Goal: Information Seeking & Learning: Learn about a topic

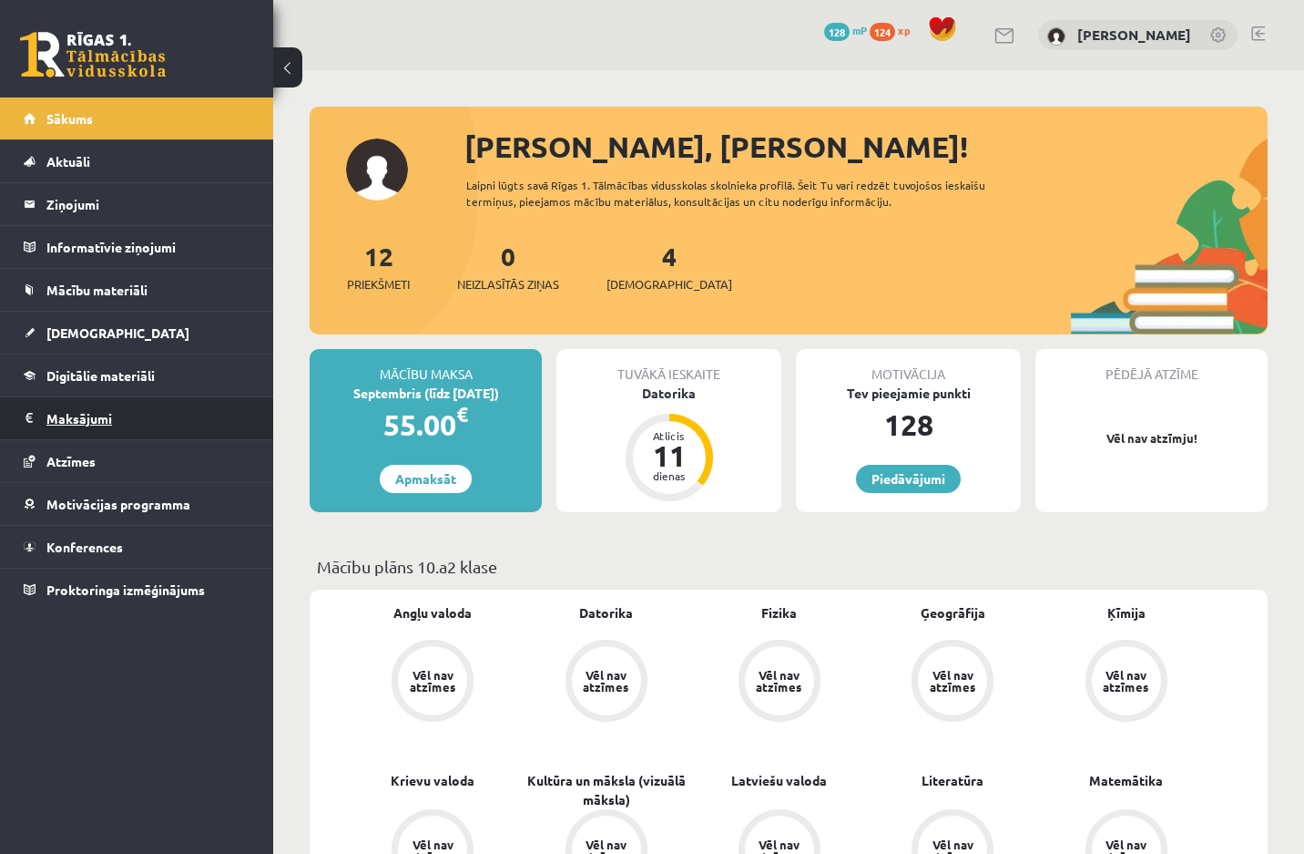
click at [157, 422] on legend "Maksājumi 0" at bounding box center [148, 418] width 204 height 42
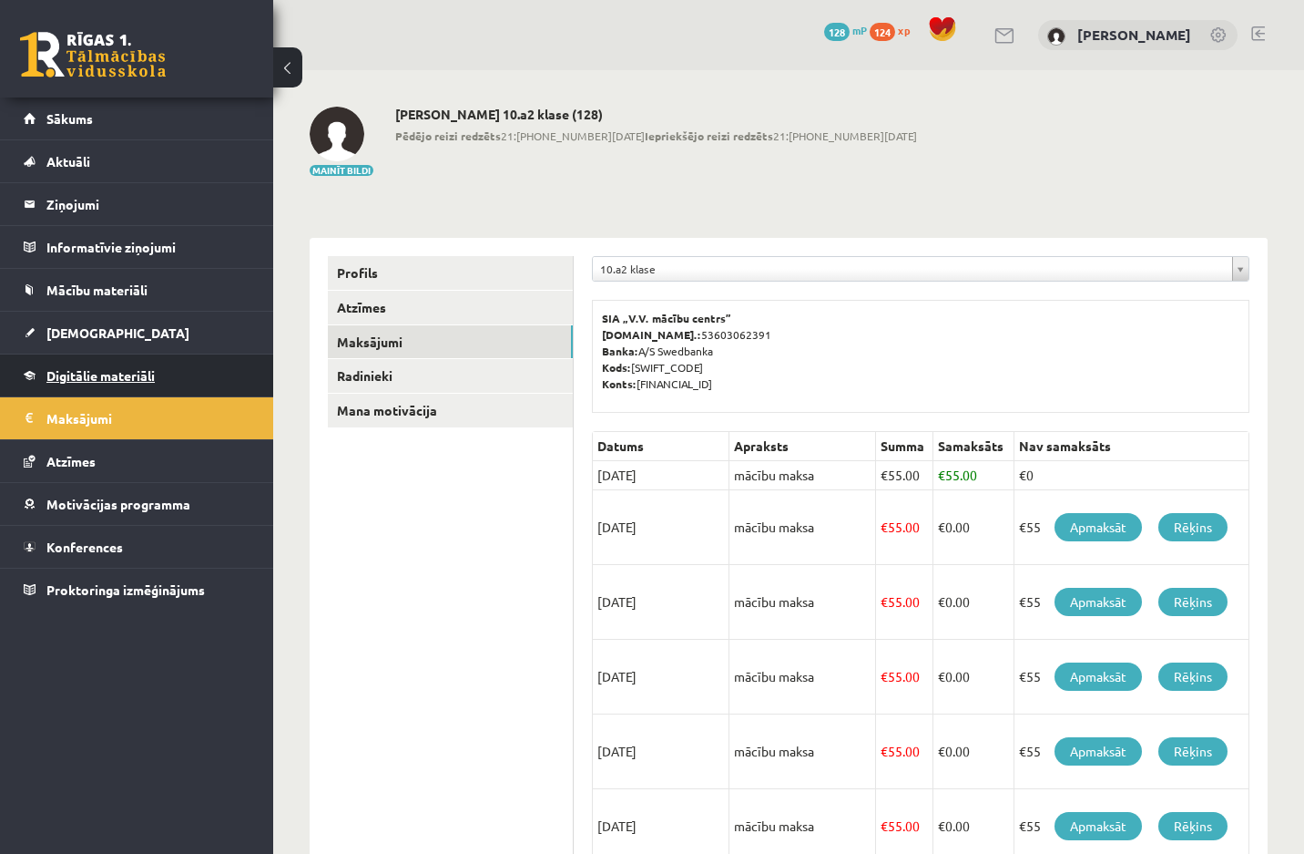
click at [197, 366] on link "Digitālie materiāli" at bounding box center [137, 375] width 227 height 42
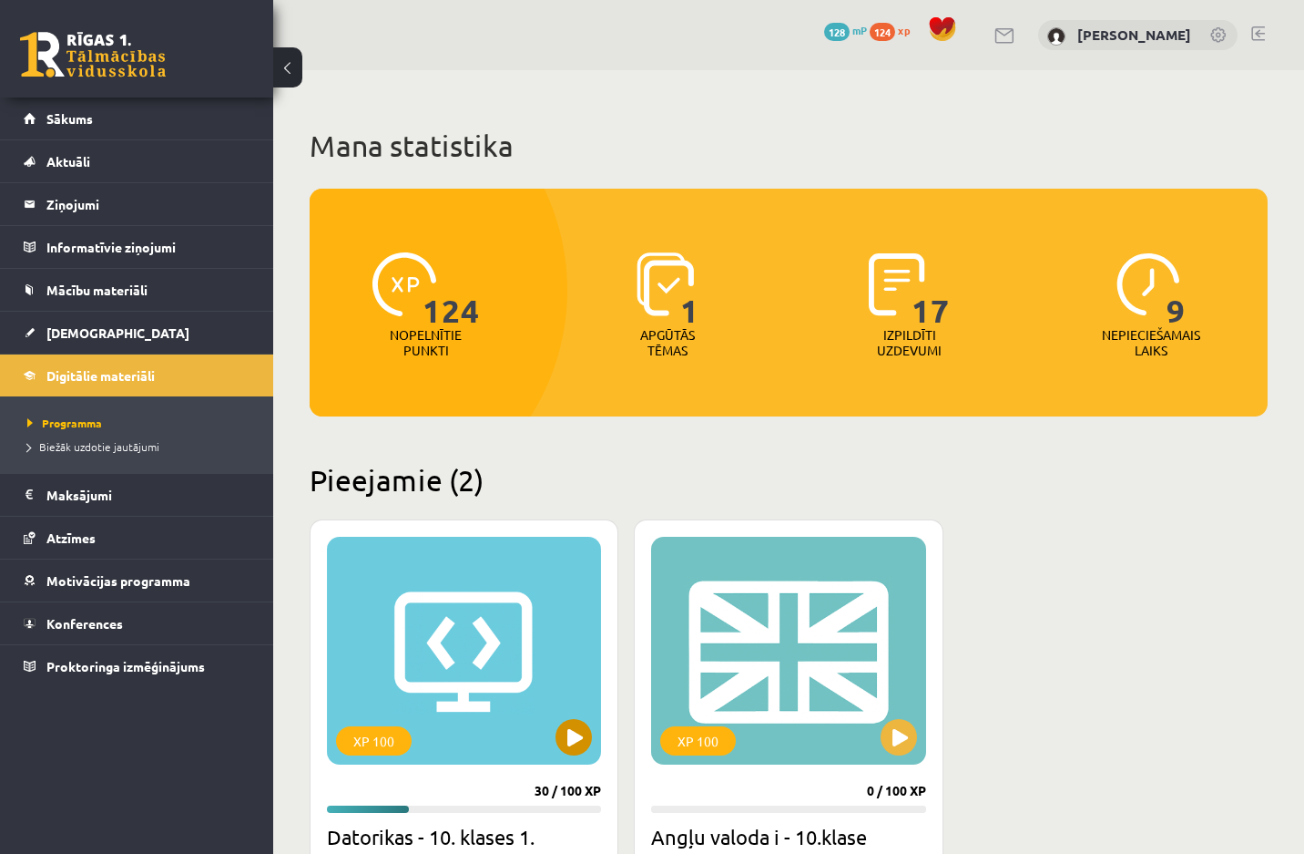
click at [527, 621] on div "XP 100" at bounding box center [464, 651] width 274 height 228
click at [454, 649] on div "XP 100" at bounding box center [464, 651] width 274 height 228
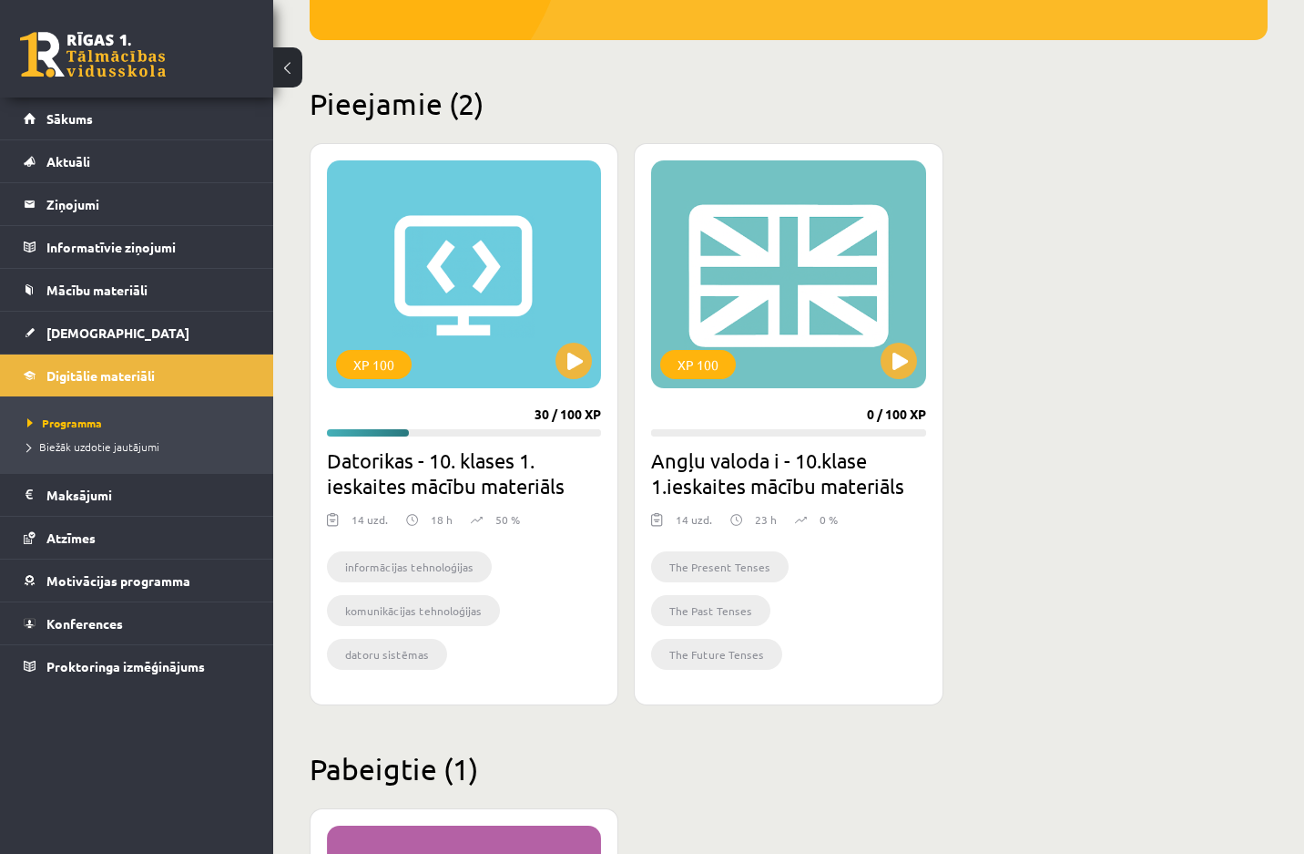
scroll to position [455, 0]
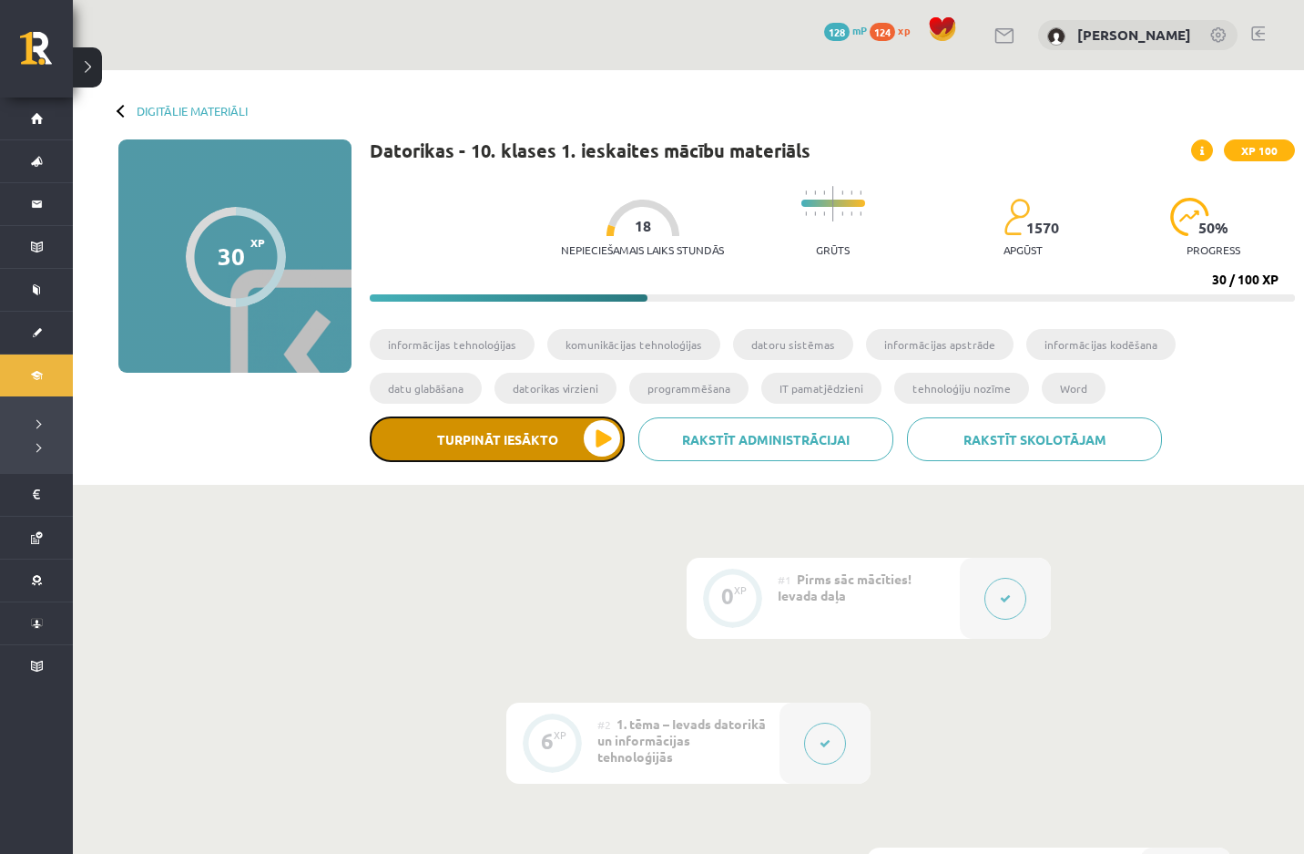
click at [519, 444] on button "Turpināt iesākto" at bounding box center [497, 439] width 255 height 46
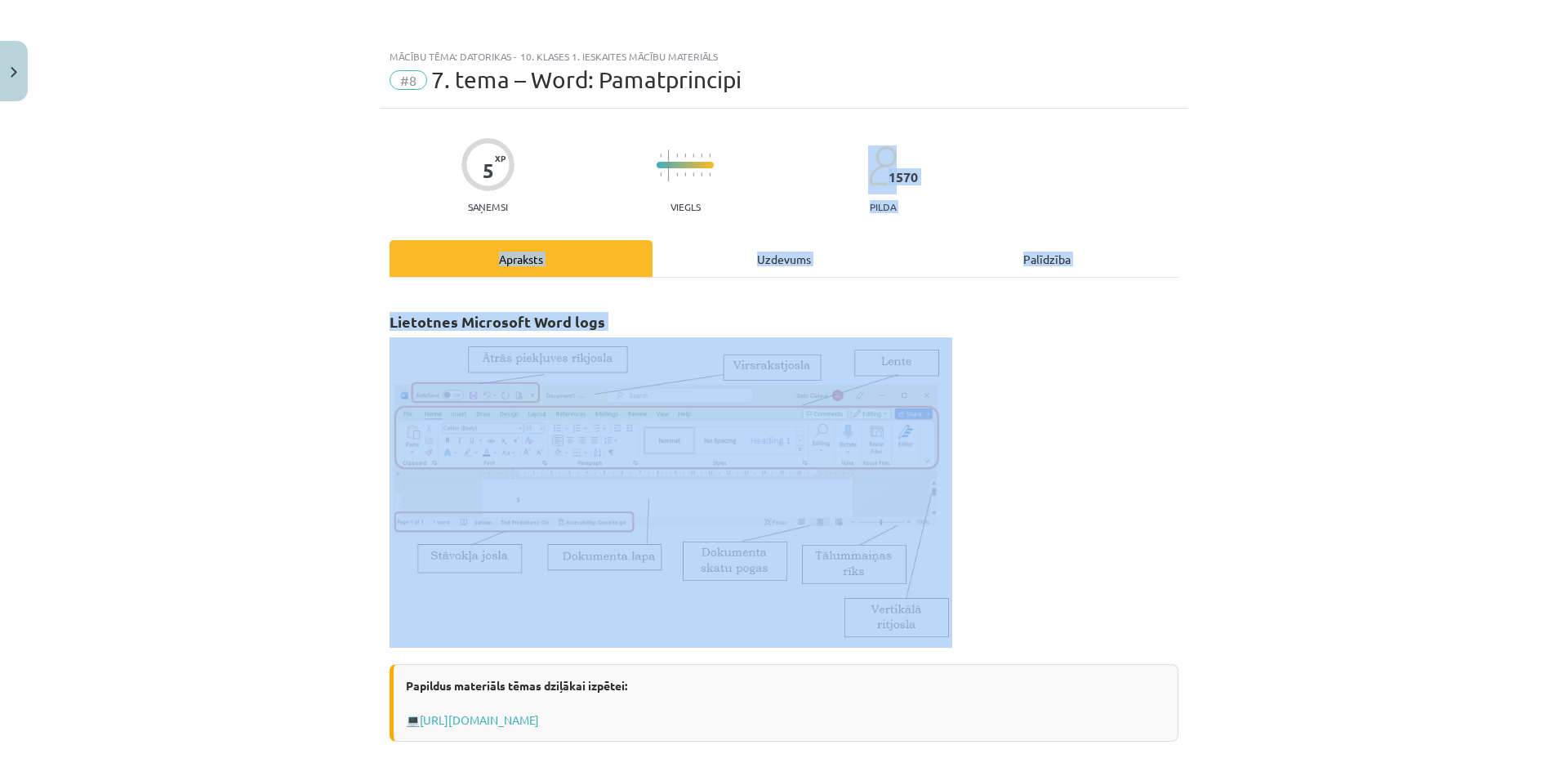
drag, startPoint x: 1359, startPoint y: 440, endPoint x: 1432, endPoint y: 44, distance: 402.7
click at [1181, 72] on div "Mācību tēma: Datorikas - 10. klases 1. ieskaites mācību materiāls #8 7. tema – …" at bounding box center [784, 386] width 1568 height 772
drag, startPoint x: 1487, startPoint y: 133, endPoint x: 1520, endPoint y: 16, distance: 121.6
click at [1181, 133] on div "Mācību tēma: Datorikas - 10. klases 1. ieskaites mācību materiāls #8 7. tema – …" at bounding box center [784, 386] width 1568 height 772
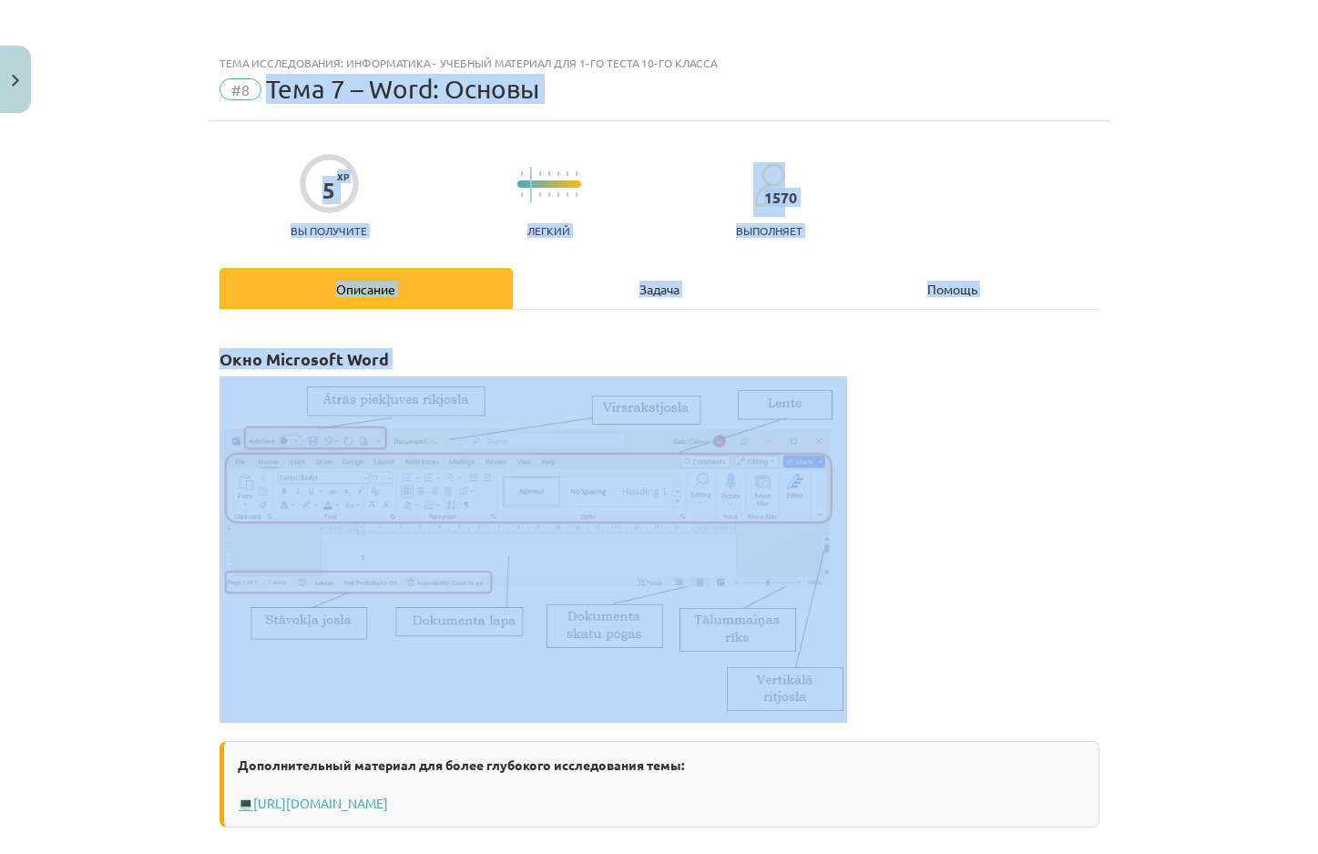
click at [907, 412] on p at bounding box center [660, 549] width 880 height 346
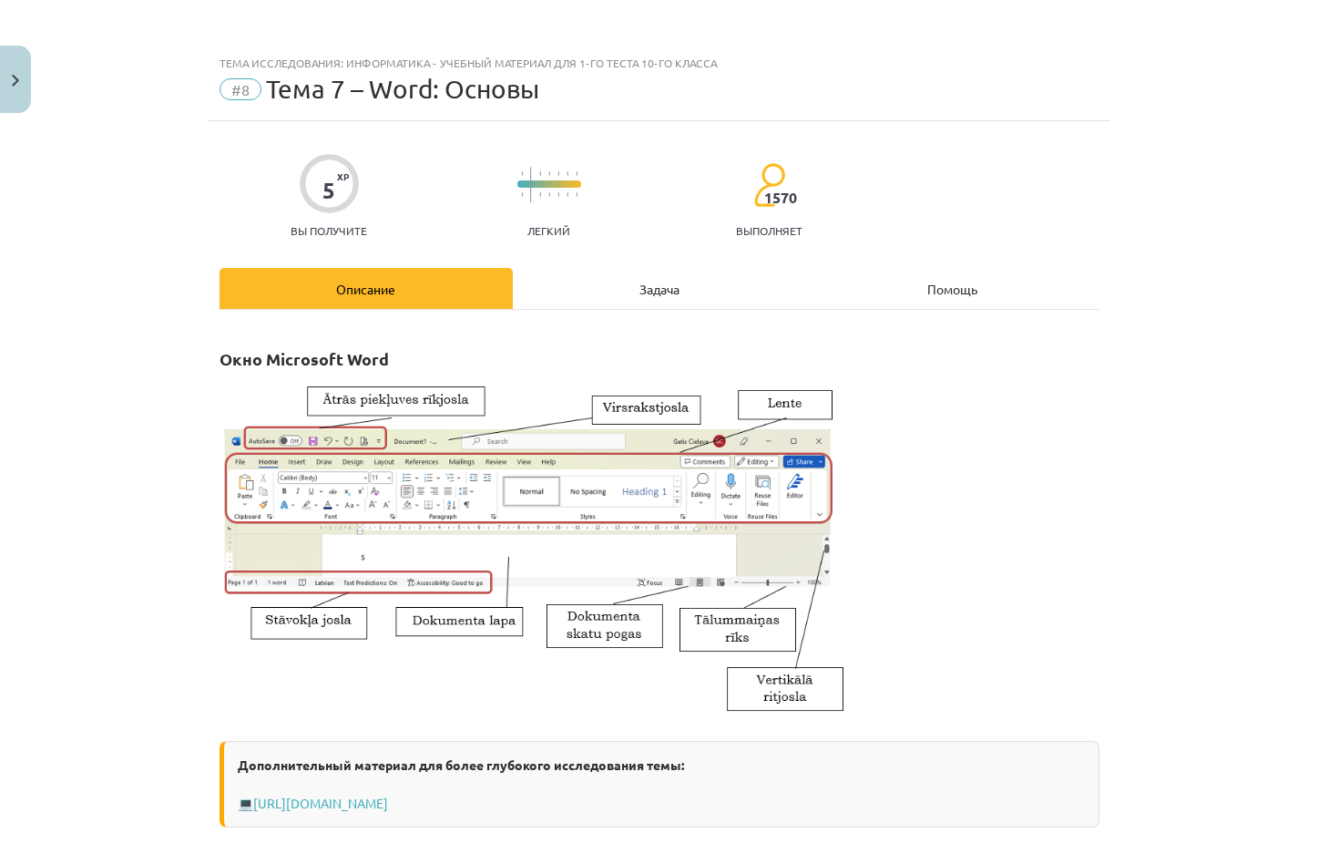
click at [1015, 415] on p at bounding box center [660, 549] width 880 height 346
click at [924, 386] on p at bounding box center [660, 549] width 880 height 346
click at [911, 504] on p at bounding box center [660, 549] width 880 height 346
click at [1008, 386] on p at bounding box center [660, 549] width 880 height 346
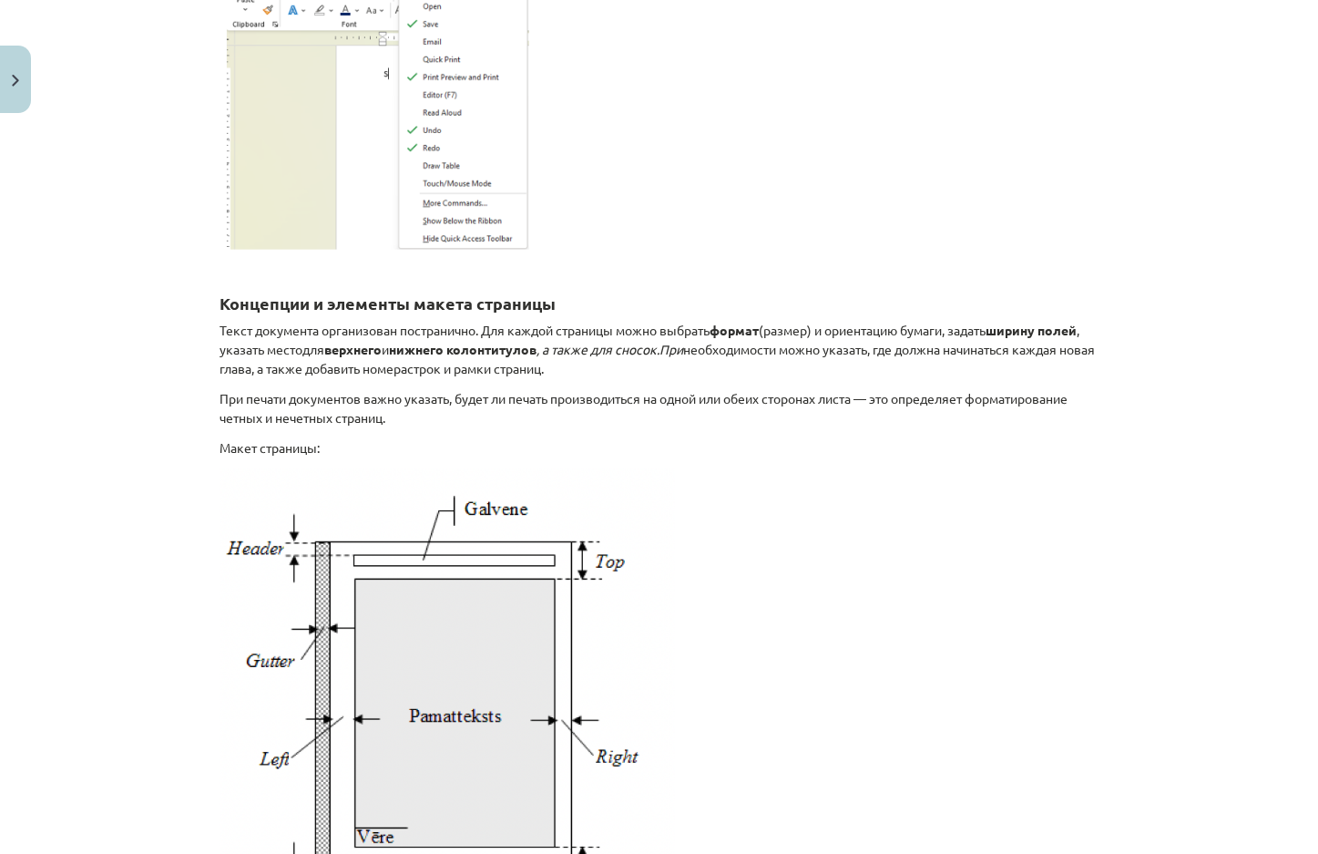
scroll to position [1093, 0]
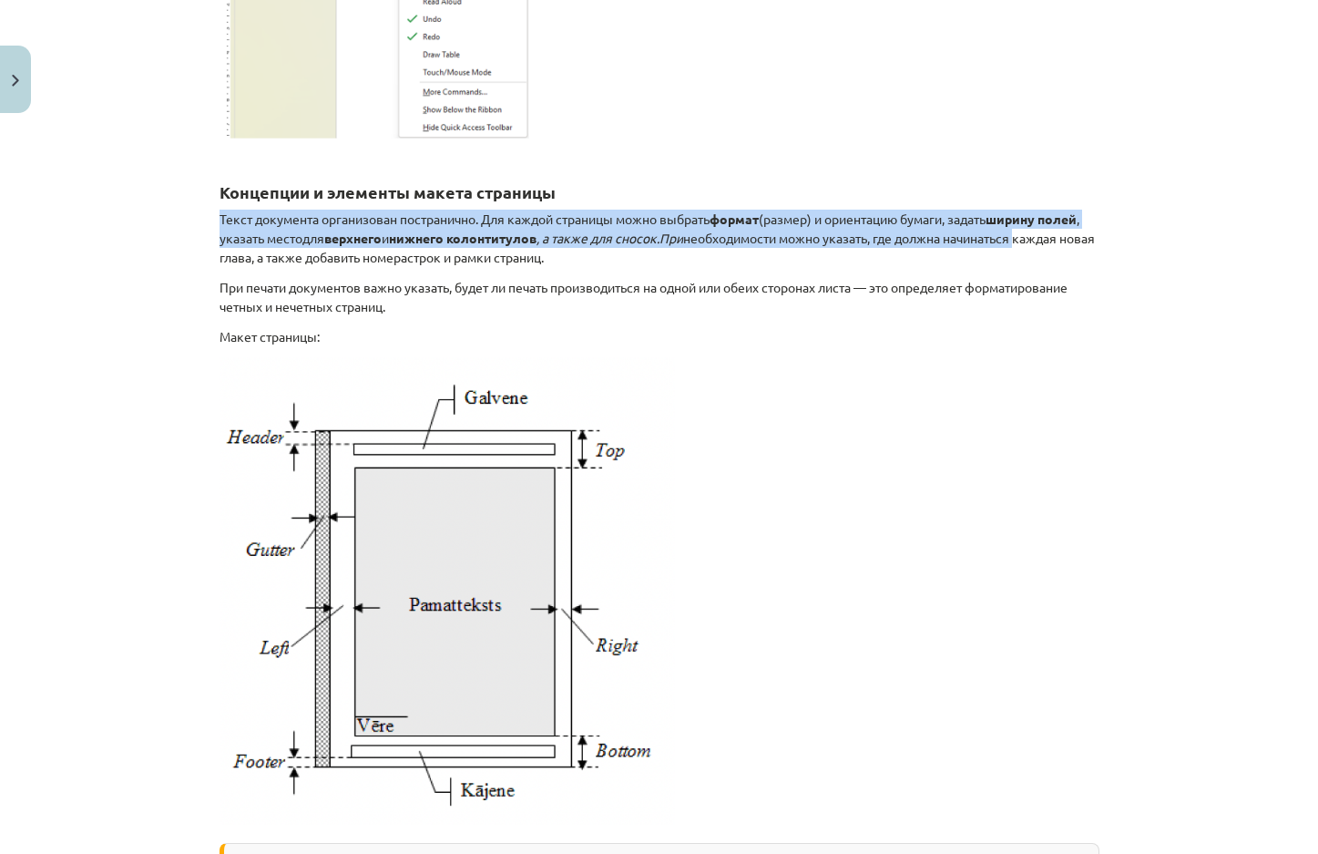
drag, startPoint x: 212, startPoint y: 204, endPoint x: 1114, endPoint y: 244, distance: 902.7
click at [1114, 244] on div "Тема исследования: Информатика - учебный материал для 1-го теста 10-го класса #…" at bounding box center [659, 427] width 1318 height 854
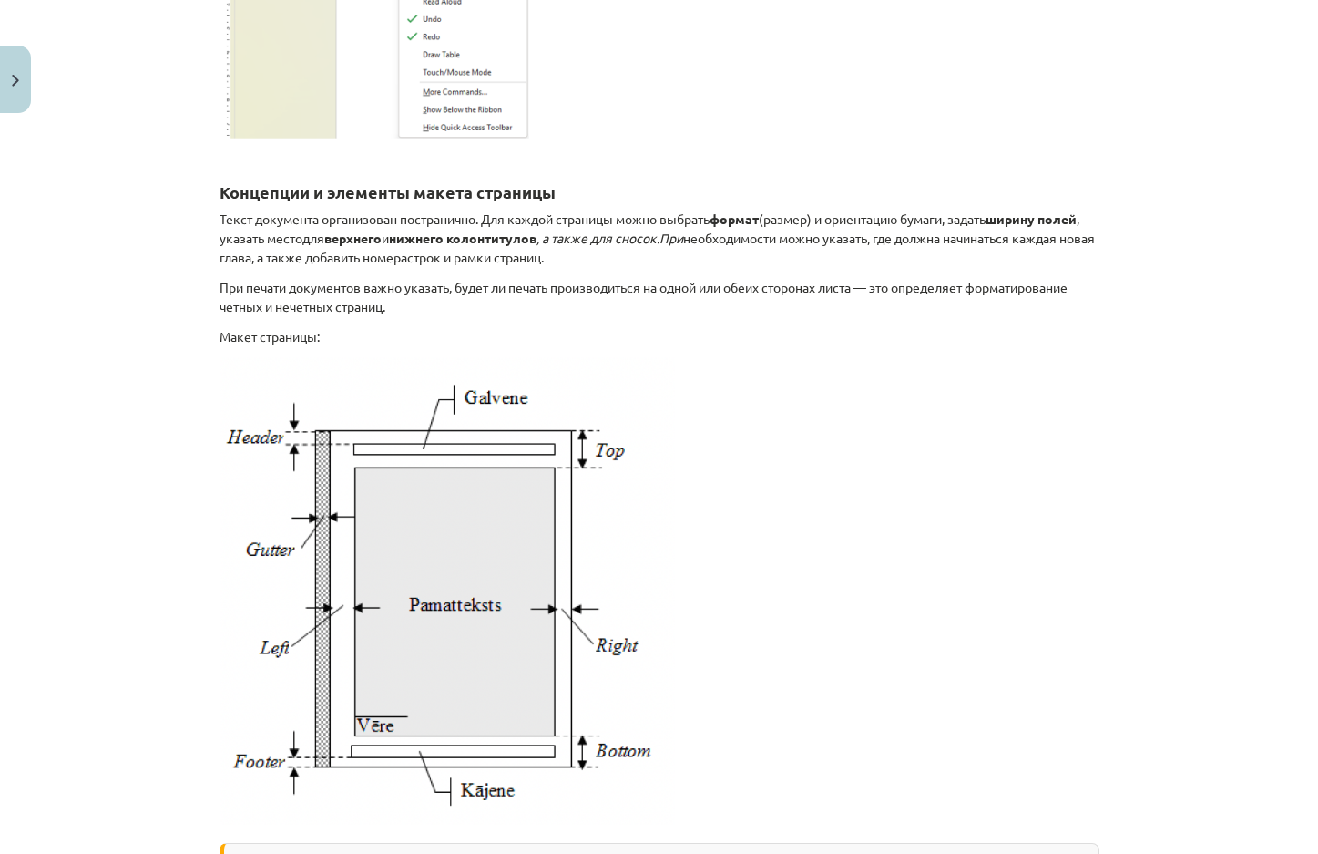
click at [695, 261] on p "Текст документа организован постранично. Для каждой страницы можно выбрать форм…" at bounding box center [660, 238] width 880 height 57
drag, startPoint x: 721, startPoint y: 241, endPoint x: 1086, endPoint y: 260, distance: 365.7
click at [1086, 260] on p "Текст документа организован постранично. Для каждой страницы можно выбрать форм…" at bounding box center [660, 238] width 880 height 57
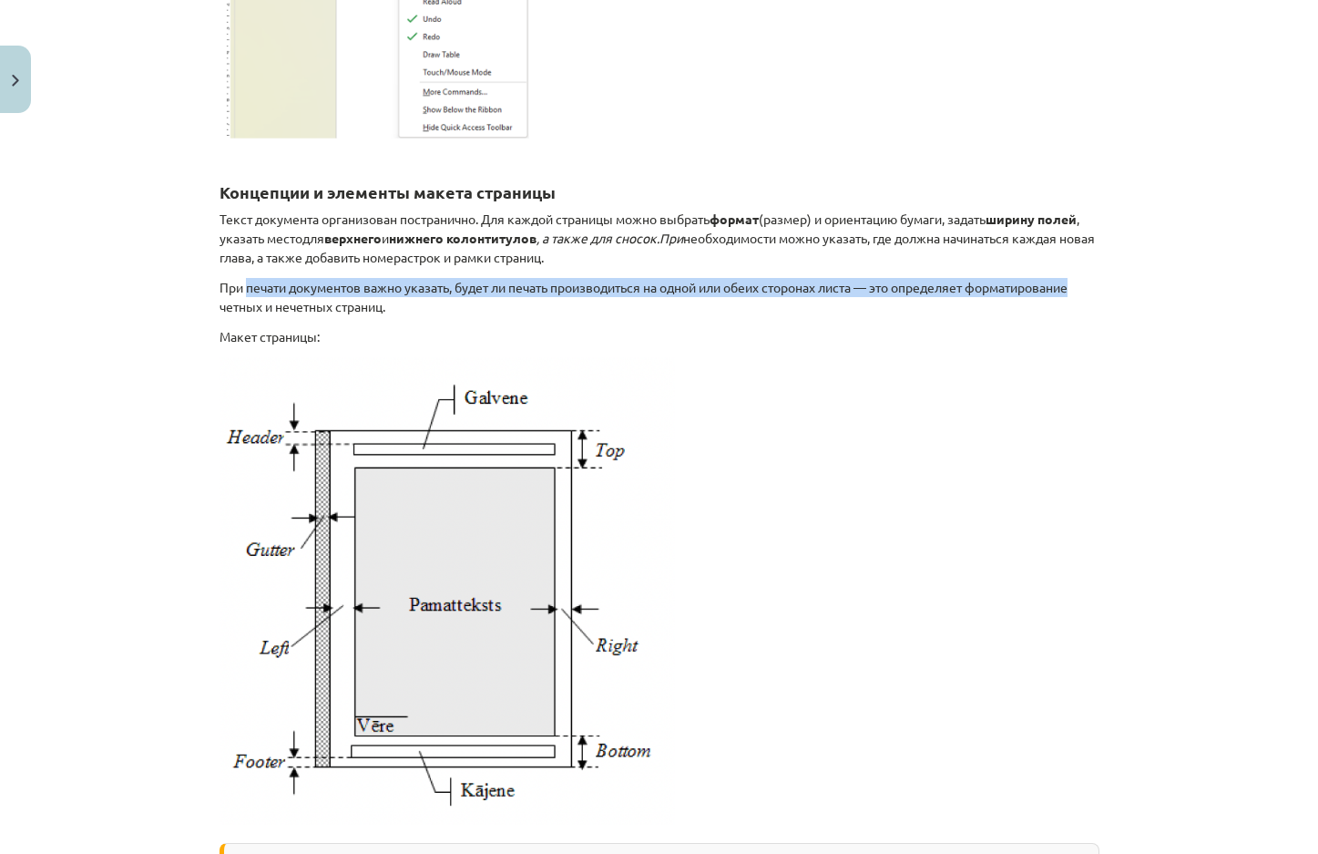
drag, startPoint x: 240, startPoint y: 294, endPoint x: 1120, endPoint y: 282, distance: 879.1
click at [1120, 282] on div "Тема исследования: Информатика - учебный материал для 1-го теста 10-го класса #…" at bounding box center [659, 427] width 1318 height 854
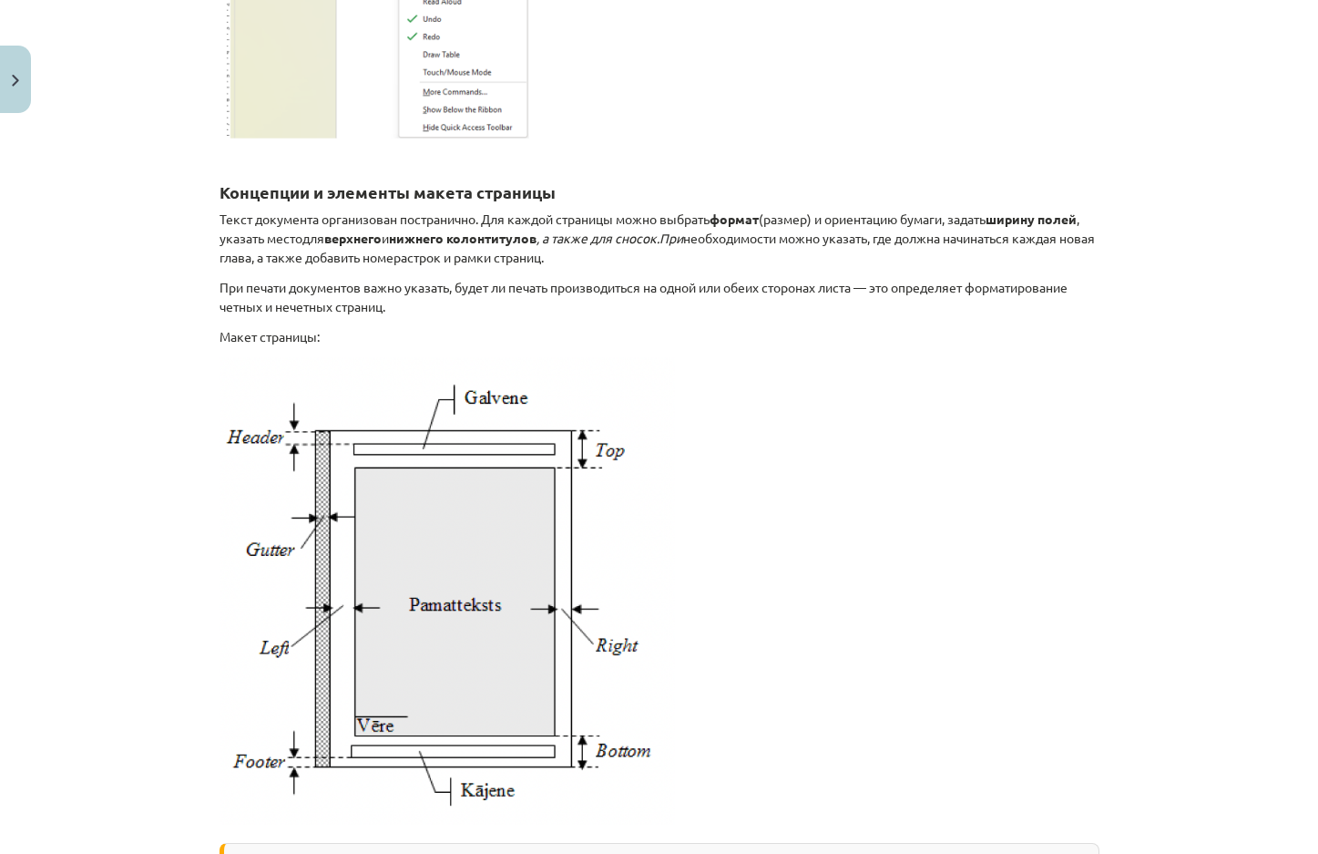
click at [265, 301] on font "При печати документов важно указать, будет ли печать производиться на одной или…" at bounding box center [644, 297] width 848 height 36
drag, startPoint x: 226, startPoint y: 322, endPoint x: 345, endPoint y: 343, distance: 121.2
click at [345, 343] on div "Окно Microsoft Word Дополнительный материал для более глубокого исследования те…" at bounding box center [660, 453] width 880 height 2441
click at [333, 344] on div at bounding box center [333, 344] width 0 height 0
click at [358, 306] on font "При печати документов важно указать, будет ли печать производиться на одной или…" at bounding box center [644, 297] width 848 height 36
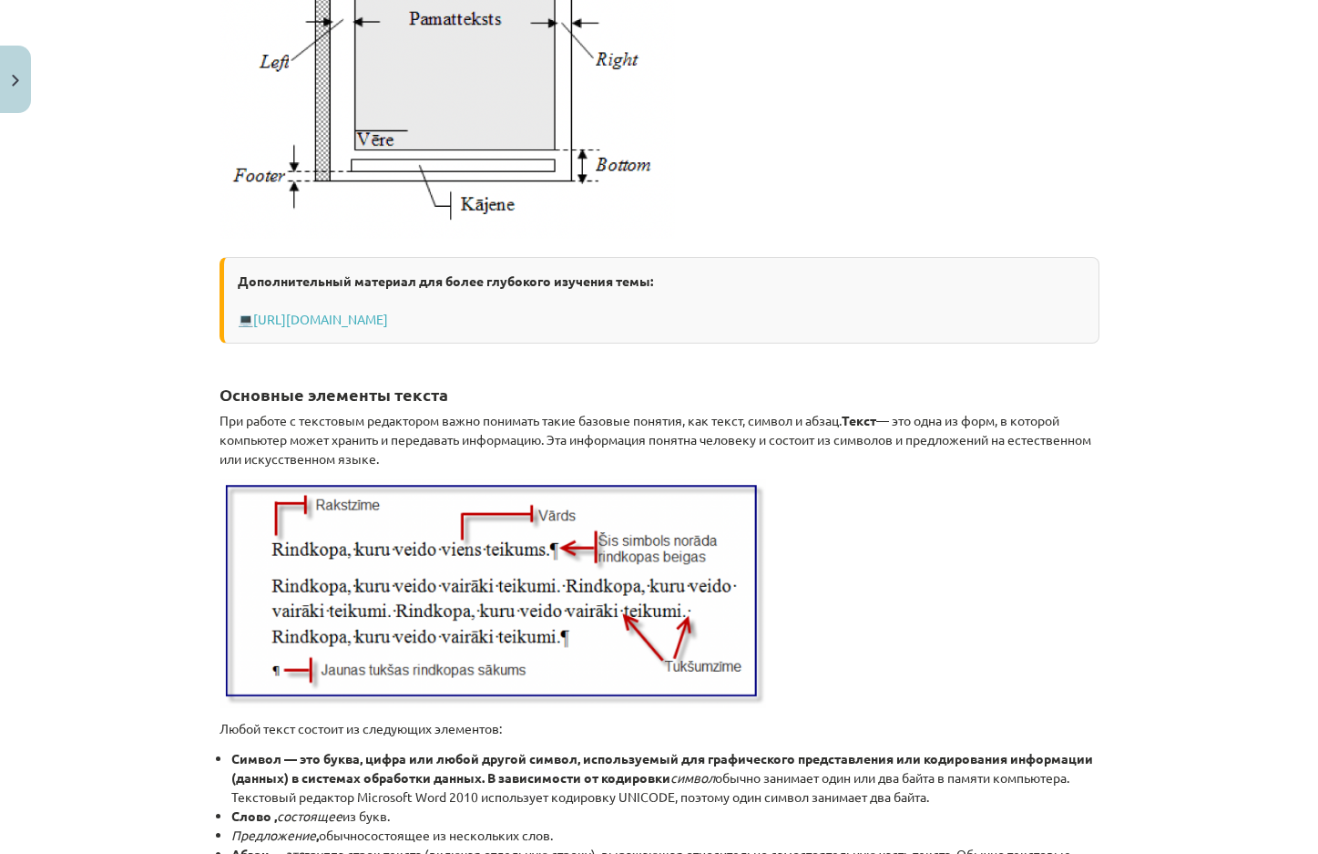
scroll to position [1822, 0]
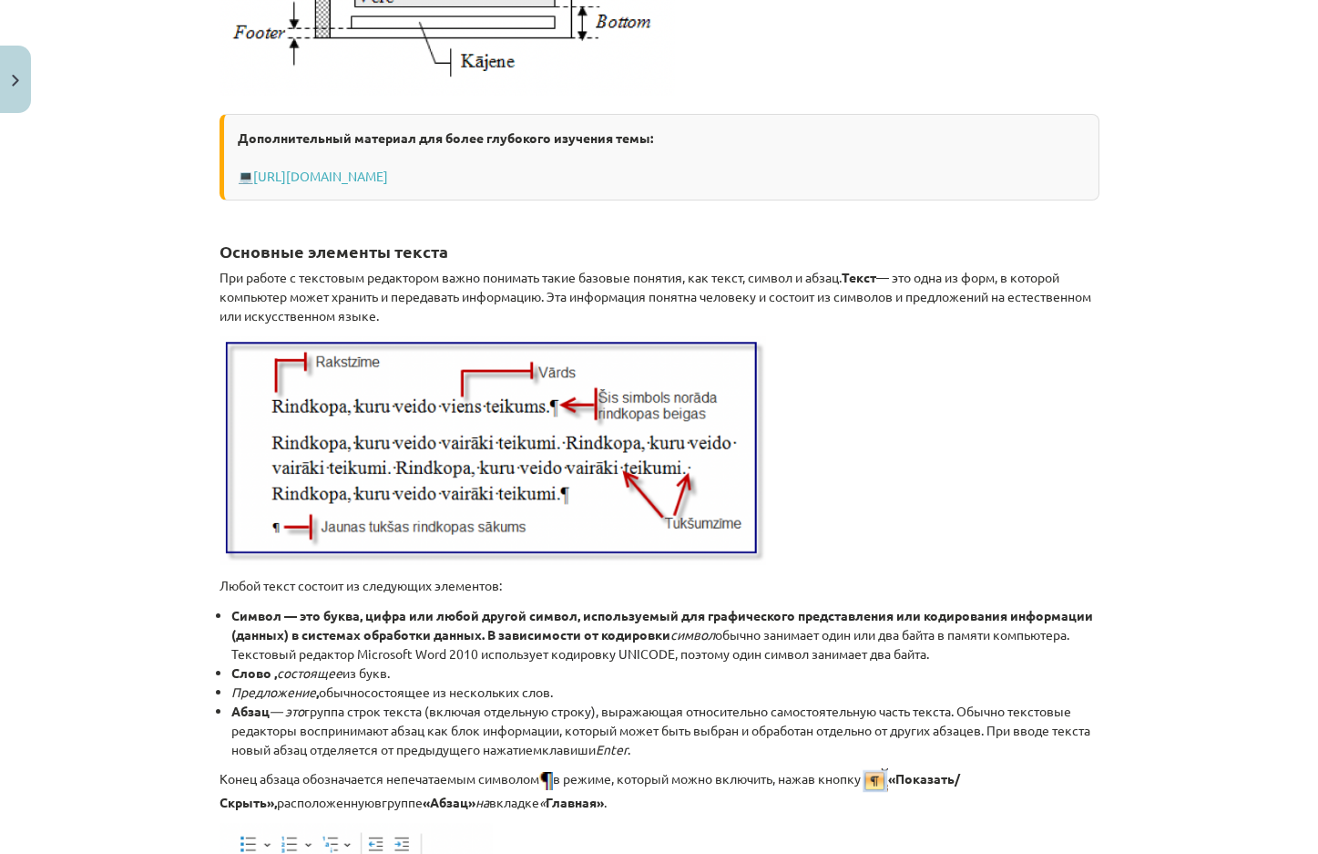
drag, startPoint x: 251, startPoint y: 281, endPoint x: 1055, endPoint y: 308, distance: 803.9
click at [1055, 308] on p "При работе с текстовым редактором важно понимать такие базовые понятия, как тек…" at bounding box center [660, 296] width 880 height 57
click at [1038, 344] on p at bounding box center [660, 450] width 880 height 229
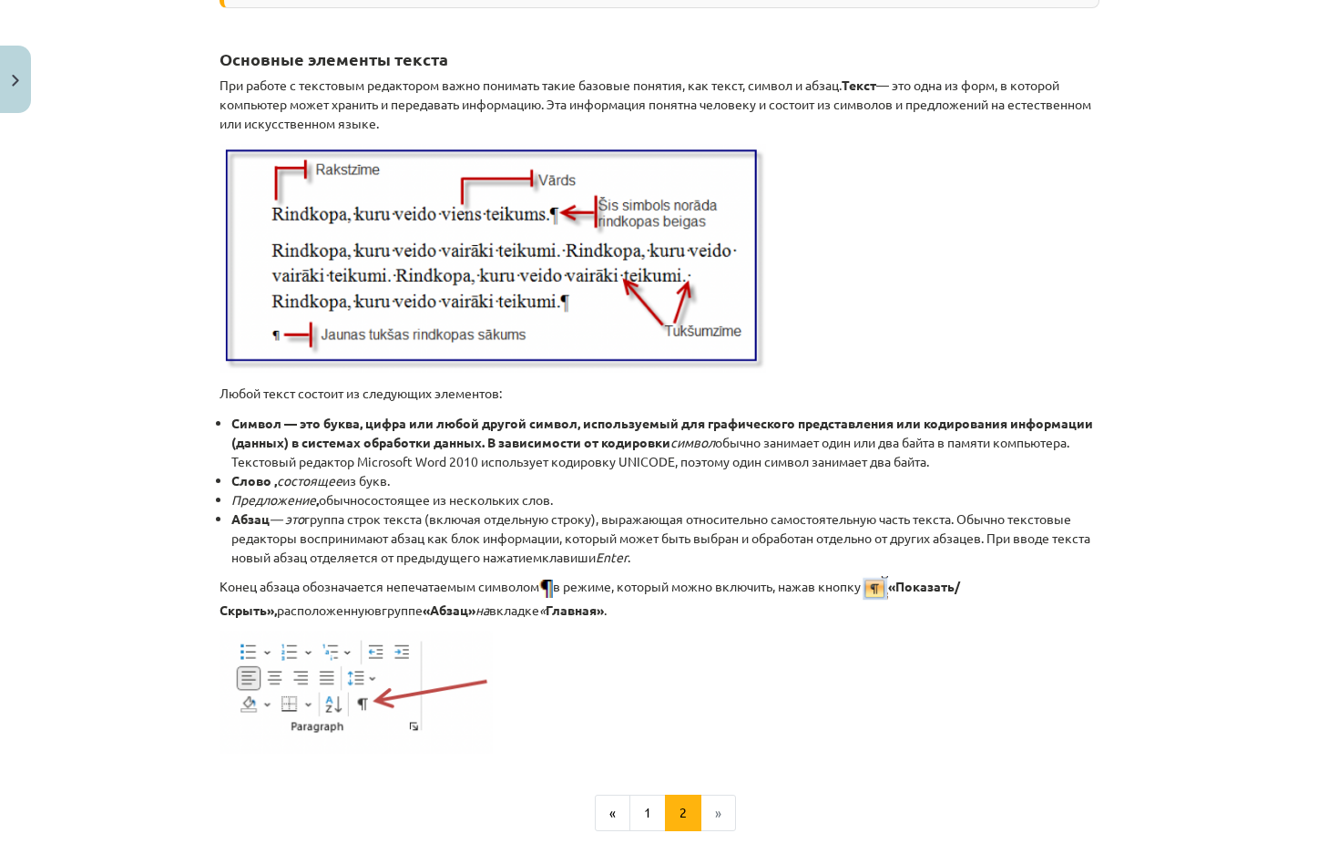
scroll to position [2095, 0]
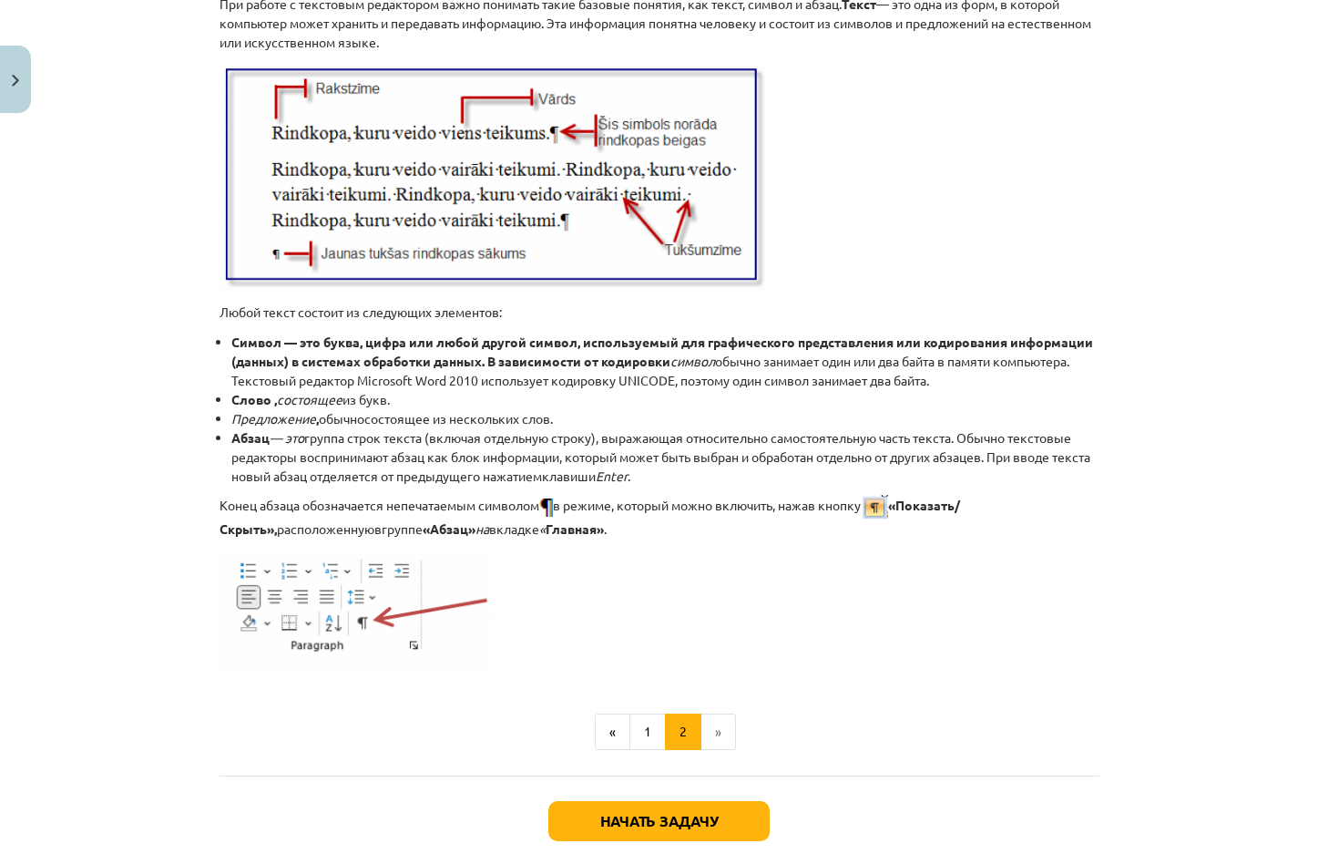
drag, startPoint x: 217, startPoint y: 345, endPoint x: 1139, endPoint y: 381, distance: 922.5
click at [1139, 381] on div "Тема исследования: Информатика - учебный материал для 1-го теста 10-го класса #…" at bounding box center [659, 427] width 1318 height 854
drag, startPoint x: 300, startPoint y: 408, endPoint x: 1106, endPoint y: 483, distance: 809.6
click at [1106, 483] on div "Тема исследования: Информатика - учебный материал для 1-го теста 10-го класса #…" at bounding box center [659, 427] width 1318 height 854
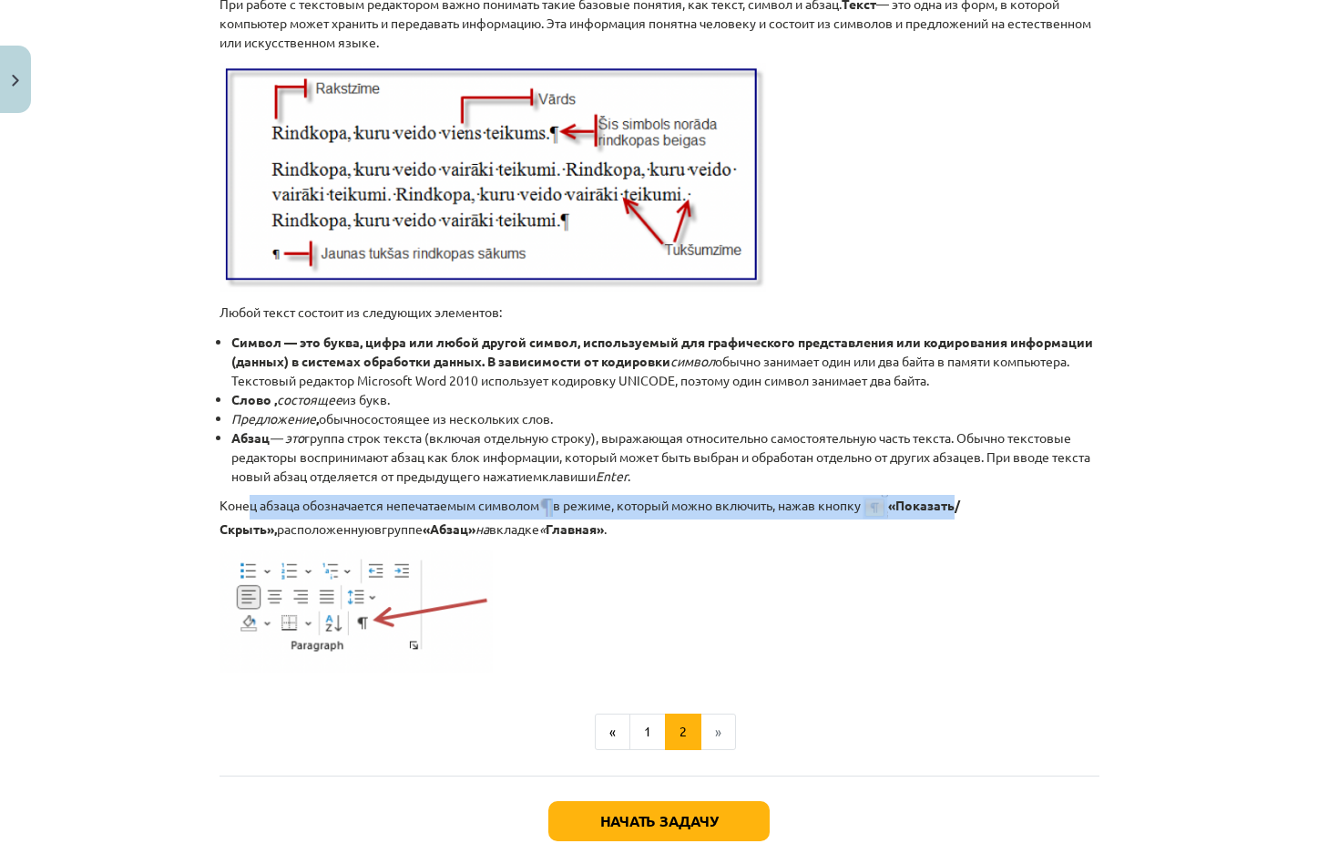
drag, startPoint x: 244, startPoint y: 505, endPoint x: 904, endPoint y: 500, distance: 659.5
click at [969, 500] on p "Конец абзаца обозначается непечатаемым символом в режиме, который можно включит…" at bounding box center [660, 517] width 880 height 44
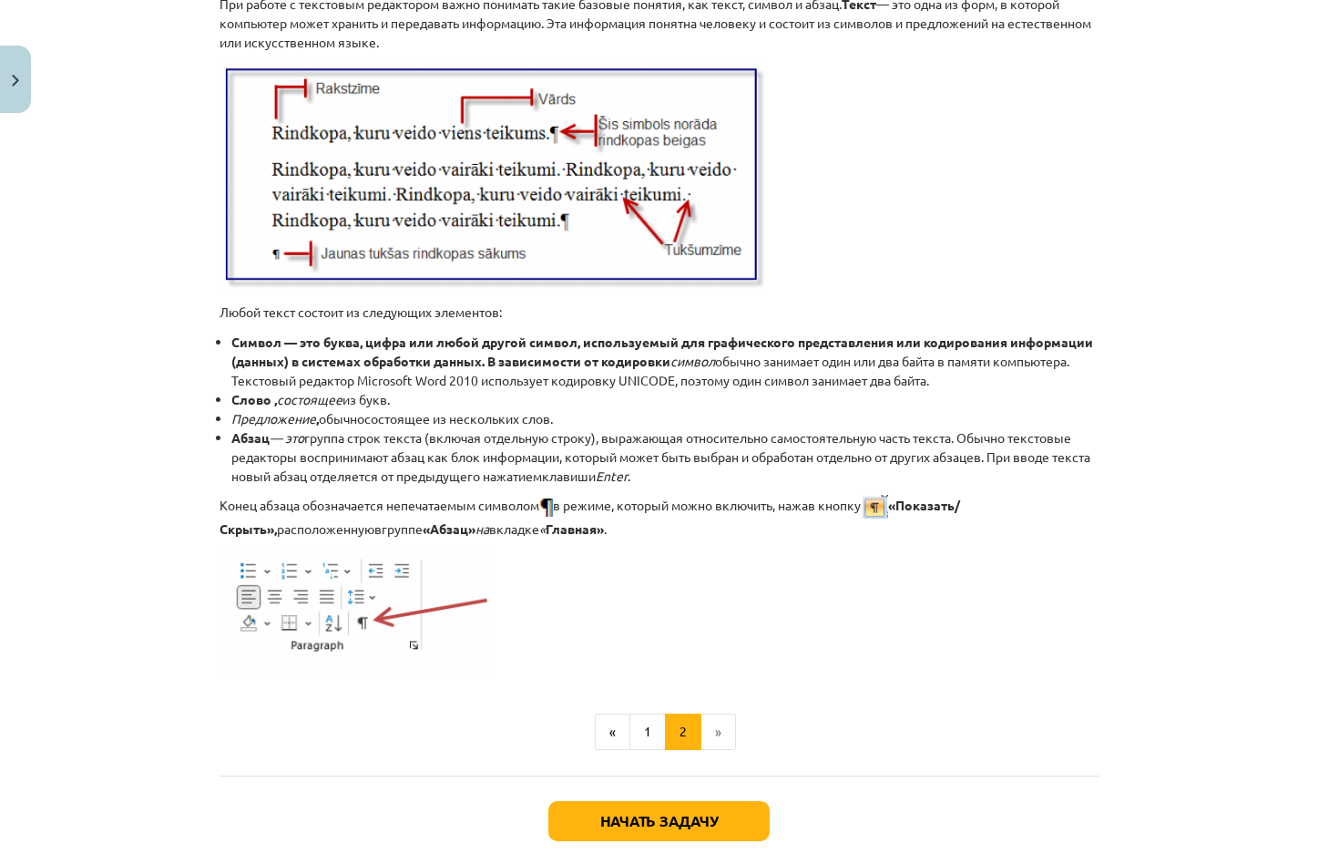
click at [706, 734] on li "»" at bounding box center [718, 731] width 35 height 36
click at [644, 730] on button "1" at bounding box center [647, 731] width 36 height 36
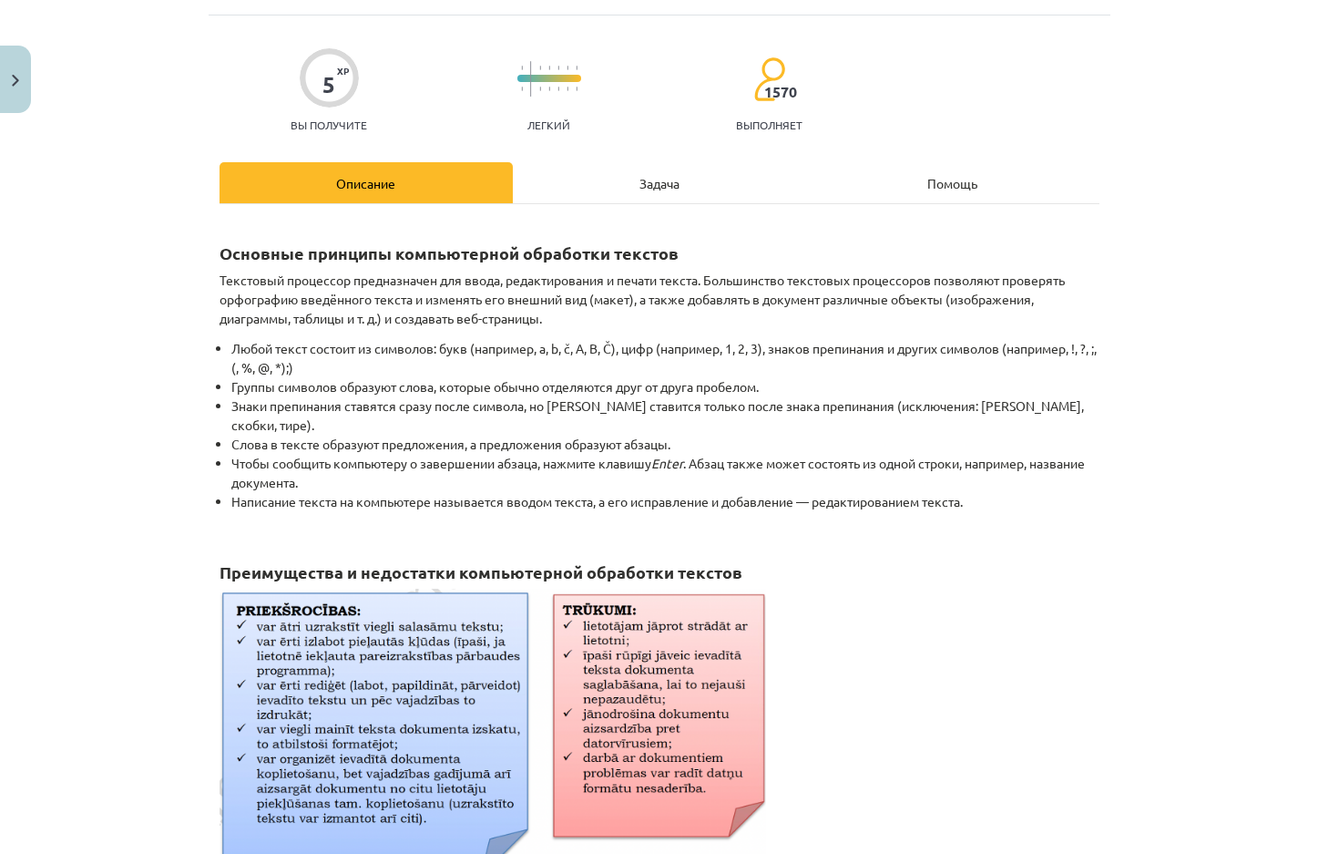
scroll to position [0, 0]
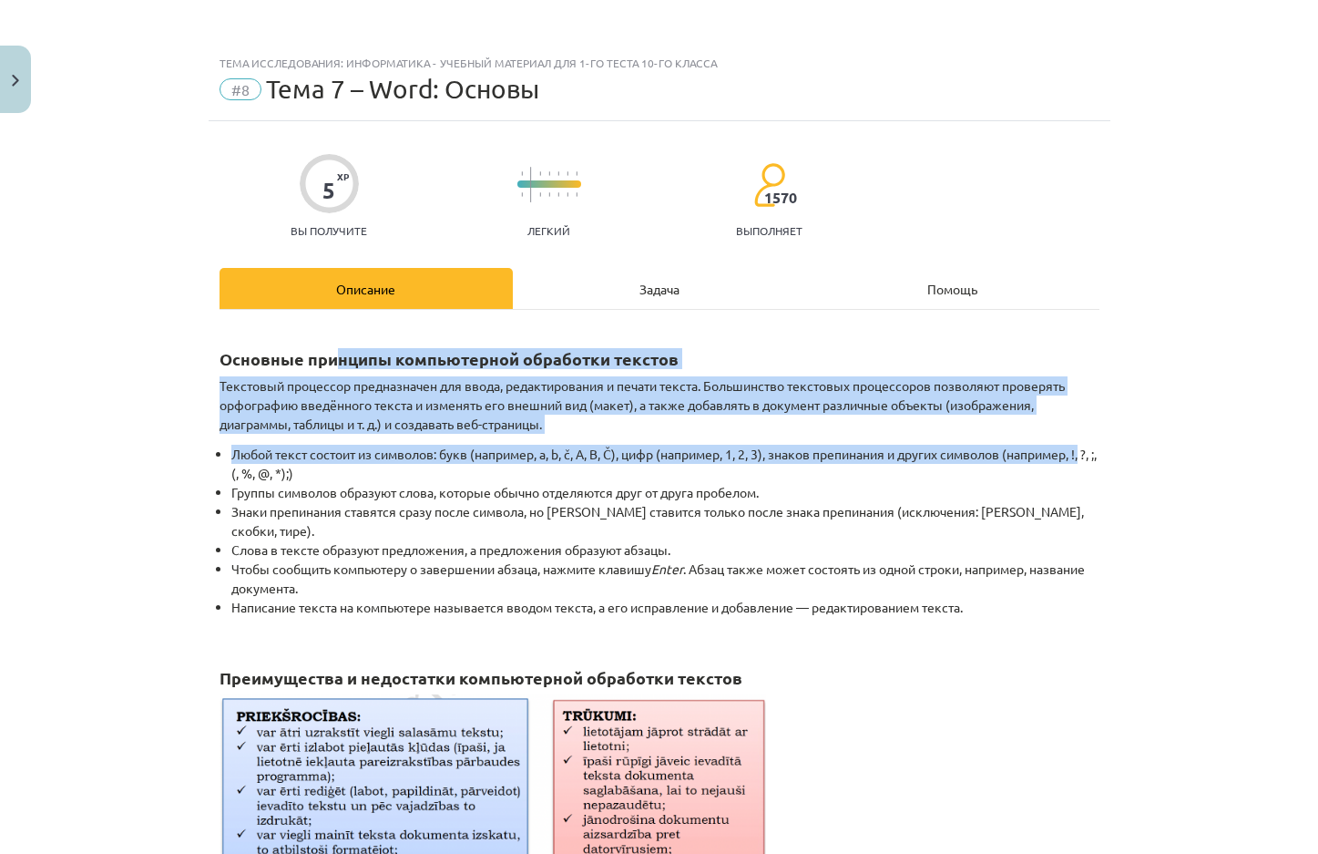
drag, startPoint x: 331, startPoint y: 370, endPoint x: 717, endPoint y: 456, distance: 395.8
click at [1093, 456] on div "5 XP Вы получите Легкий 1570 выполняет Описание Задача Помощь Основные принципы…" at bounding box center [660, 824] width 902 height 1406
drag, startPoint x: 232, startPoint y: 492, endPoint x: 868, endPoint y: 498, distance: 635.8
click at [868, 498] on li "Группы символов образуют слова, которые обычно отделяются друг от друга пробело…" at bounding box center [665, 492] width 868 height 19
drag, startPoint x: 253, startPoint y: 515, endPoint x: 1061, endPoint y: 576, distance: 810.3
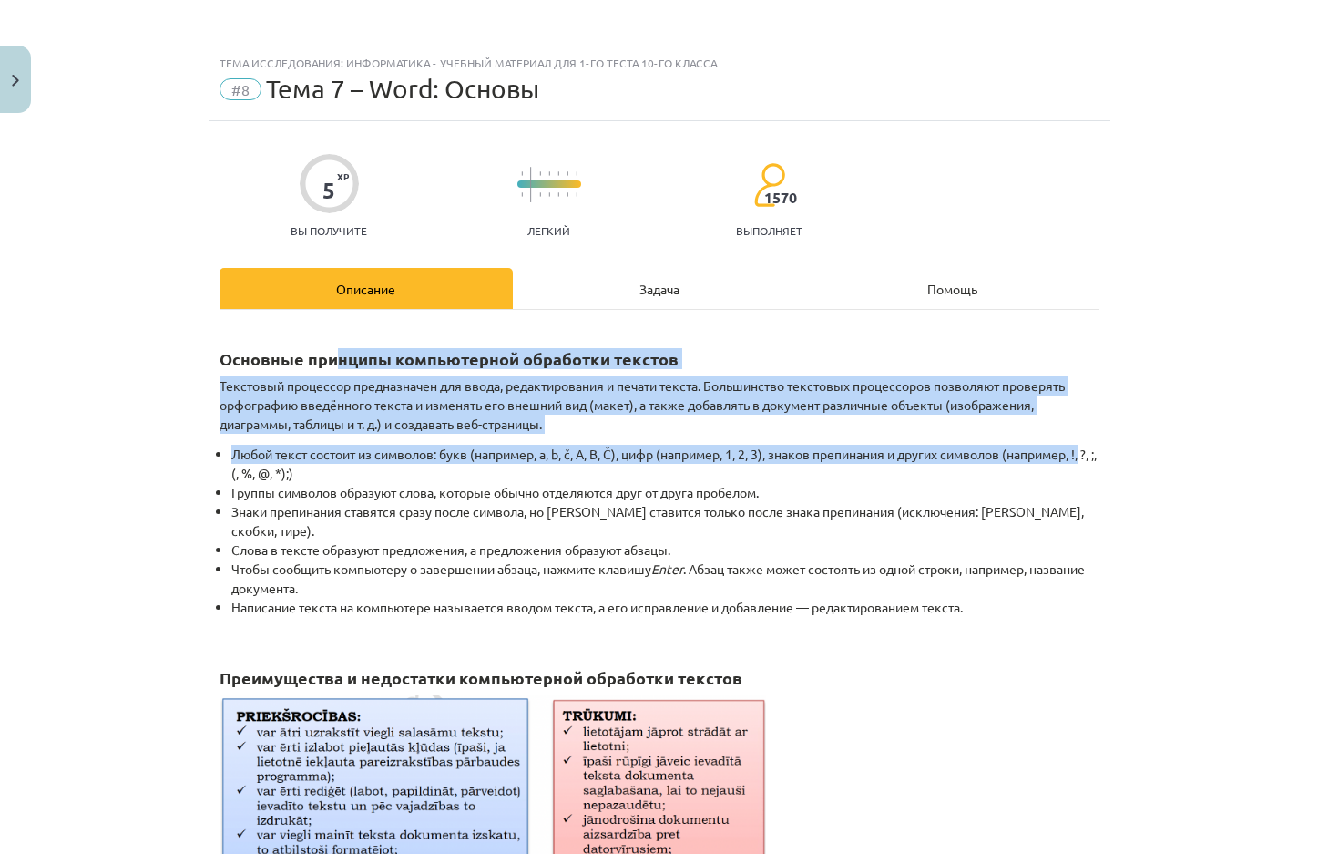
click at [1061, 576] on ul "Любой текст состоит из символов: букв (например, a, b, č, A, B, Č), цифр (напри…" at bounding box center [660, 540] width 880 height 191
drag, startPoint x: 251, startPoint y: 591, endPoint x: 1114, endPoint y: 593, distance: 862.6
click at [1114, 593] on div "Тема исследования: Информатика - учебный материал для 1-го теста 10-го класса #…" at bounding box center [659, 427] width 1318 height 854
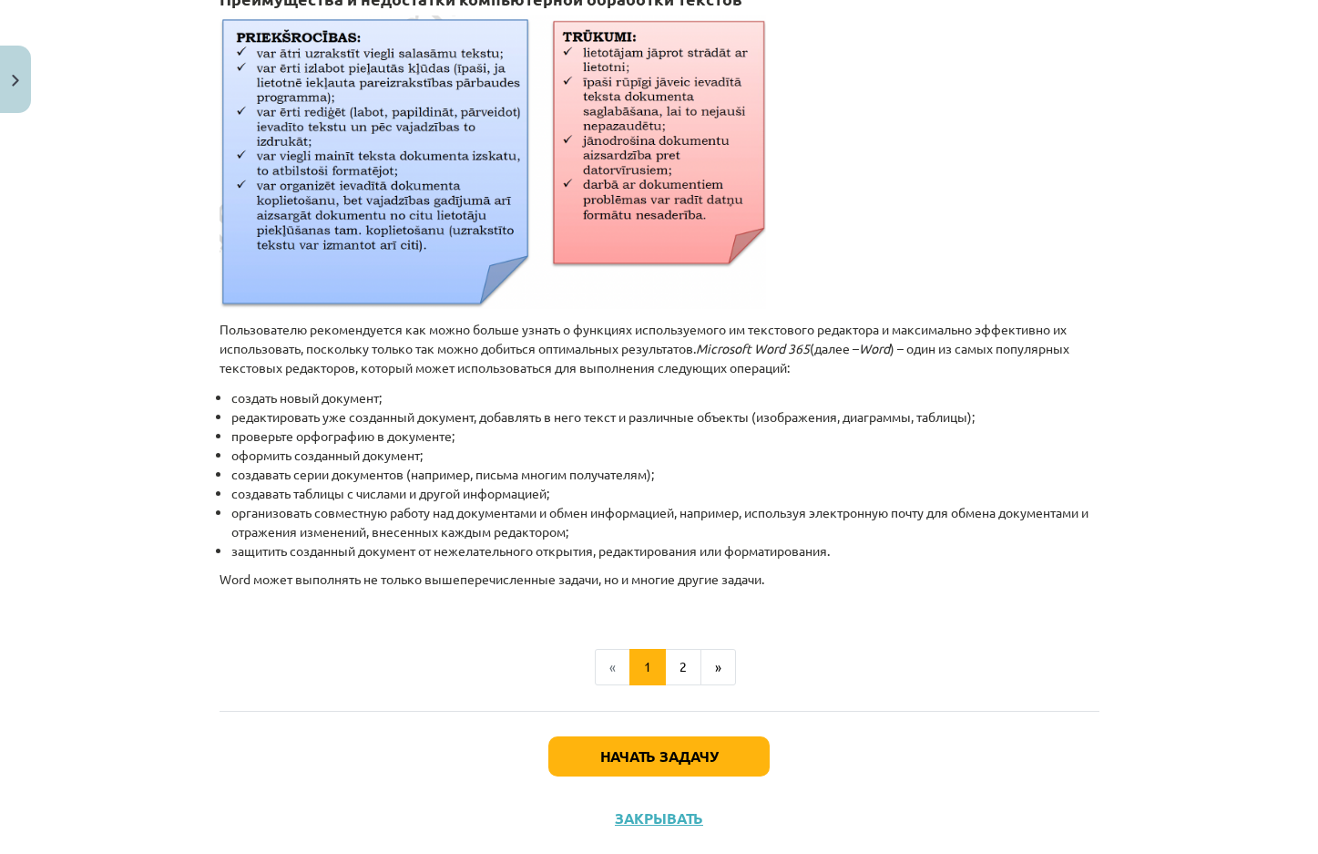
scroll to position [700, 0]
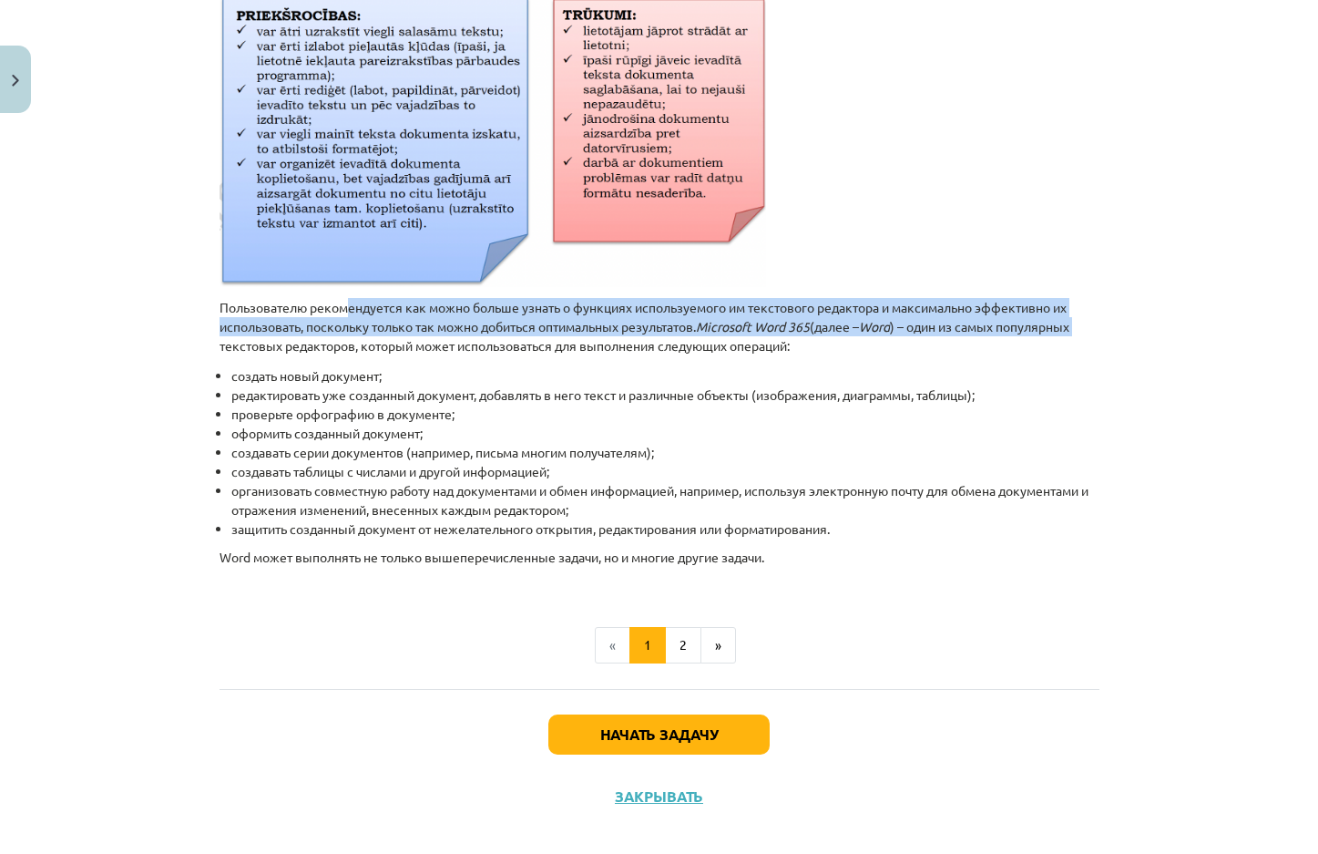
drag, startPoint x: 341, startPoint y: 292, endPoint x: 1144, endPoint y: 302, distance: 803.5
click at [1144, 302] on div "Тема исследования: Информатика - учебный материал для 1-го теста 10-го класса #…" at bounding box center [659, 427] width 1318 height 854
click at [665, 627] on button "2" at bounding box center [683, 645] width 36 height 36
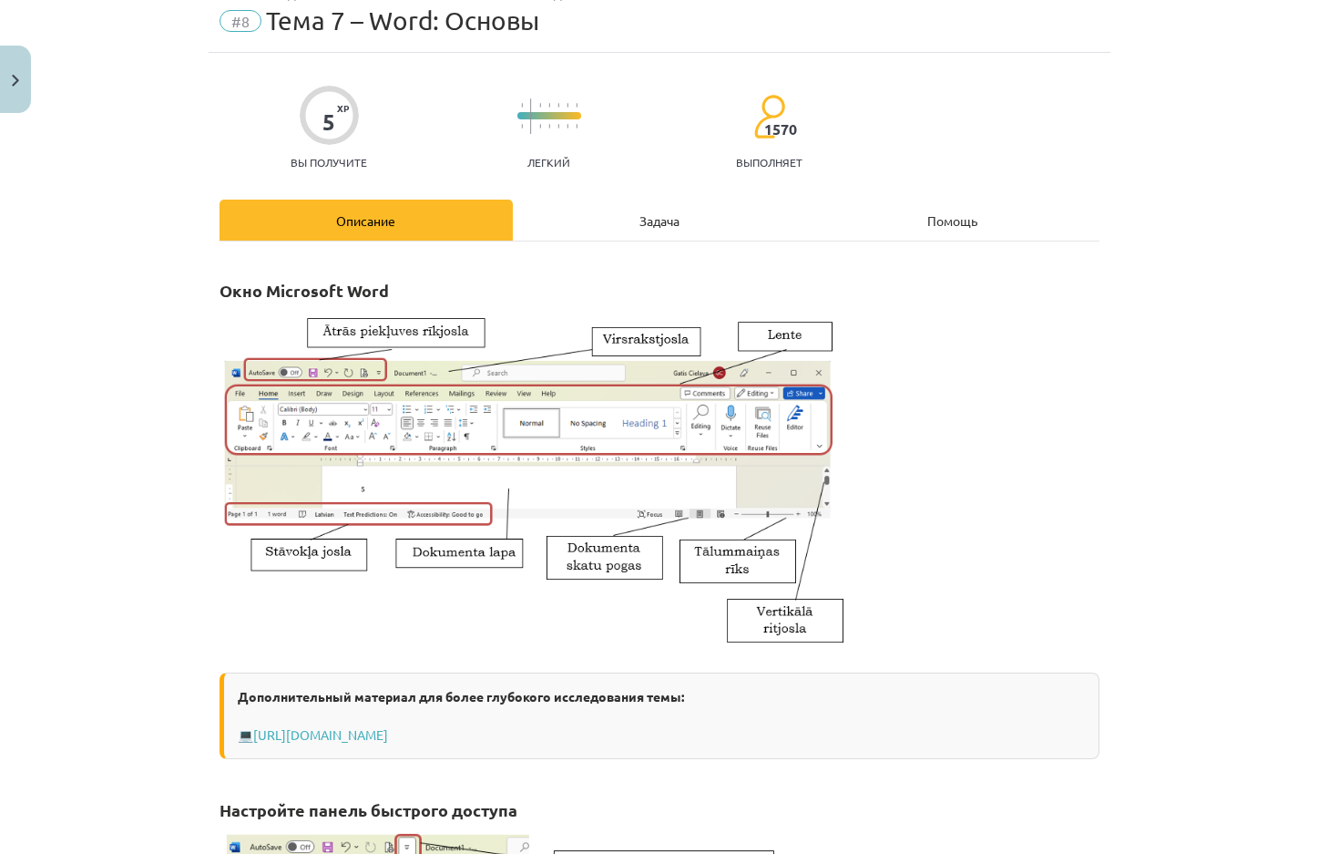
scroll to position [0, 0]
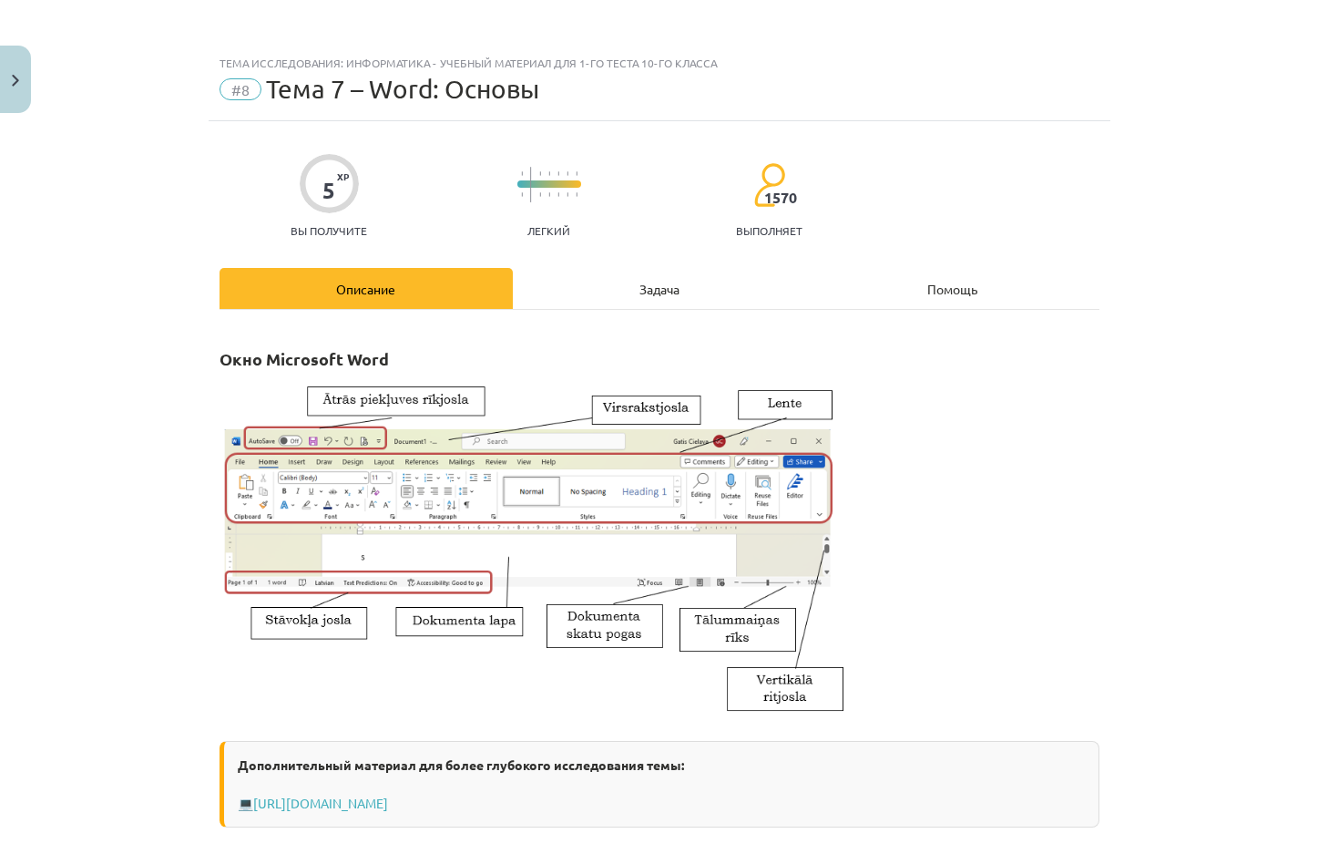
click at [670, 297] on div "Задача" at bounding box center [659, 288] width 293 height 41
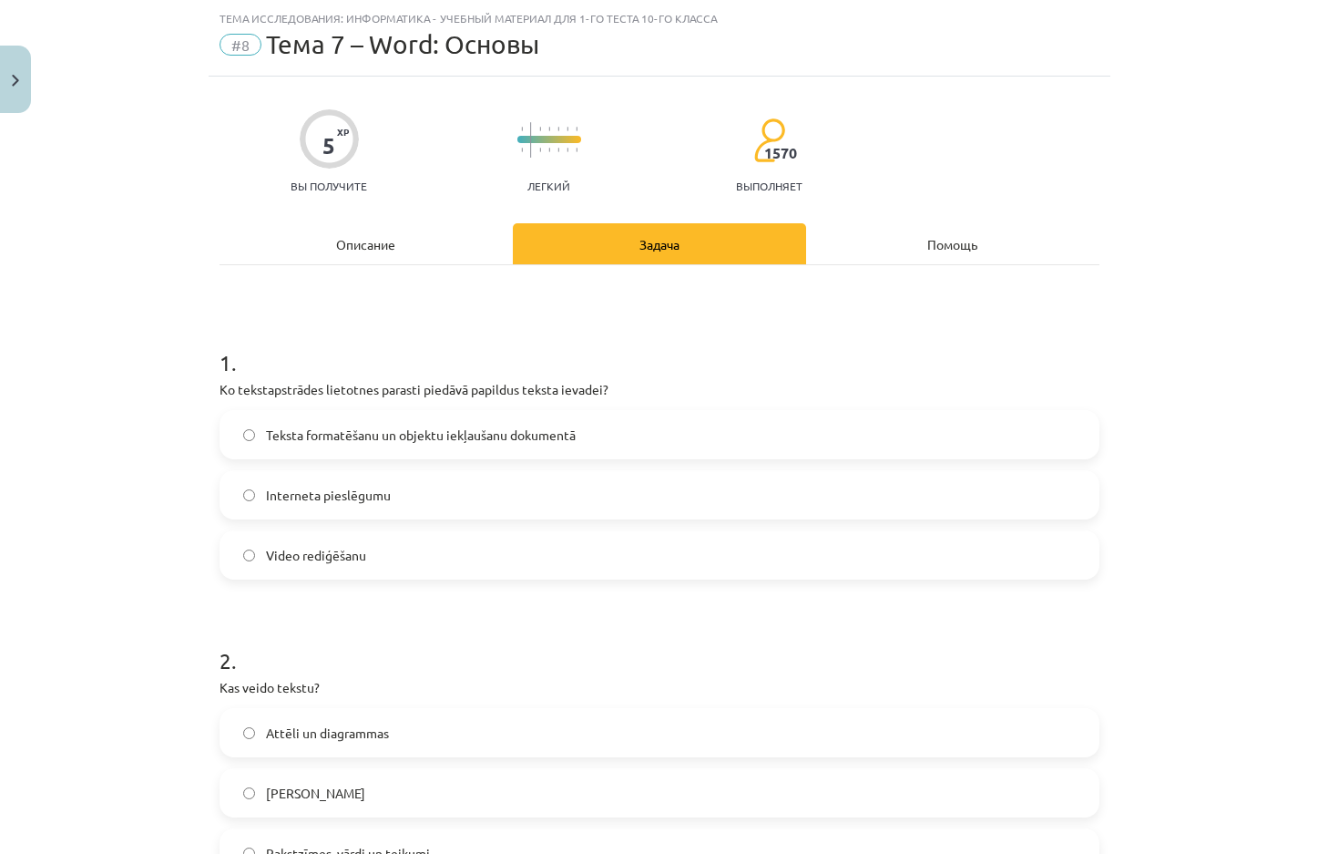
scroll to position [46, 0]
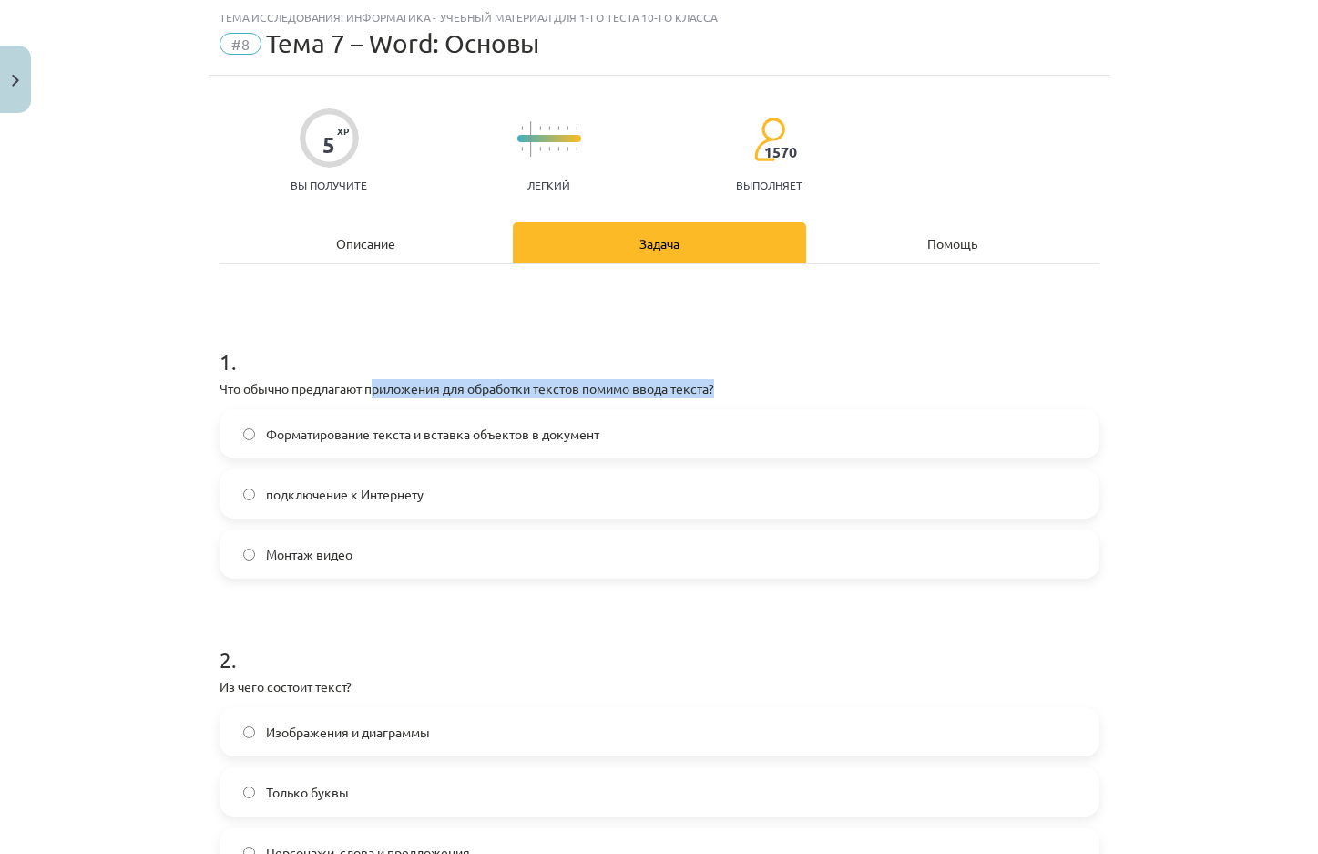
drag, startPoint x: 369, startPoint y: 391, endPoint x: 731, endPoint y: 380, distance: 362.7
click at [731, 380] on p "Что обычно предлагают приложения для обработки текстов помимо ввода текста?" at bounding box center [660, 388] width 880 height 19
click at [670, 433] on label "Форматирование текста и вставка объектов в документ" at bounding box center [659, 434] width 876 height 46
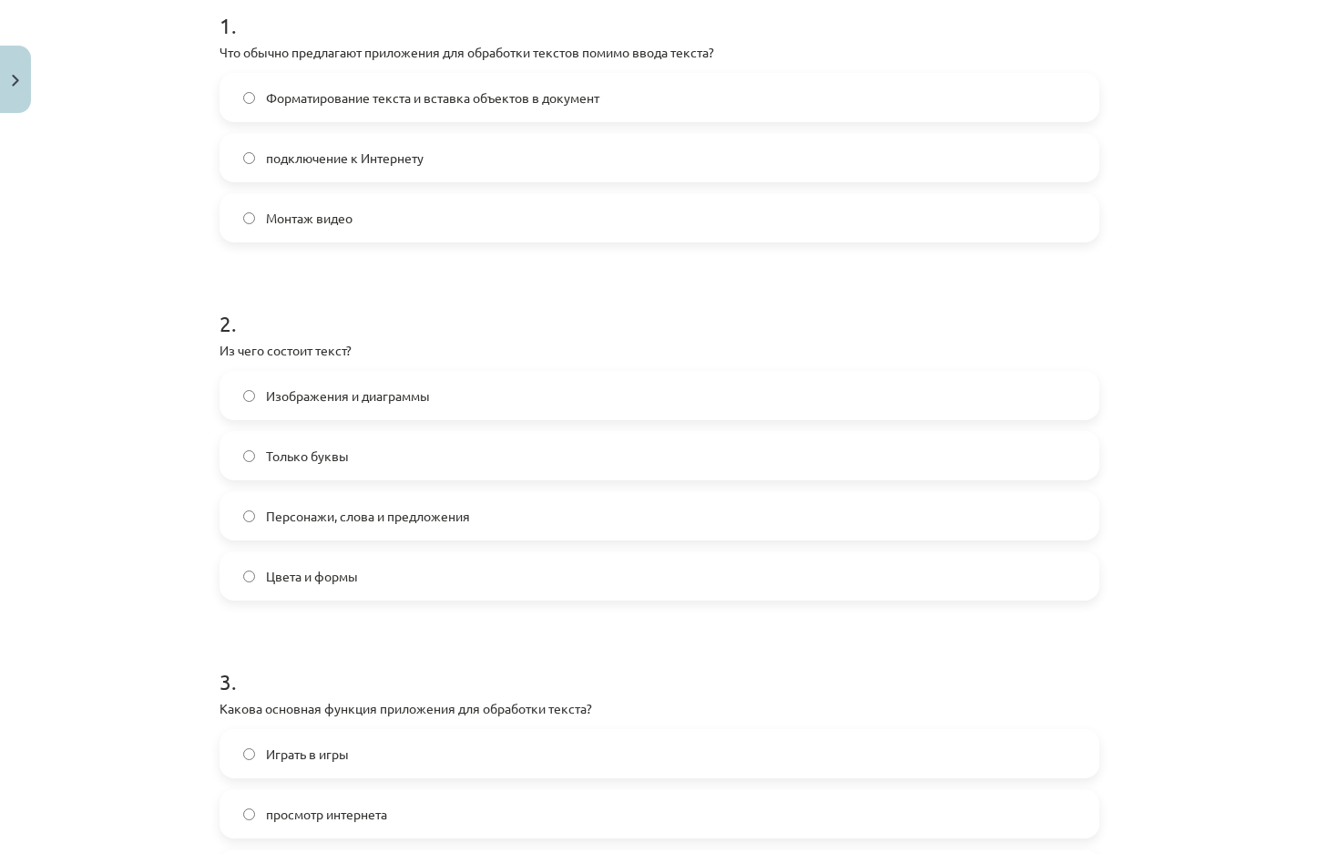
scroll to position [410, 0]
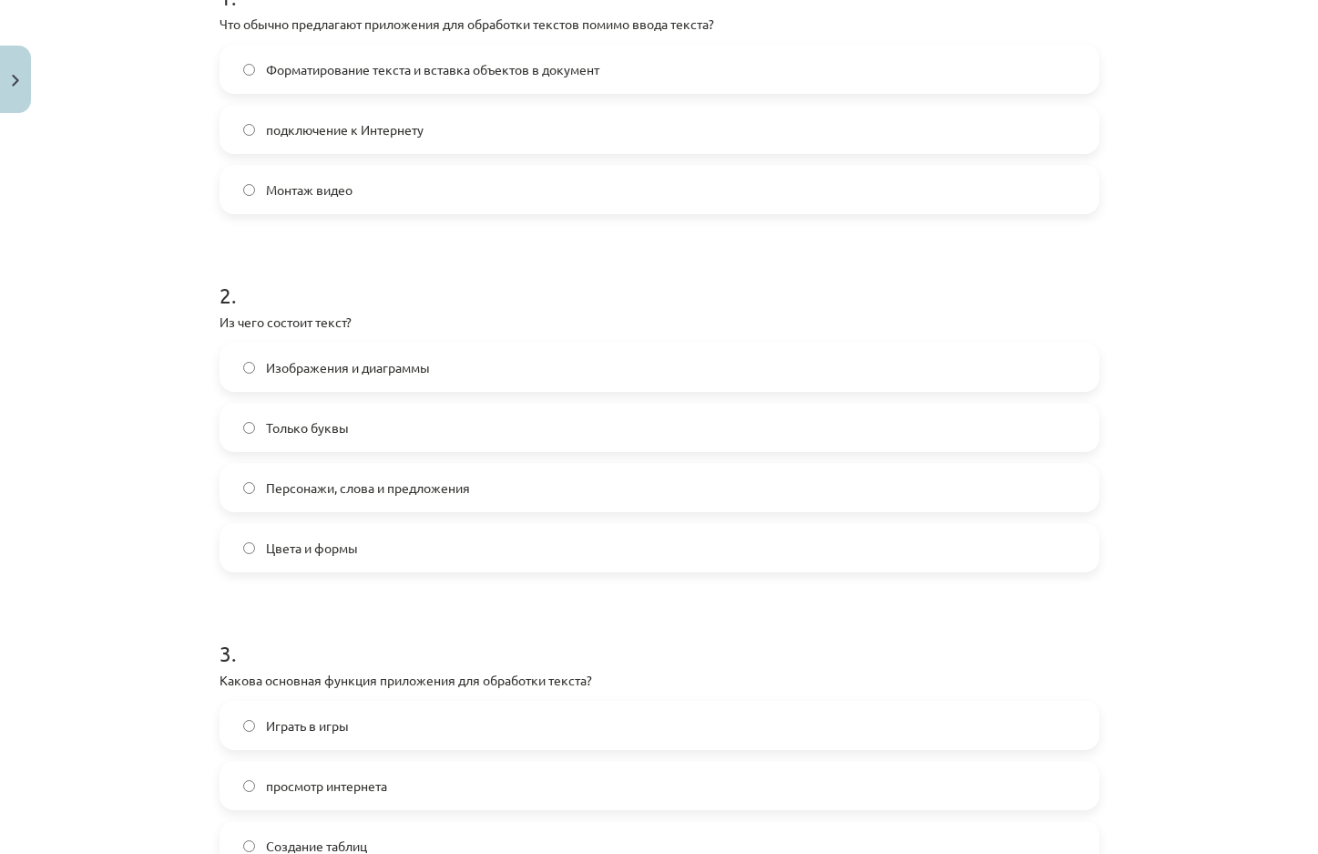
click at [242, 435] on label "Только буквы" at bounding box center [659, 427] width 876 height 46
click at [381, 485] on span "Rakstzīmes, vārdi un teikumi" at bounding box center [348, 487] width 164 height 19
drag, startPoint x: 324, startPoint y: 491, endPoint x: 251, endPoint y: 489, distance: 73.8
click at [251, 489] on label "Rakstzīmes, vārdi un teikumi" at bounding box center [659, 488] width 876 height 46
click at [132, 539] on div "Mācību tēma: Datorikas - 10. klases 1. ieskaites mācību materiāls #8 7. tema – …" at bounding box center [659, 427] width 1318 height 854
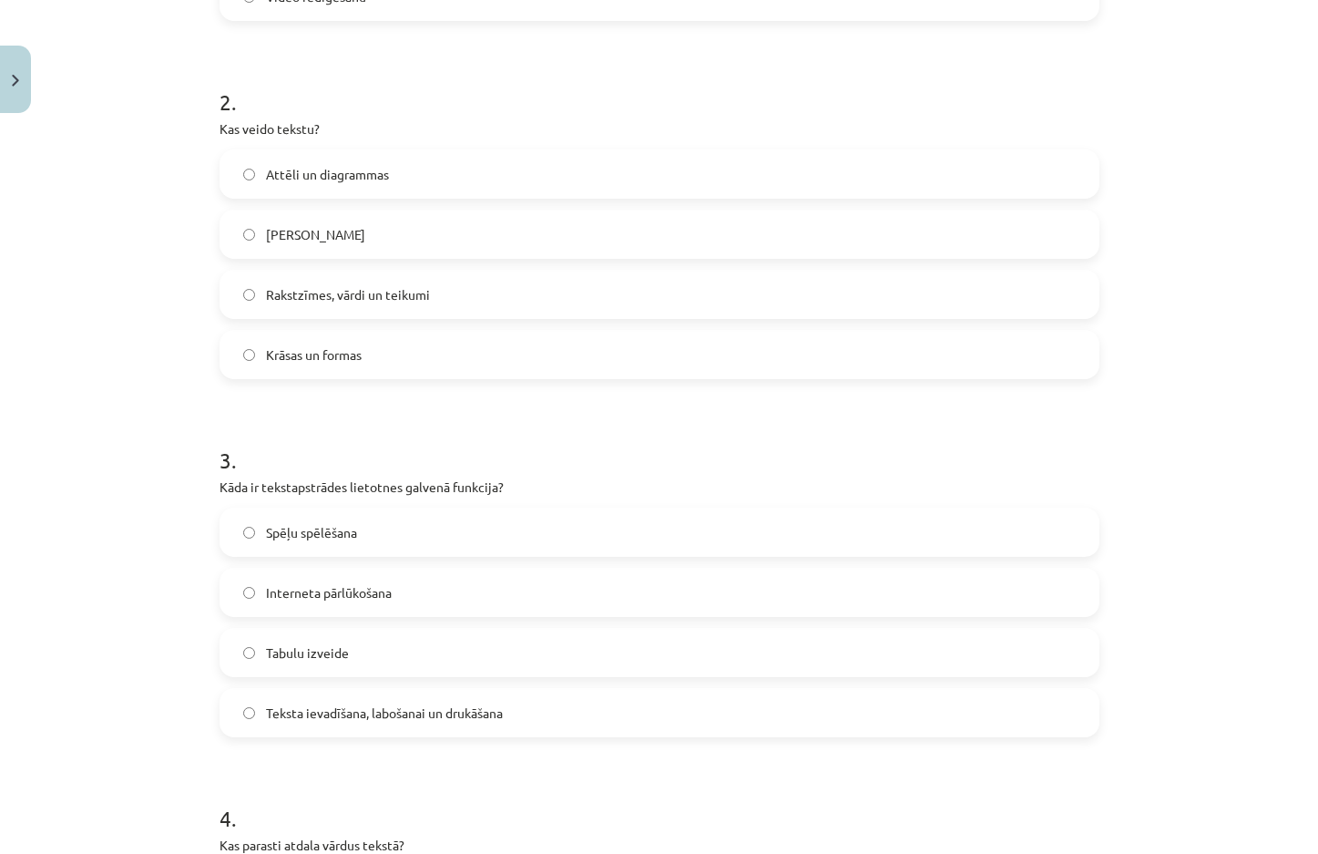
scroll to position [683, 0]
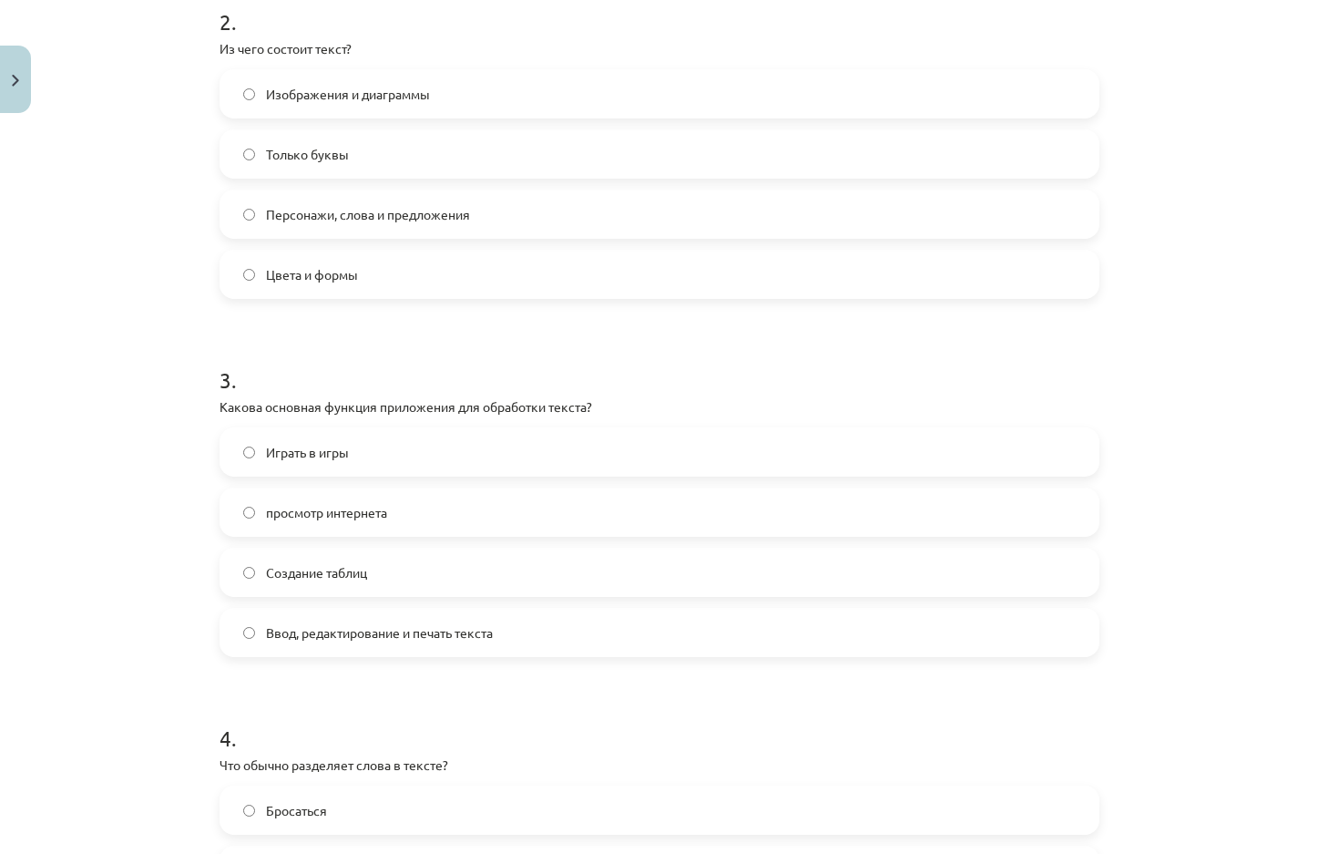
click at [442, 637] on font "Ввод, редактирование и печать текста" at bounding box center [379, 632] width 227 height 16
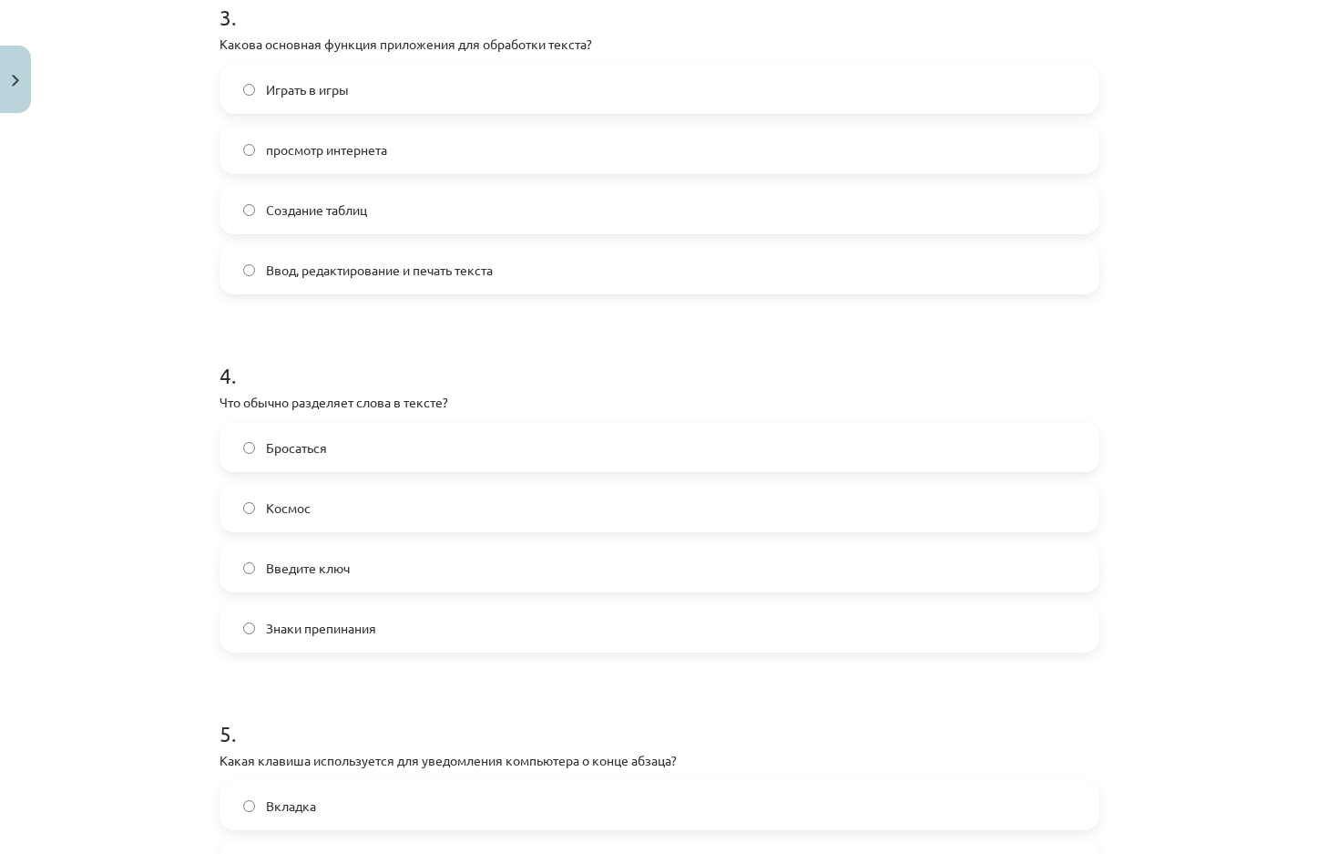
scroll to position [1048, 0]
click at [387, 496] on label "Космос" at bounding box center [659, 506] width 876 height 46
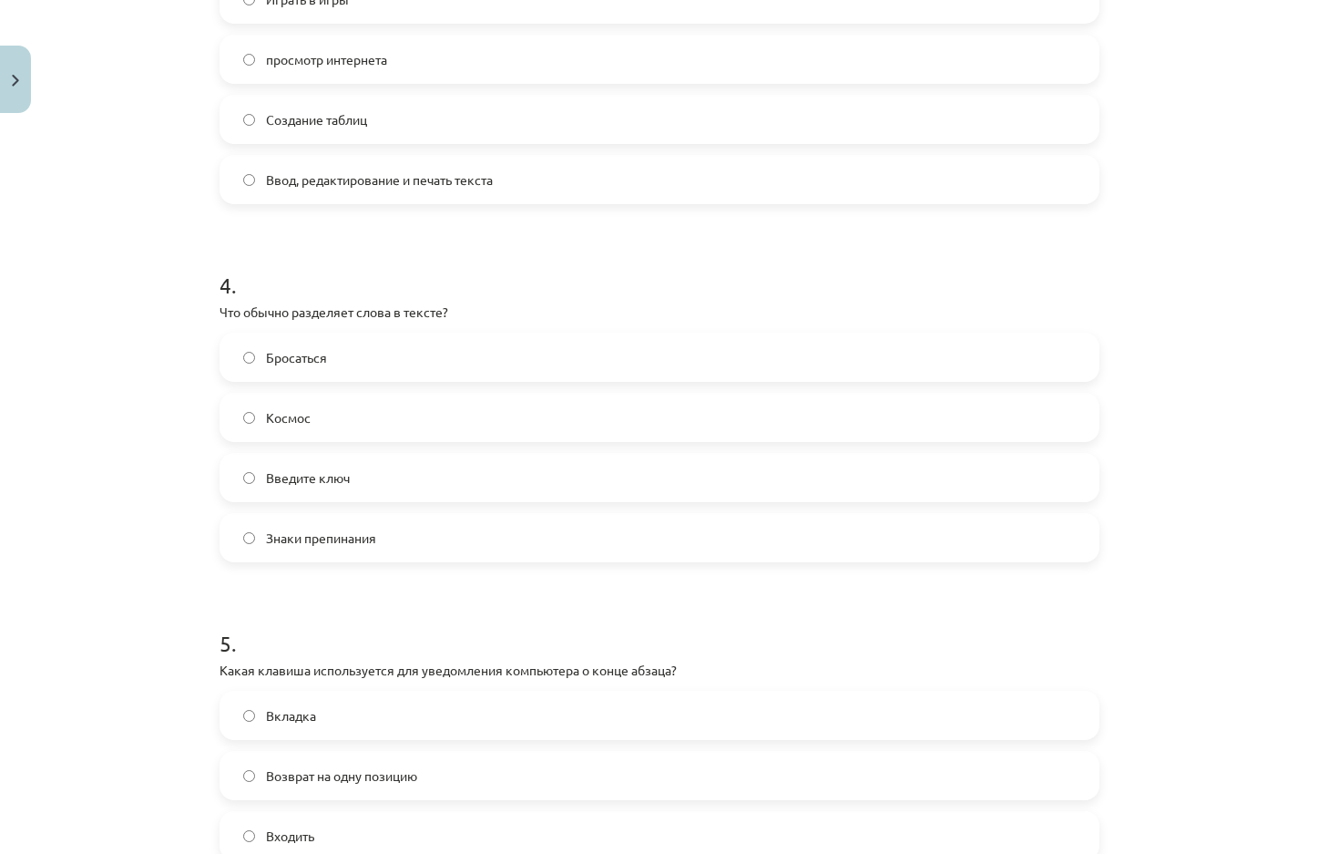
scroll to position [1139, 0]
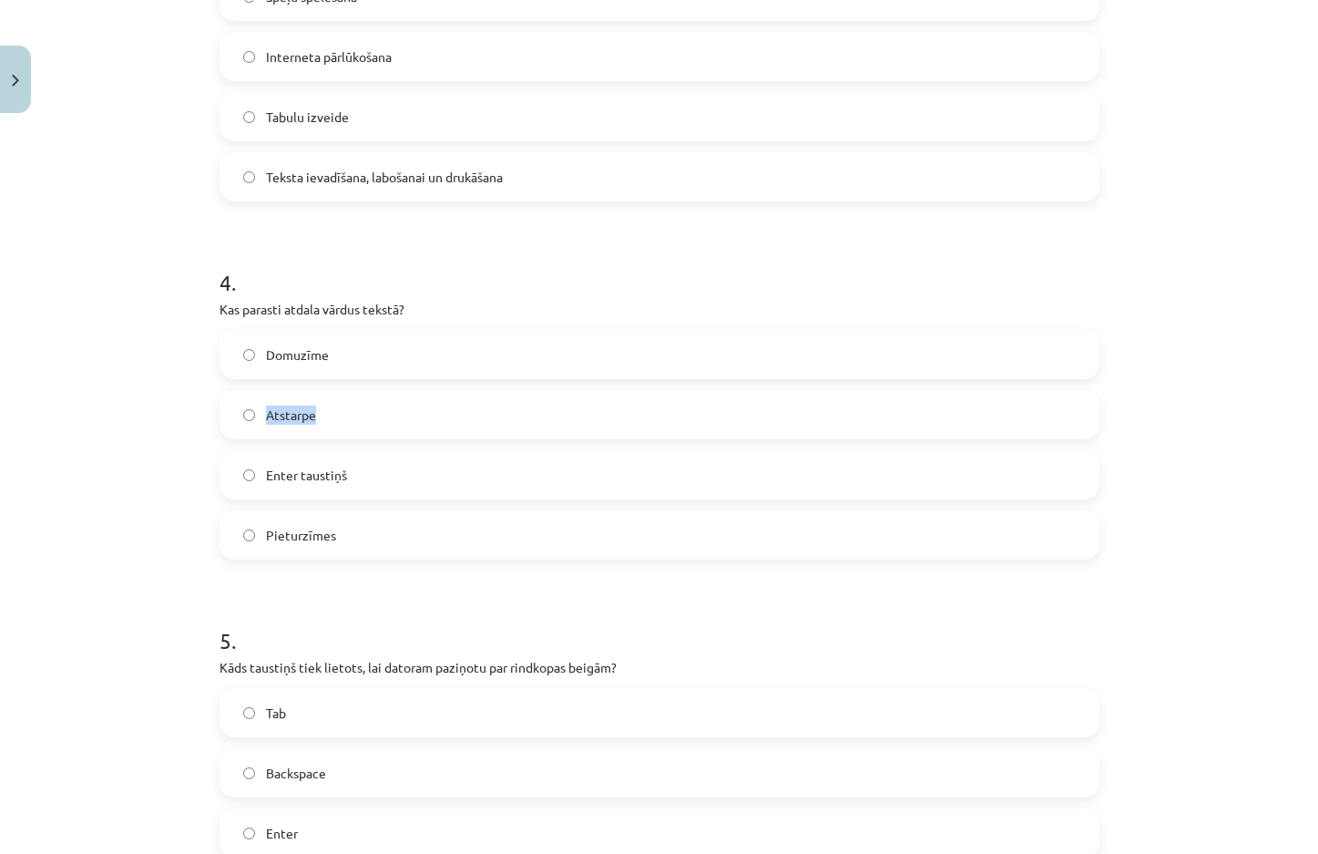
drag, startPoint x: 353, startPoint y: 419, endPoint x: 261, endPoint y: 421, distance: 91.1
click at [261, 421] on label "Atstarpe" at bounding box center [659, 415] width 876 height 46
drag, startPoint x: 349, startPoint y: 356, endPoint x: 259, endPoint y: 360, distance: 90.3
click at [259, 360] on label "Domuzīme" at bounding box center [659, 355] width 876 height 46
drag, startPoint x: 355, startPoint y: 466, endPoint x: 262, endPoint y: 463, distance: 93.0
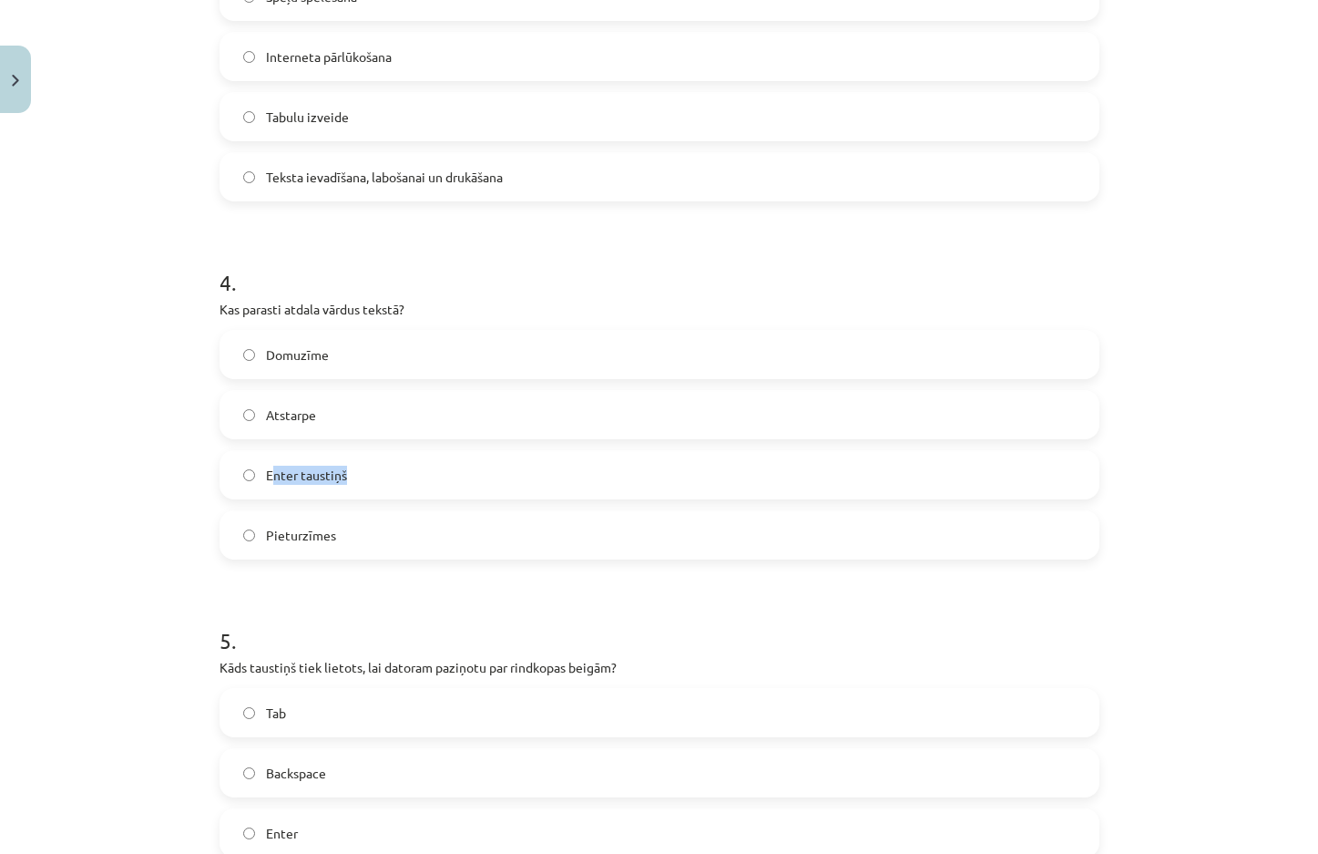
click at [262, 463] on label "Enter taustiņš" at bounding box center [659, 475] width 876 height 46
drag, startPoint x: 339, startPoint y: 534, endPoint x: 261, endPoint y: 531, distance: 78.4
click at [261, 531] on label "Pieturzīmes" at bounding box center [659, 535] width 876 height 46
click at [89, 490] on div "Mācību tēma: Datorikas - 10. klases 1. ieskaites mācību materiāls #8 7. tema – …" at bounding box center [659, 427] width 1318 height 854
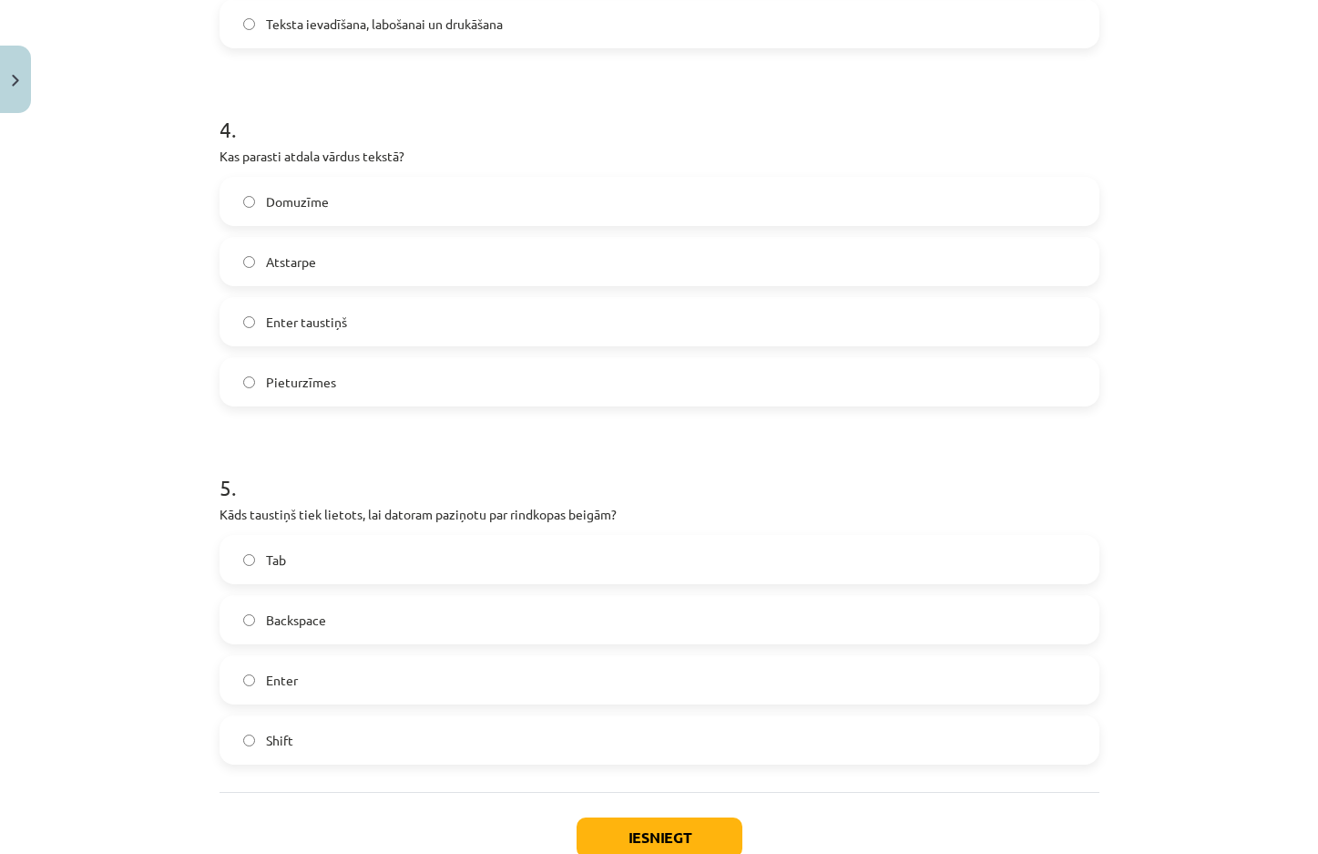
scroll to position [1412, 0]
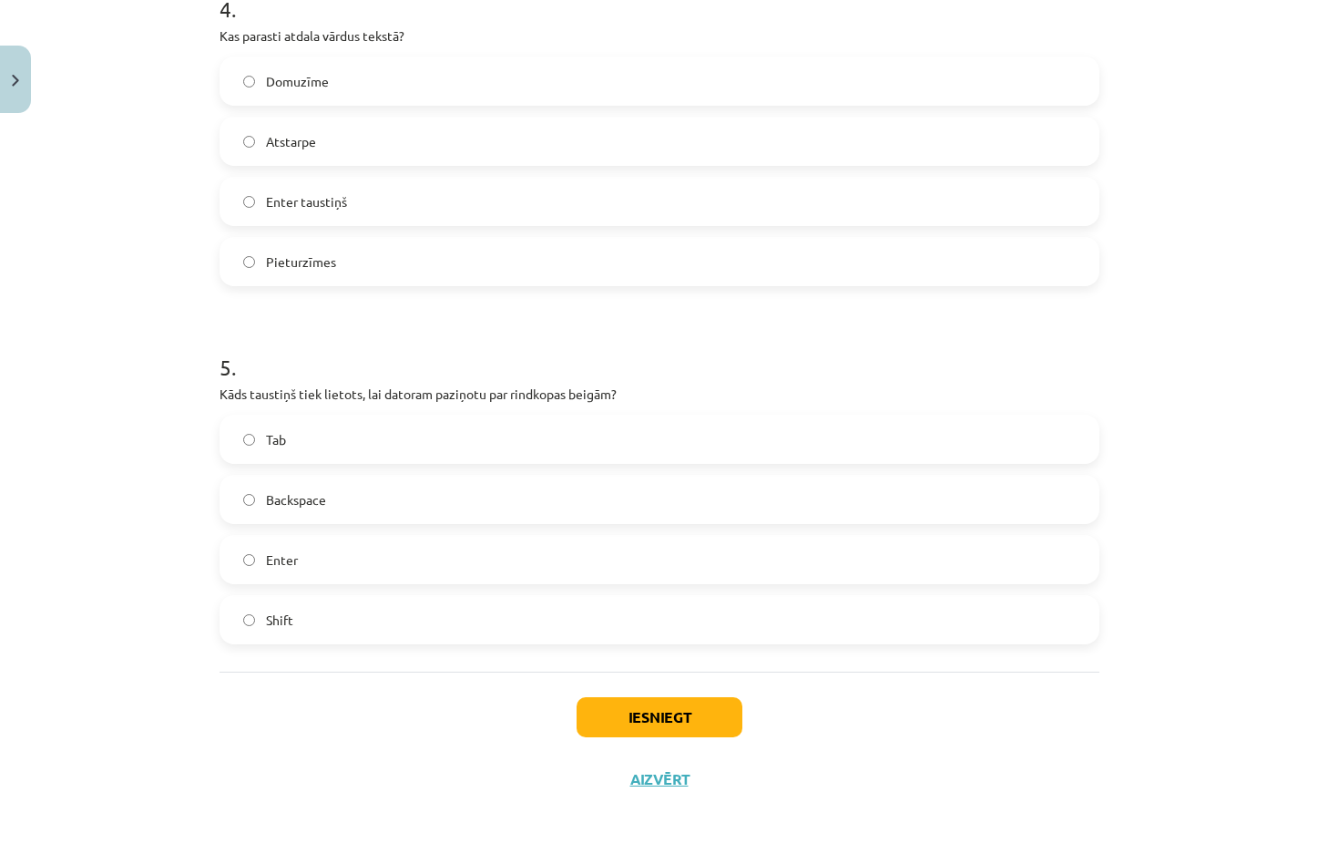
click at [383, 567] on label "Enter" at bounding box center [659, 560] width 876 height 46
click at [687, 714] on button "Iesniegt" at bounding box center [660, 717] width 166 height 40
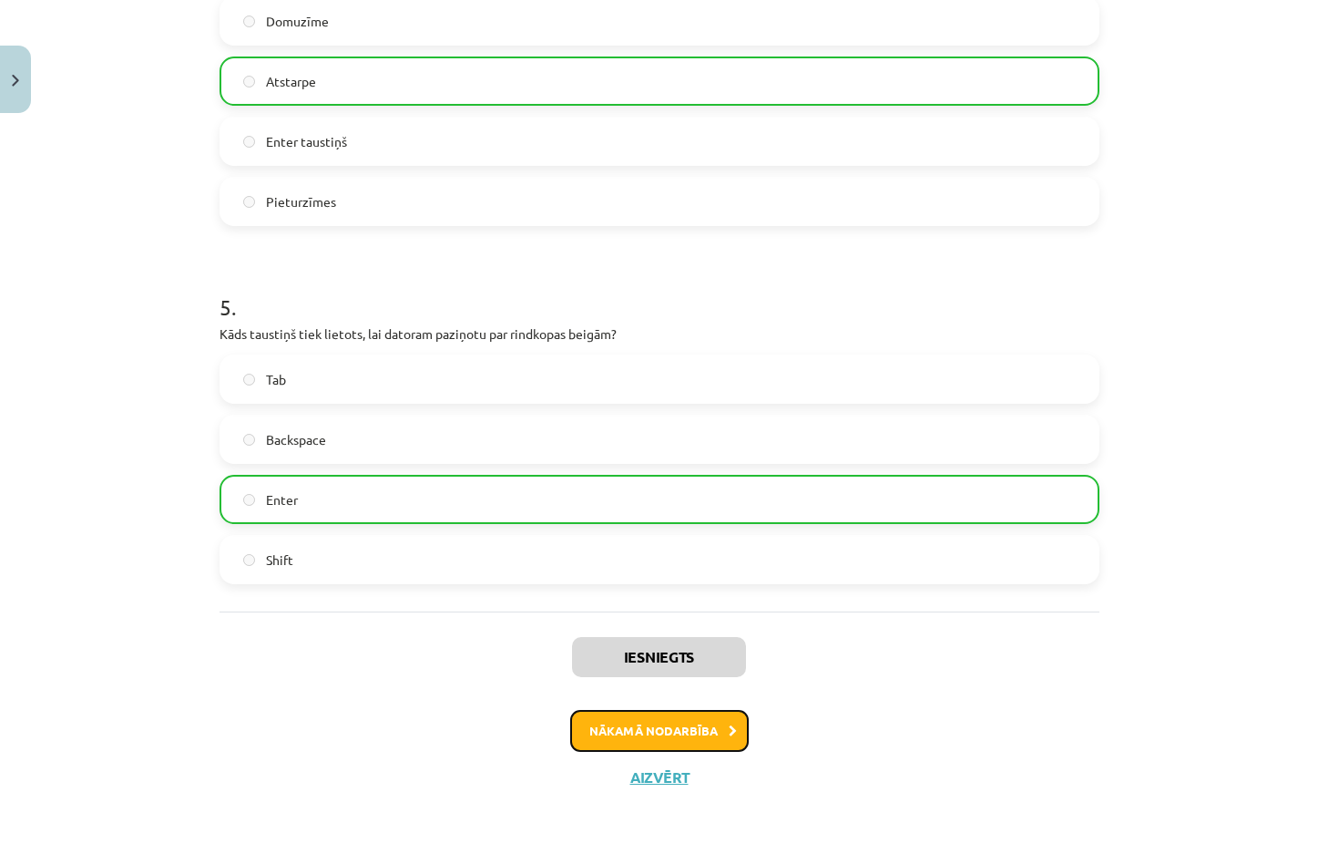
click at [712, 738] on button "Nākamā nodarbība" at bounding box center [659, 731] width 179 height 42
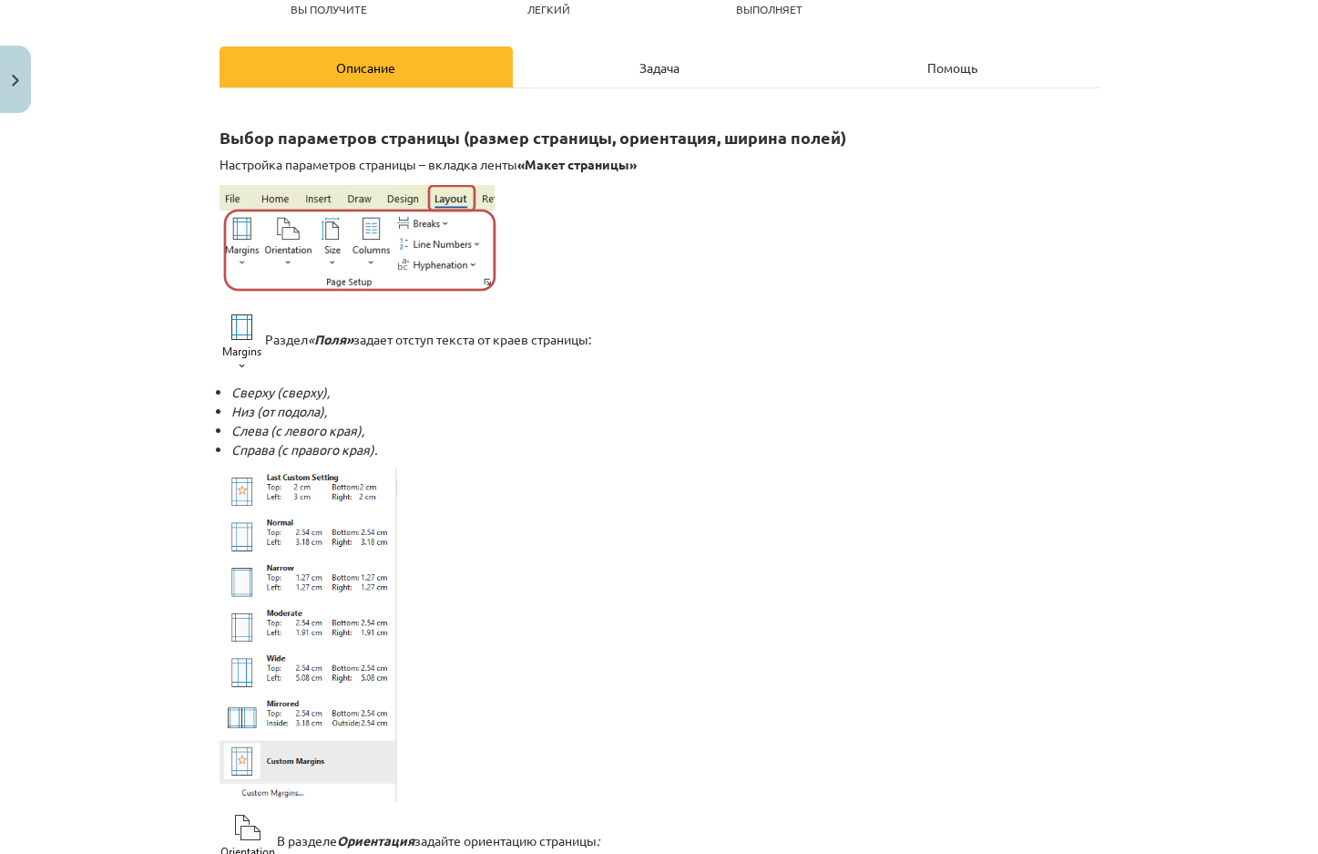
scroll to position [228, 0]
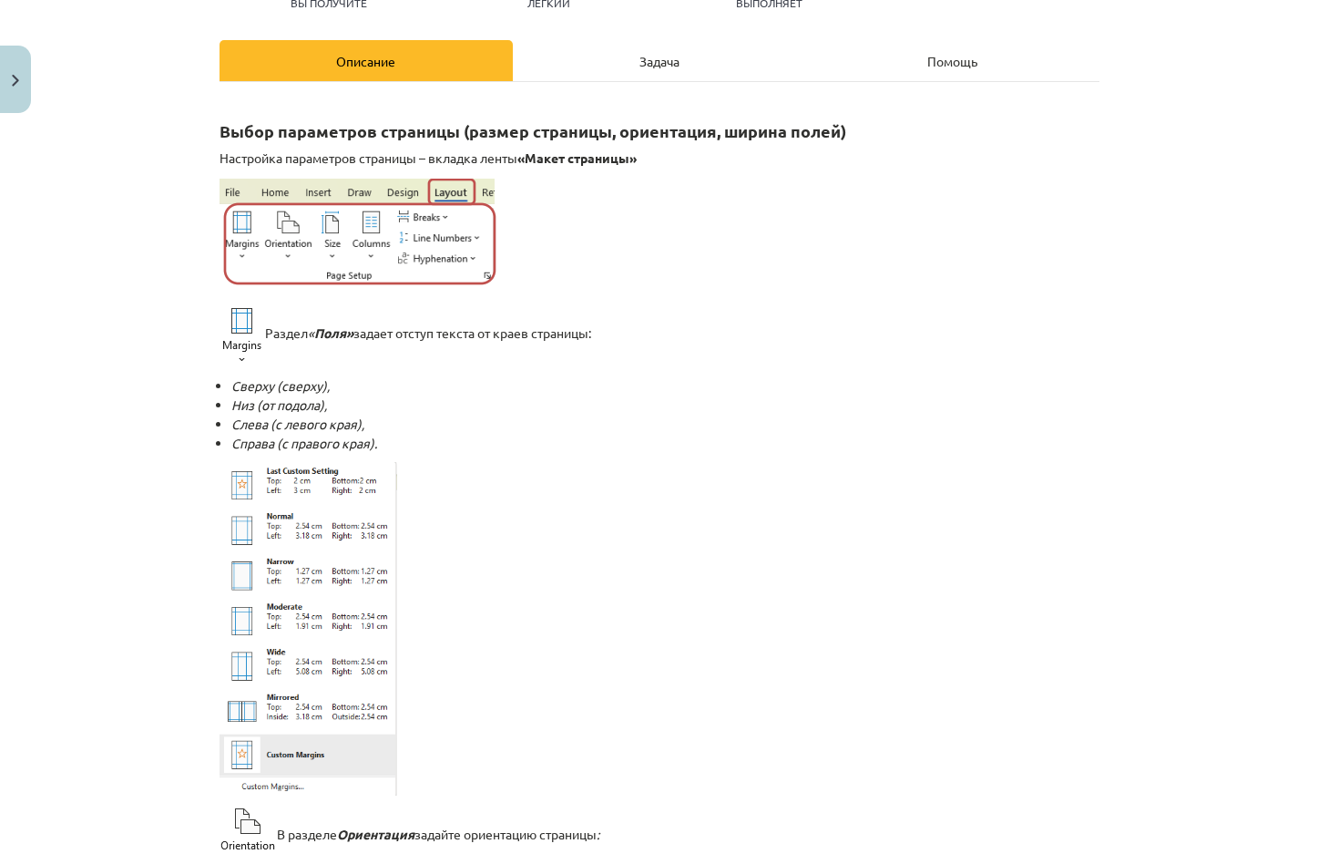
click at [638, 73] on div "Задача" at bounding box center [659, 60] width 293 height 41
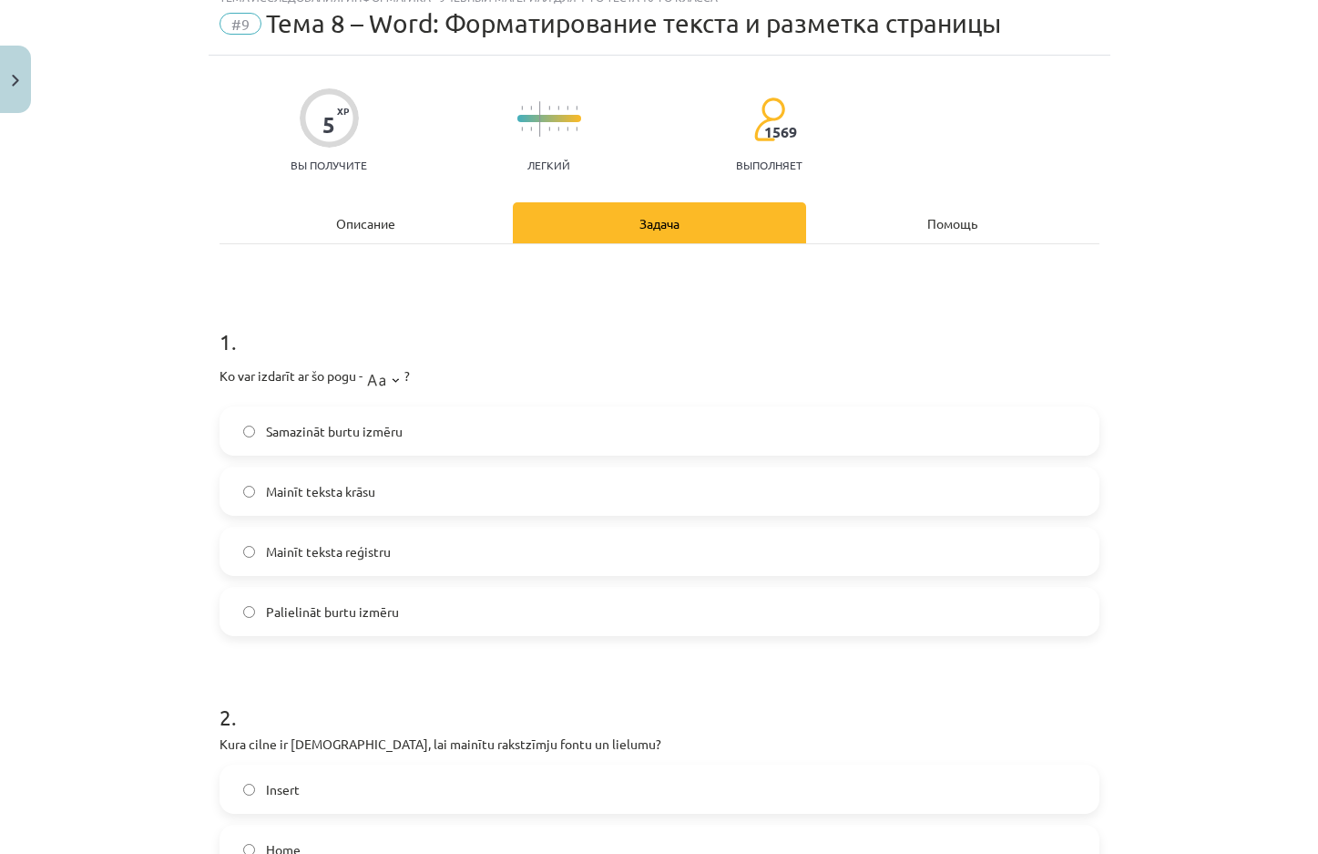
scroll to position [46, 0]
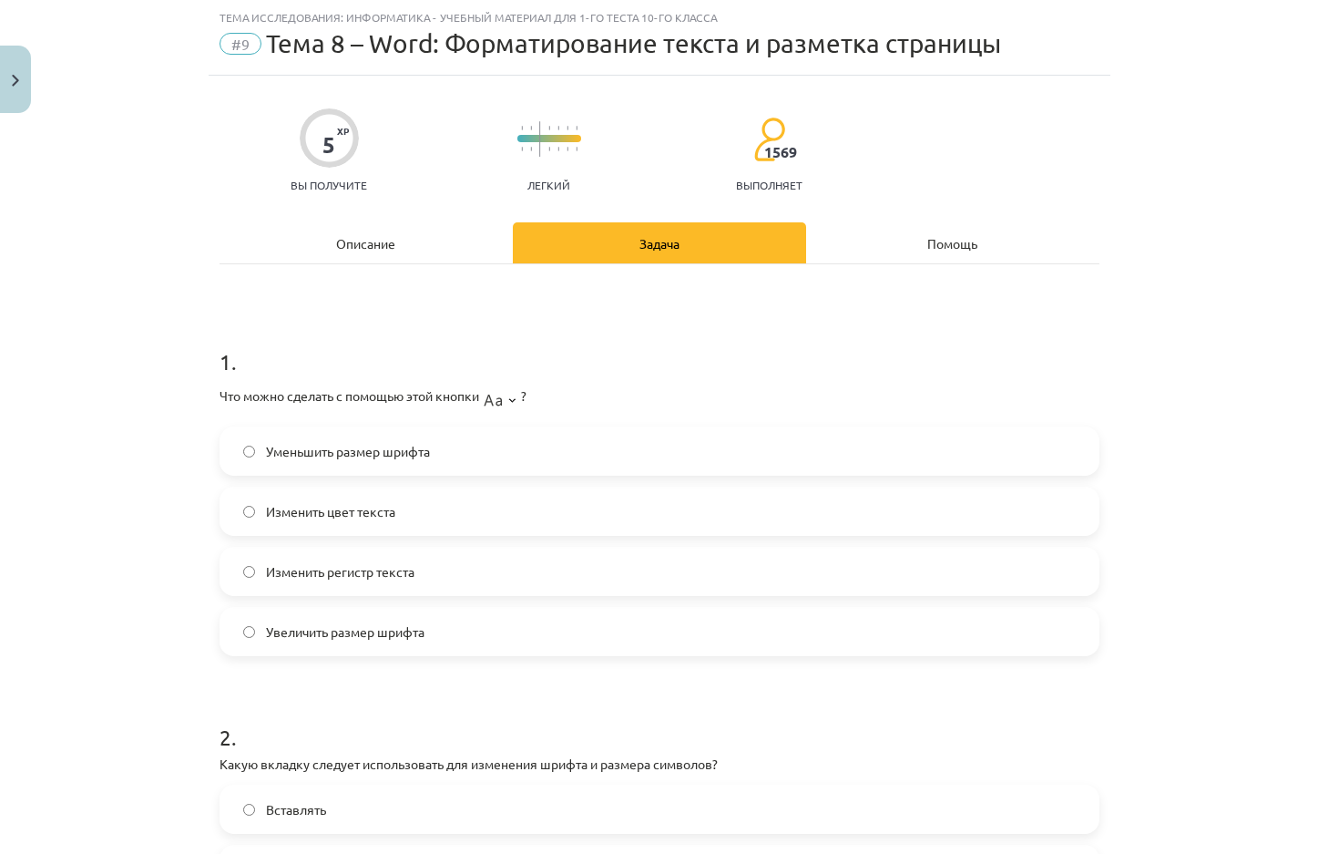
click at [320, 442] on span "Уменьшить размер шрифта" at bounding box center [348, 451] width 164 height 19
drag, startPoint x: 387, startPoint y: 234, endPoint x: 168, endPoint y: 360, distance: 253.0
click at [168, 360] on div "Тема исследования: Информатика - учебный материал для 1-го теста 10-го класса #…" at bounding box center [659, 427] width 1318 height 854
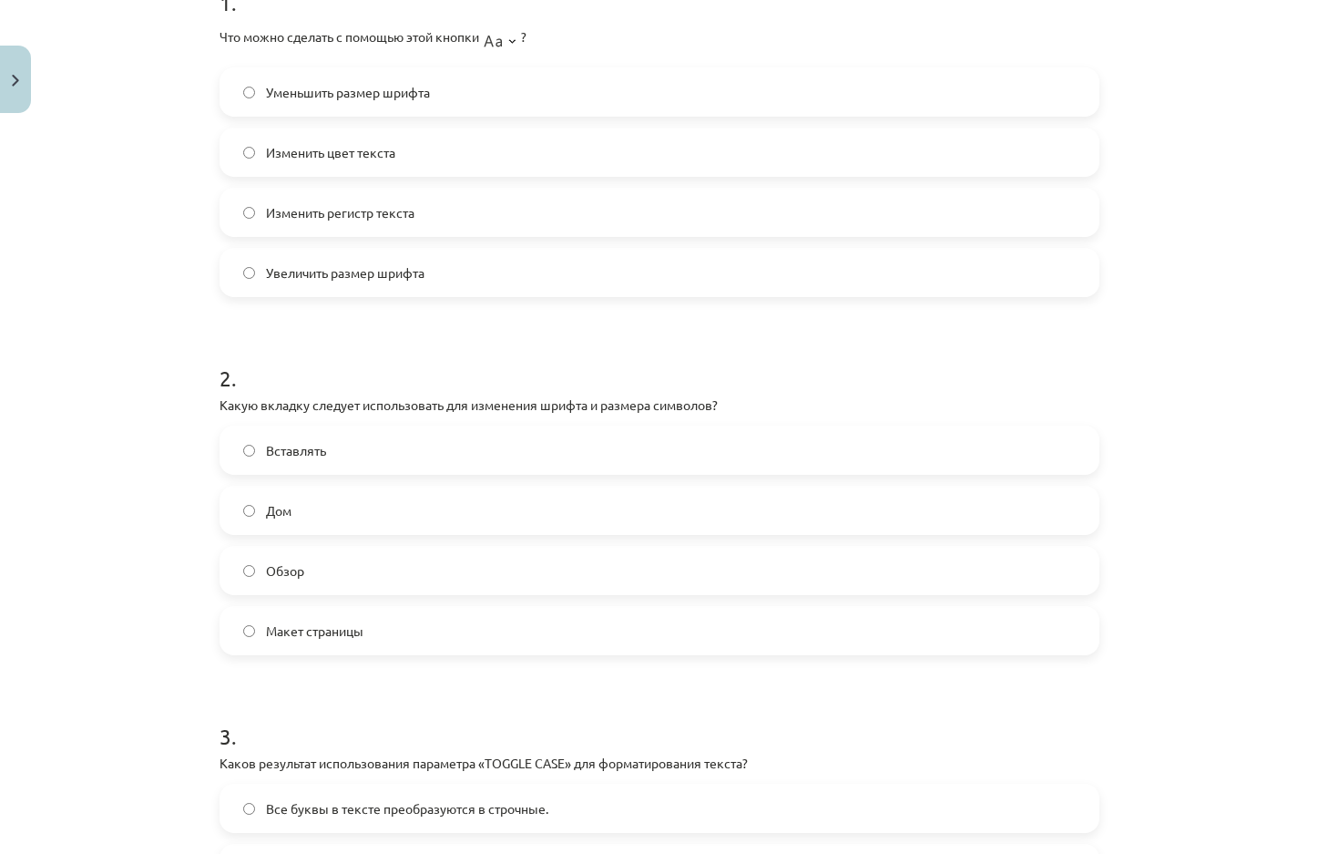
scroll to position [410, 0]
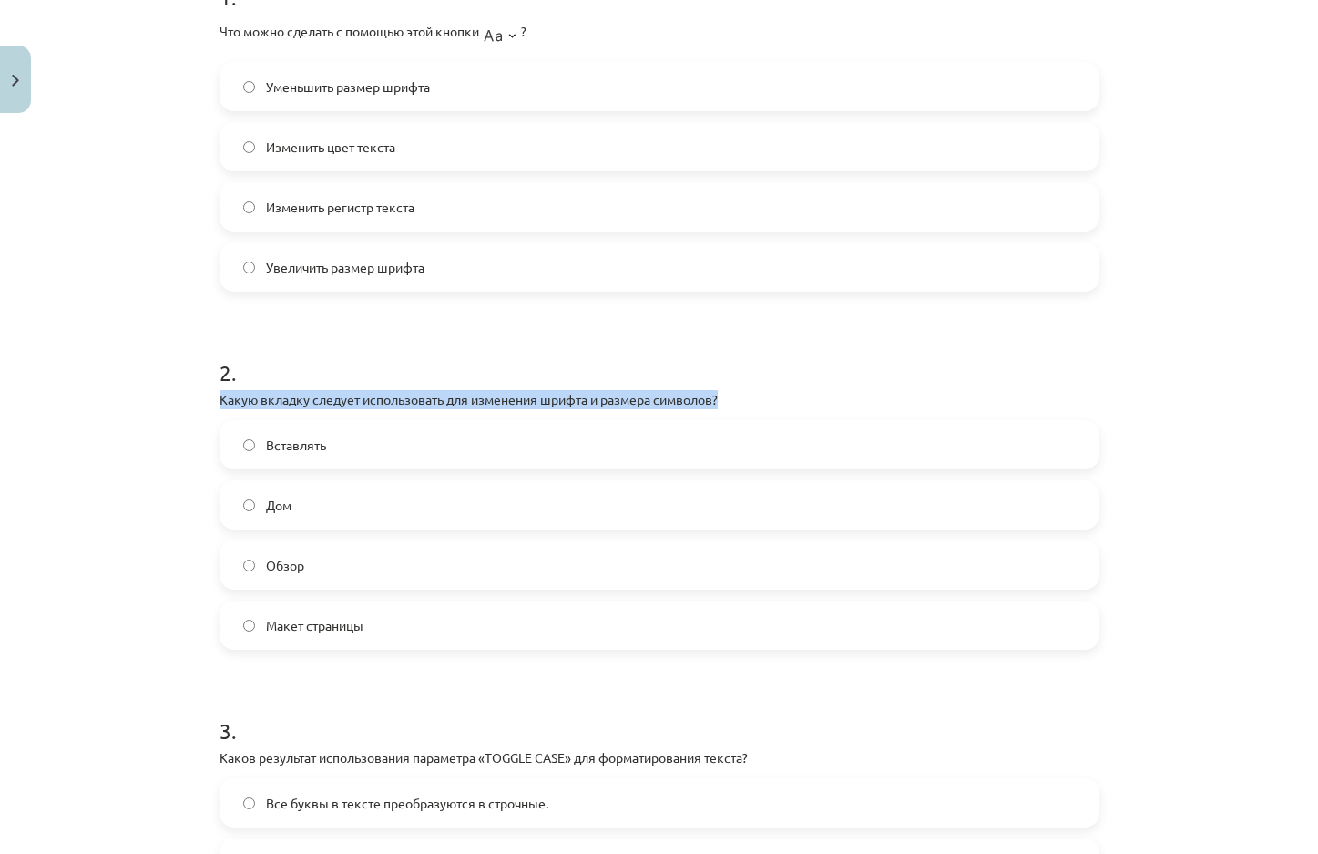
drag, startPoint x: 740, startPoint y: 403, endPoint x: 180, endPoint y: 389, distance: 559.5
click at [180, 389] on div "Тема исследования: Информатика - учебный материал для 1-го теста 10-го класса #…" at bounding box center [659, 427] width 1318 height 854
drag, startPoint x: 180, startPoint y: 389, endPoint x: 799, endPoint y: 390, distance: 618.5
click at [799, 390] on div "Тема исследования: Информатика - учебный материал для 1-го теста 10-го класса #…" at bounding box center [659, 427] width 1318 height 854
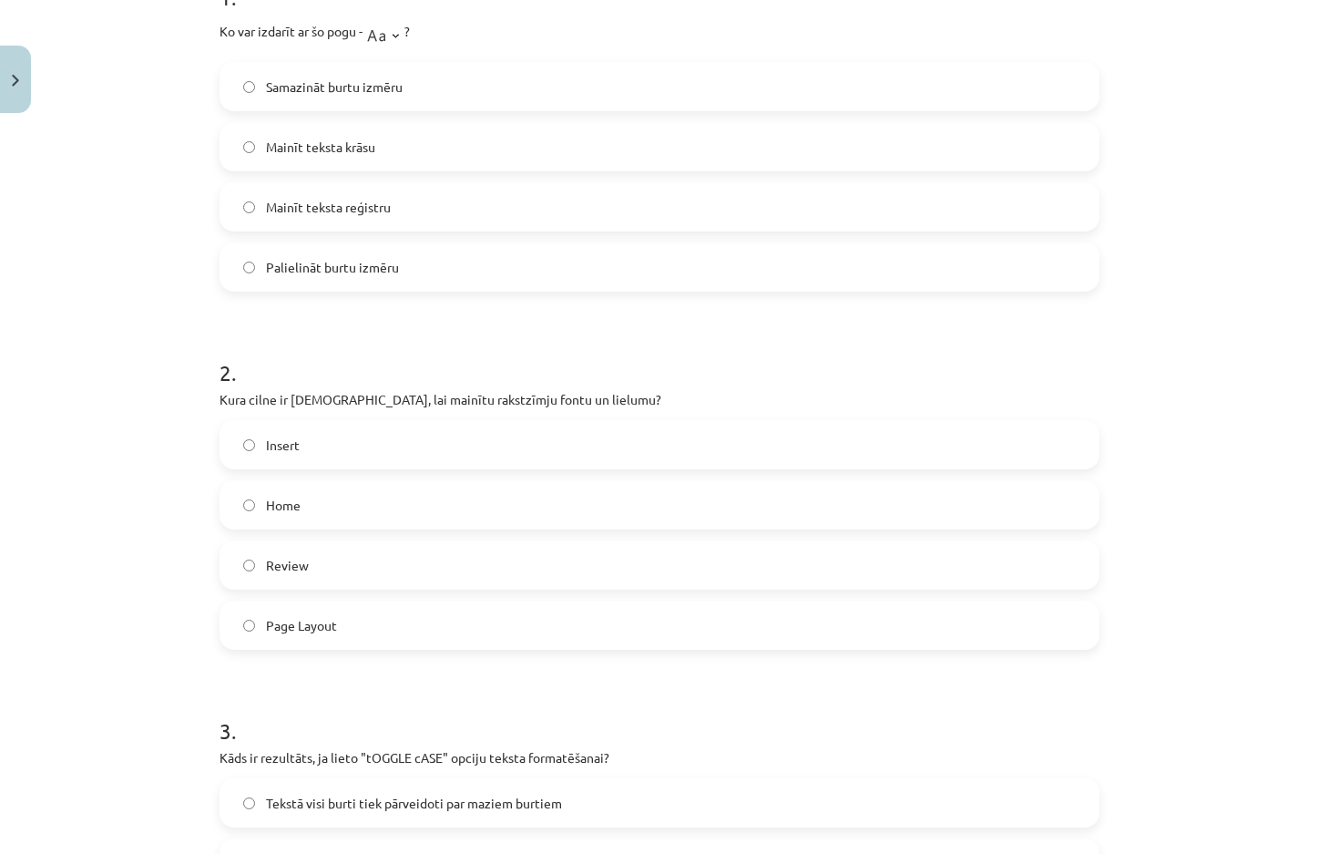
click at [1157, 325] on div "Mācību tēma: Datorikas - 10. klases 1. ieskaites mācību materiāls #9 8. tēma – …" at bounding box center [659, 427] width 1318 height 854
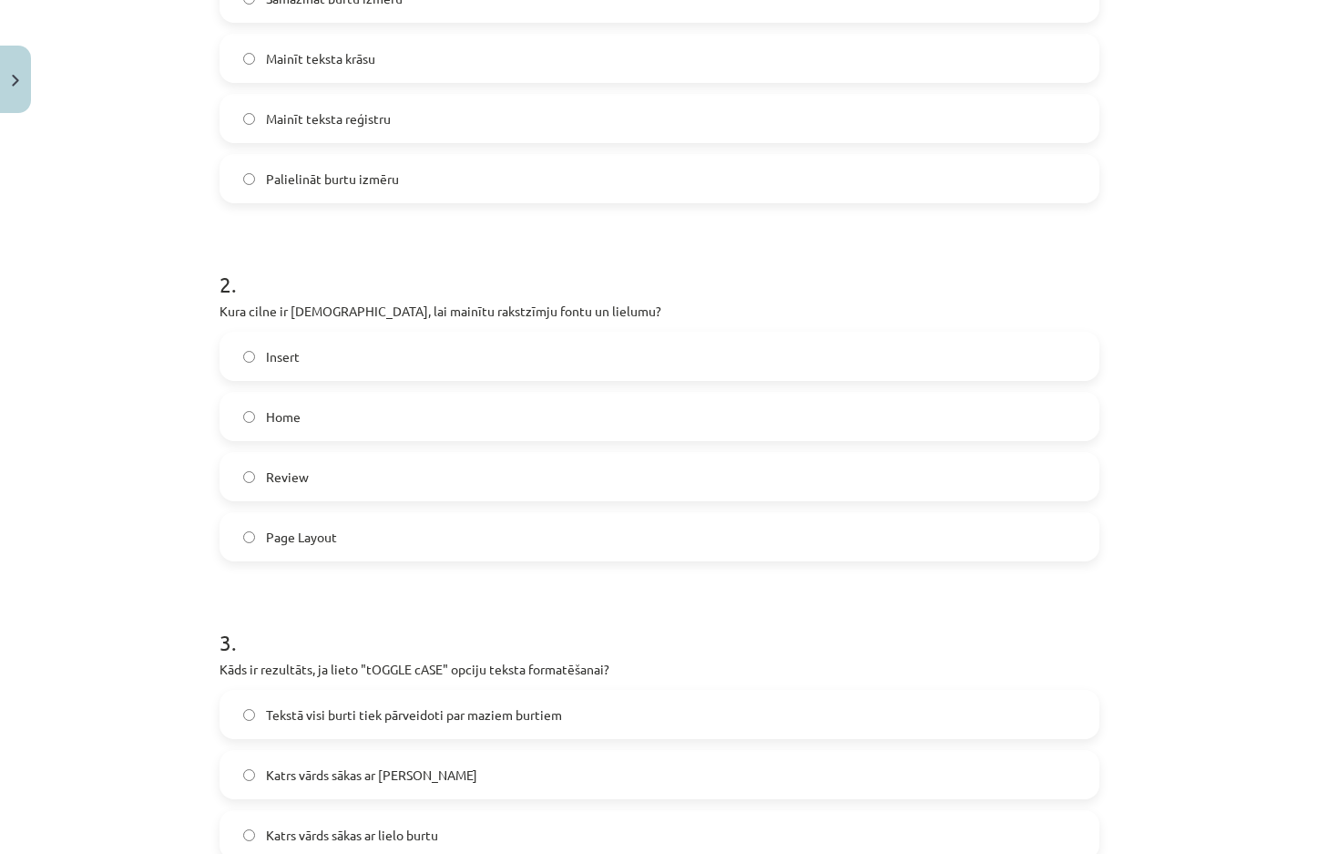
scroll to position [501, 0]
click at [44, 688] on div "Mācību tēma: Datorikas - 10. klases 1. ieskaites mācību materiāls #9 8. tēma – …" at bounding box center [659, 427] width 1318 height 854
drag, startPoint x: 254, startPoint y: 305, endPoint x: 570, endPoint y: 308, distance: 316.1
click at [570, 308] on p "Kura cilne ir [DEMOGRAPHIC_DATA], lai mainītu rakstzīmju fontu un lielumu?" at bounding box center [660, 308] width 880 height 19
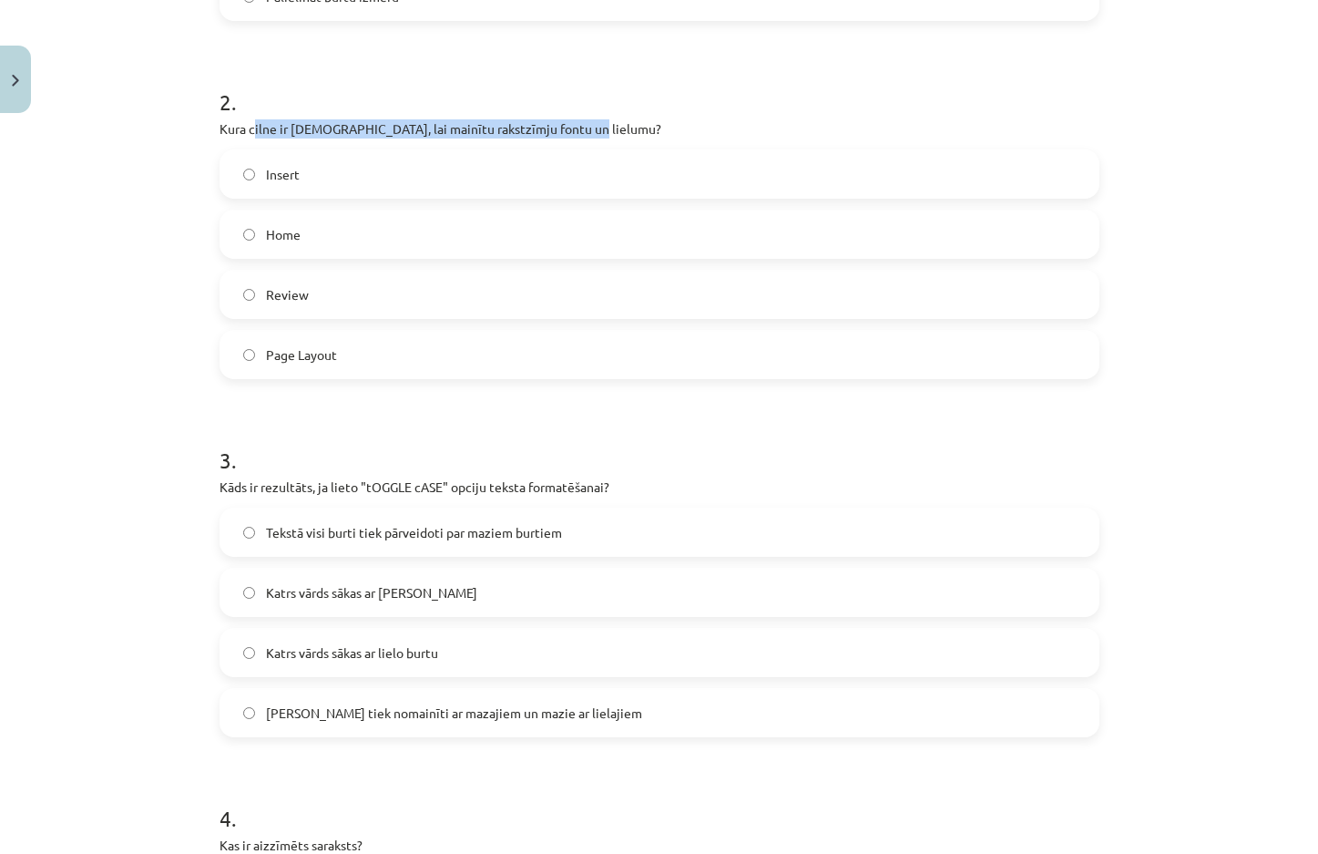
scroll to position [683, 0]
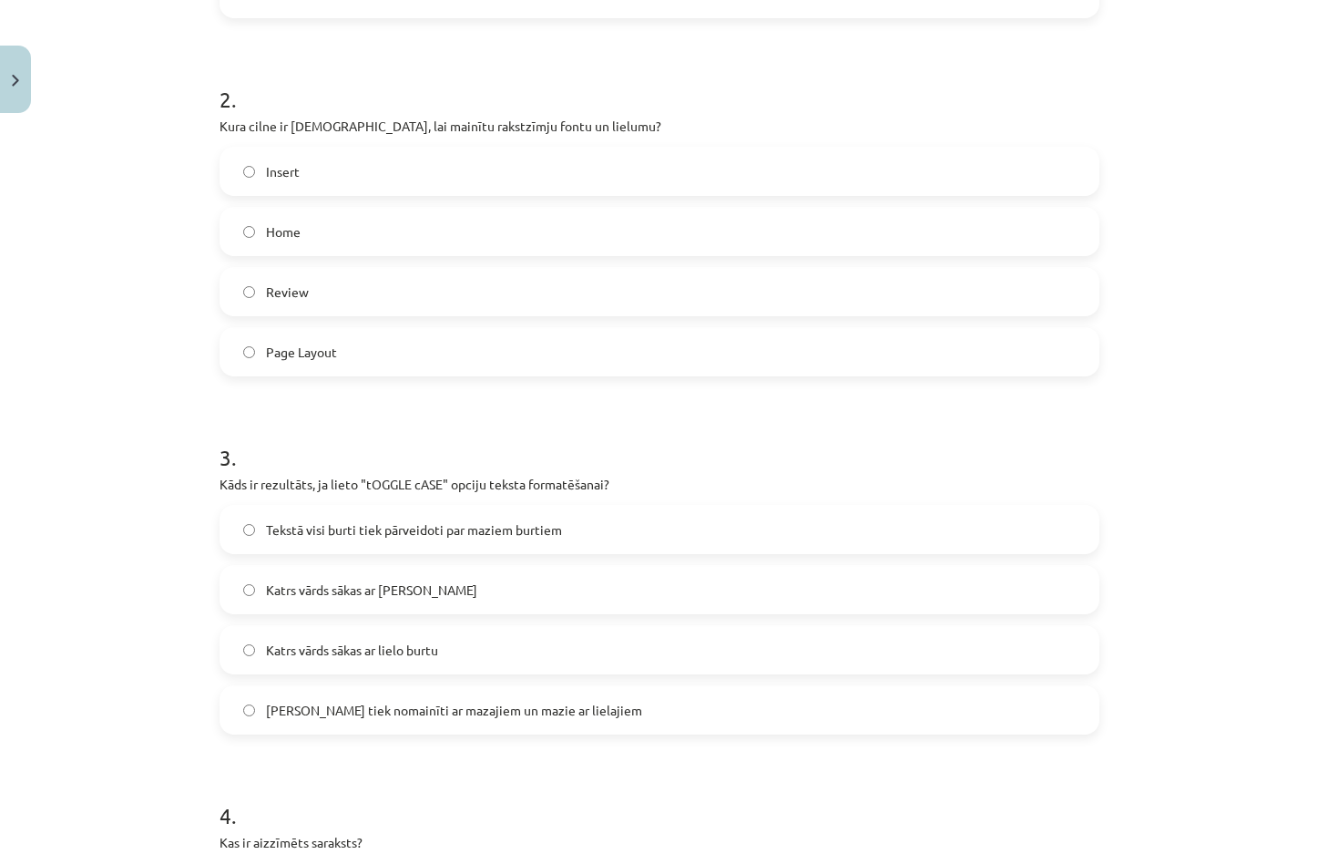
click at [289, 701] on span "[PERSON_NAME] tiek nomainīti ar mazajiem un mazie ar lielajiem" at bounding box center [454, 709] width 376 height 19
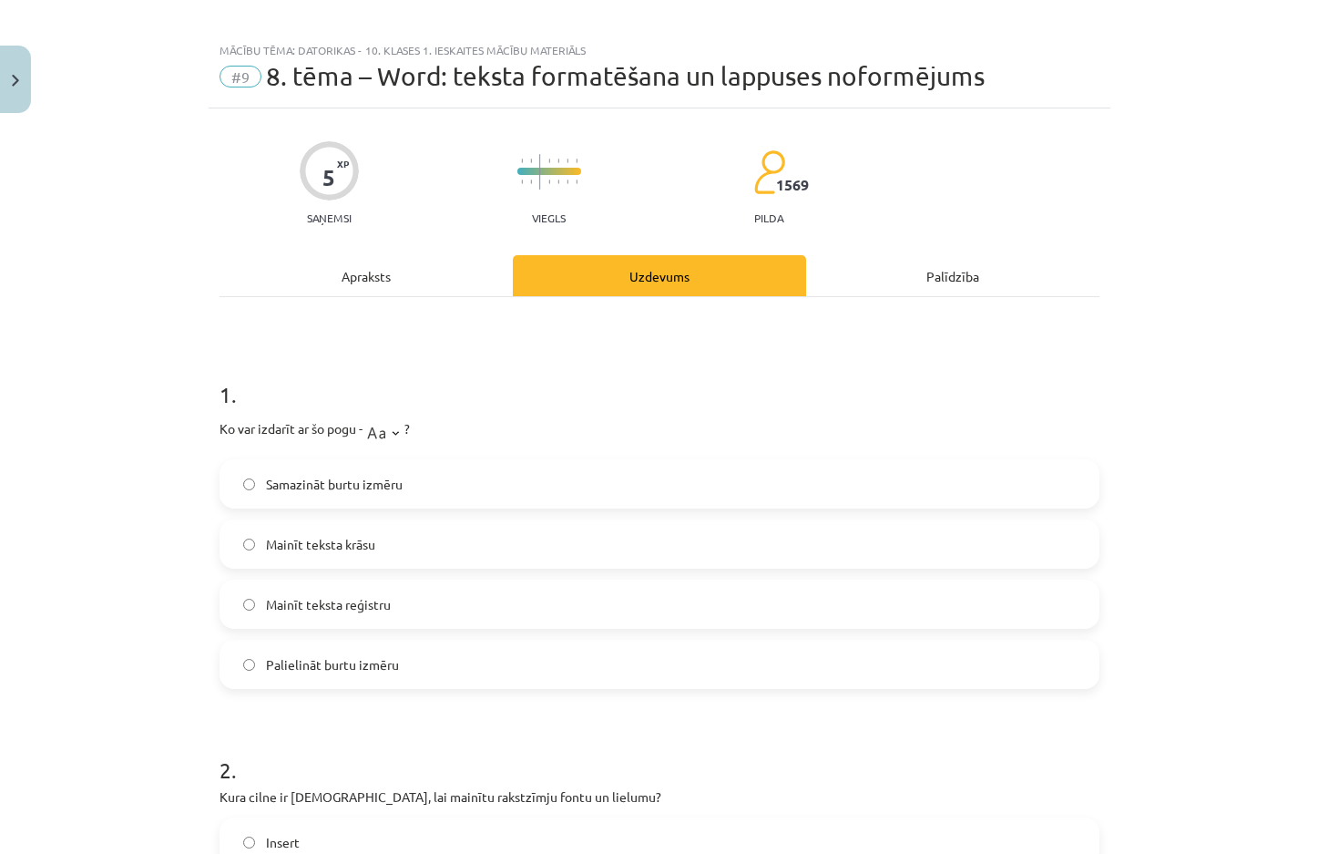
scroll to position [0, 0]
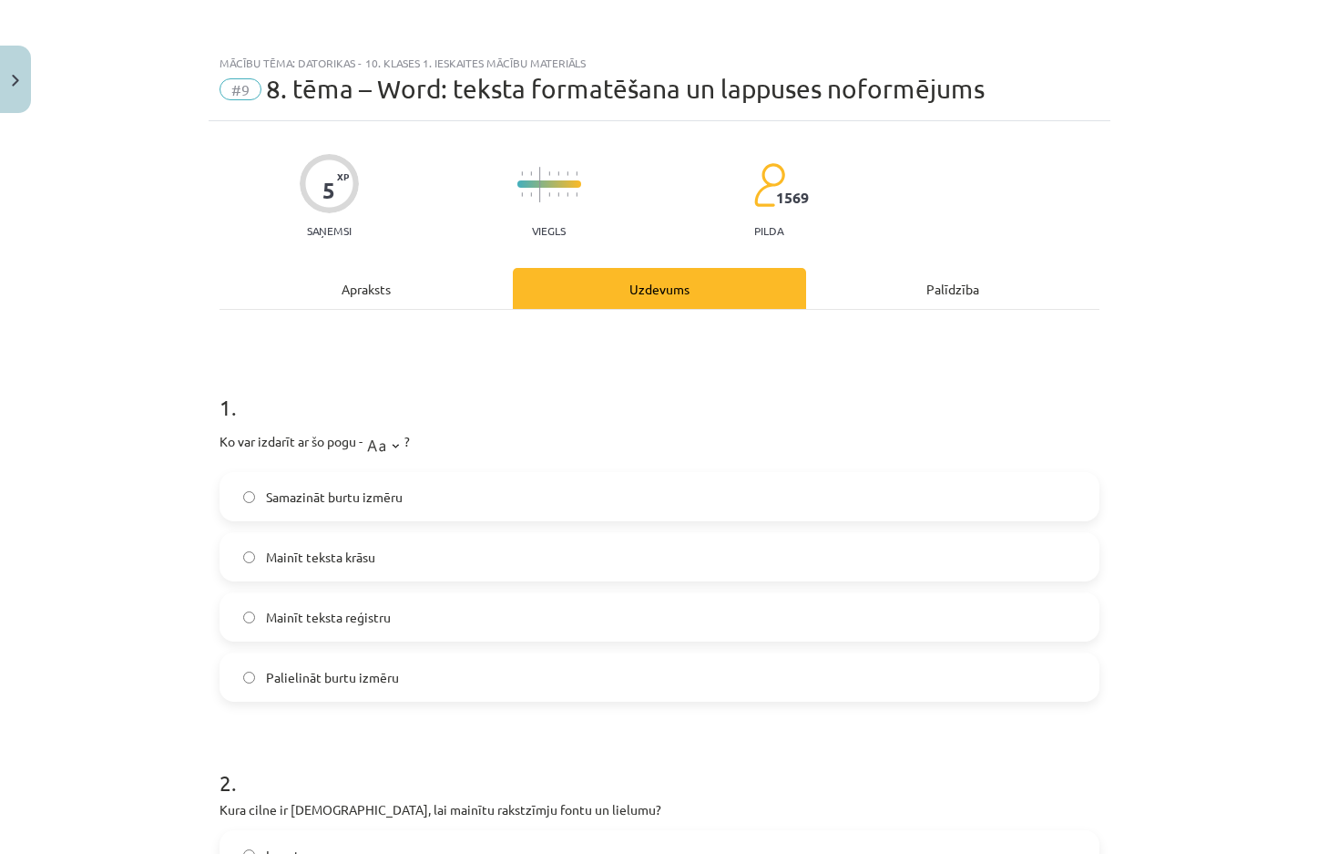
click at [375, 282] on div "Apraksts" at bounding box center [366, 288] width 293 height 41
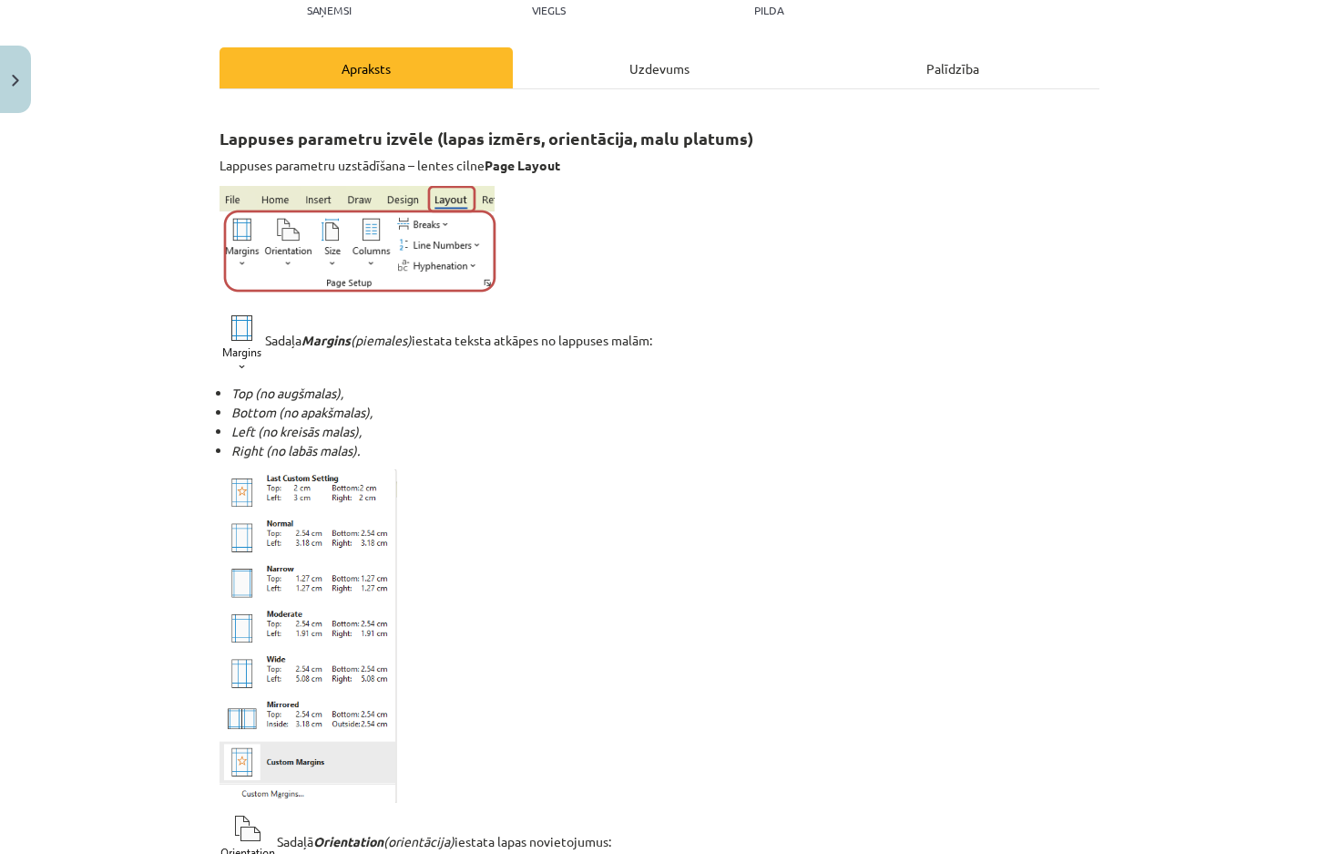
scroll to position [228, 0]
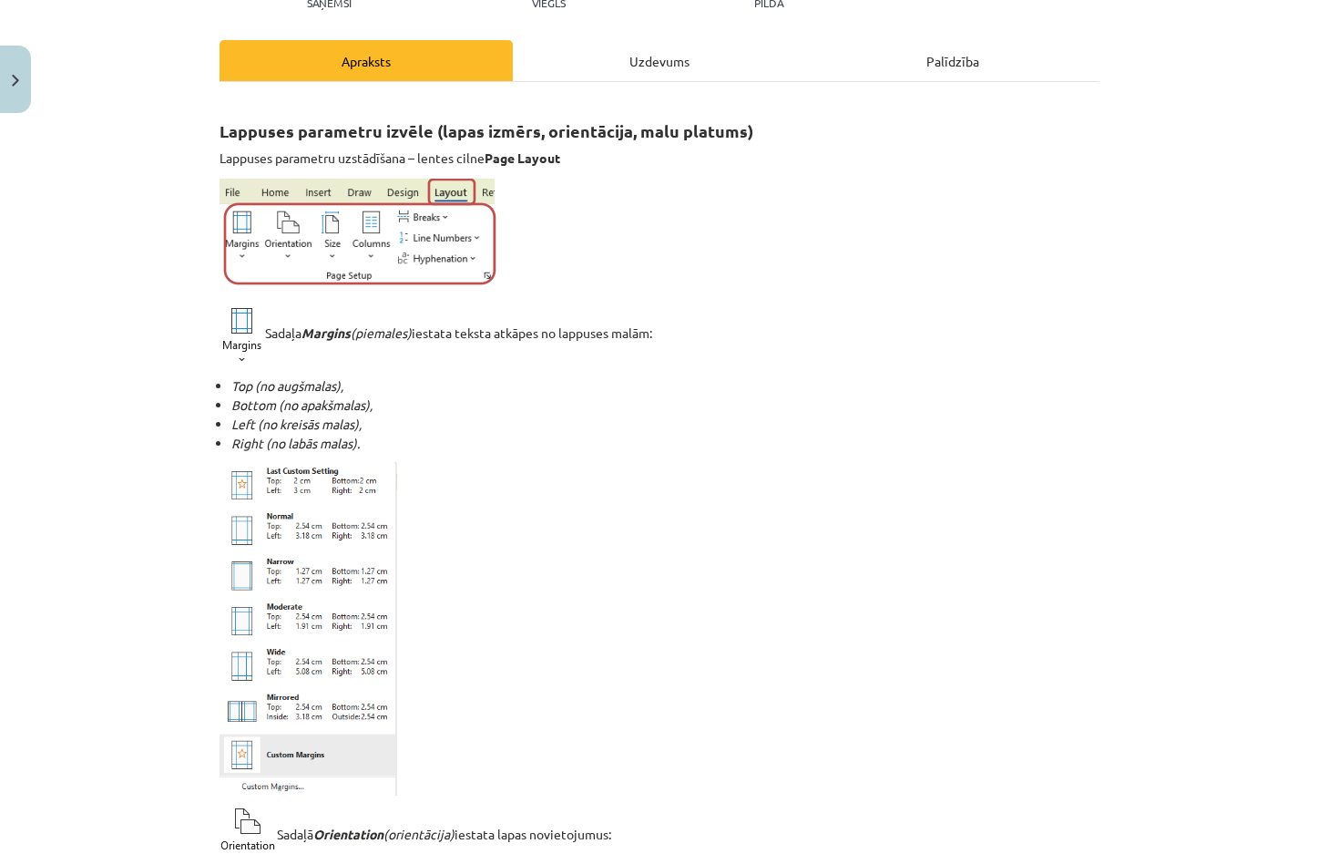
drag, startPoint x: 453, startPoint y: 328, endPoint x: 676, endPoint y: 321, distance: 223.3
click at [676, 321] on p "[PERSON_NAME] (piemales) iestata teksta atkāpes no lappuses malām:" at bounding box center [660, 334] width 880 height 61
drag, startPoint x: 262, startPoint y: 387, endPoint x: 394, endPoint y: 440, distance: 142.3
click at [394, 440] on ul "Top (no augšmalas), Bottom (no apakšmalas), Left (no kreisās malas), Right (no …" at bounding box center [660, 414] width 880 height 77
click at [559, 521] on p at bounding box center [660, 628] width 880 height 333
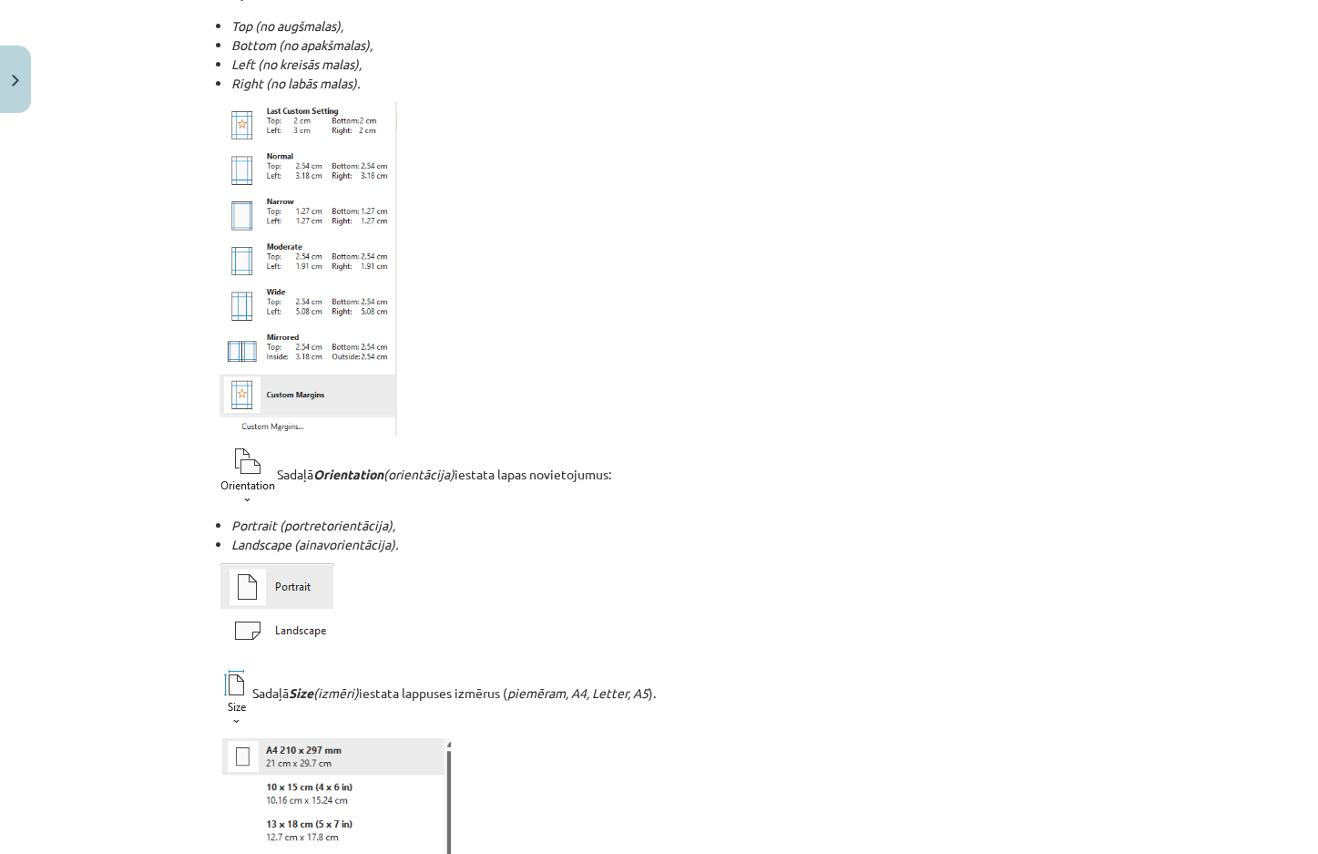
scroll to position [592, 0]
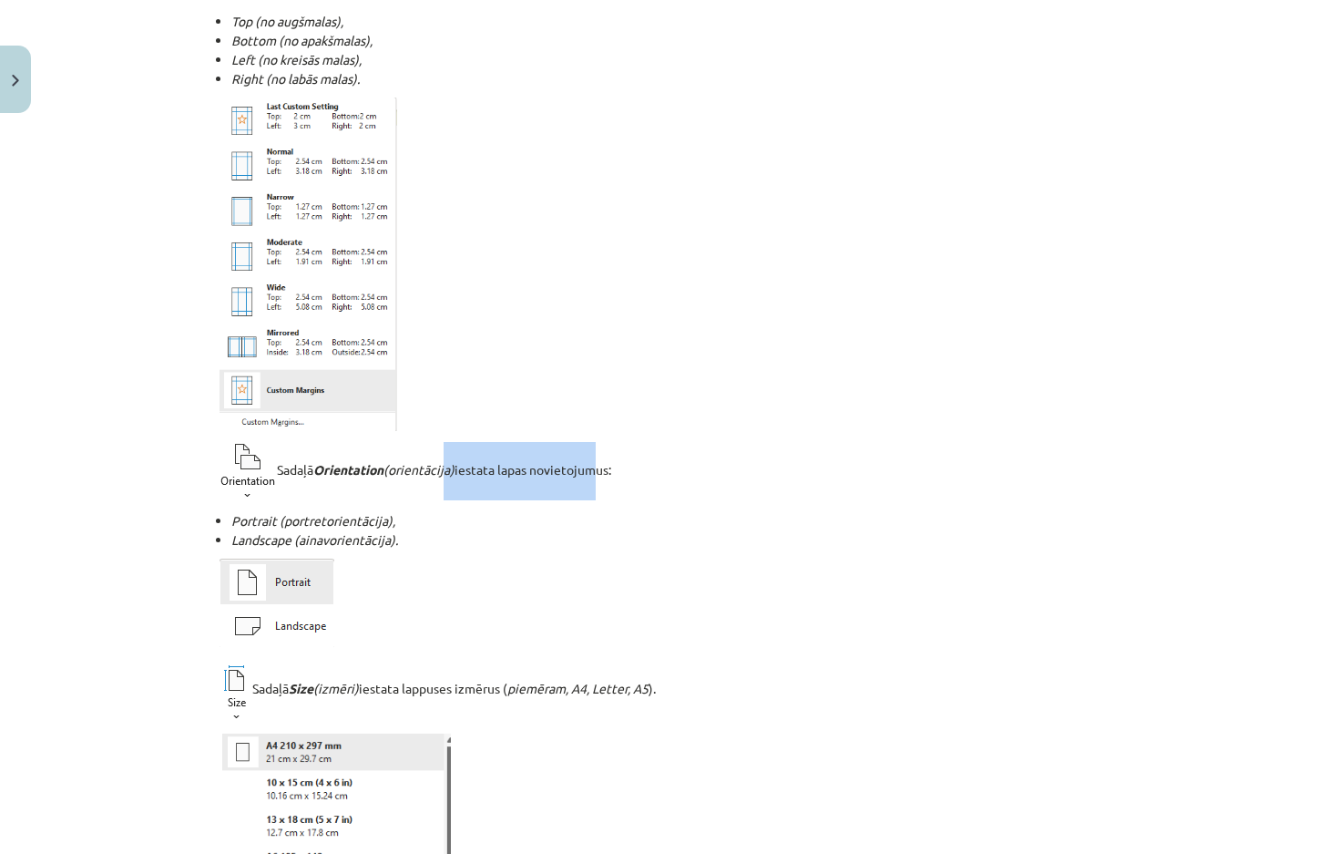
drag, startPoint x: 516, startPoint y: 479, endPoint x: 596, endPoint y: 477, distance: 79.3
click at [596, 477] on p "Sadaļā Orientation (orientācija) iestata lapas novietojumus:" at bounding box center [660, 471] width 880 height 58
drag, startPoint x: 201, startPoint y: 509, endPoint x: 434, endPoint y: 527, distance: 233.0
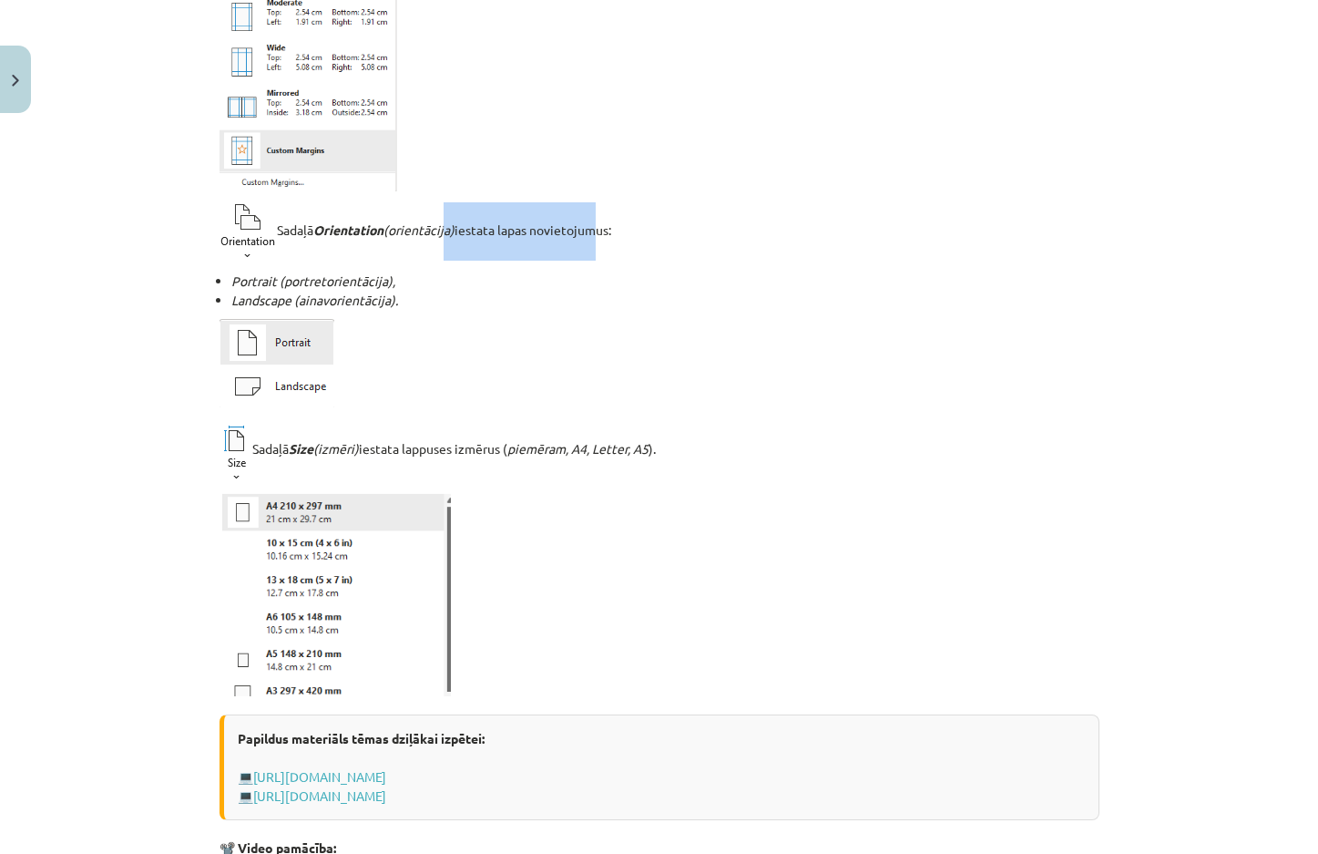
scroll to position [865, 0]
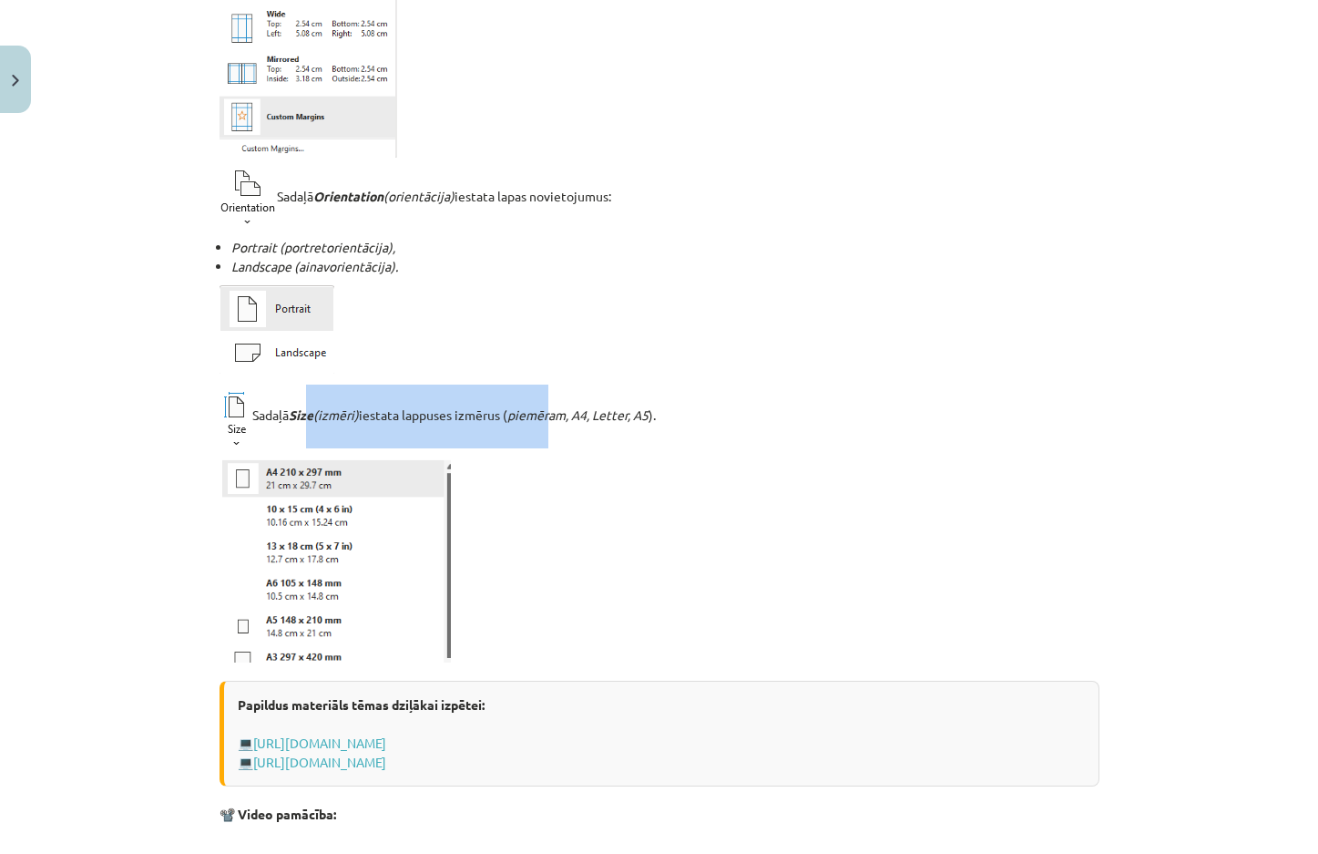
drag, startPoint x: 494, startPoint y: 419, endPoint x: 553, endPoint y: 422, distance: 59.3
click at [553, 422] on p "Sadaļā Size (izmēri) iestata lappuses izmērus ( piemēram, A4, Letter, A5 )." at bounding box center [660, 416] width 880 height 64
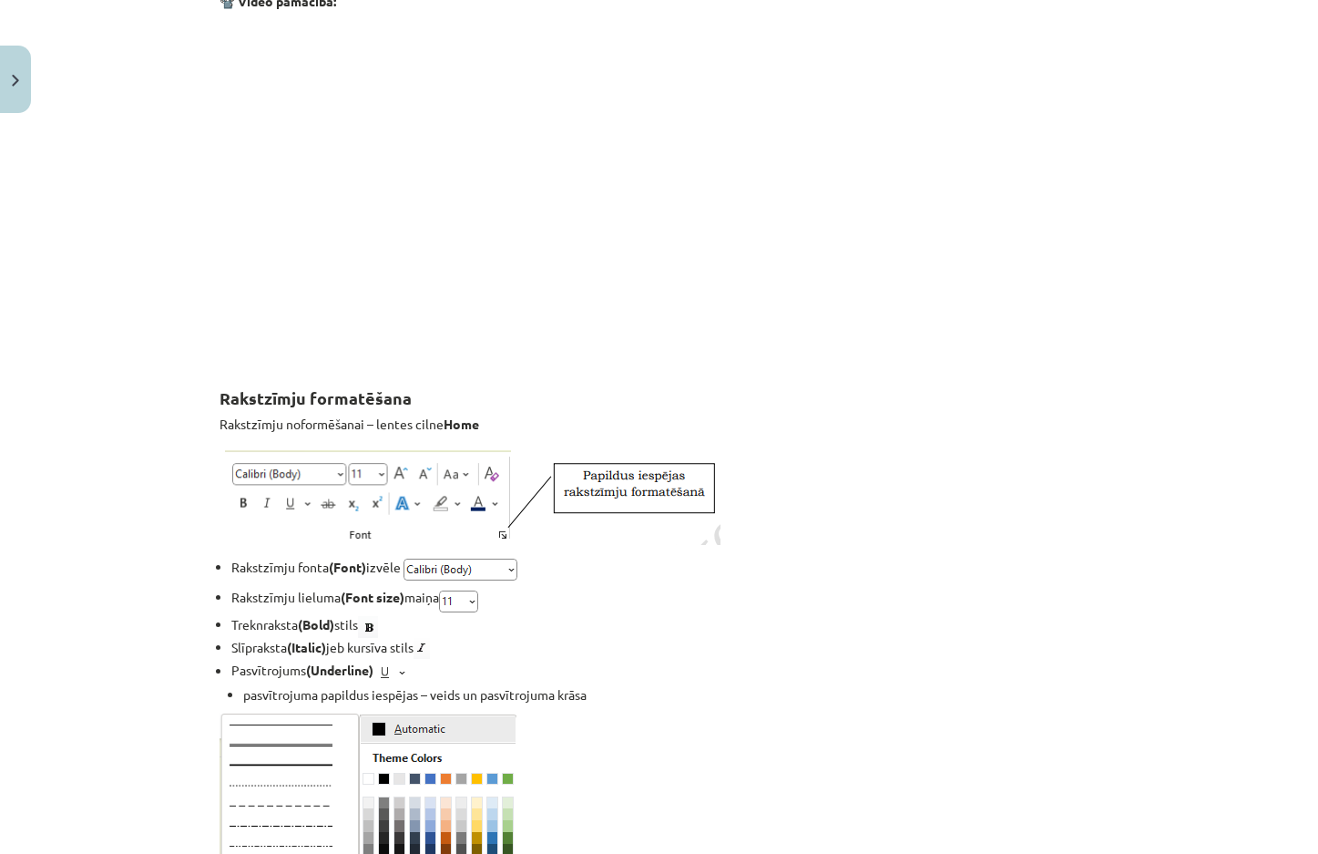
scroll to position [1685, 0]
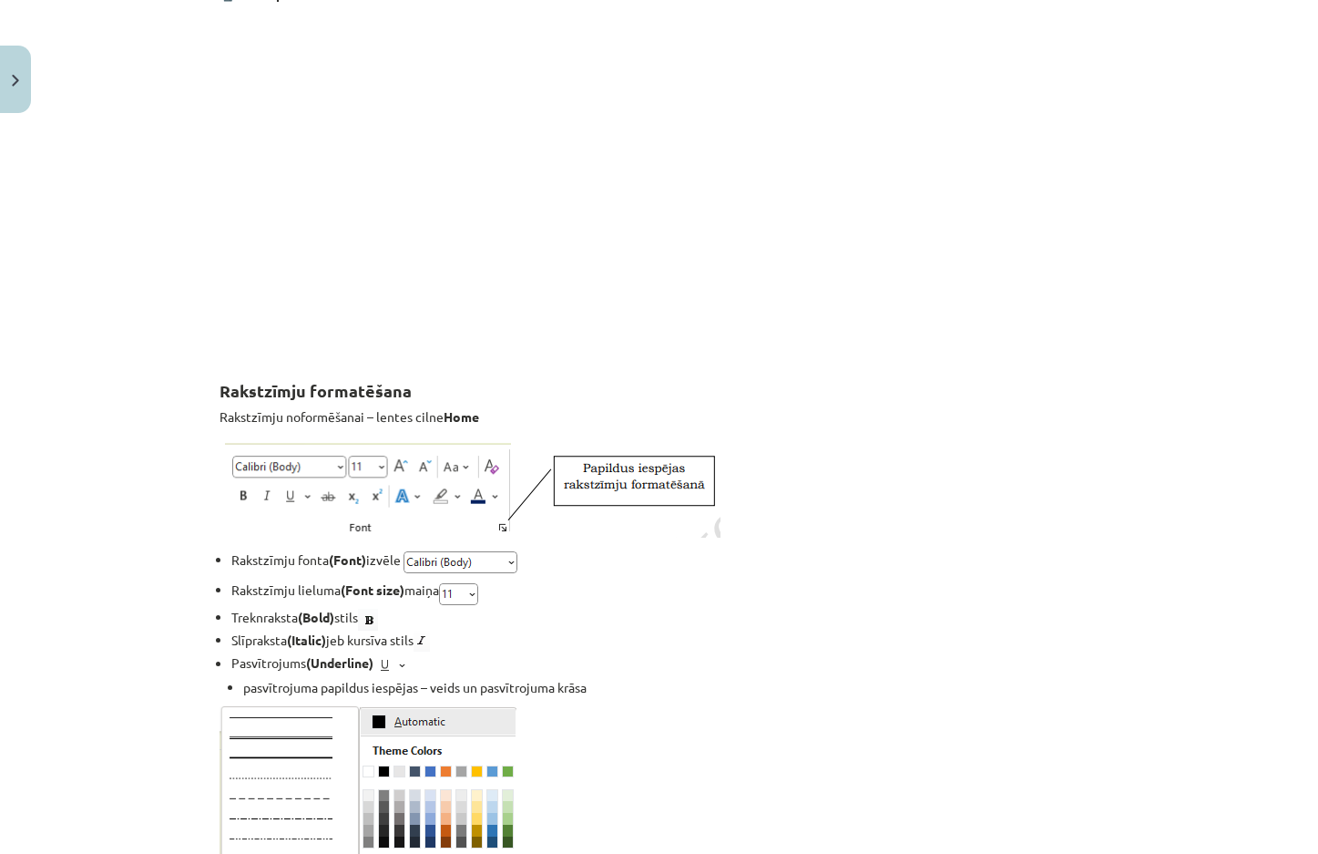
click at [492, 565] on img at bounding box center [460, 561] width 118 height 26
drag, startPoint x: 319, startPoint y: 557, endPoint x: 601, endPoint y: 567, distance: 282.6
click at [601, 567] on li "Rakstzīmju fonta (Font) izvēle" at bounding box center [665, 561] width 868 height 26
click at [602, 567] on li "Rakstzīmju fonta (Font) izvēle" at bounding box center [665, 561] width 868 height 26
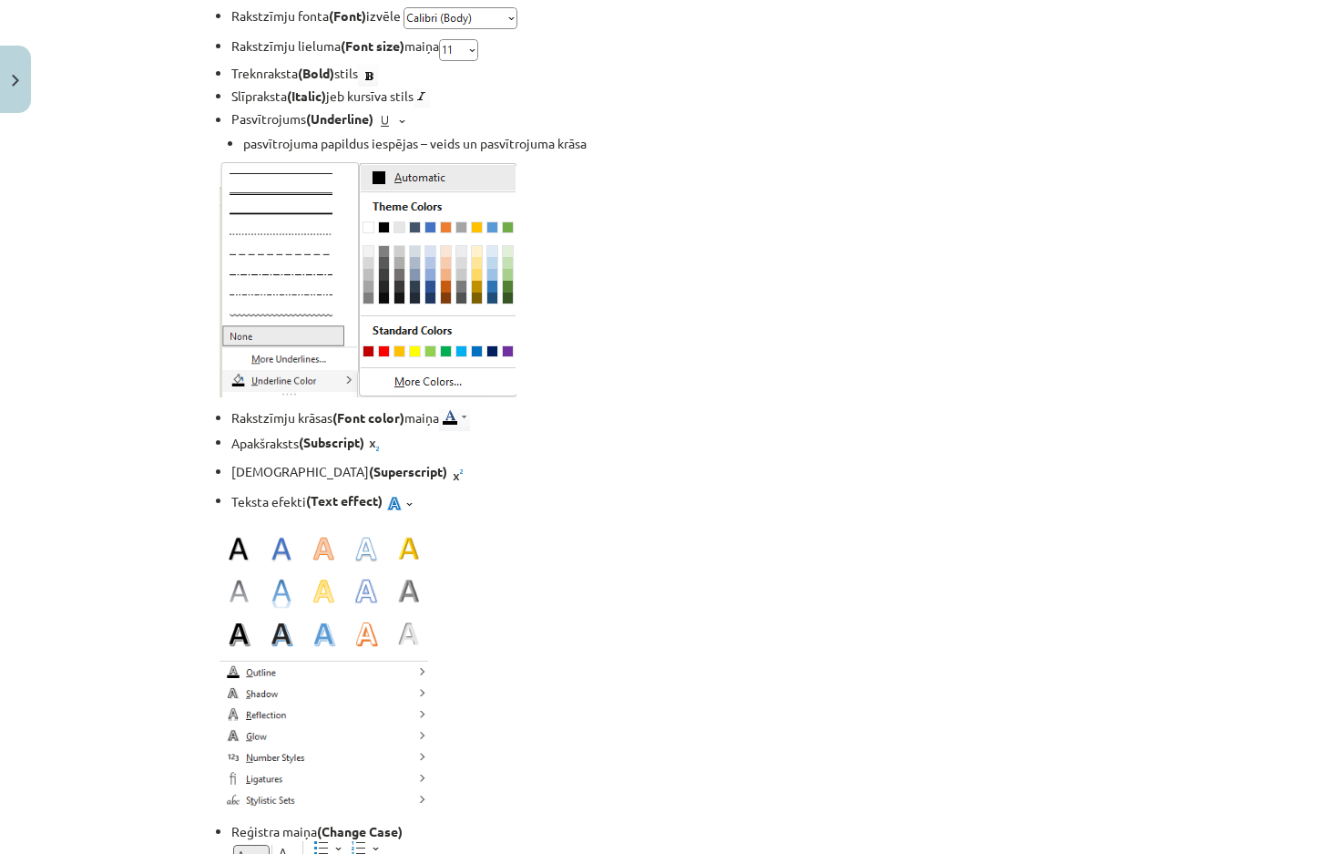
scroll to position [2232, 0]
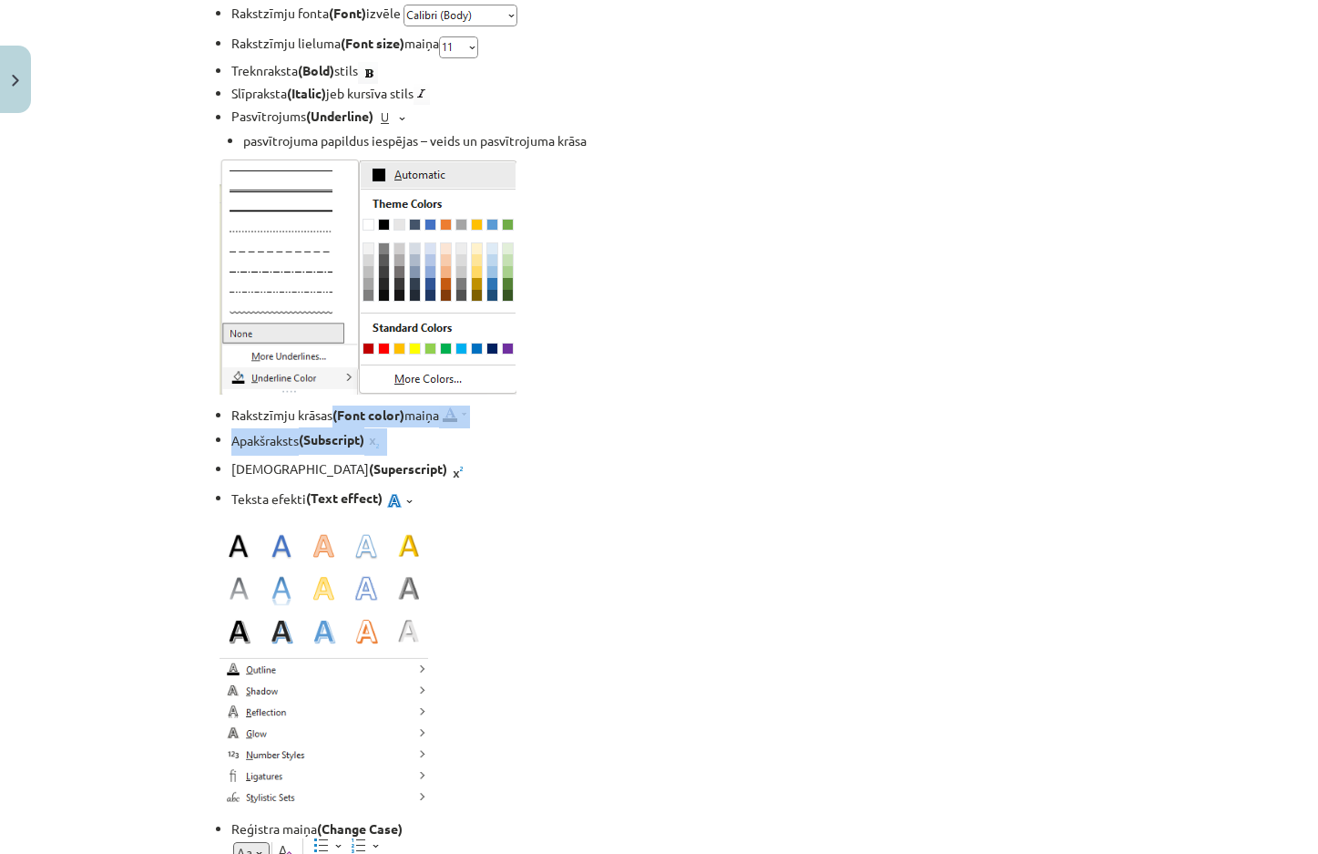
drag, startPoint x: 329, startPoint y: 412, endPoint x: 537, endPoint y: 433, distance: 209.6
click at [537, 433] on ul "Rakstzīmju krāsas (Font color) maiņa Apakšraksts (Subscript) Augšraksts (Supers…" at bounding box center [660, 459] width 880 height 108
click at [526, 455] on div at bounding box center [526, 455] width 0 height 0
click at [545, 457] on li "[DEMOGRAPHIC_DATA] (Superscript)" at bounding box center [665, 470] width 868 height 30
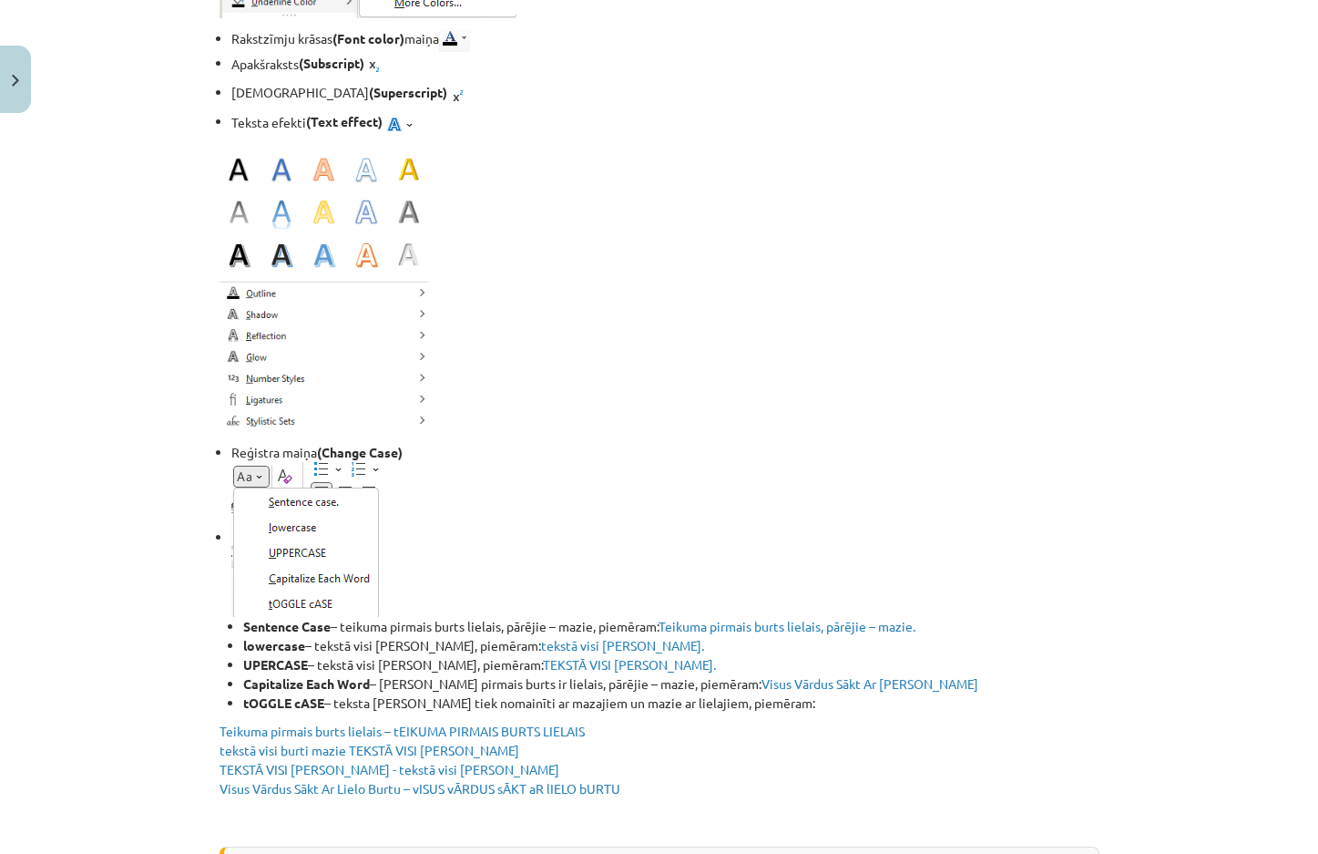
scroll to position [2687, 0]
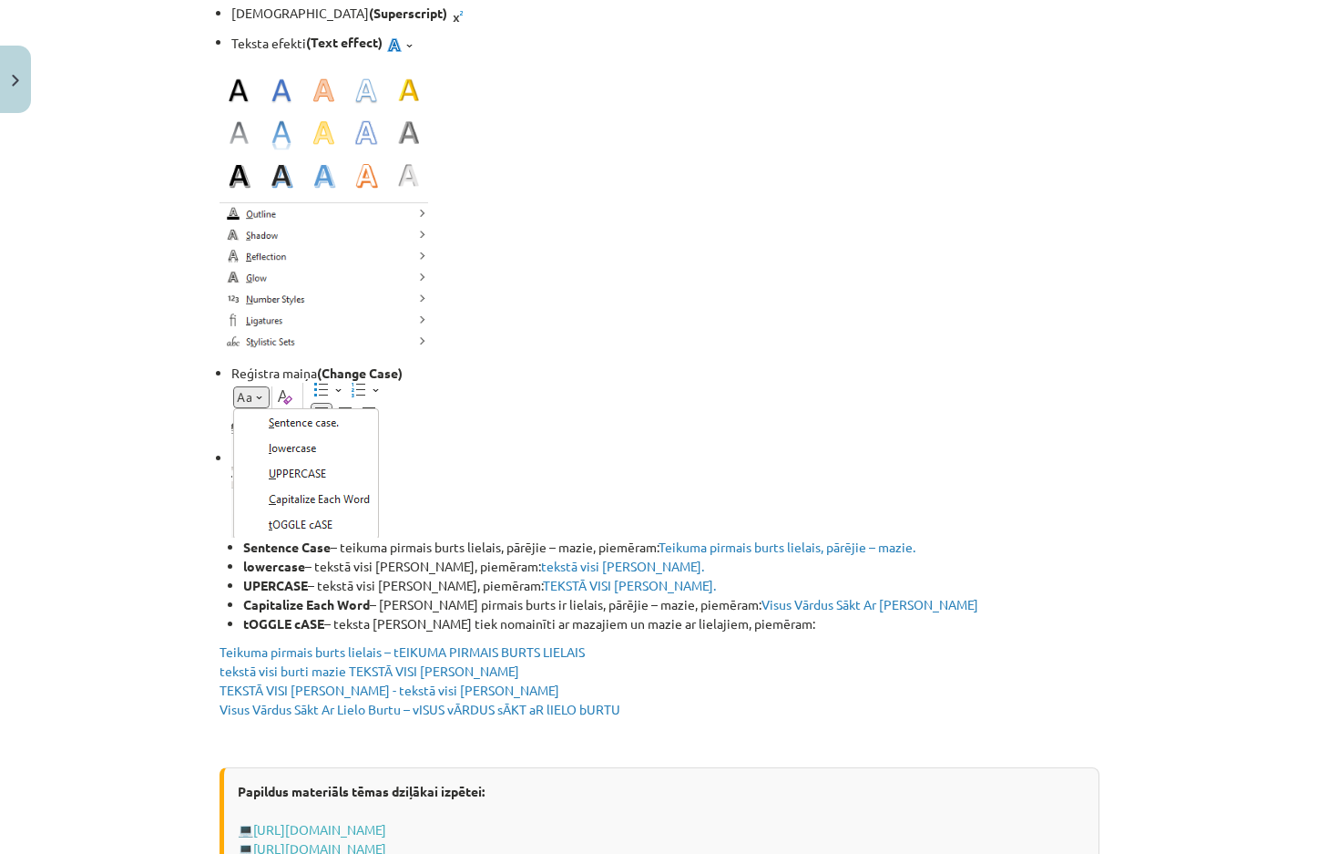
drag, startPoint x: 408, startPoint y: 367, endPoint x: 297, endPoint y: 365, distance: 111.1
click at [297, 365] on li "Reģistra maiņa (Change Case)" at bounding box center [665, 372] width 868 height 19
click at [380, 402] on li "Sentence Case – teikuma pirmais burts lielais, pārējie – mazie, piemēram: Teiku…" at bounding box center [665, 508] width 868 height 251
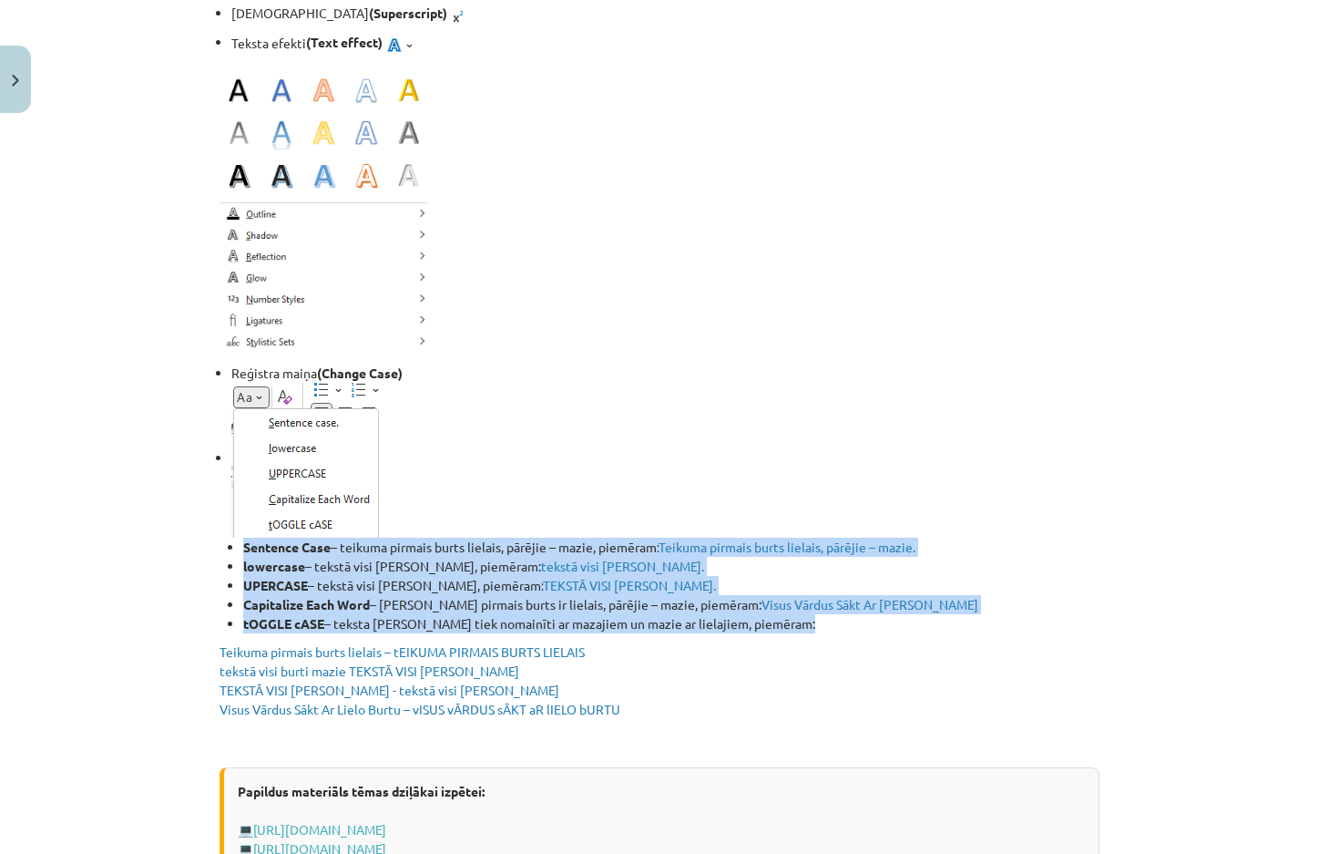
drag, startPoint x: 230, startPoint y: 551, endPoint x: 992, endPoint y: 620, distance: 764.7
click at [992, 620] on ul "Sentence Case – teikuma pirmais burts lielais, pārējie – mazie, piemēram: Teiku…" at bounding box center [665, 585] width 868 height 96
click at [1004, 620] on li "tOGGLE cASE – teksta lielie burti tiek nomainīti ar mazajiem un mazie ar lielaj…" at bounding box center [671, 623] width 856 height 19
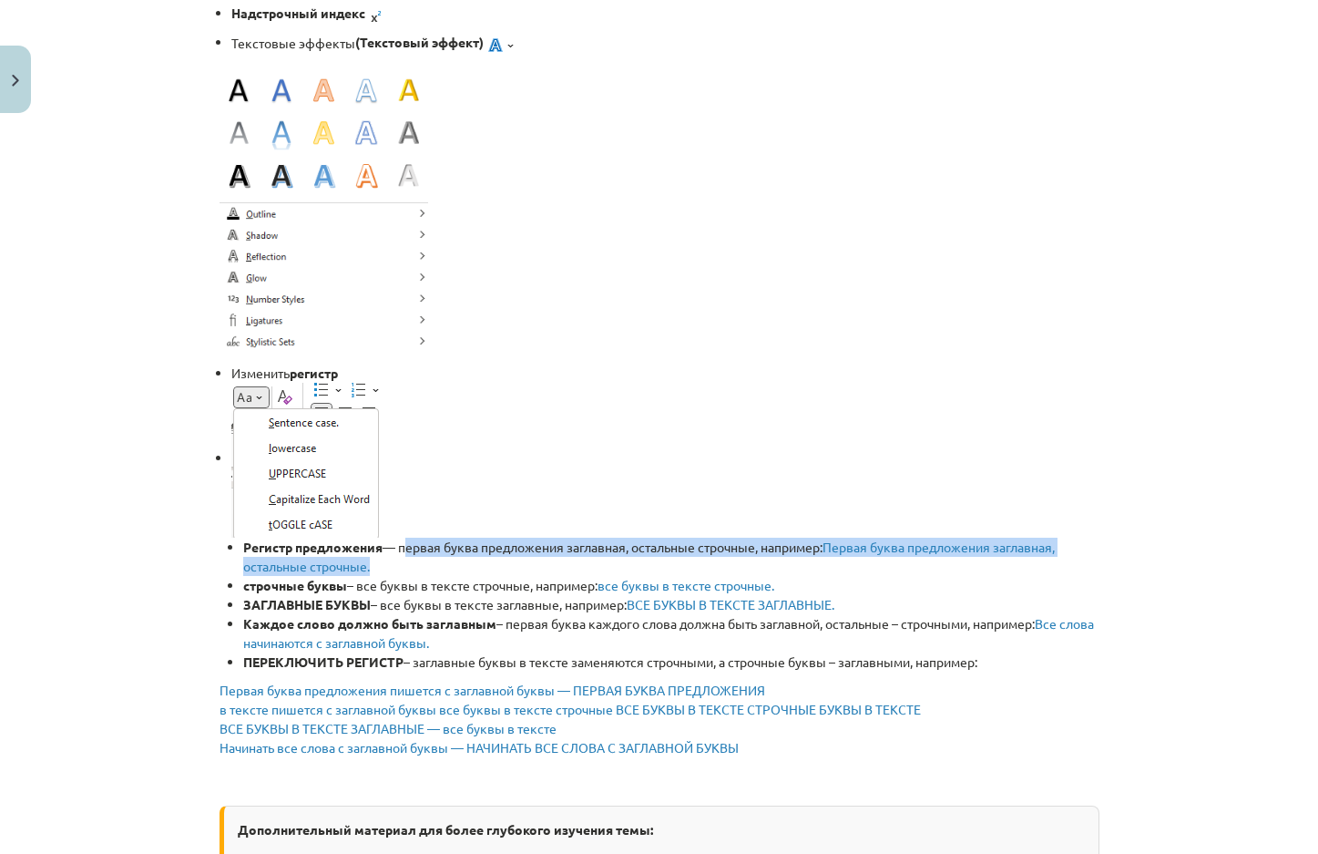
drag, startPoint x: 398, startPoint y: 547, endPoint x: 1116, endPoint y: 557, distance: 717.9
click at [1116, 557] on div "Тема исследования: Информатика - учебный материал для 1-го теста 10-го класса #…" at bounding box center [659, 427] width 1318 height 854
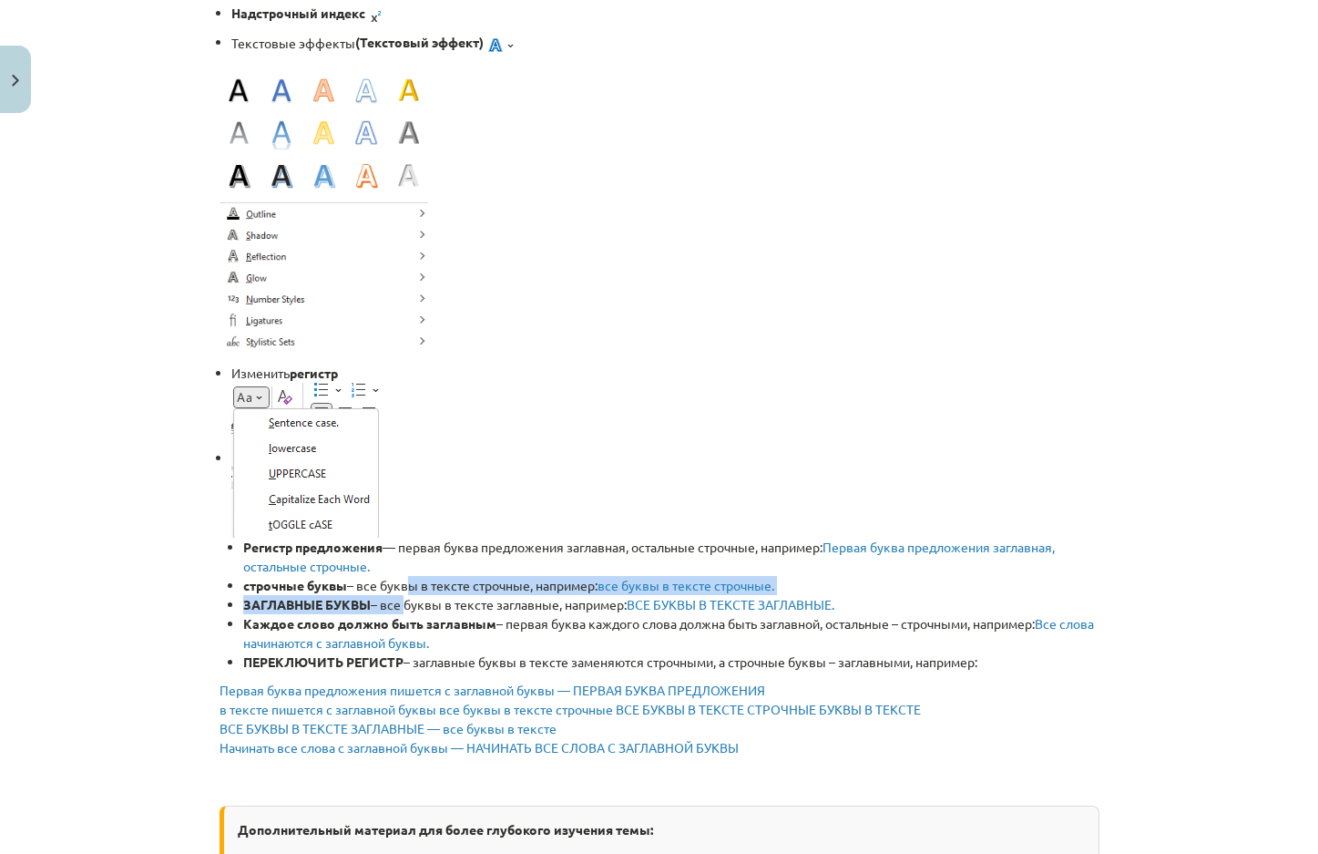
drag, startPoint x: 399, startPoint y: 587, endPoint x: 397, endPoint y: 598, distance: 12.0
click at [397, 598] on ul "Регистр предложения — первая буква предложения заглавная, остальные строчные, н…" at bounding box center [665, 604] width 868 height 134
click at [397, 598] on font "– все буквы в тексте заглавные, например:" at bounding box center [499, 604] width 256 height 16
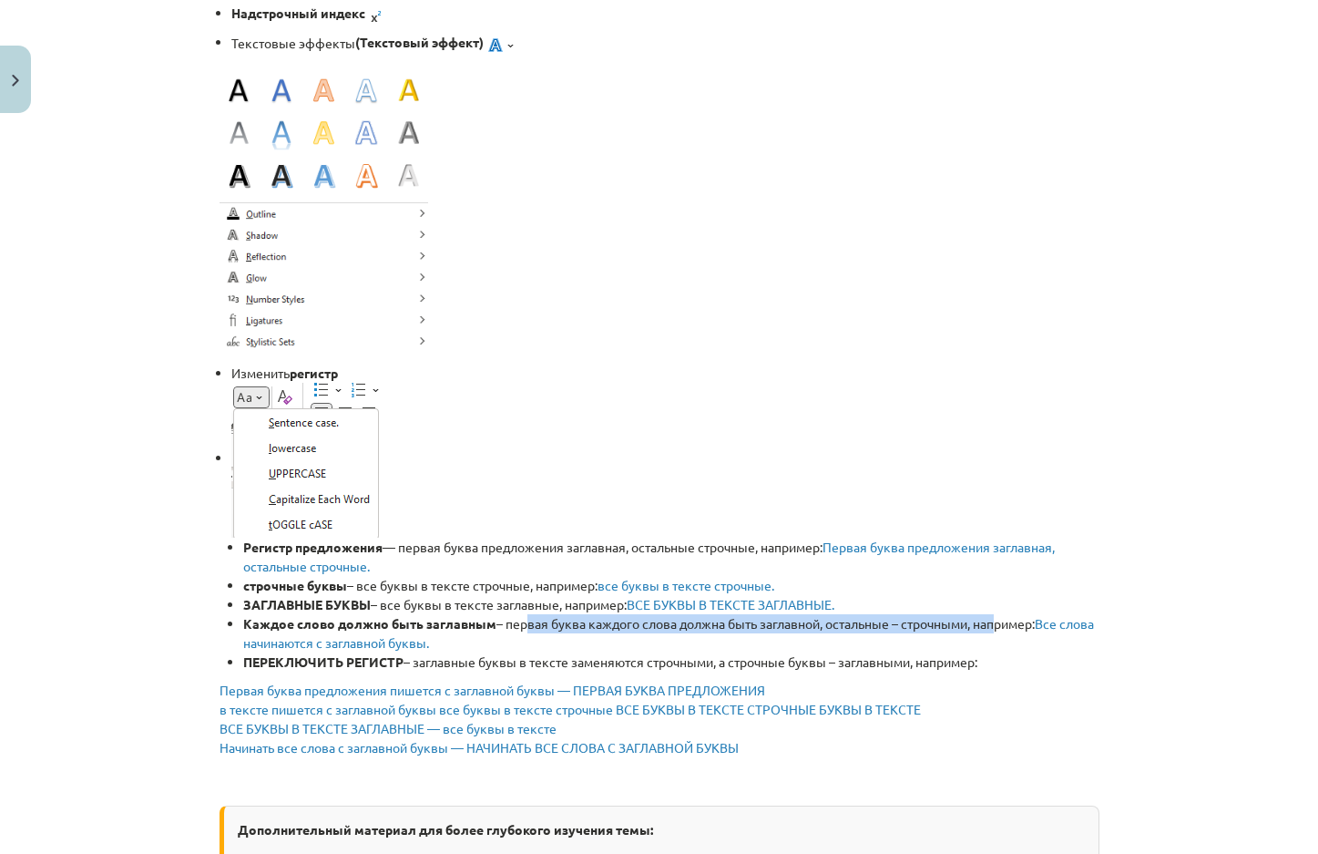
drag, startPoint x: 531, startPoint y: 625, endPoint x: 990, endPoint y: 619, distance: 459.1
click at [990, 619] on font "– первая буква каждого слова должна быть заглавной, остальные – строчными, напр…" at bounding box center [765, 623] width 538 height 16
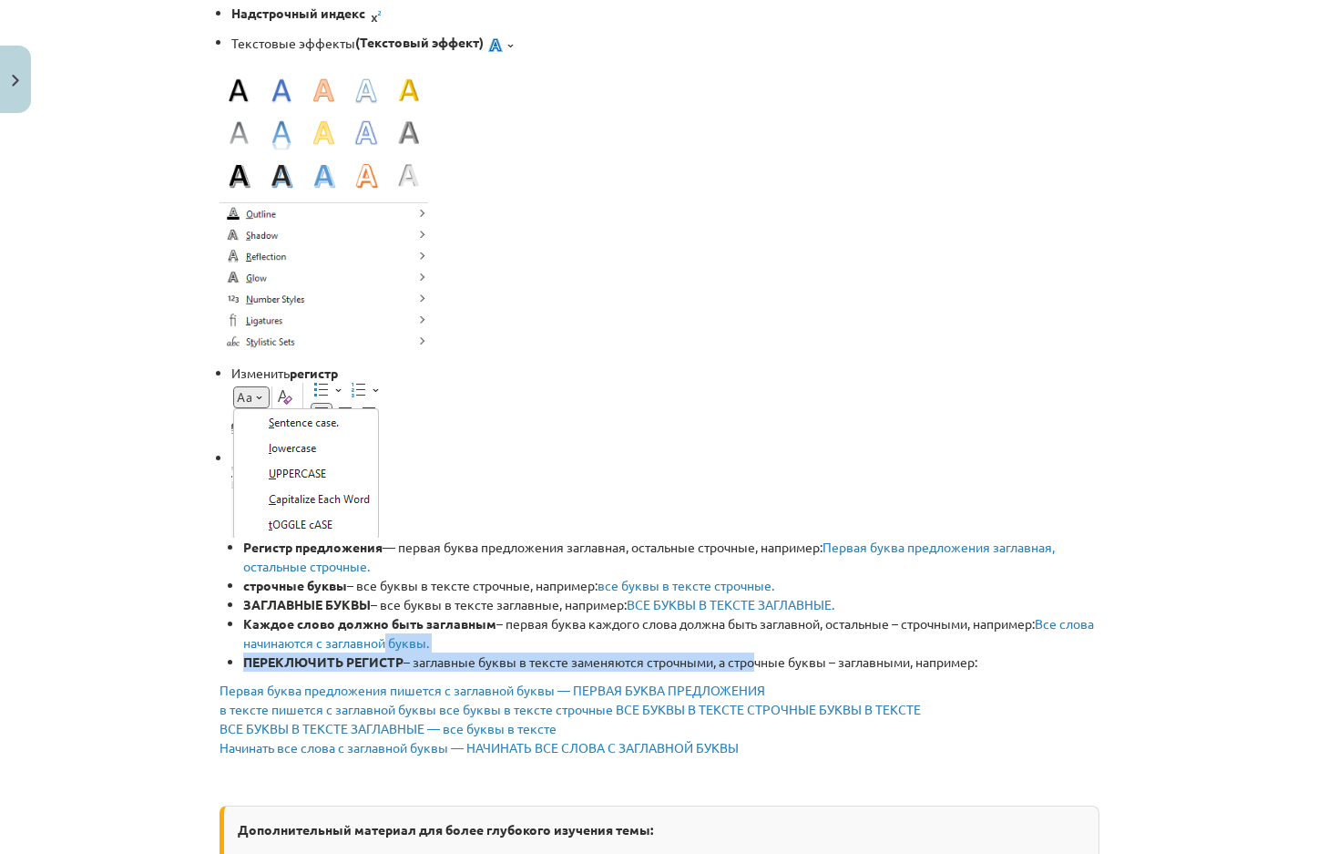
drag, startPoint x: 419, startPoint y: 649, endPoint x: 745, endPoint y: 659, distance: 326.2
click at [745, 659] on ul "Регистр предложения — первая буква предложения заглавная, остальные строчные, н…" at bounding box center [665, 604] width 868 height 134
click at [745, 659] on font "– заглавные буквы в тексте заменяются строчными, а строчные буквы – заглавными,…" at bounding box center [691, 661] width 574 height 16
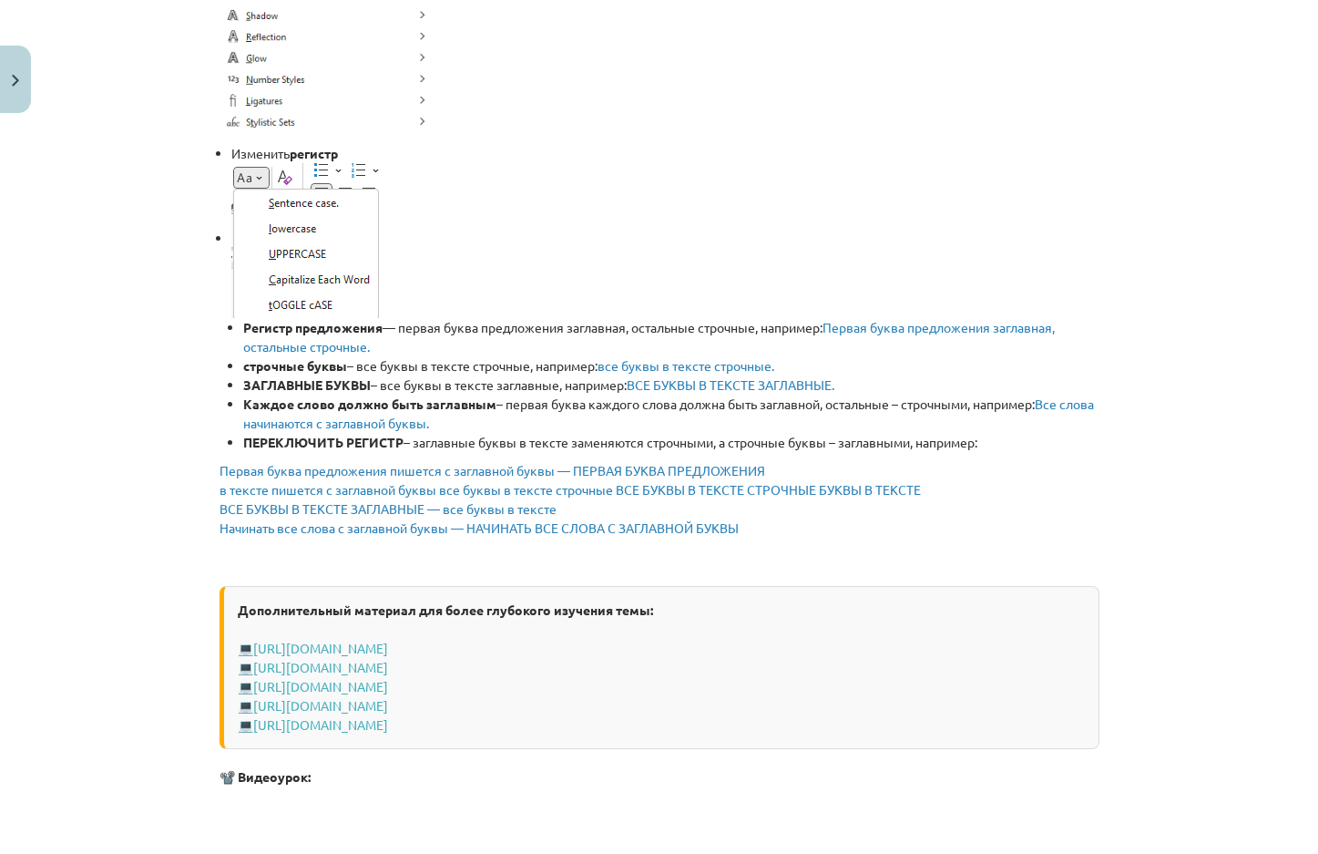
scroll to position [2960, 0]
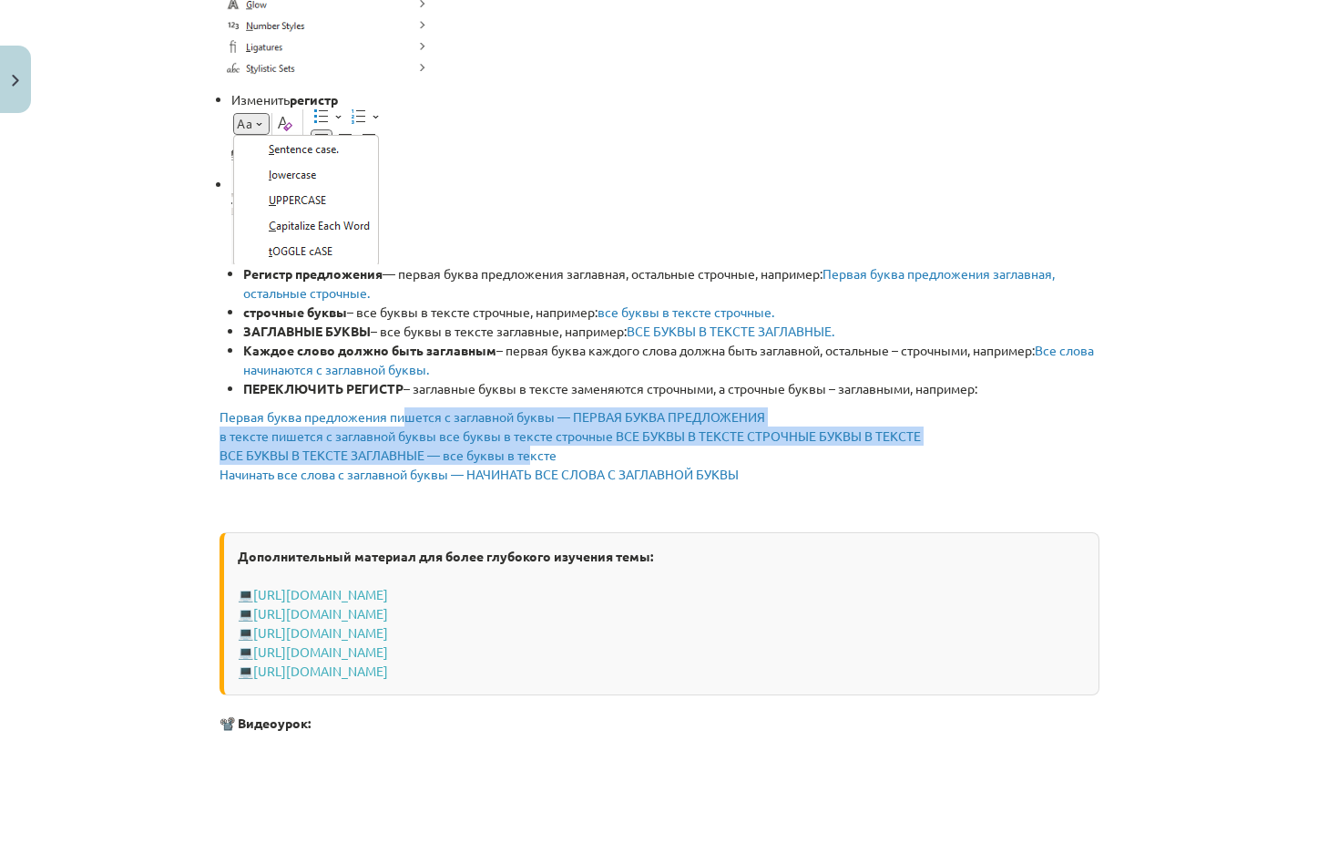
drag, startPoint x: 398, startPoint y: 414, endPoint x: 514, endPoint y: 461, distance: 124.7
click at [514, 461] on span "Первая буква предложения пишется с заглавной буквы — ПЕРВАЯ БУКВА ПРЕДЛОЖЕНИЯ в…" at bounding box center [570, 445] width 701 height 74
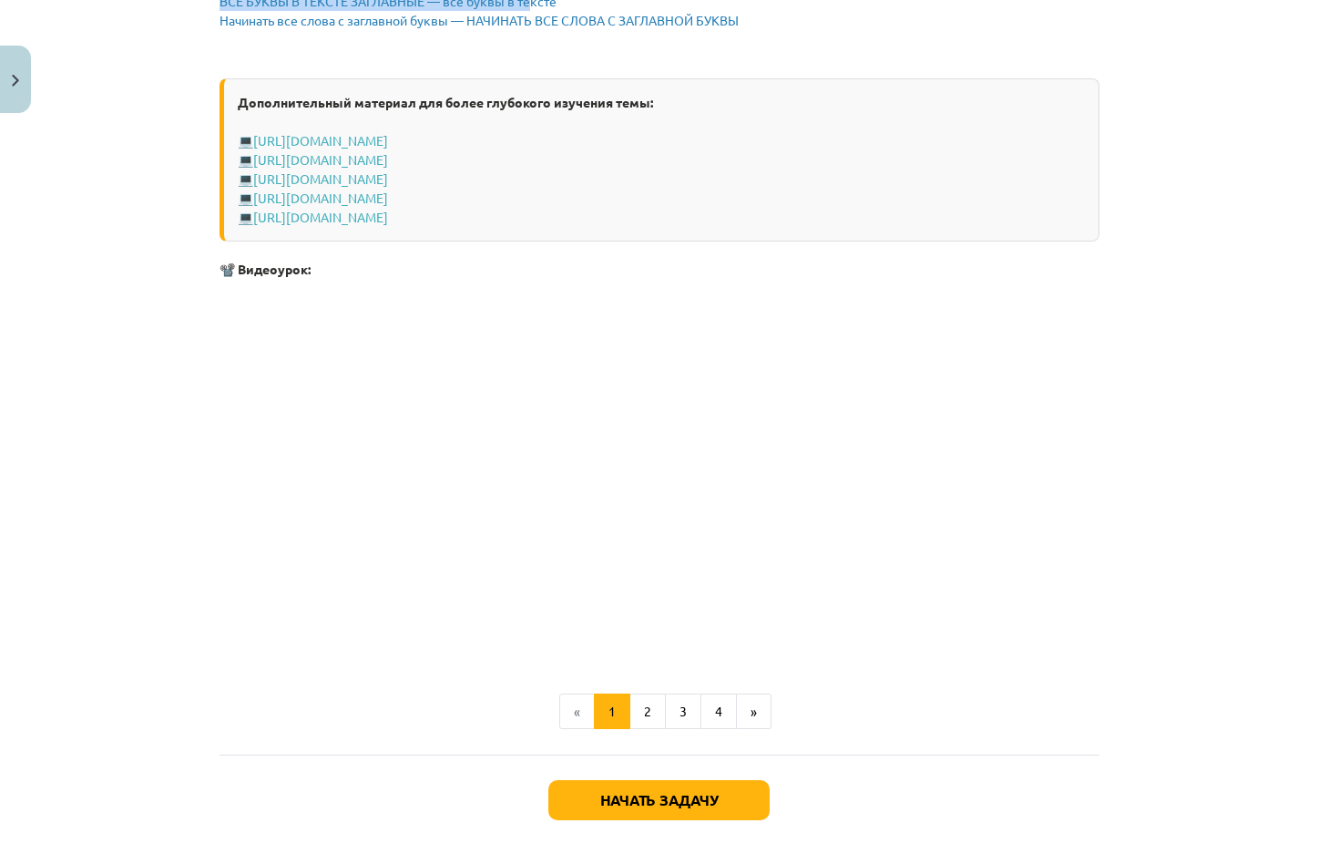
scroll to position [3416, 0]
click at [644, 702] on font "2" at bounding box center [647, 708] width 7 height 16
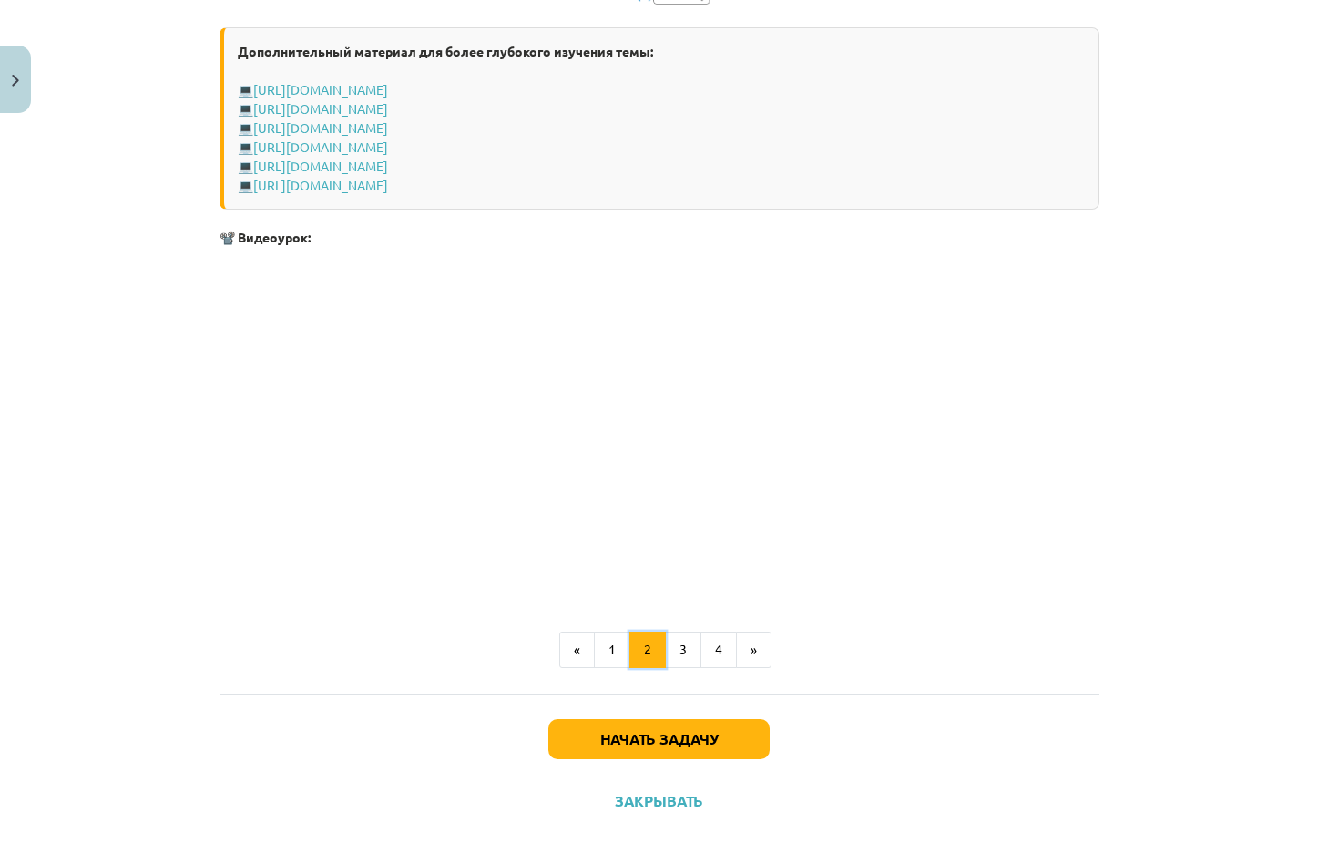
scroll to position [2630, 0]
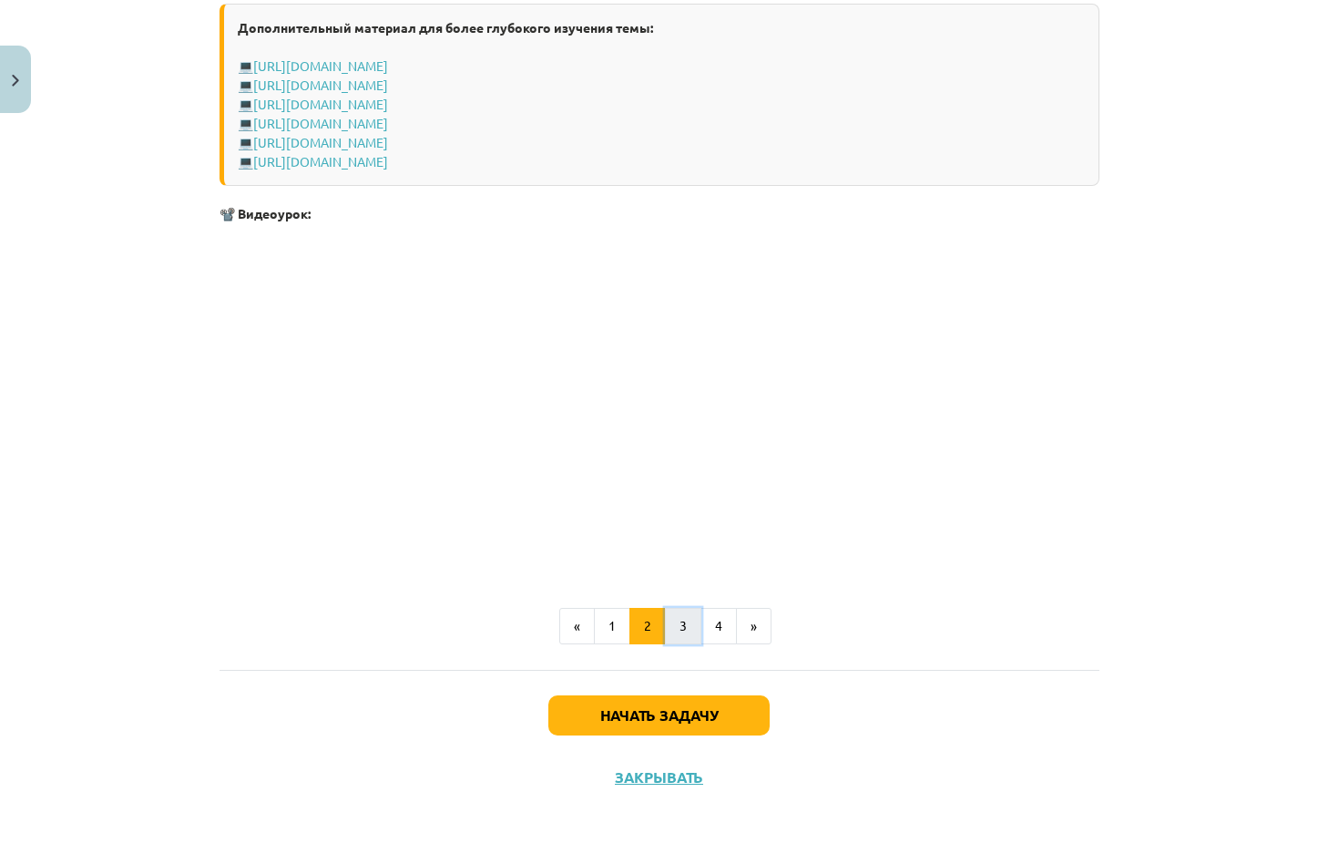
click at [669, 627] on button "3" at bounding box center [683, 626] width 36 height 36
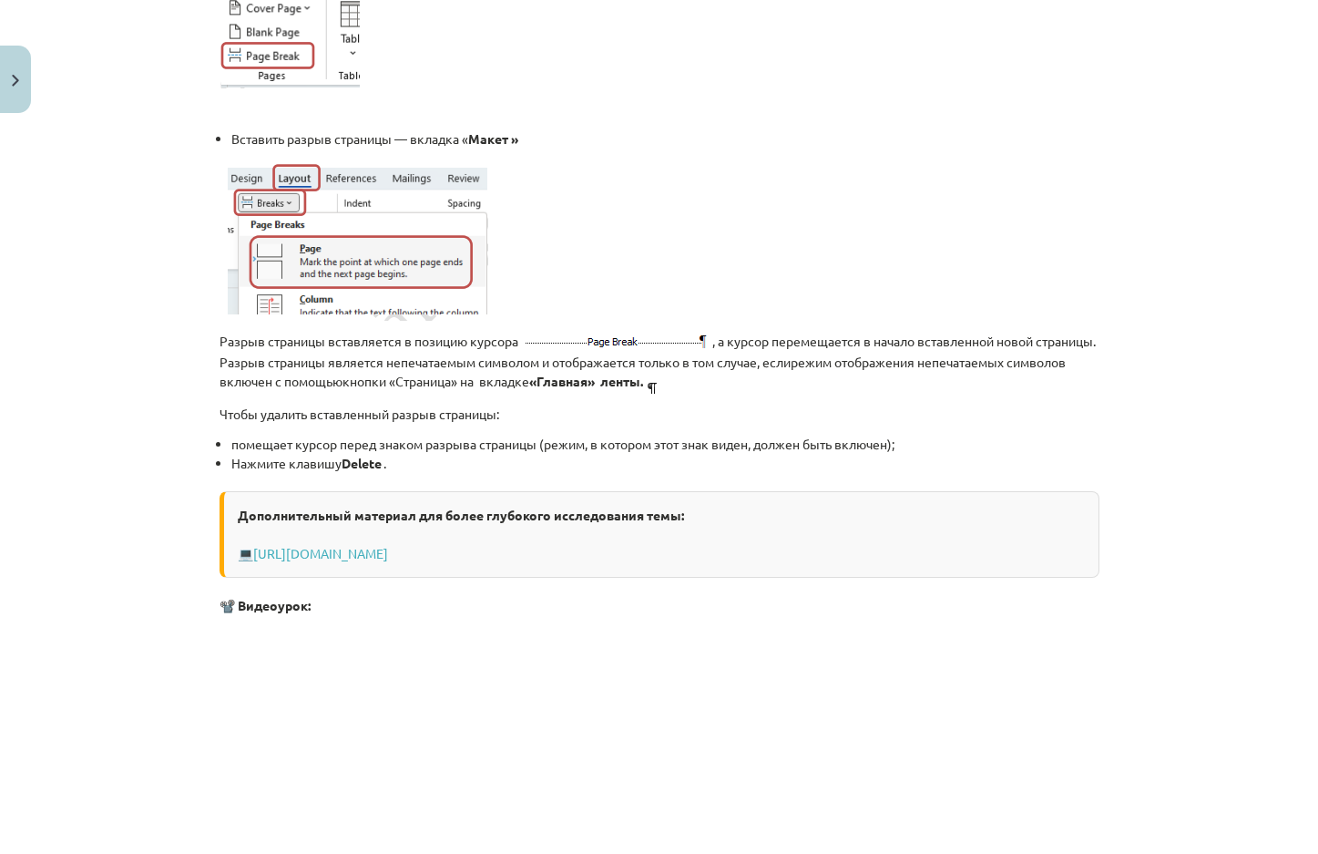
scroll to position [599, 0]
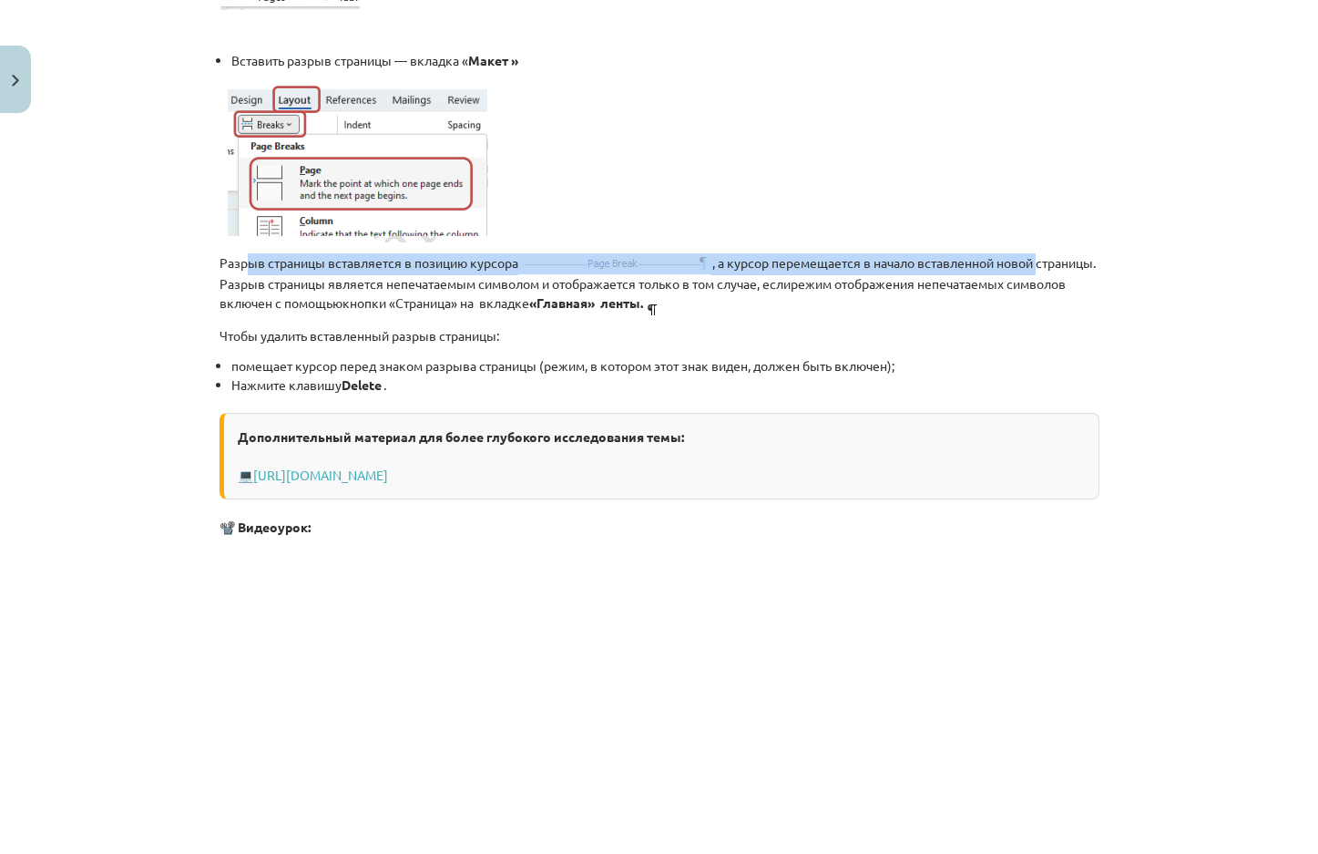
drag, startPoint x: 543, startPoint y: 275, endPoint x: 1062, endPoint y: 252, distance: 519.7
click at [1062, 253] on p "Разрыв страницы вставляется в позицию курсора , а курсор перемещается в начало …" at bounding box center [660, 284] width 880 height 62
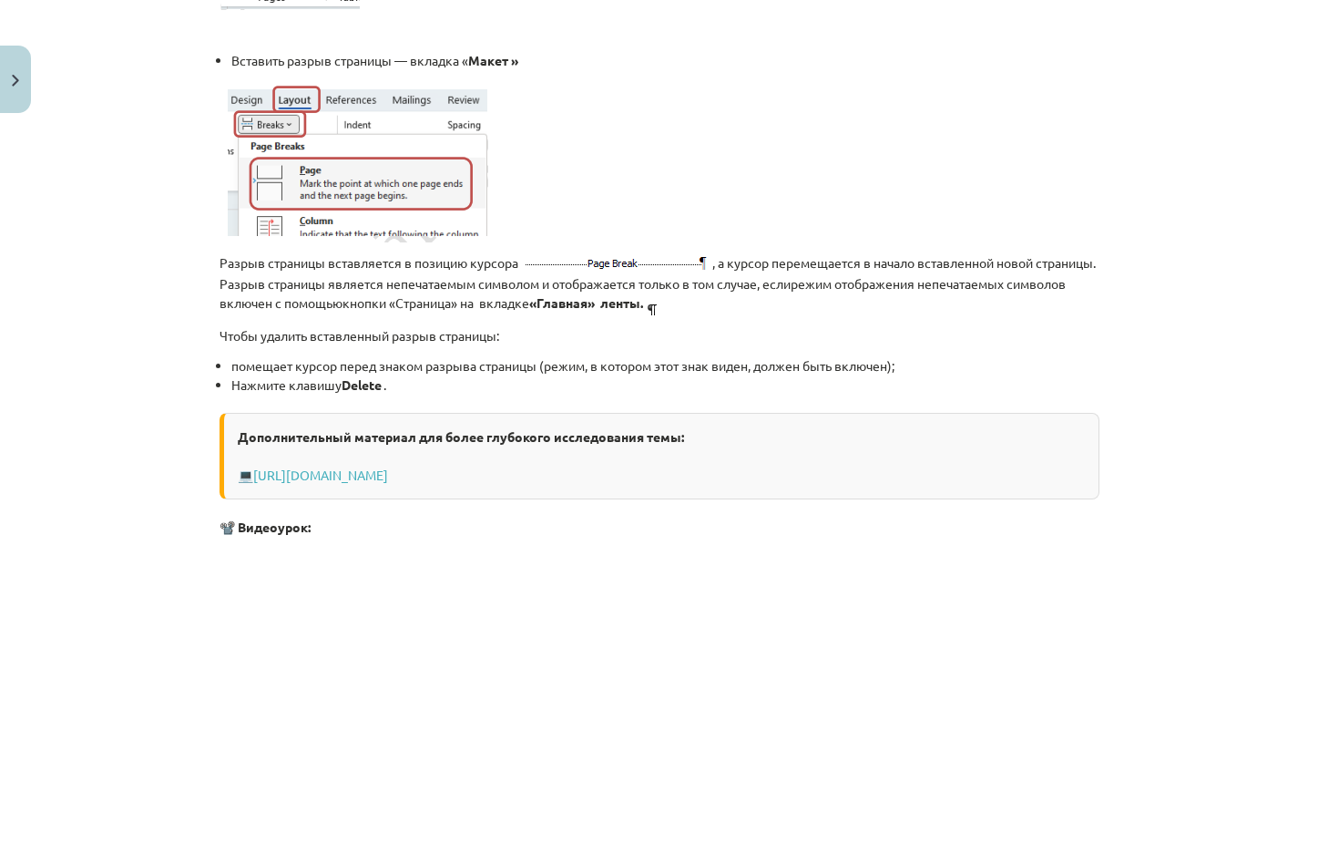
click at [1042, 333] on p "Чтобы удалить вставленный разрыв страницы:" at bounding box center [660, 335] width 880 height 19
drag, startPoint x: 272, startPoint y: 296, endPoint x: 459, endPoint y: 301, distance: 186.8
click at [459, 301] on font ", а курсор перемещается в начало вставленной новой страницы. Разрыв страницы яв…" at bounding box center [658, 282] width 876 height 57
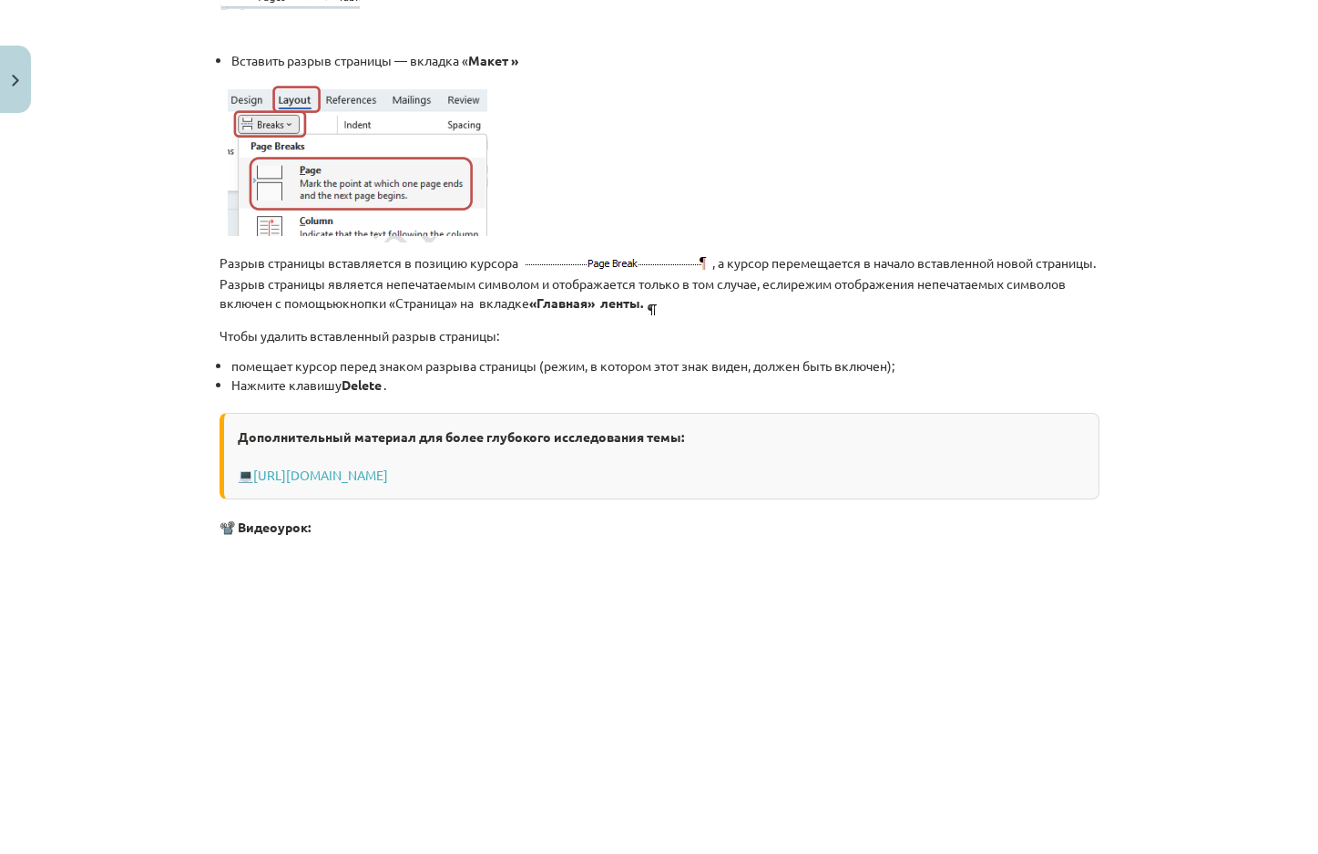
click at [448, 357] on font "помещает курсор перед знаком разрыва страницы (режим, в котором этот знак виден…" at bounding box center [562, 365] width 663 height 16
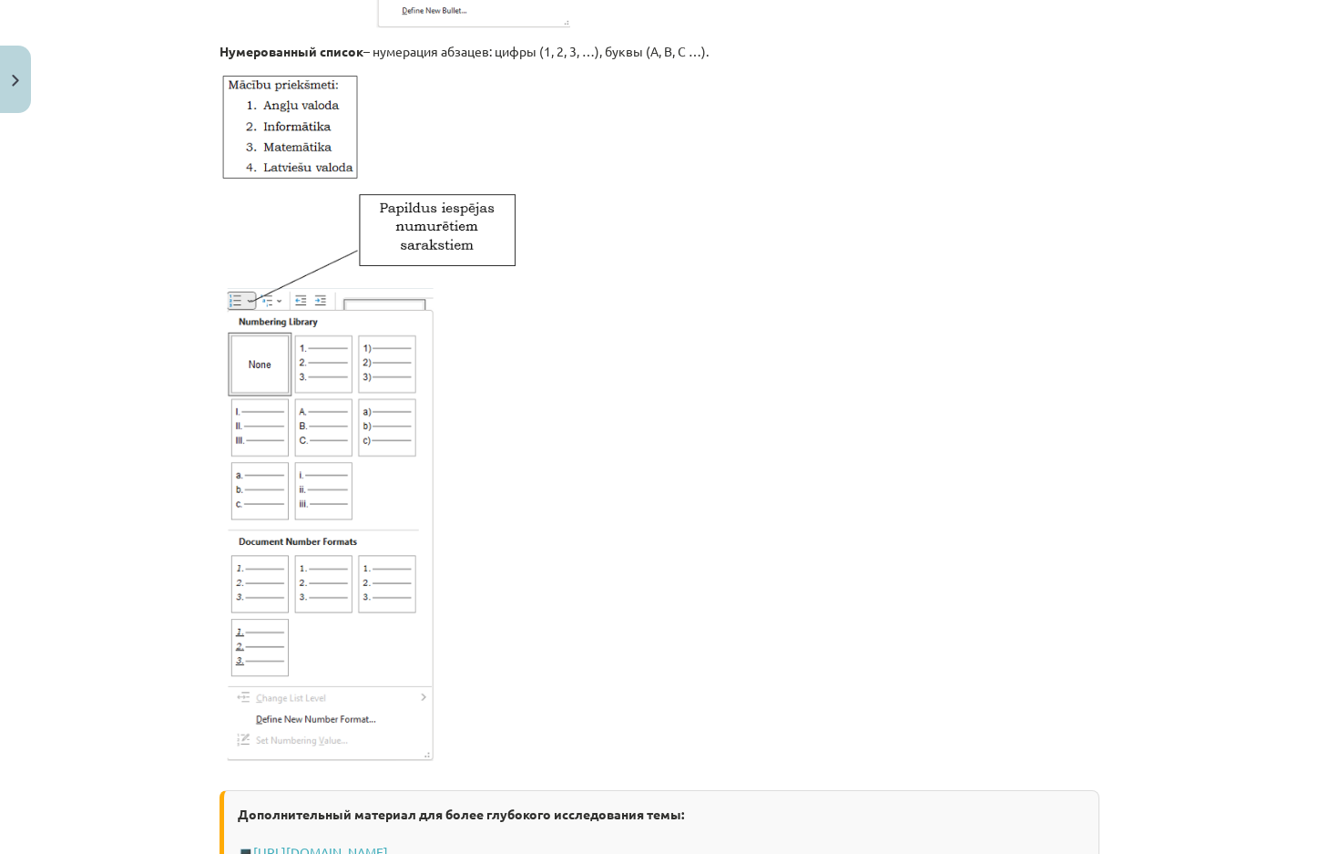
scroll to position [2239, 0]
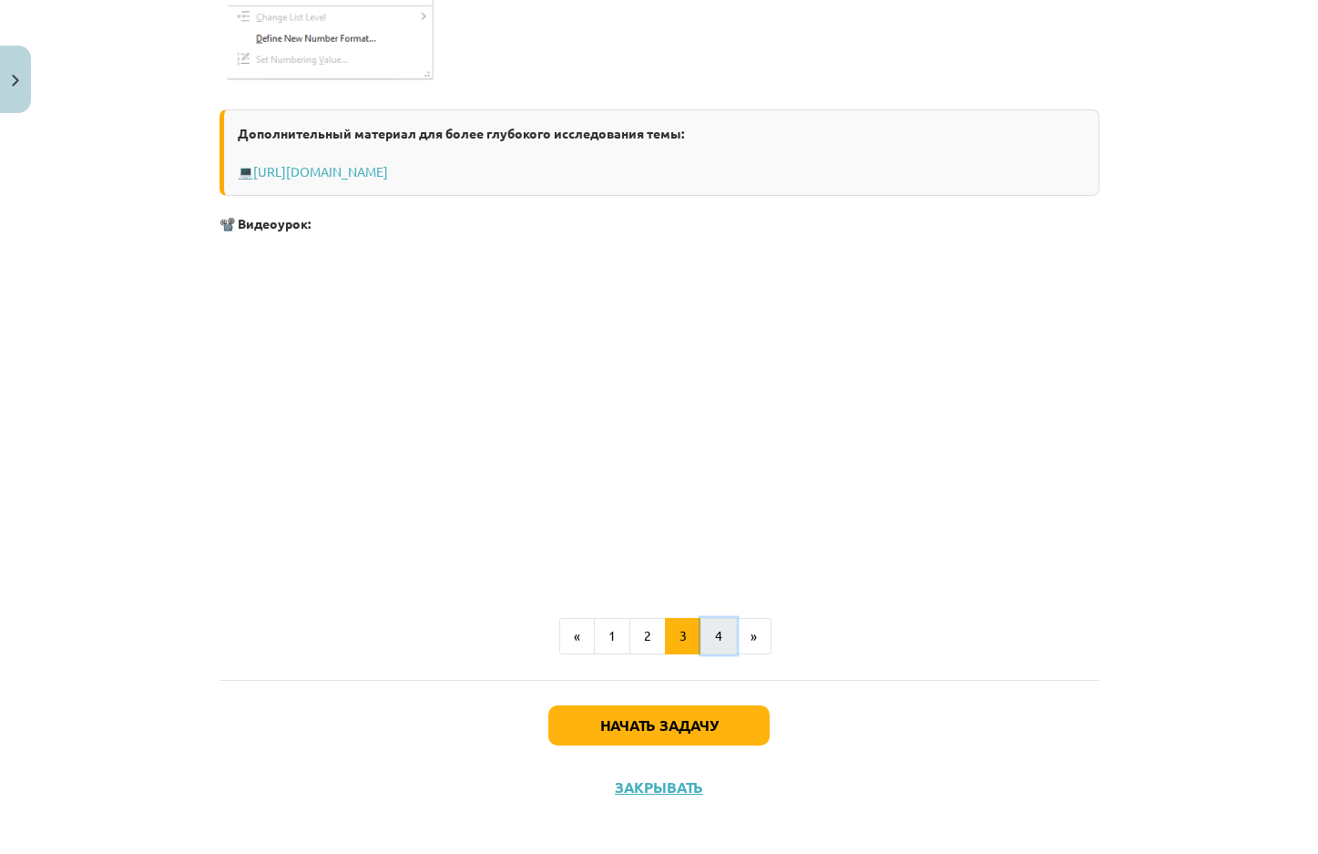
click at [718, 642] on button "4" at bounding box center [718, 636] width 36 height 36
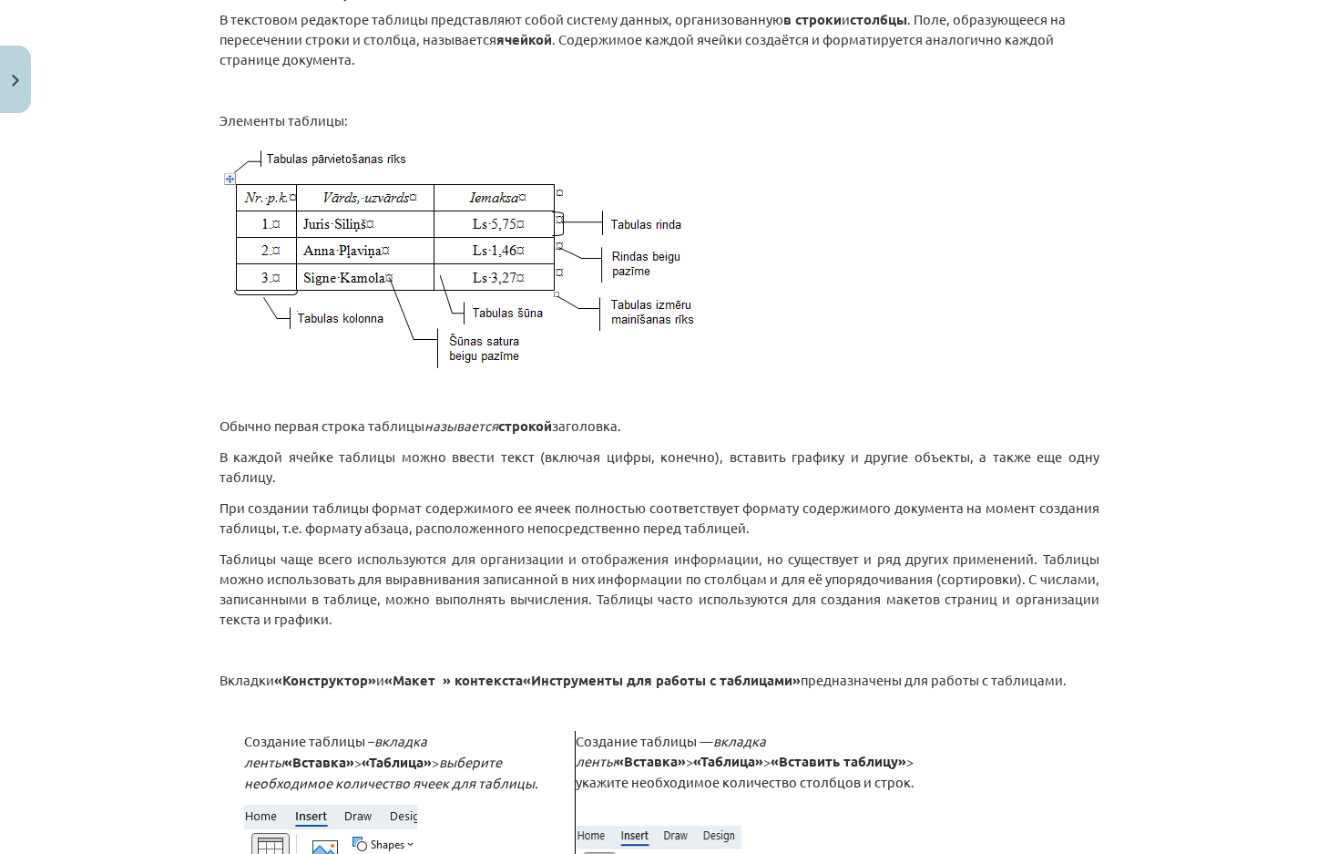
scroll to position [326, 0]
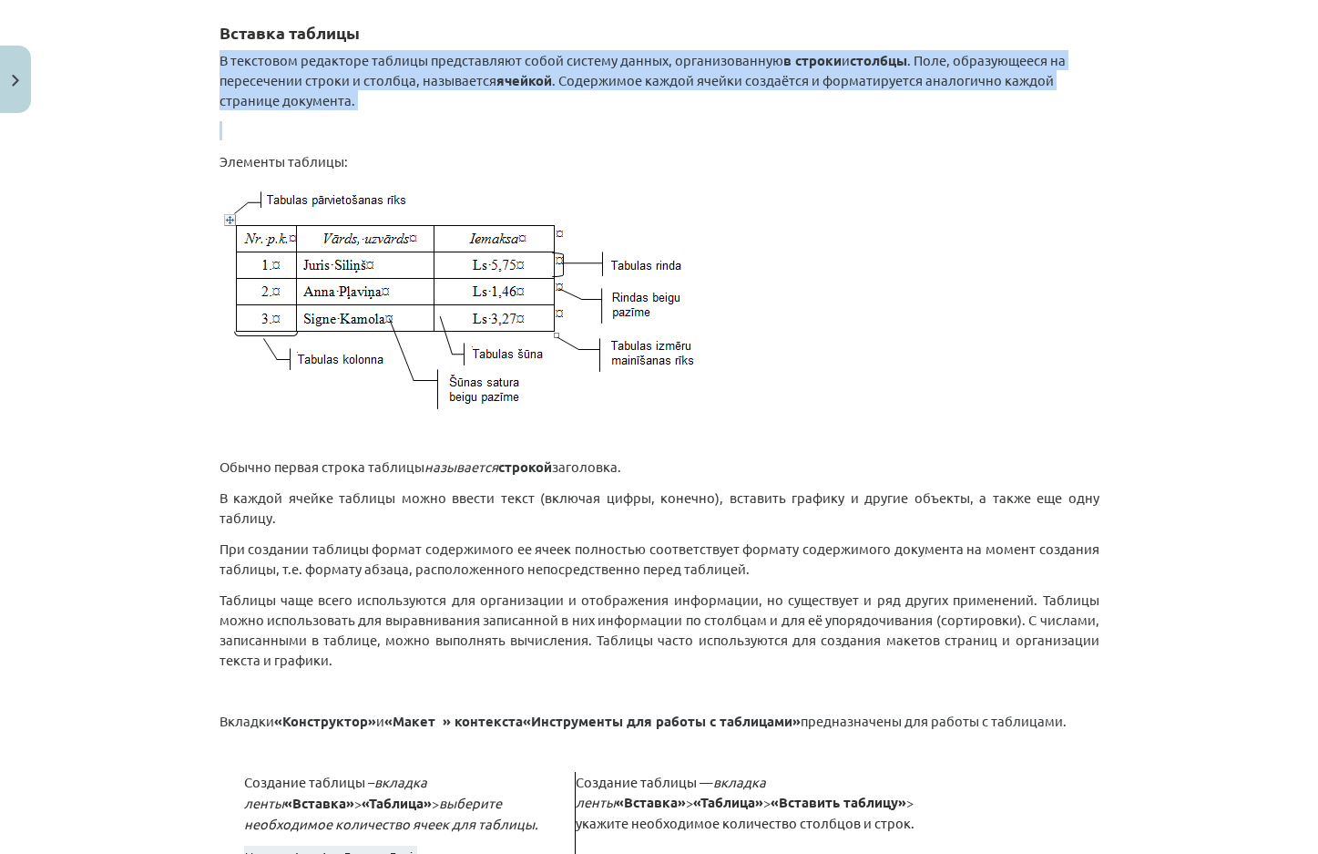
drag, startPoint x: 213, startPoint y: 67, endPoint x: 642, endPoint y: 112, distance: 431.4
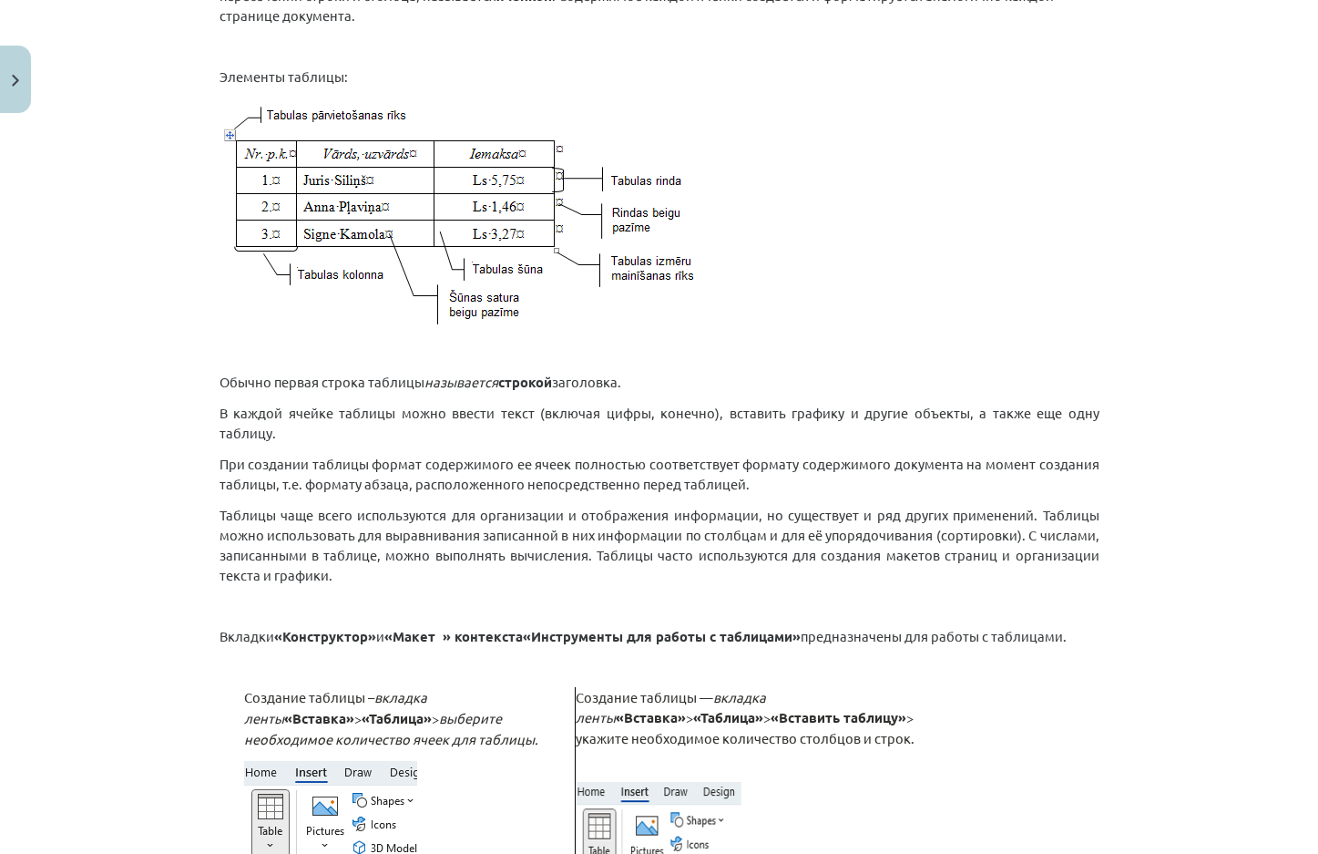
scroll to position [417, 0]
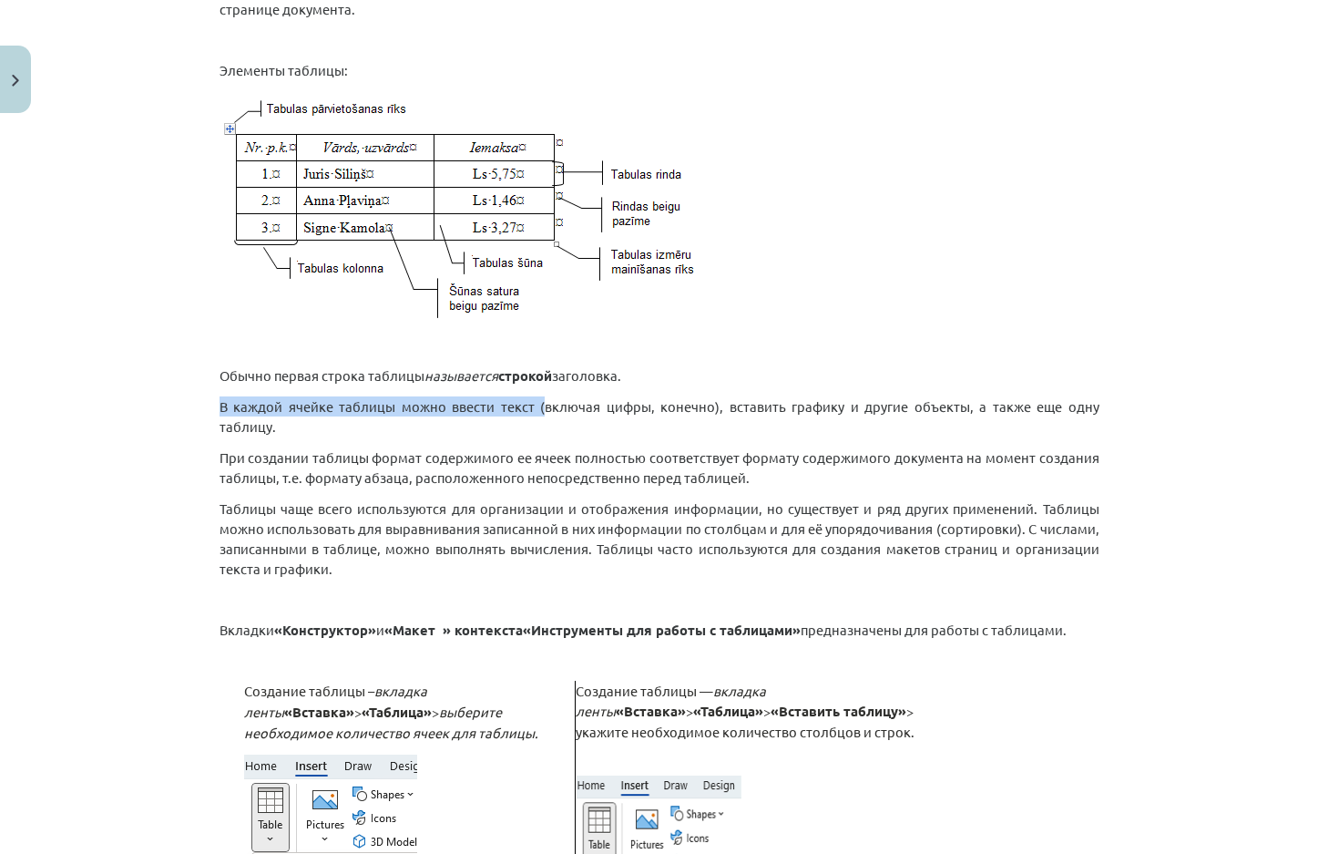
drag, startPoint x: 220, startPoint y: 406, endPoint x: 514, endPoint y: 392, distance: 294.6
click at [514, 392] on div "Тема исследования: Информатика - учебный материал для 1-го теста 10-го класса #…" at bounding box center [659, 427] width 1318 height 854
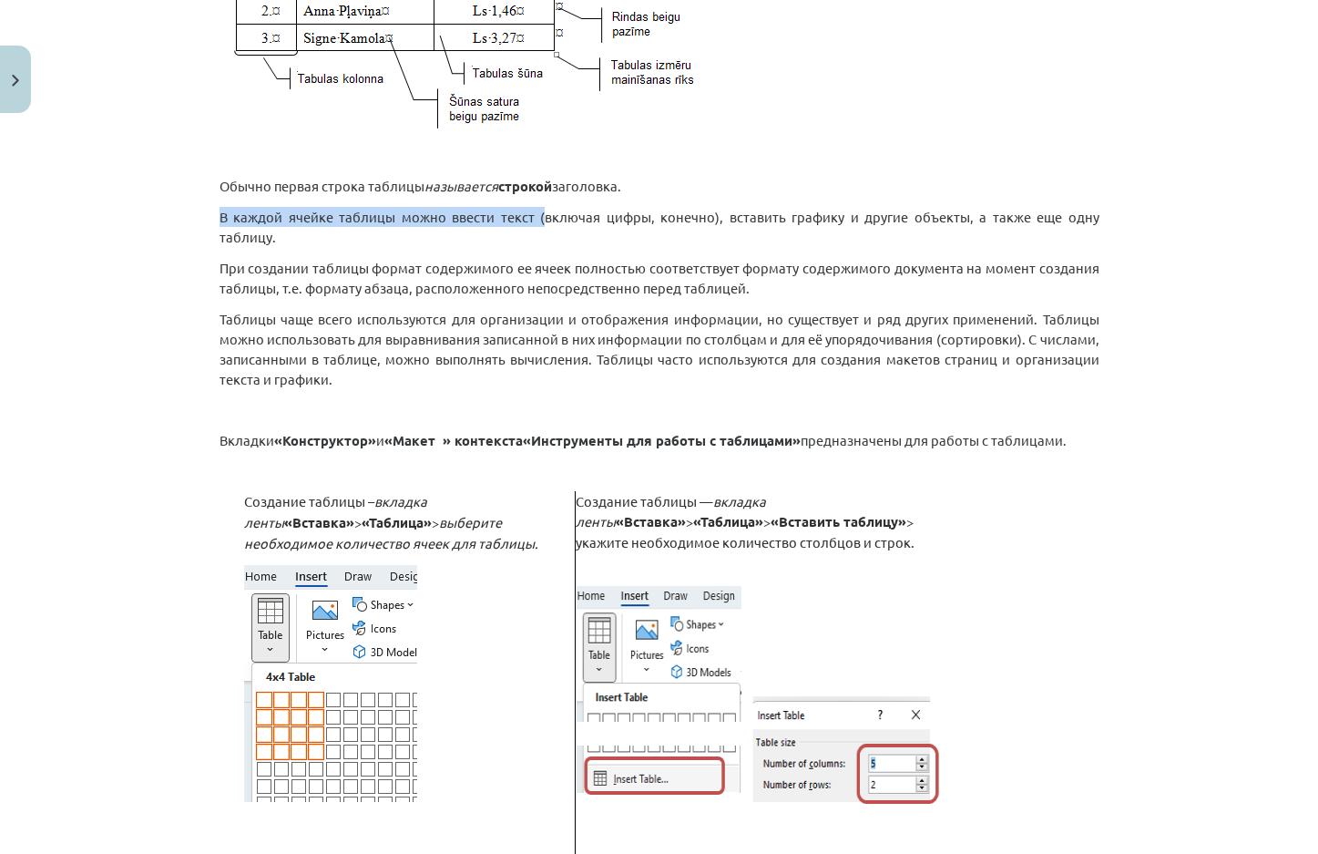
scroll to position [690, 0]
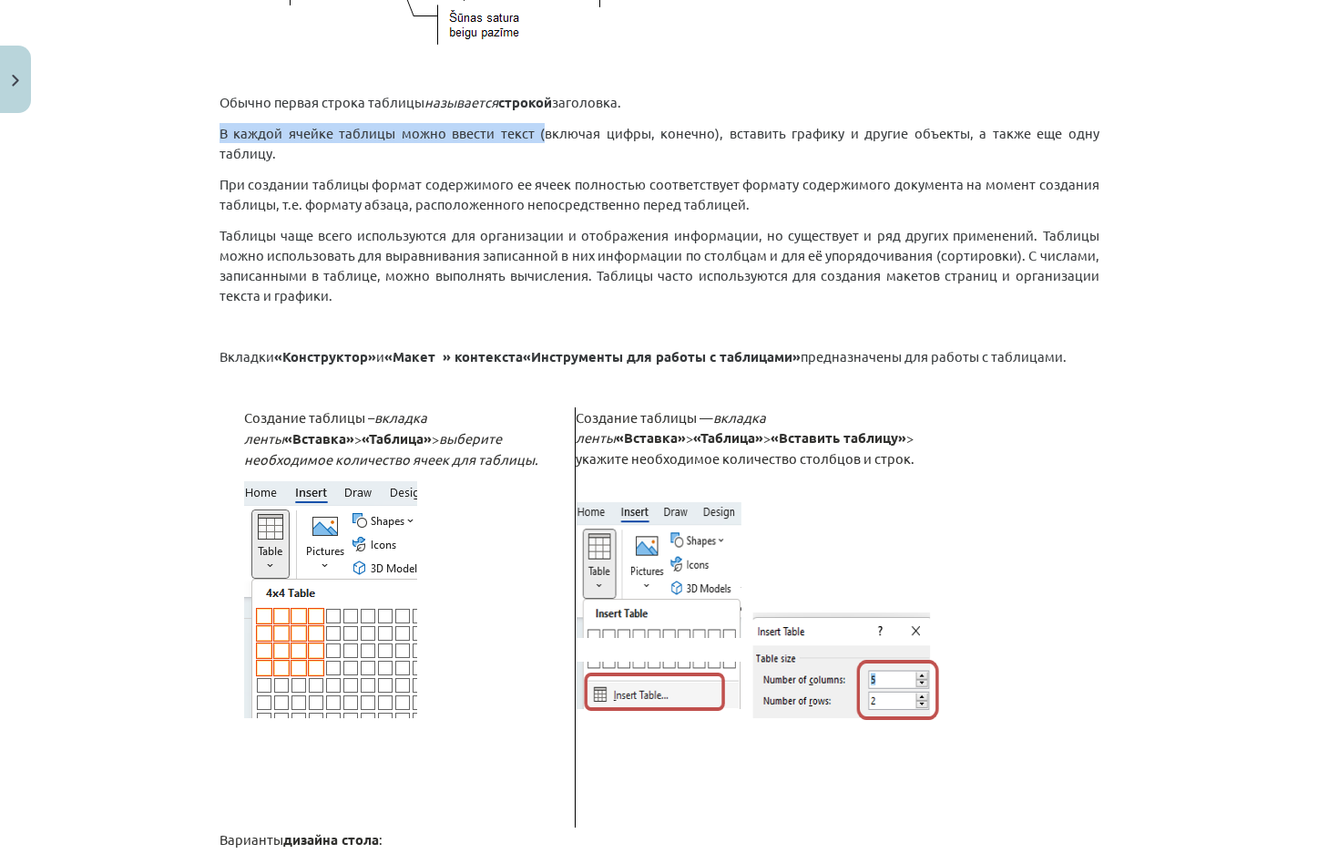
drag, startPoint x: 324, startPoint y: 407, endPoint x: 351, endPoint y: 337, distance: 74.9
click at [351, 347] on font "«Конструктор»" at bounding box center [325, 356] width 102 height 18
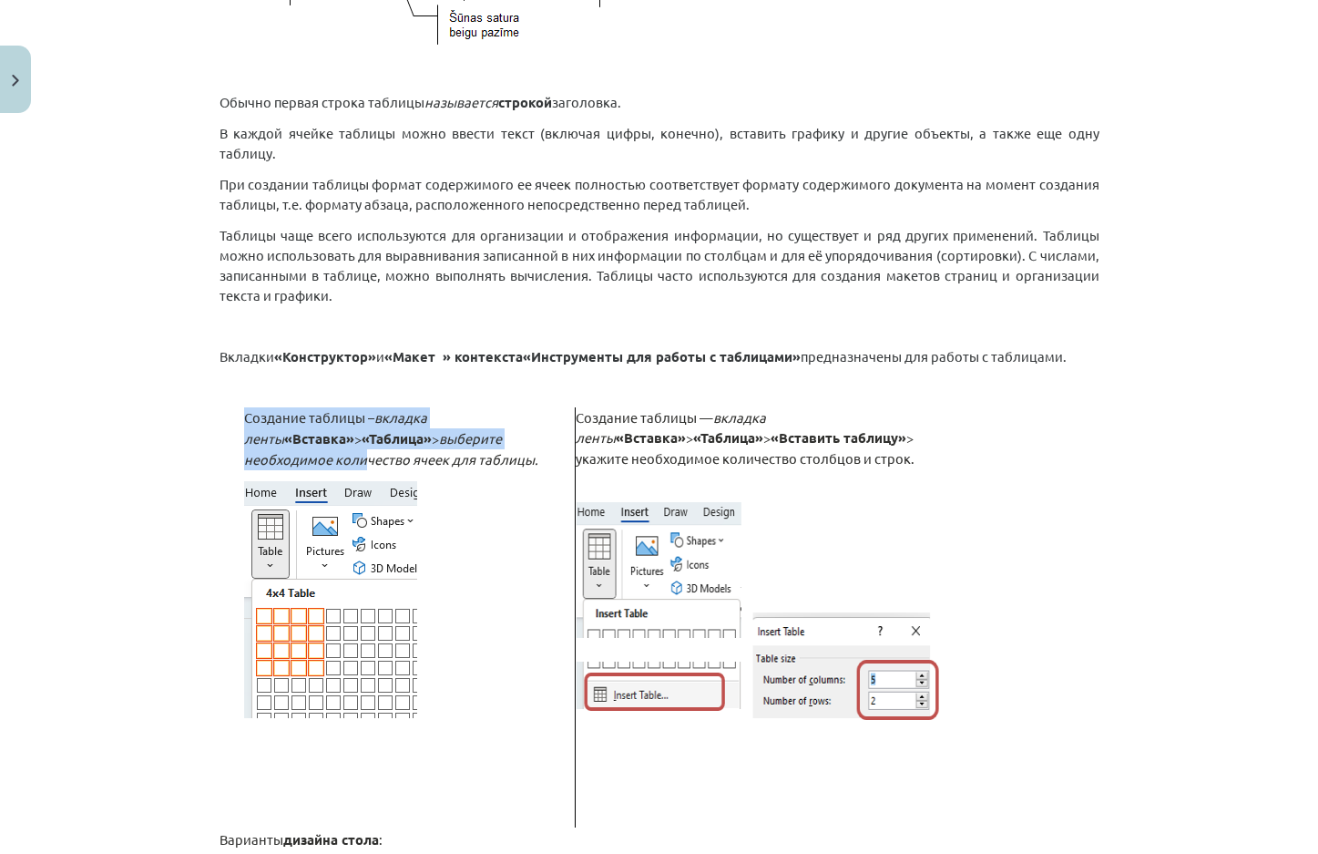
drag, startPoint x: 267, startPoint y: 408, endPoint x: 517, endPoint y: 421, distance: 250.8
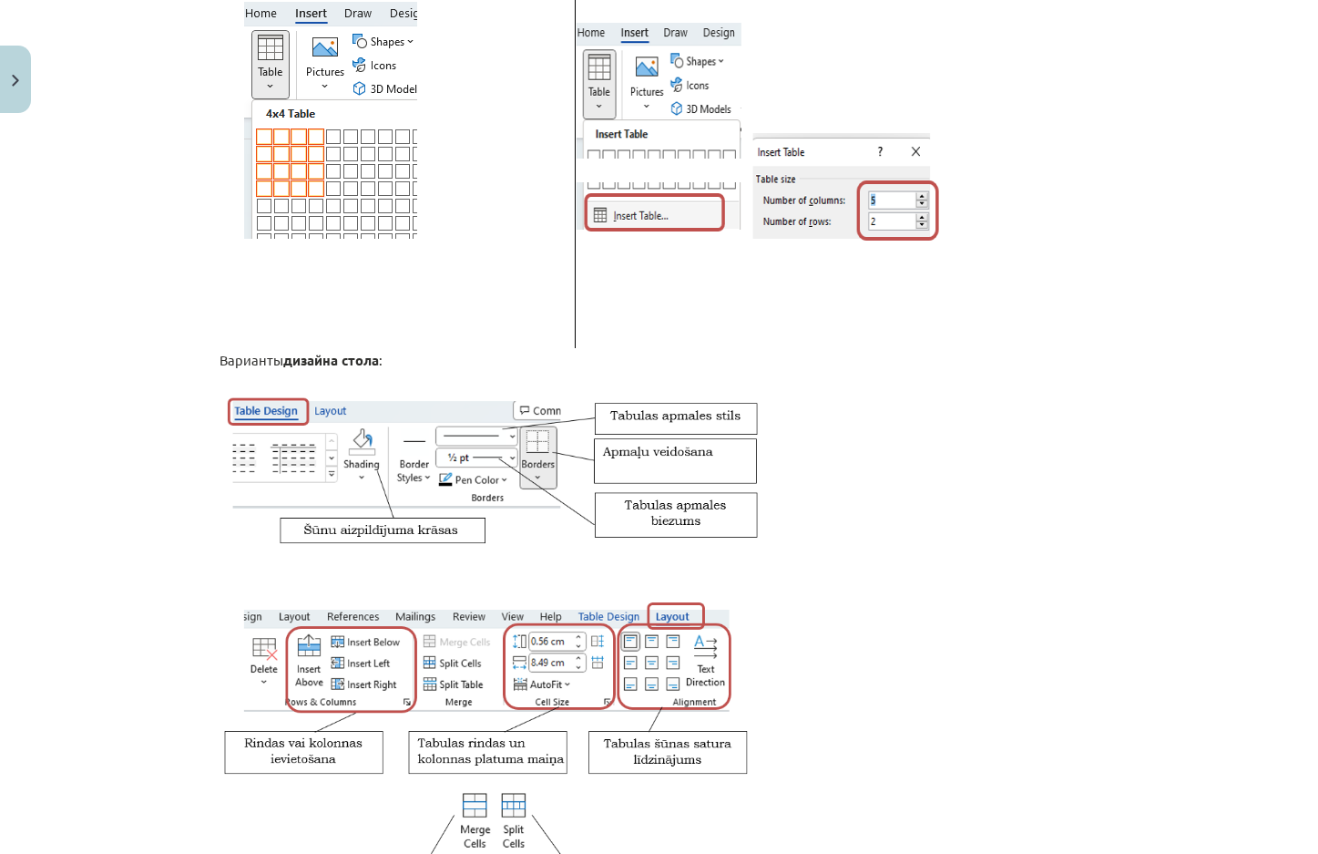
scroll to position [1237, 0]
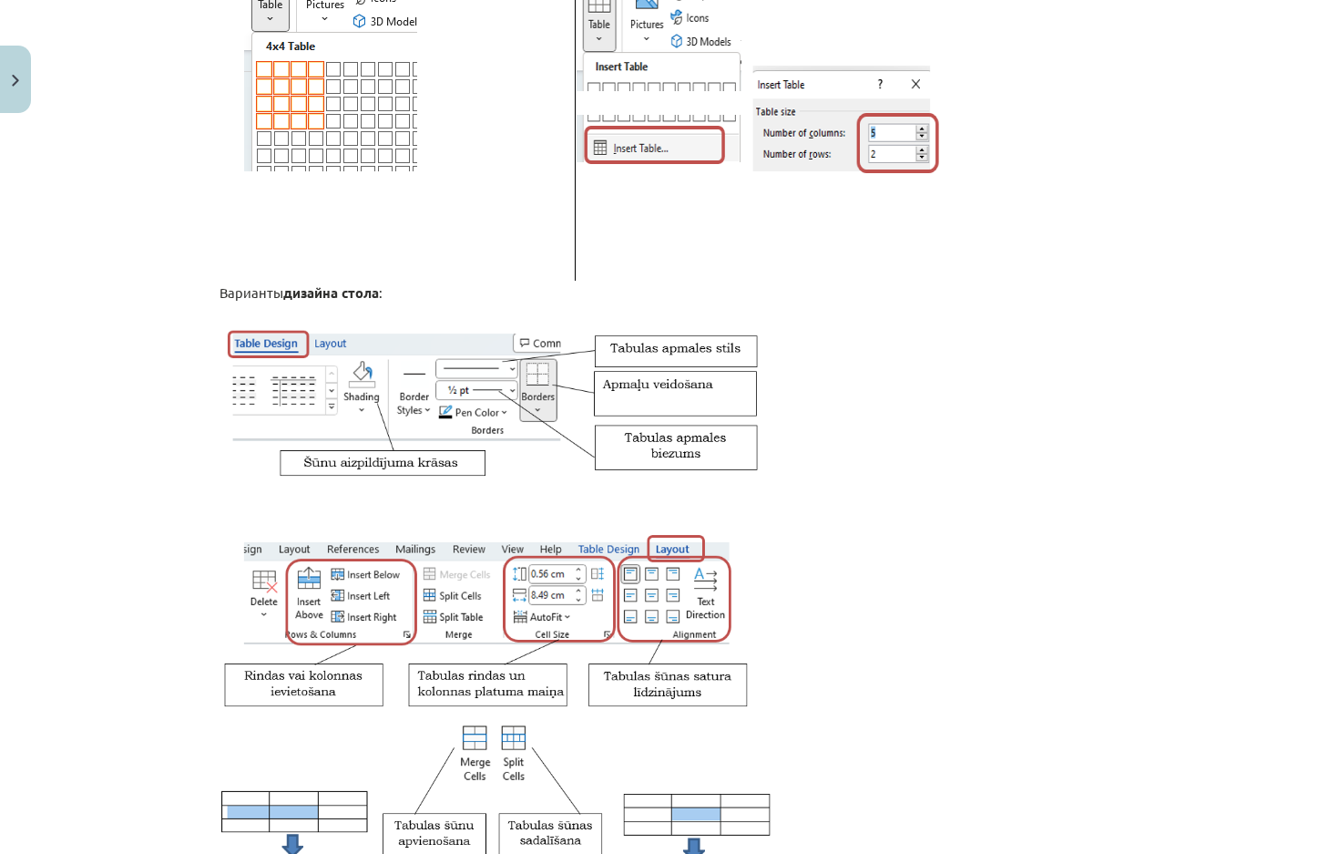
click p
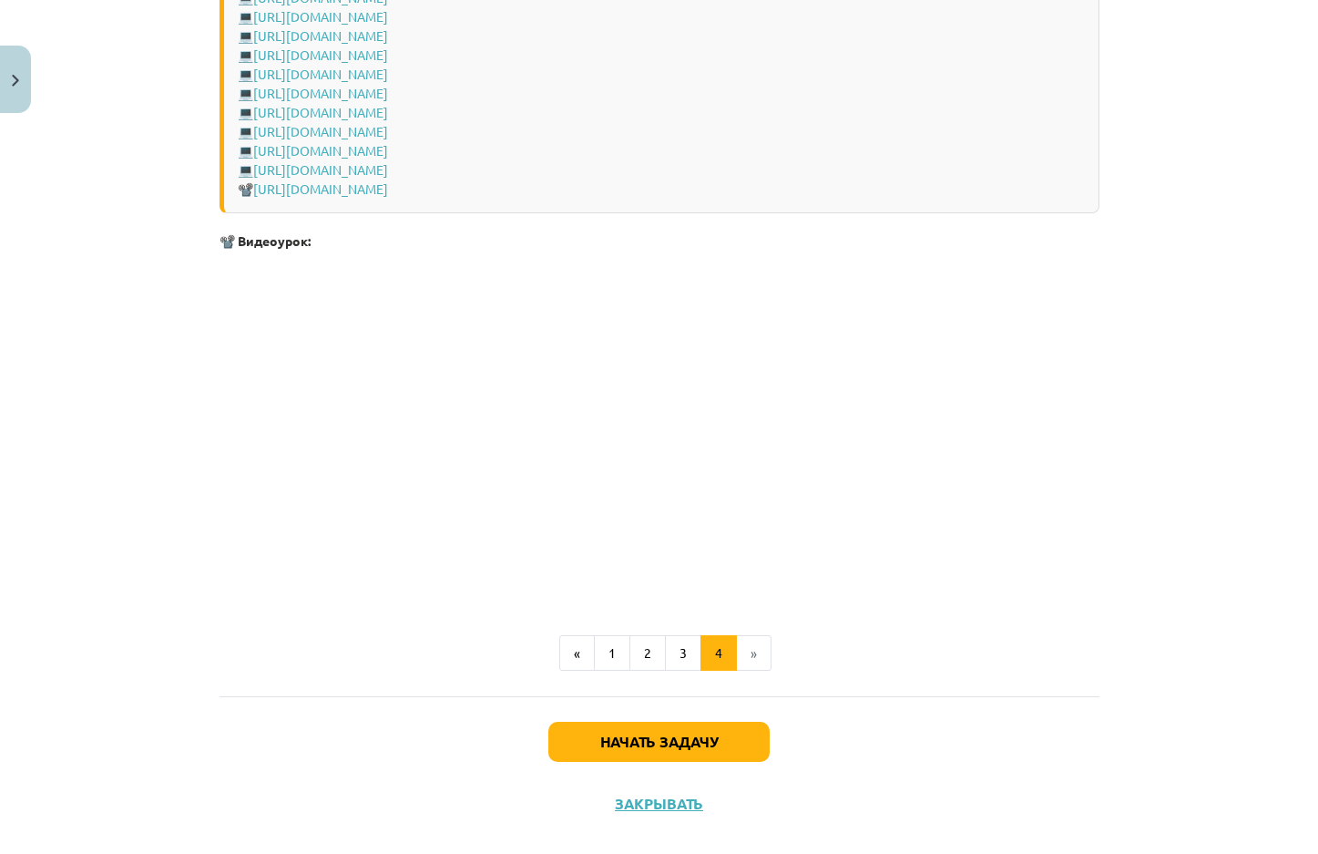
scroll to position [2593, 0]
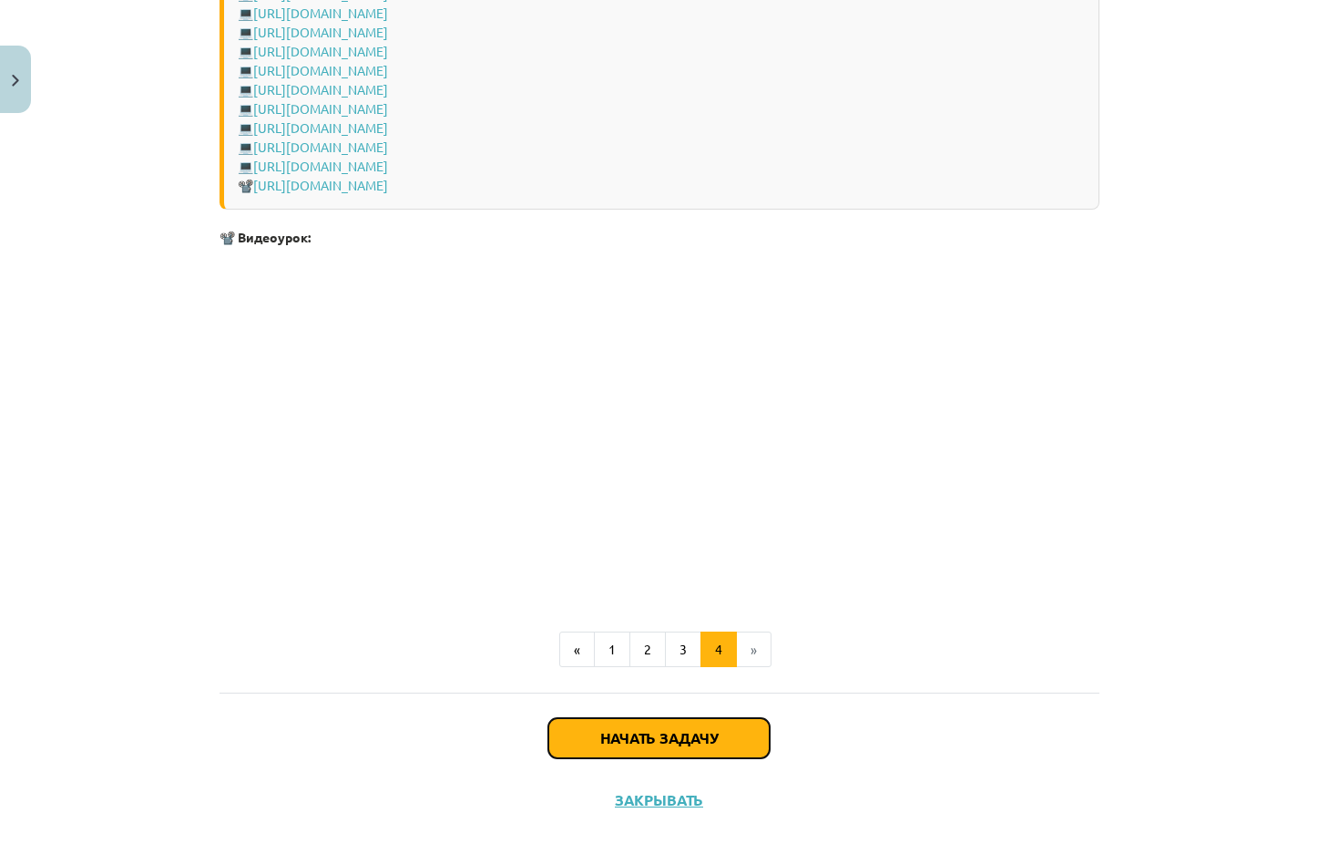
click button "Начать задачу"
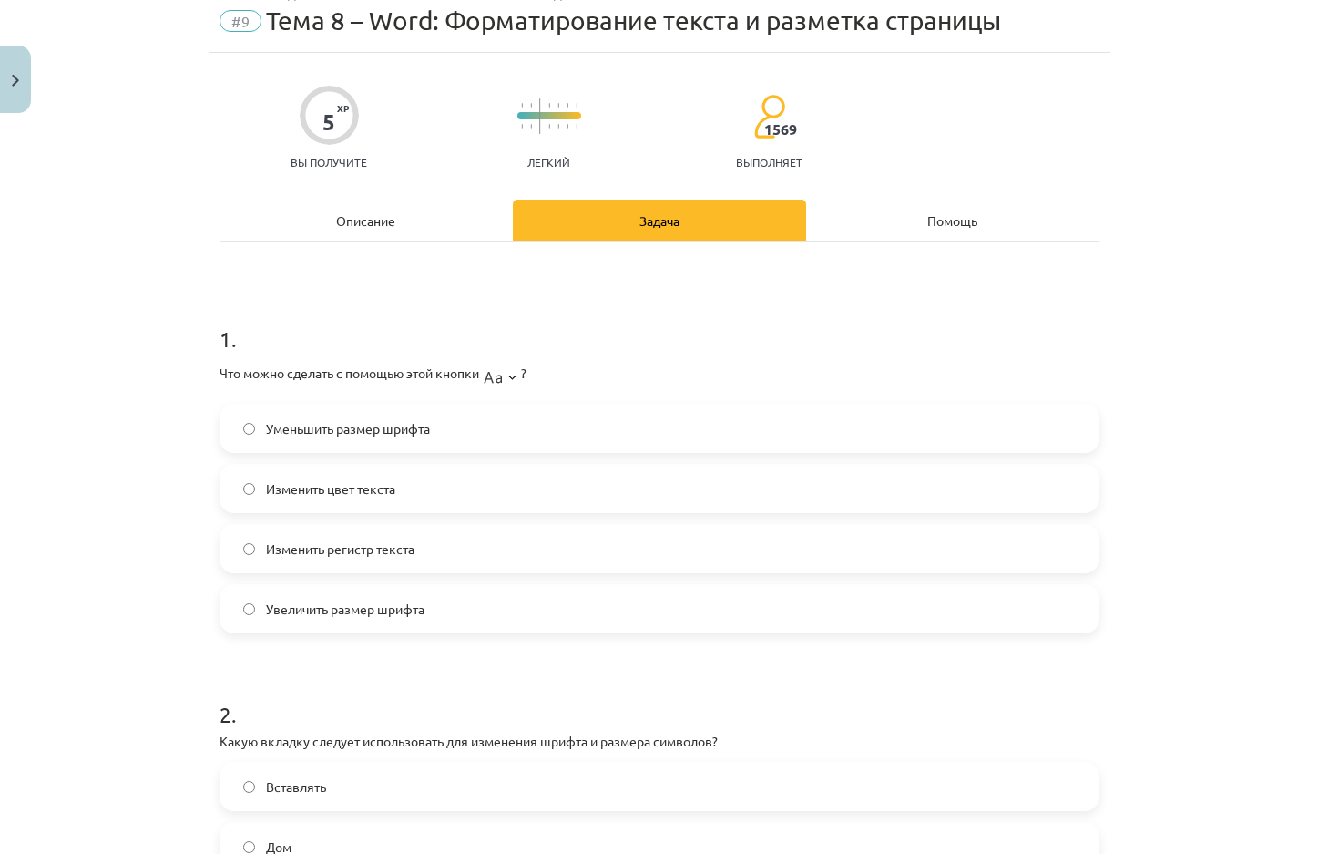
scroll to position [46, 0]
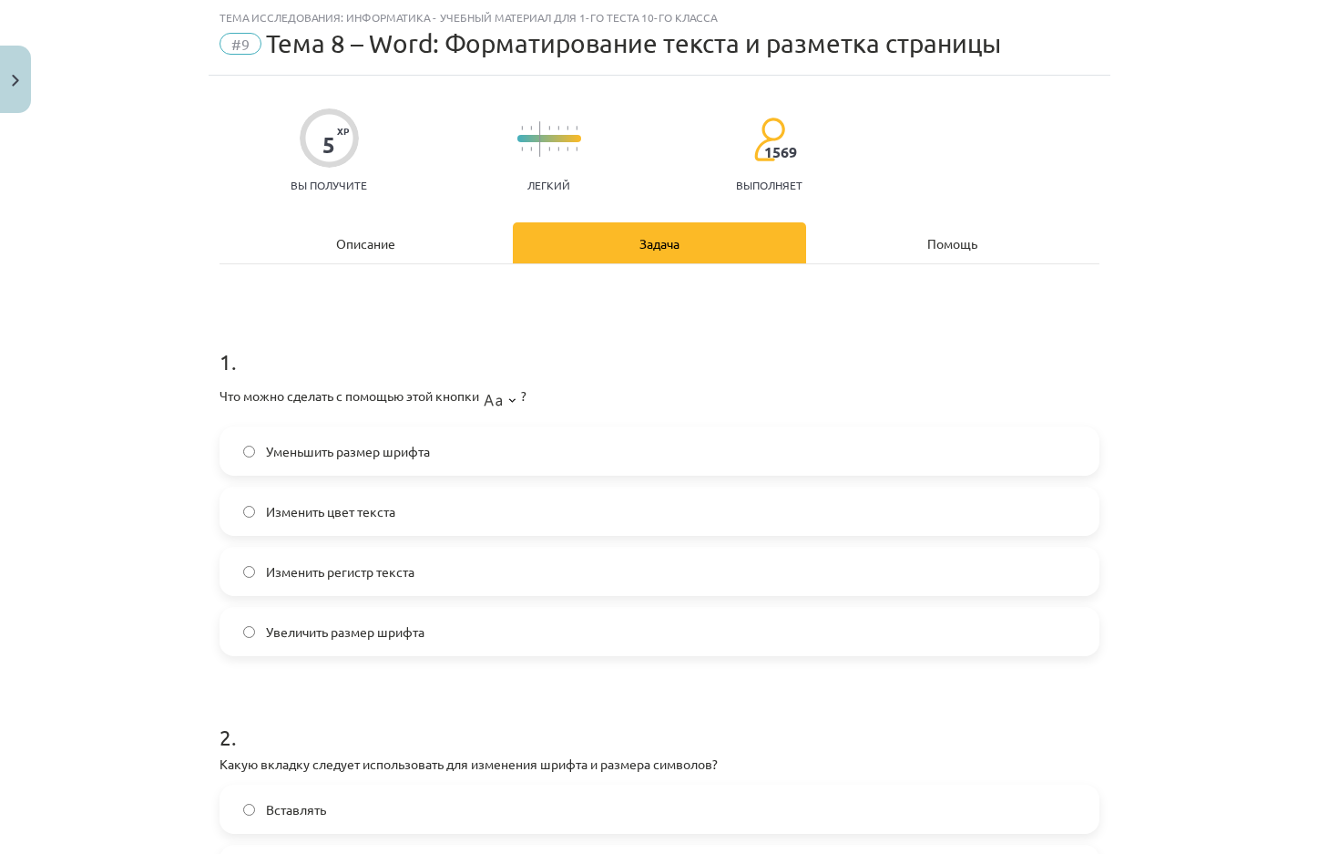
click label "Изменить регистр текста"
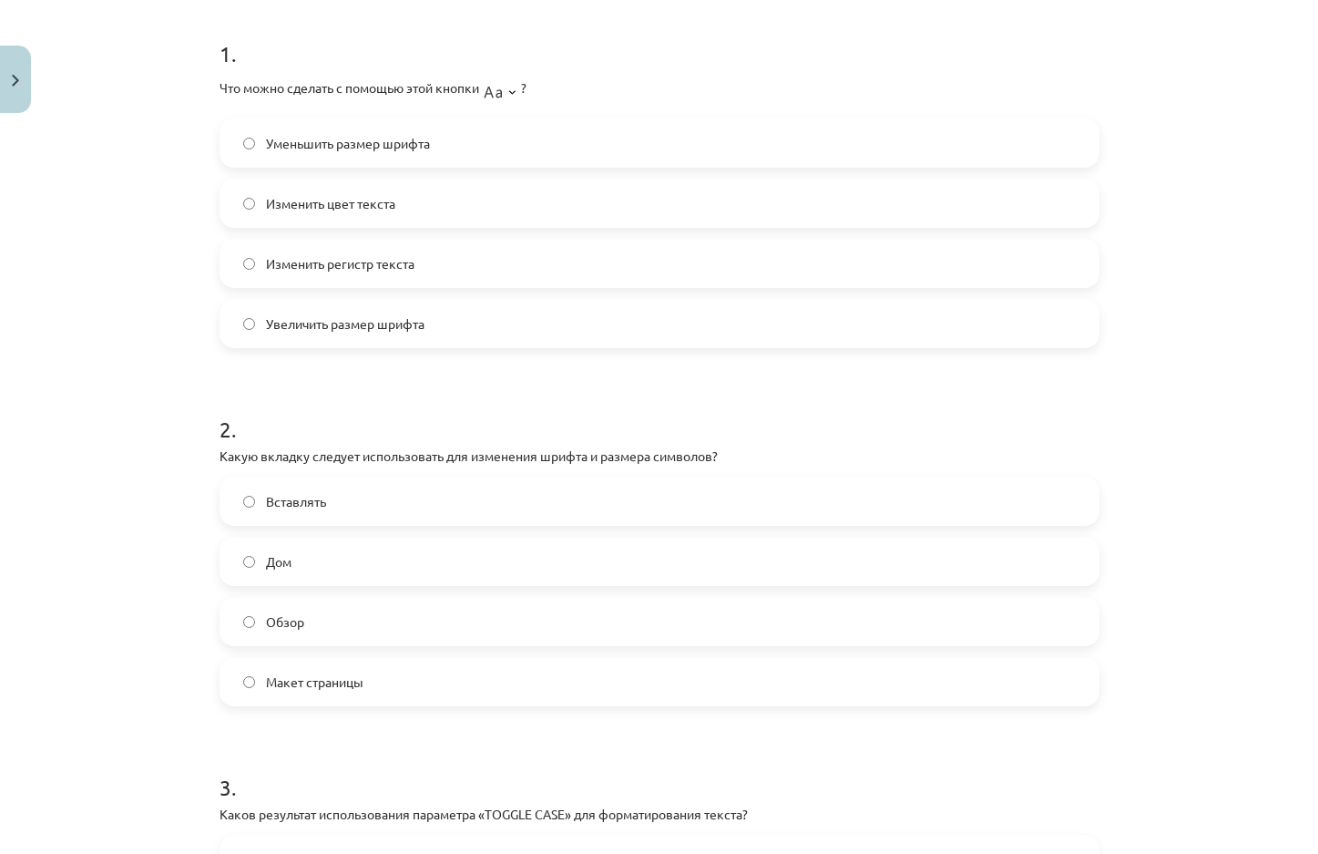
scroll to position [410, 0]
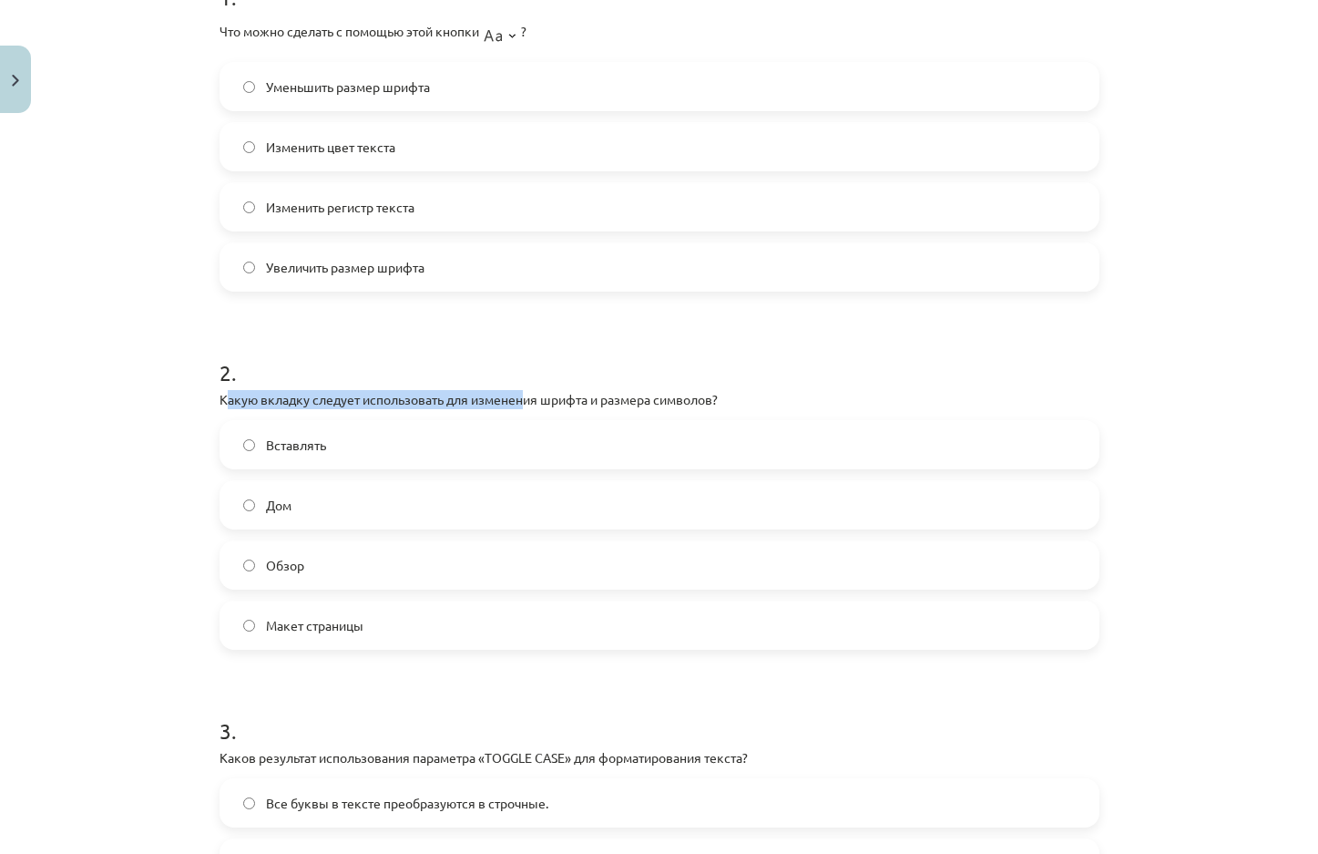
drag, startPoint x: 570, startPoint y: 409, endPoint x: 223, endPoint y: 397, distance: 347.3
click p "Какую вкладку следует использовать для изменения шрифта и размера символов?"
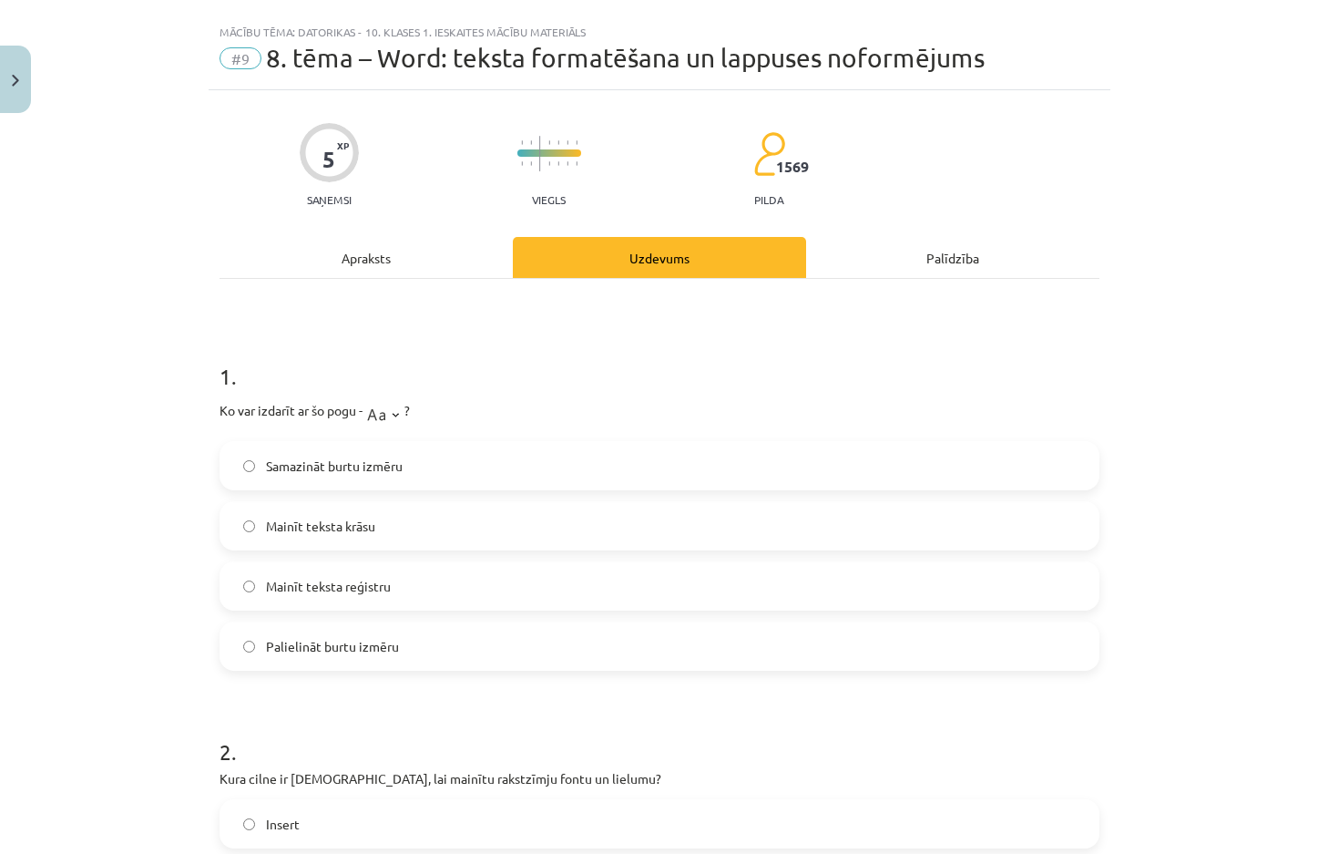
scroll to position [0, 0]
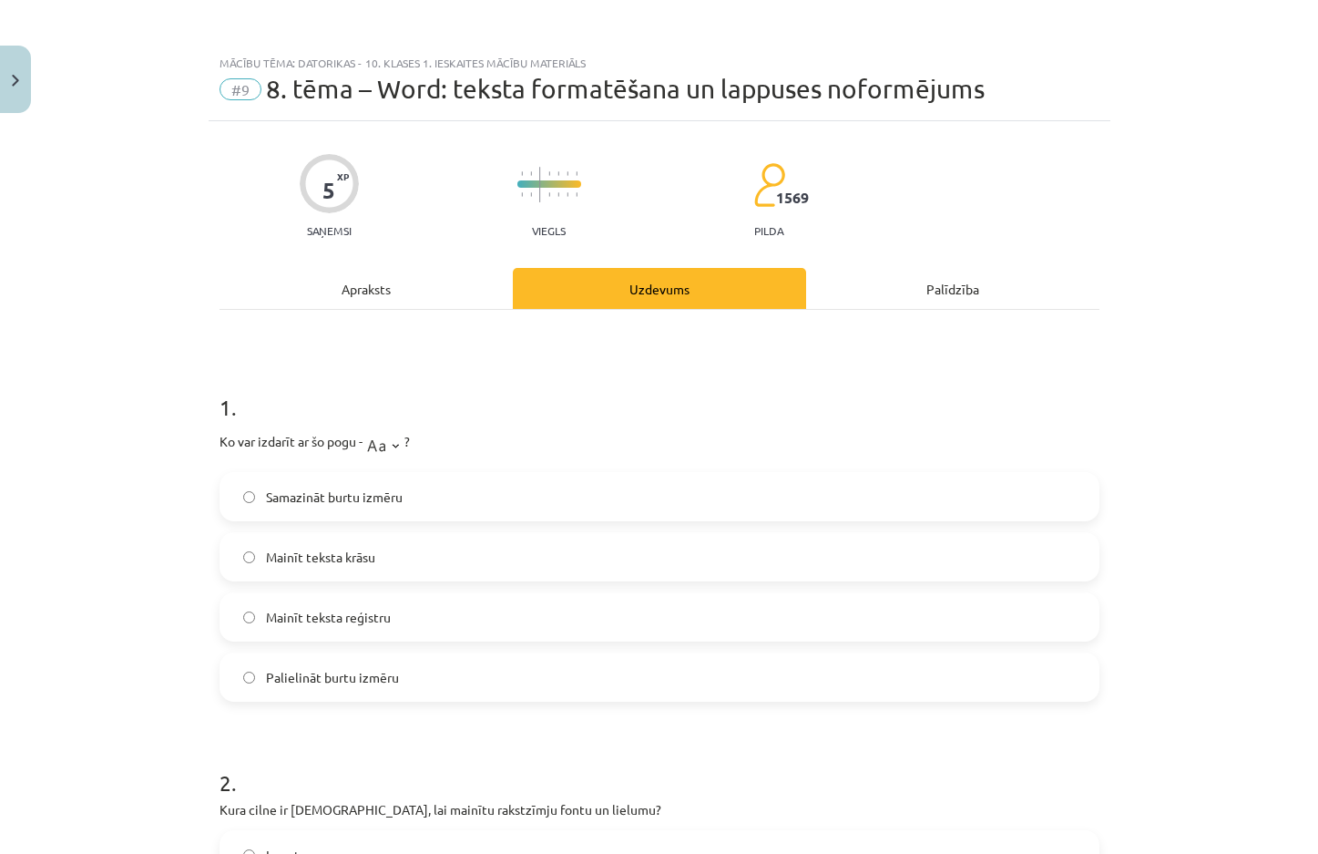
click div "Apraksts"
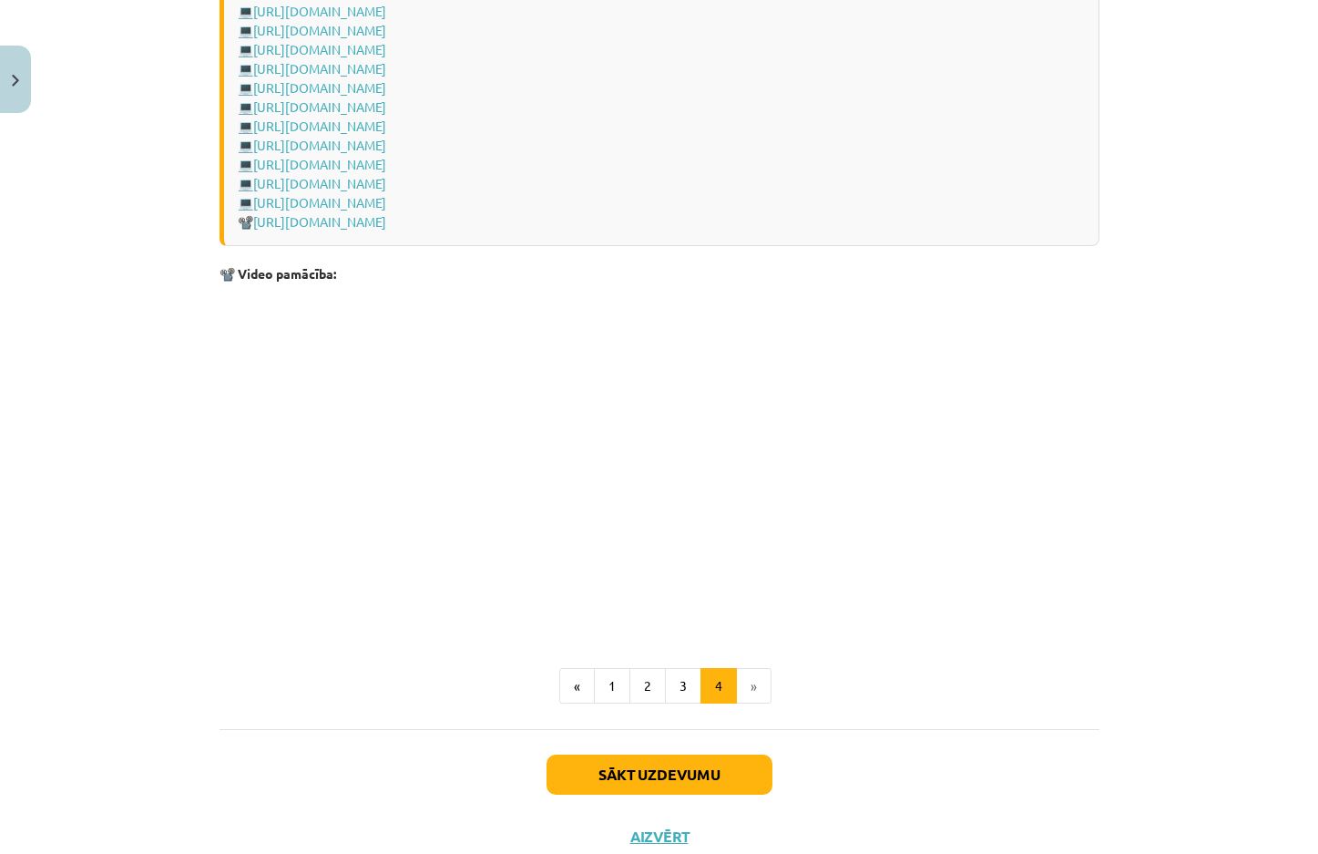
scroll to position [2533, 0]
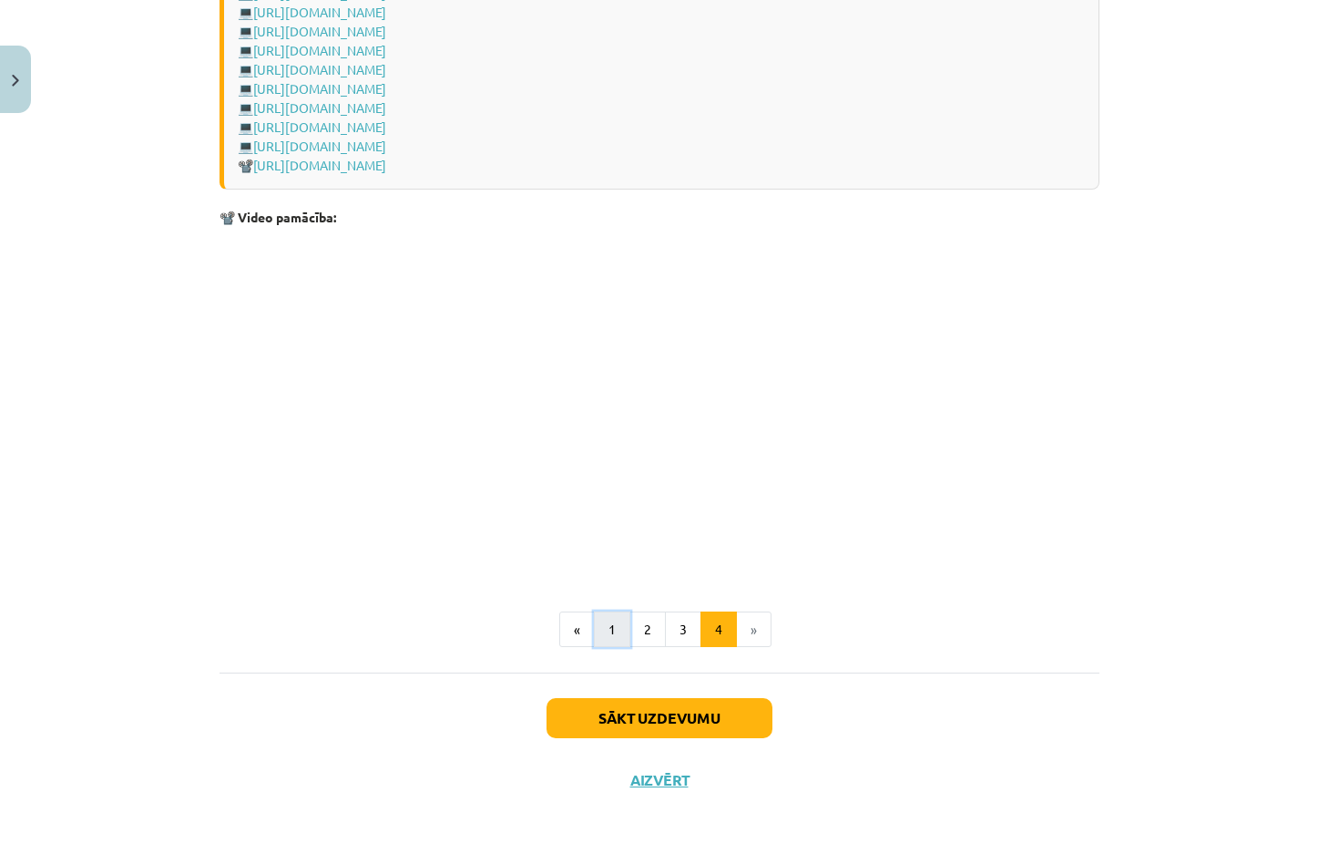
click button "1"
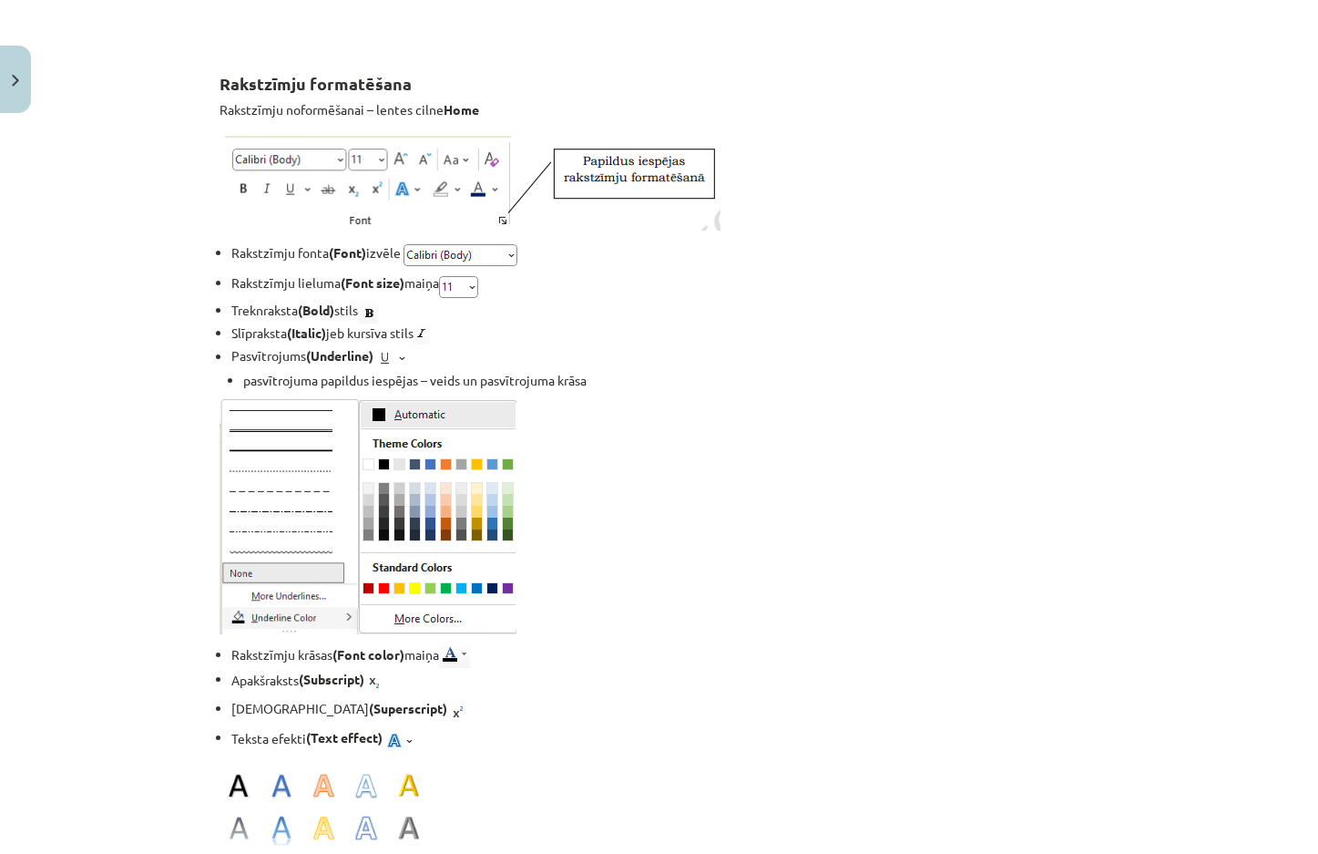
scroll to position [1913, 0]
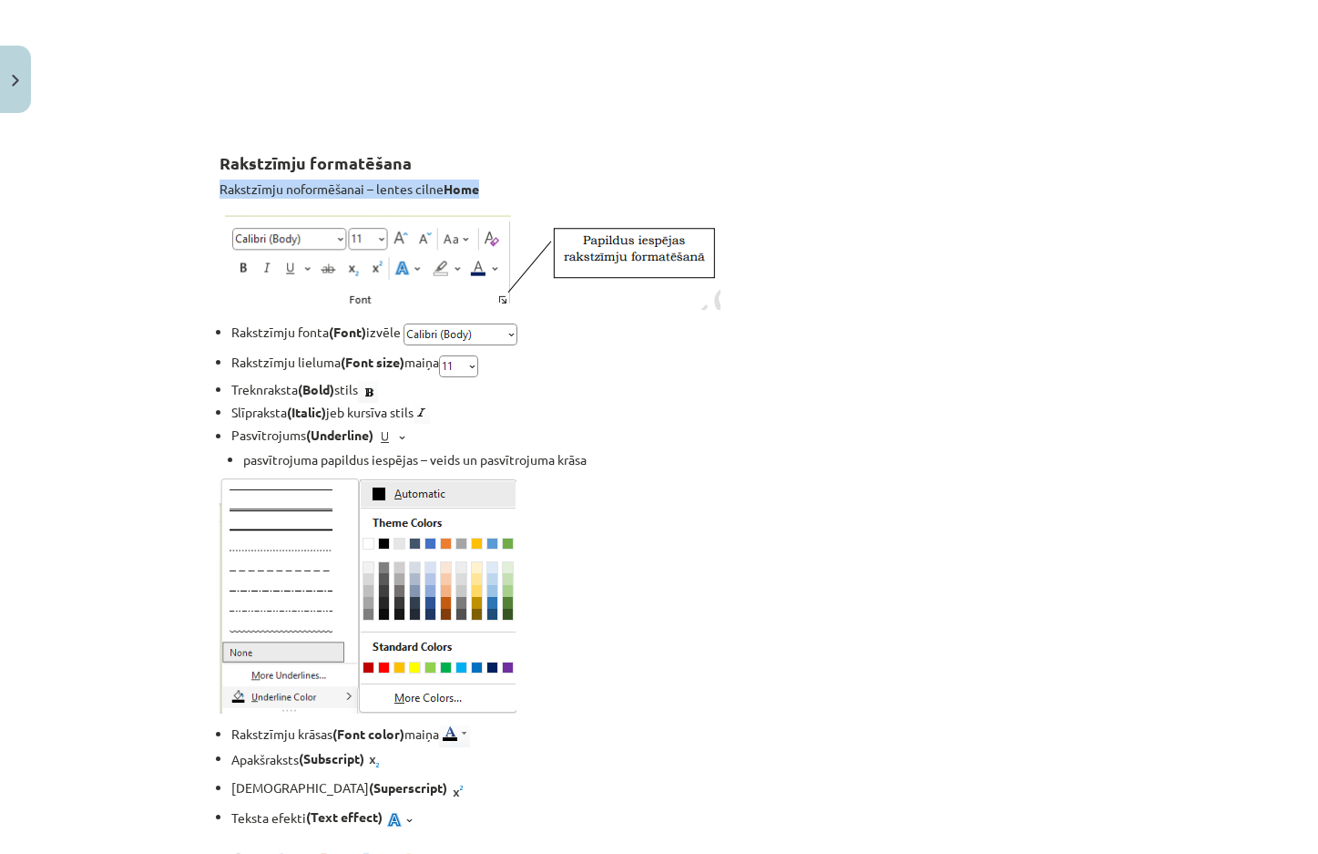
drag, startPoint x: 243, startPoint y: 191, endPoint x: 482, endPoint y: 196, distance: 238.7
click div "Mācību tēma: Datorikas - 10. klases 1. ieskaites mācību materiāls #9 8. tēma – …"
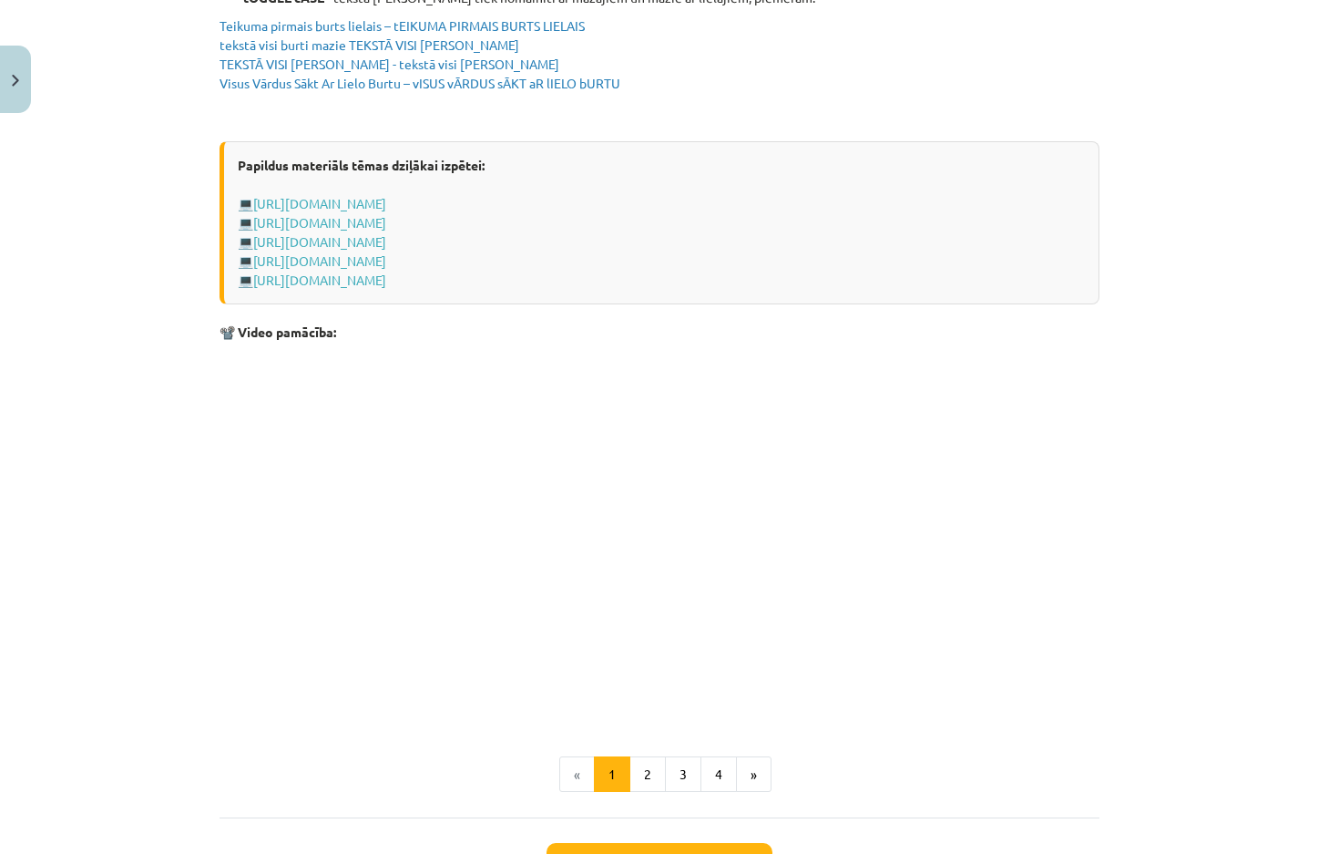
scroll to position [3461, 0]
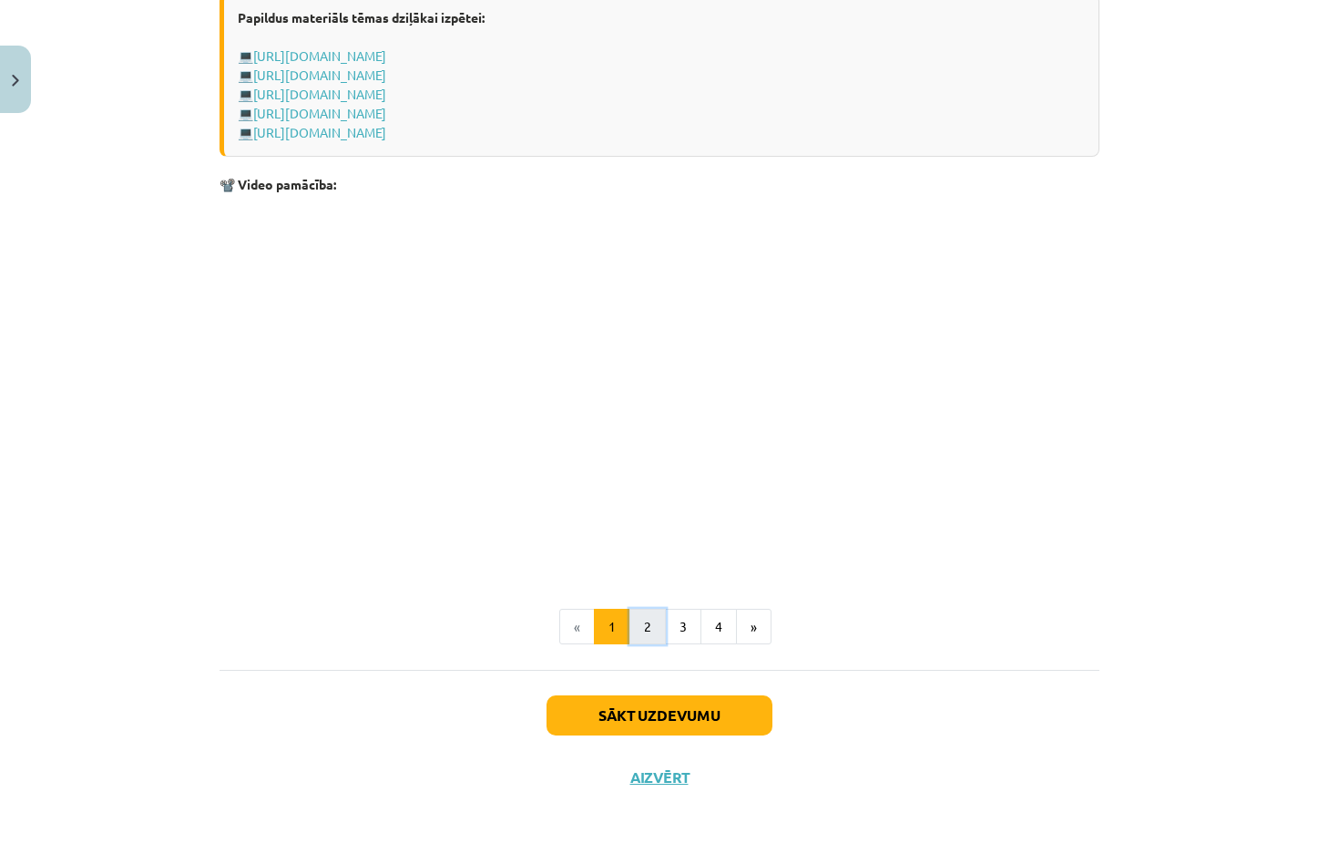
click button "2"
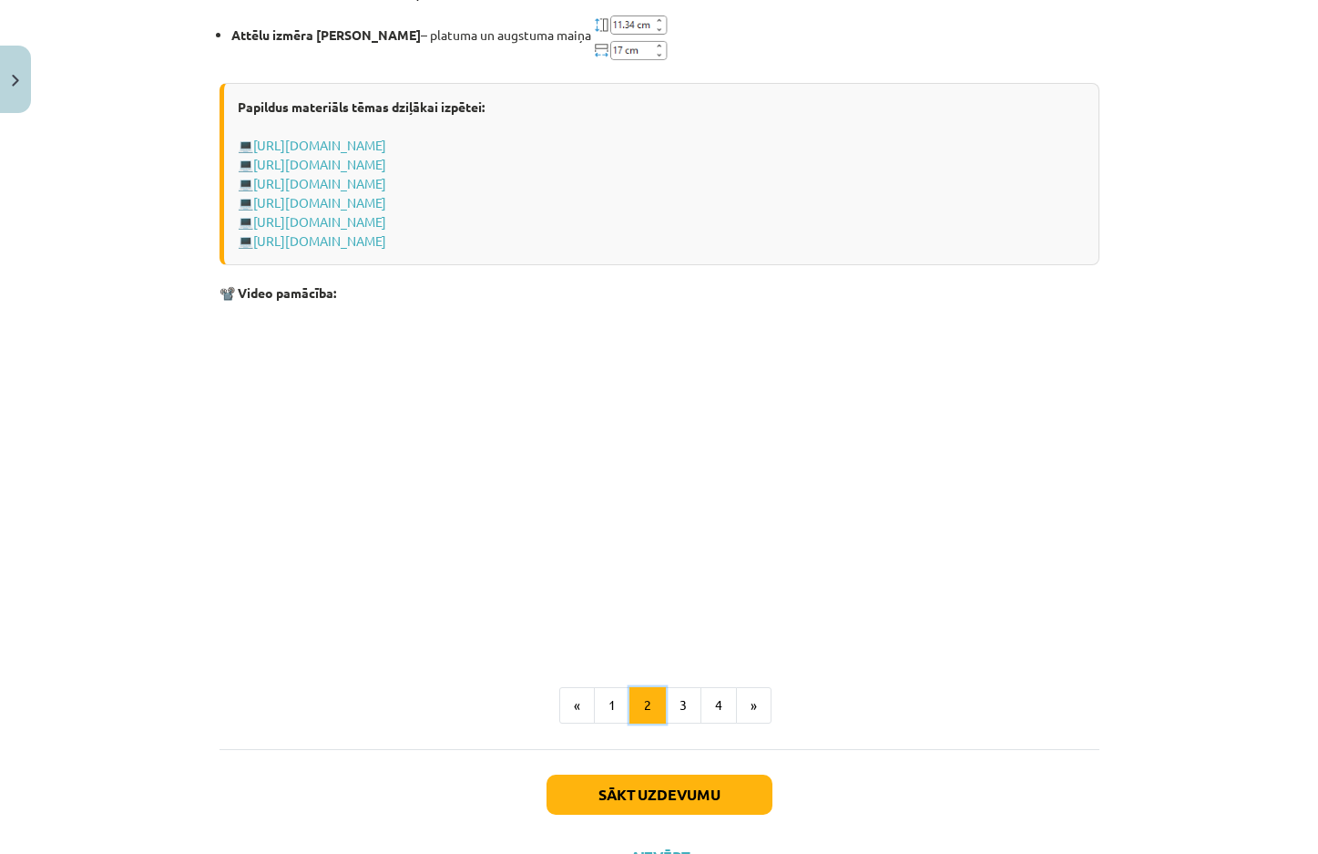
scroll to position [2630, 0]
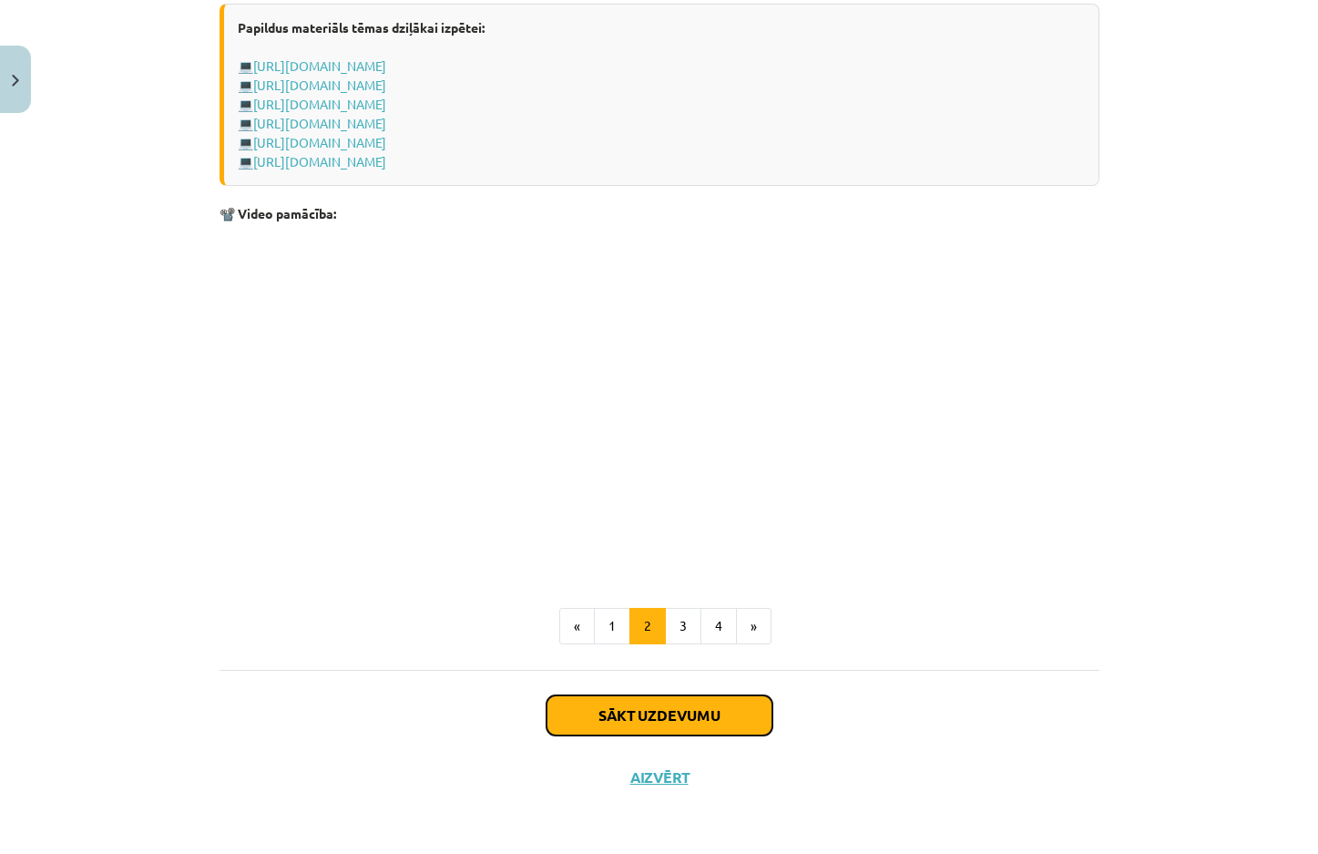
click button "Sākt uzdevumu"
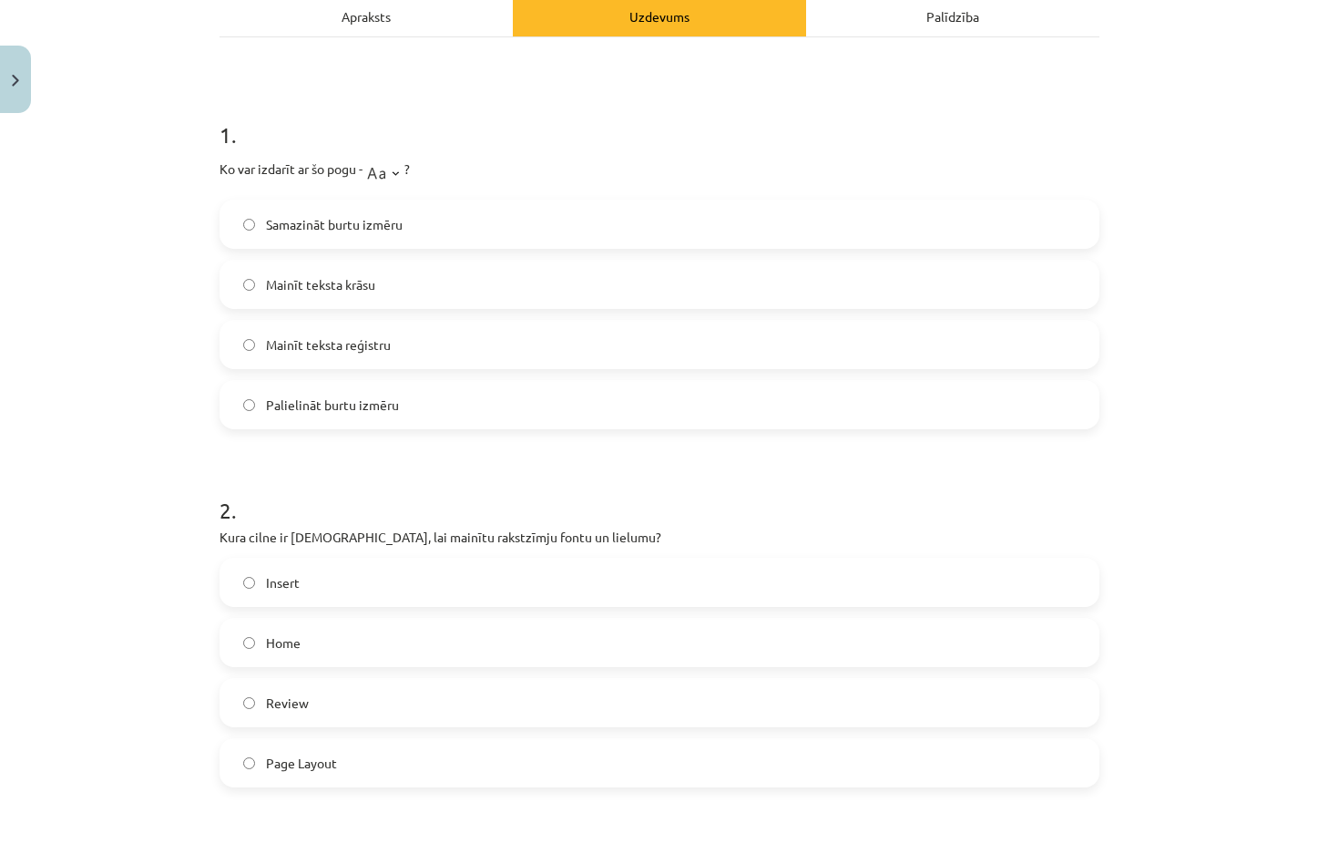
scroll to position [410, 0]
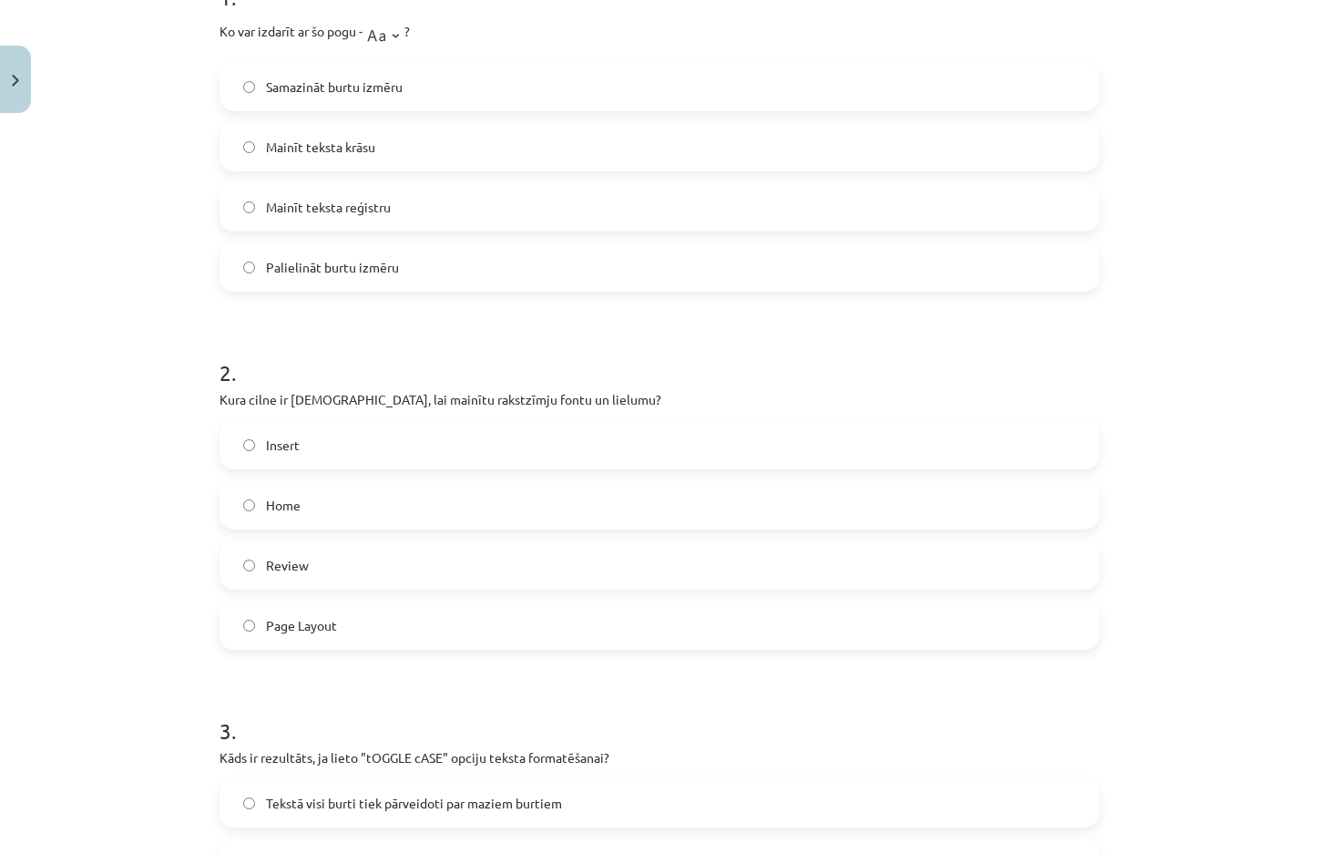
click label "Home"
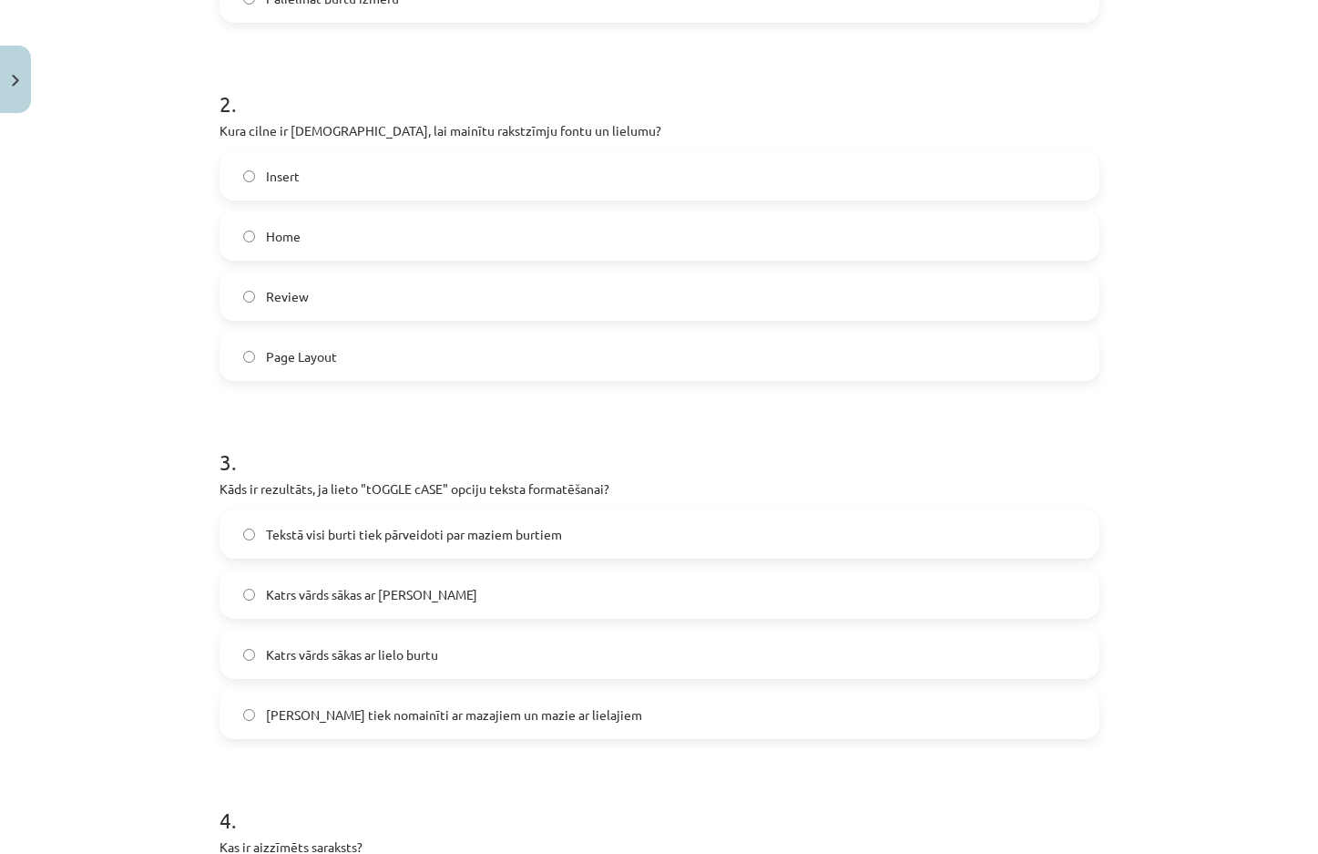
scroll to position [683, 0]
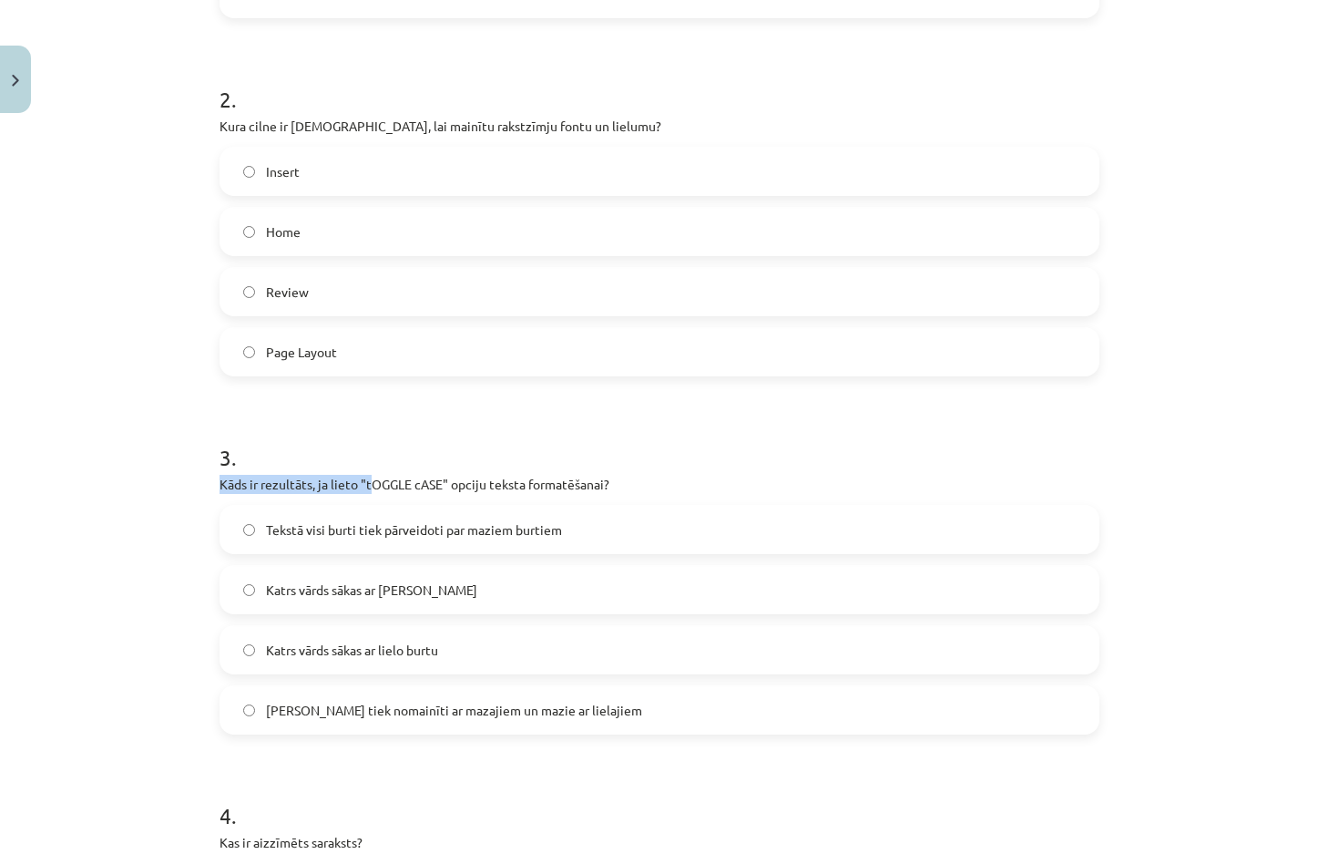
drag, startPoint x: 214, startPoint y: 485, endPoint x: 362, endPoint y: 491, distance: 147.7
click p "Kāds ir rezultāts, ja lieto "tOGGLE cASE" opciju teksta formatēšanai?"
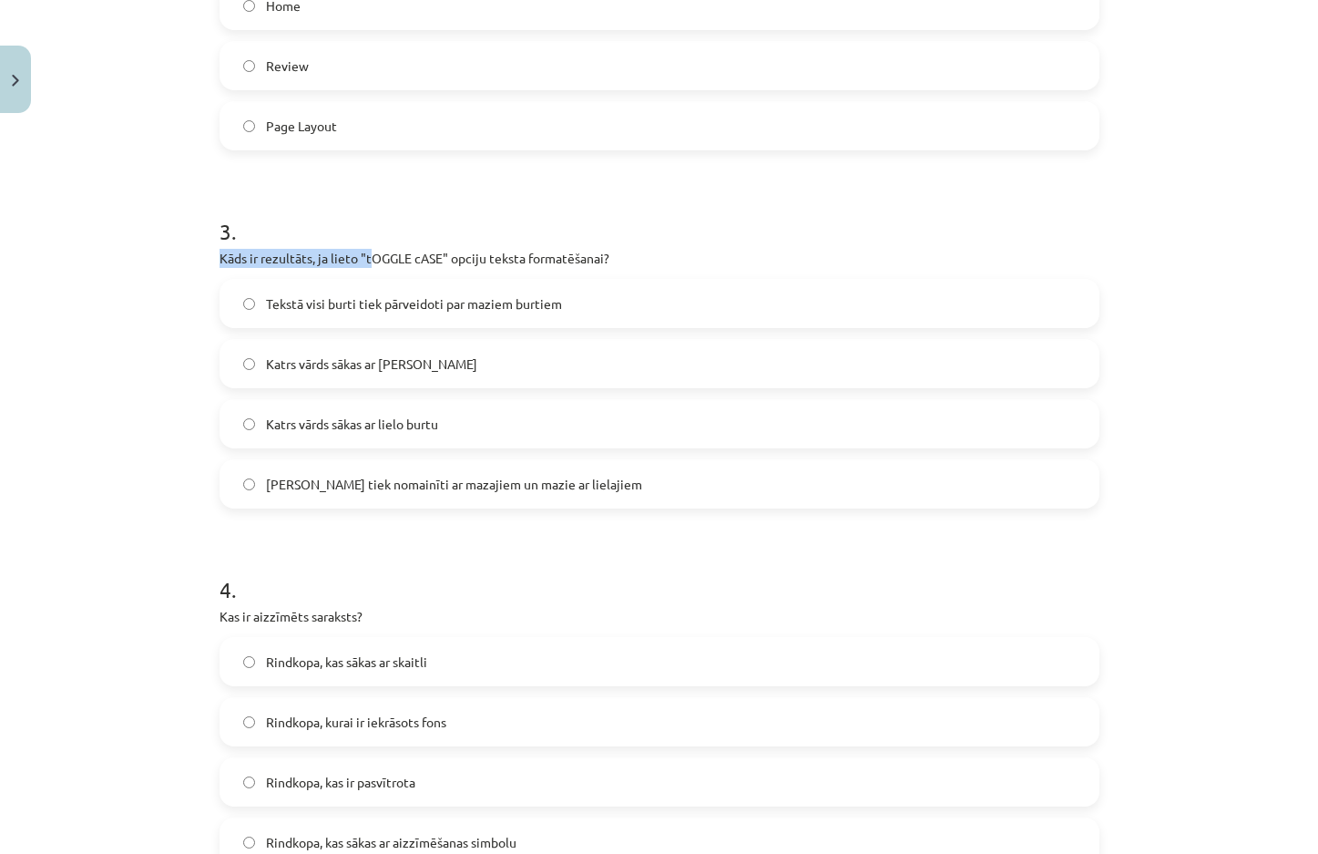
scroll to position [1048, 0]
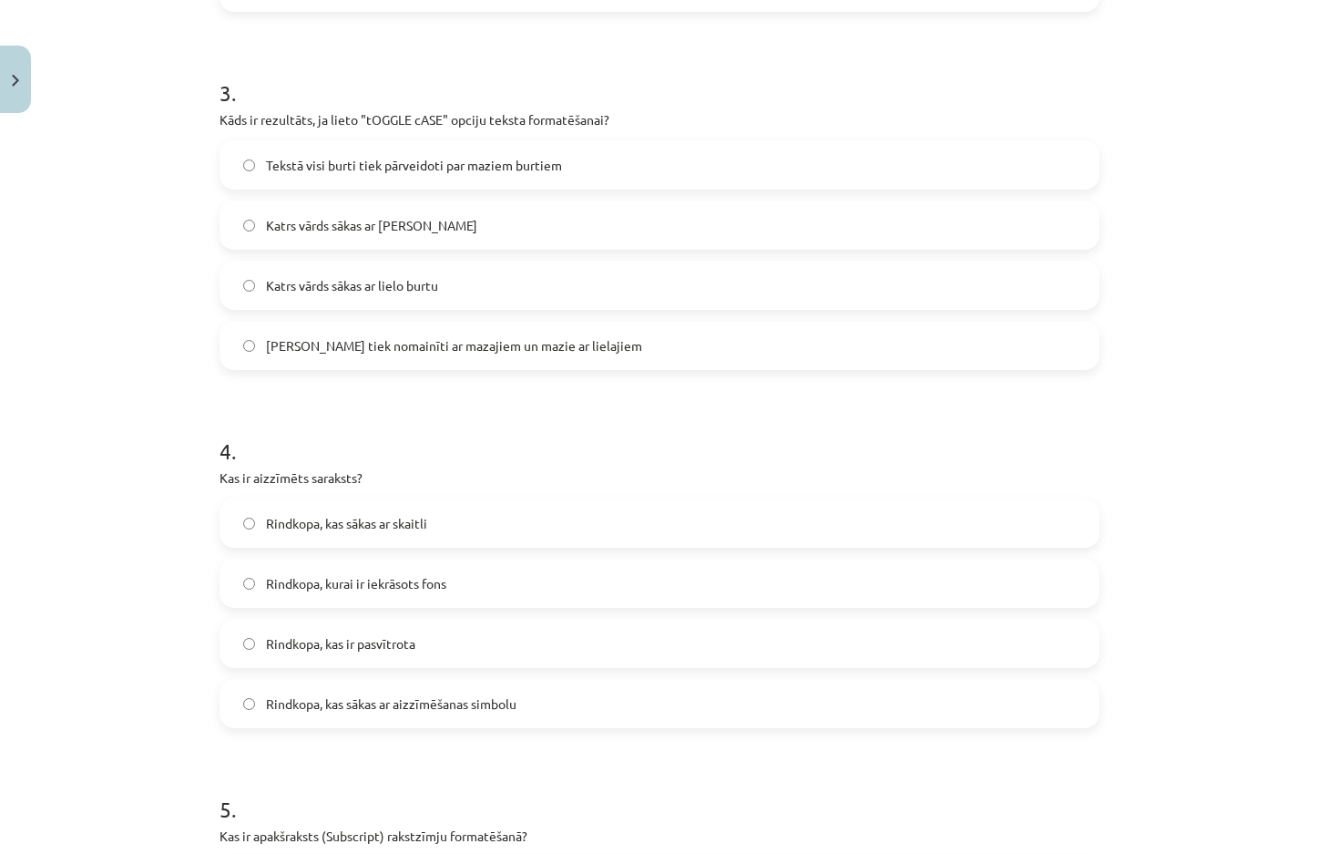
click div "Mācību tēma: Datorikas - 10. klases 1. ieskaites mācību materiāls #9 8. tēma – …"
drag, startPoint x: 210, startPoint y: 472, endPoint x: 385, endPoint y: 485, distance: 175.4
click div "5 XP Saņemsi Viegls 1569 pilda Apraksts Uzdevums Palīdzība 1 . Ko var izdarīt a…"
click div "4 . Kas ir aizzīmēts saraksts? Rindkopa, kas sākas ar skaitli Rindkopa, kurai i…"
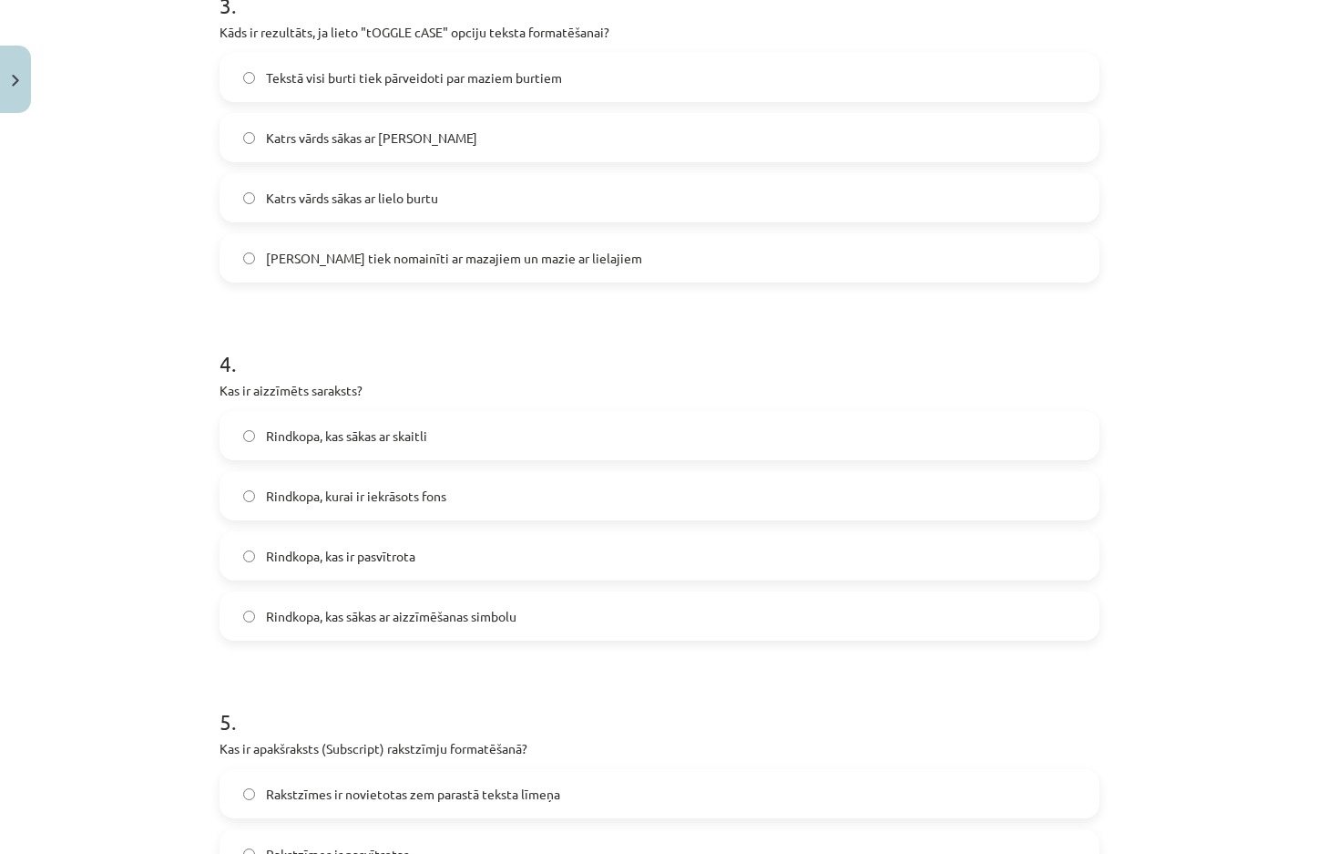
scroll to position [1139, 0]
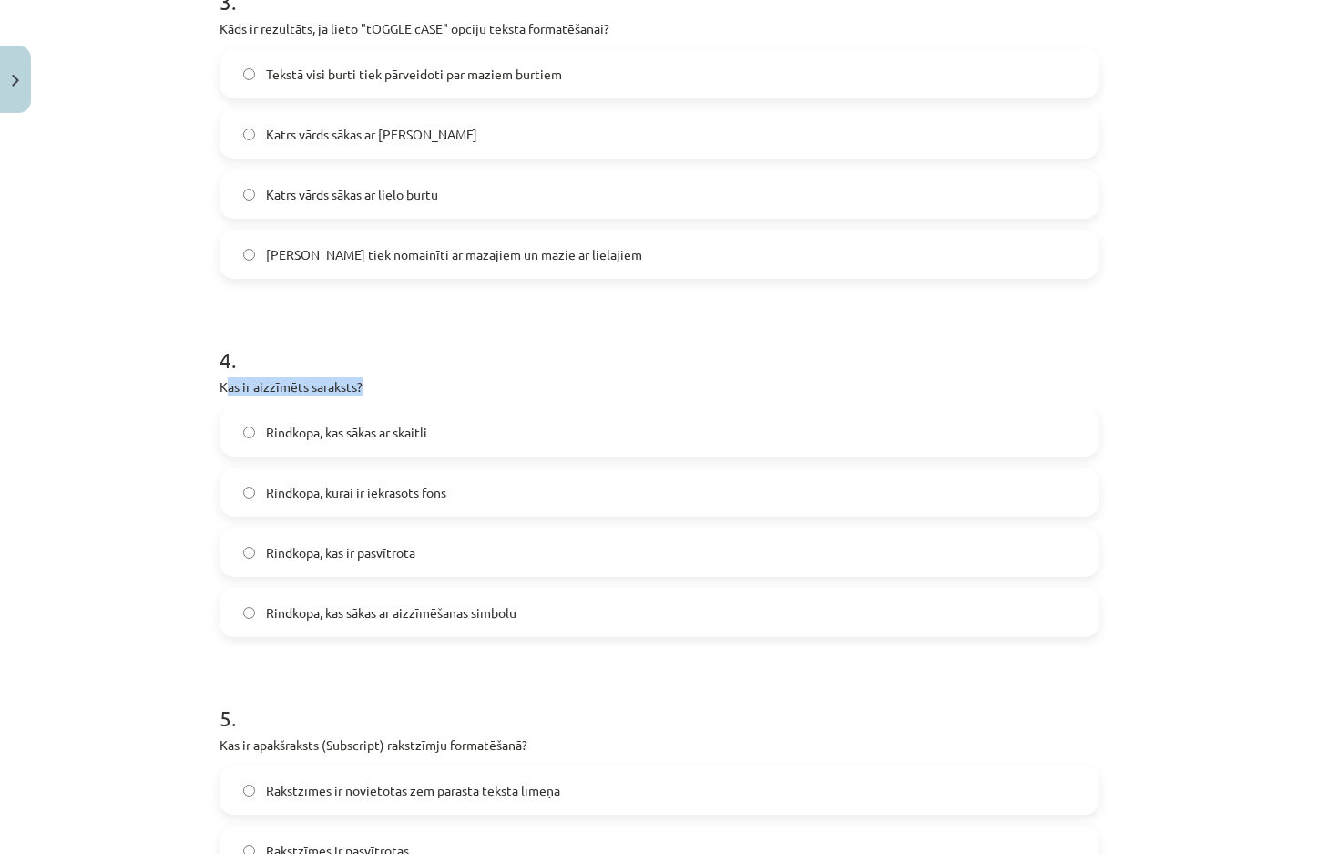
drag, startPoint x: 340, startPoint y: 371, endPoint x: 221, endPoint y: 383, distance: 119.0
click p "Kas ir aizzīmēts saraksts?"
drag, startPoint x: 213, startPoint y: 392, endPoint x: 363, endPoint y: 393, distance: 149.4
click p "Kas ir aizzīmēts saraksts?"
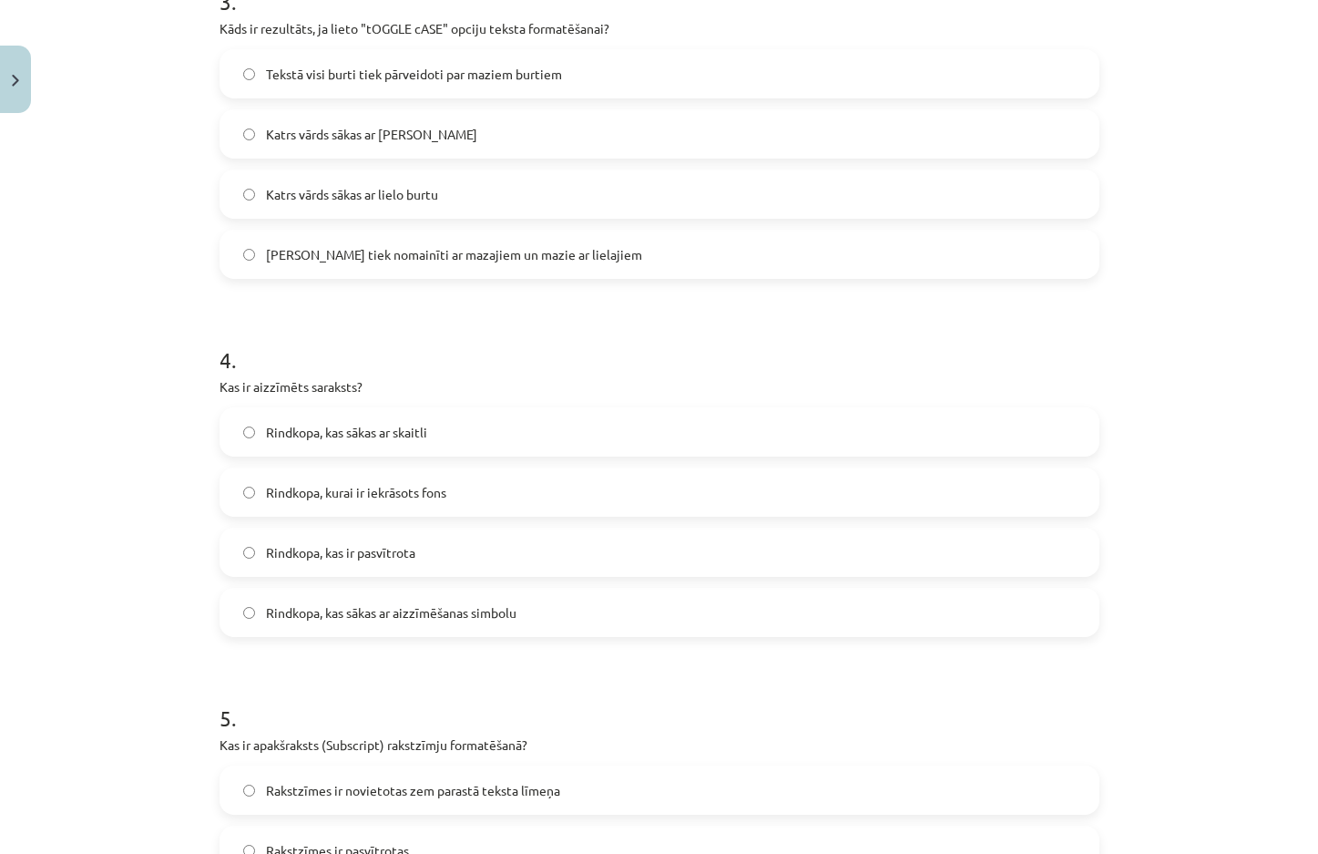
click span "Rindkopa, kas sākas ar skaitli"
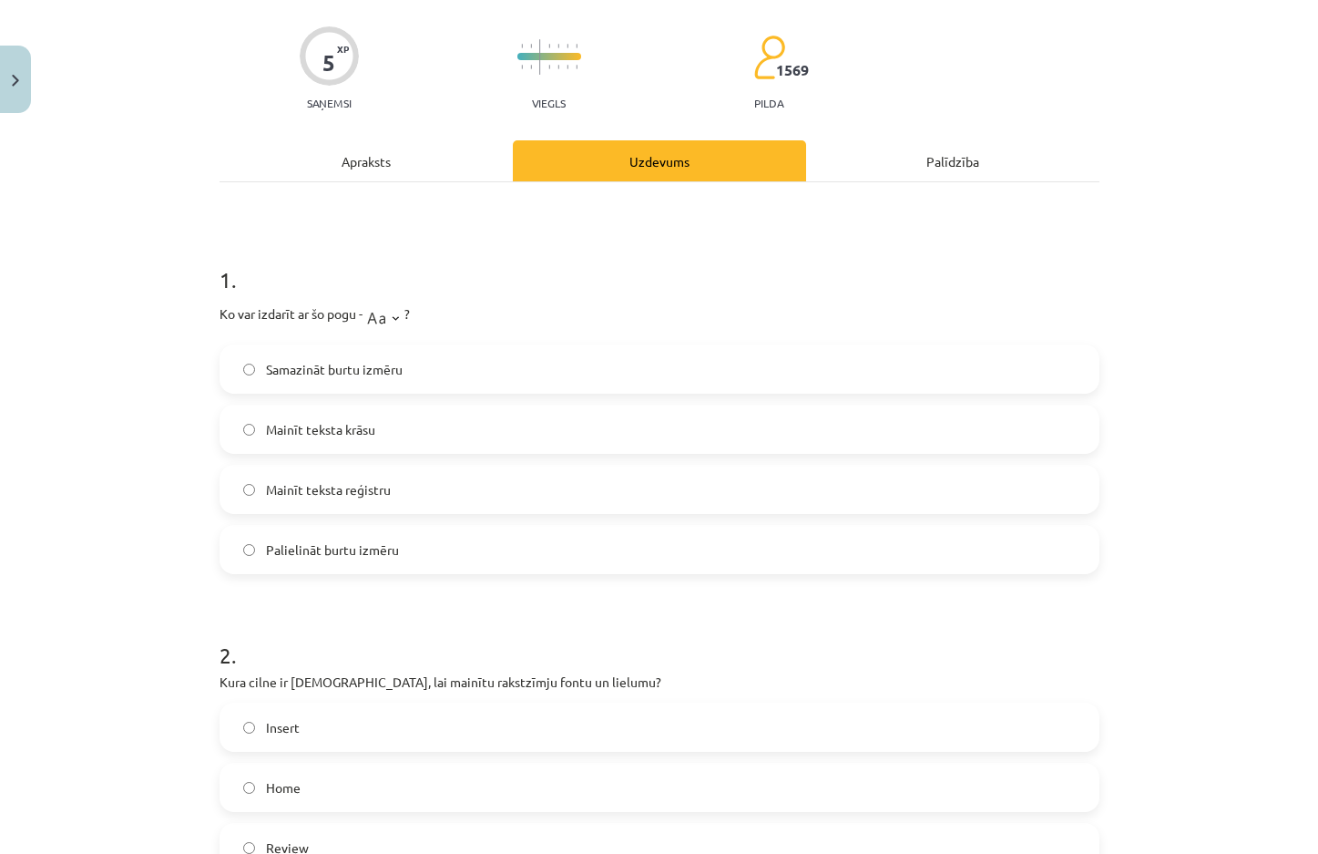
scroll to position [0, 0]
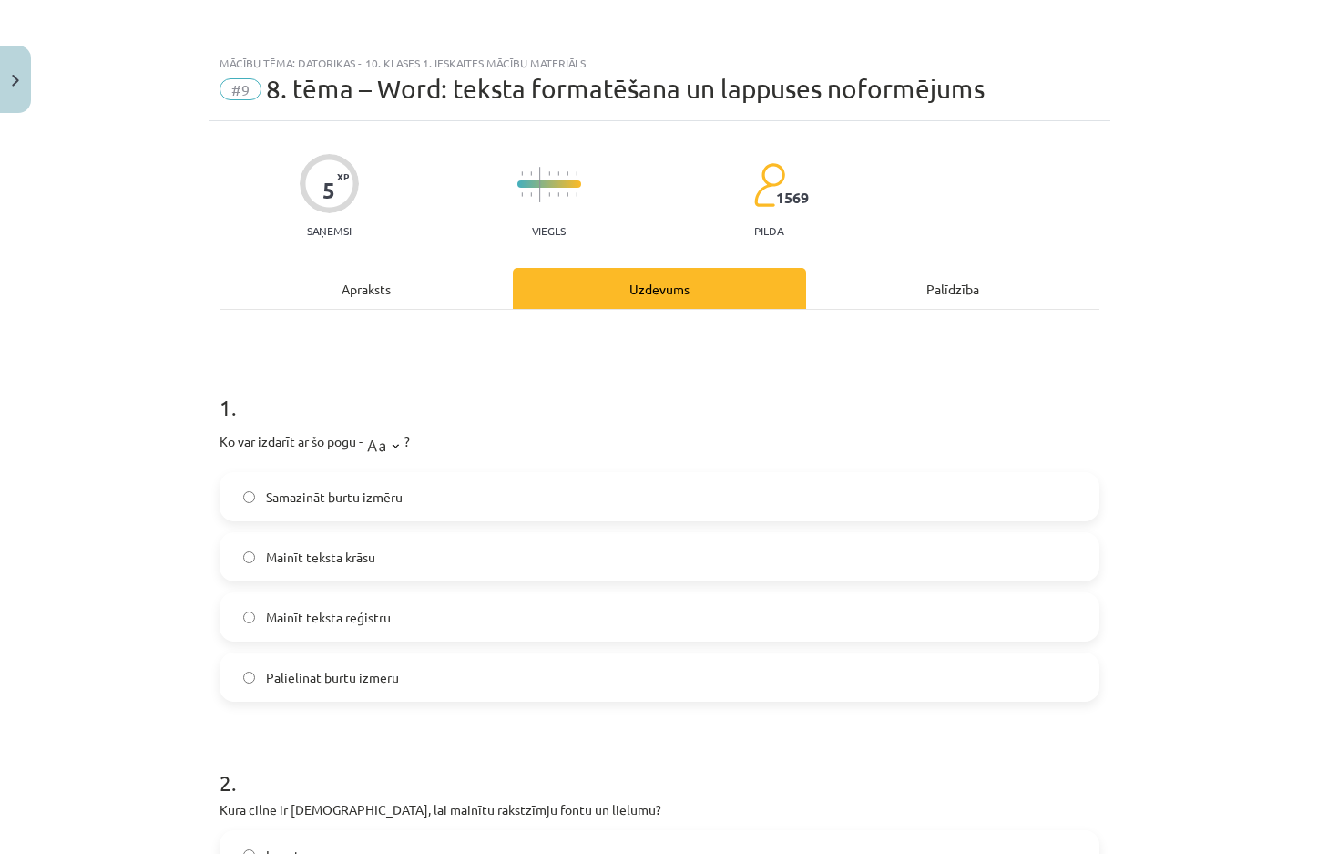
click div "Apraksts"
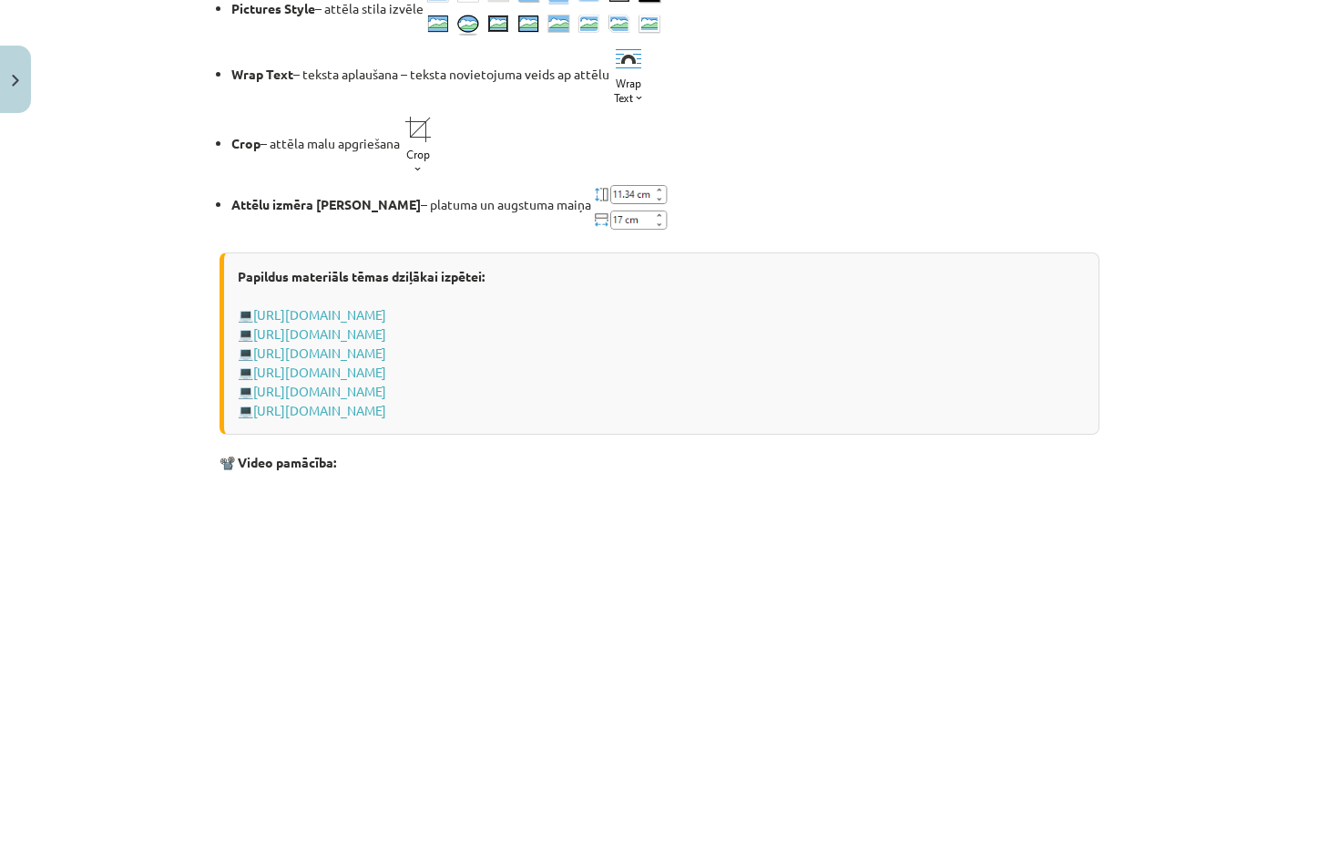
scroll to position [2505, 0]
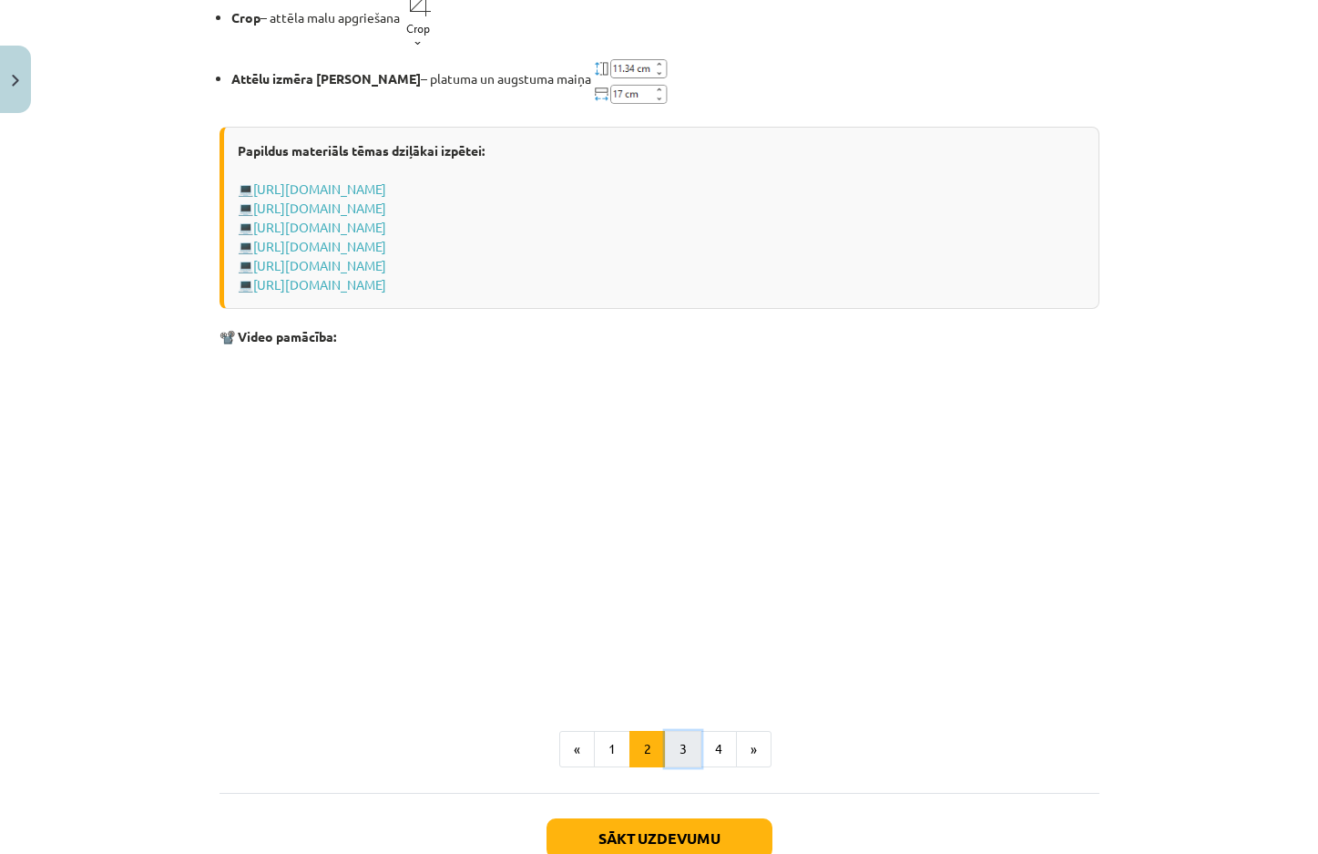
click button "3"
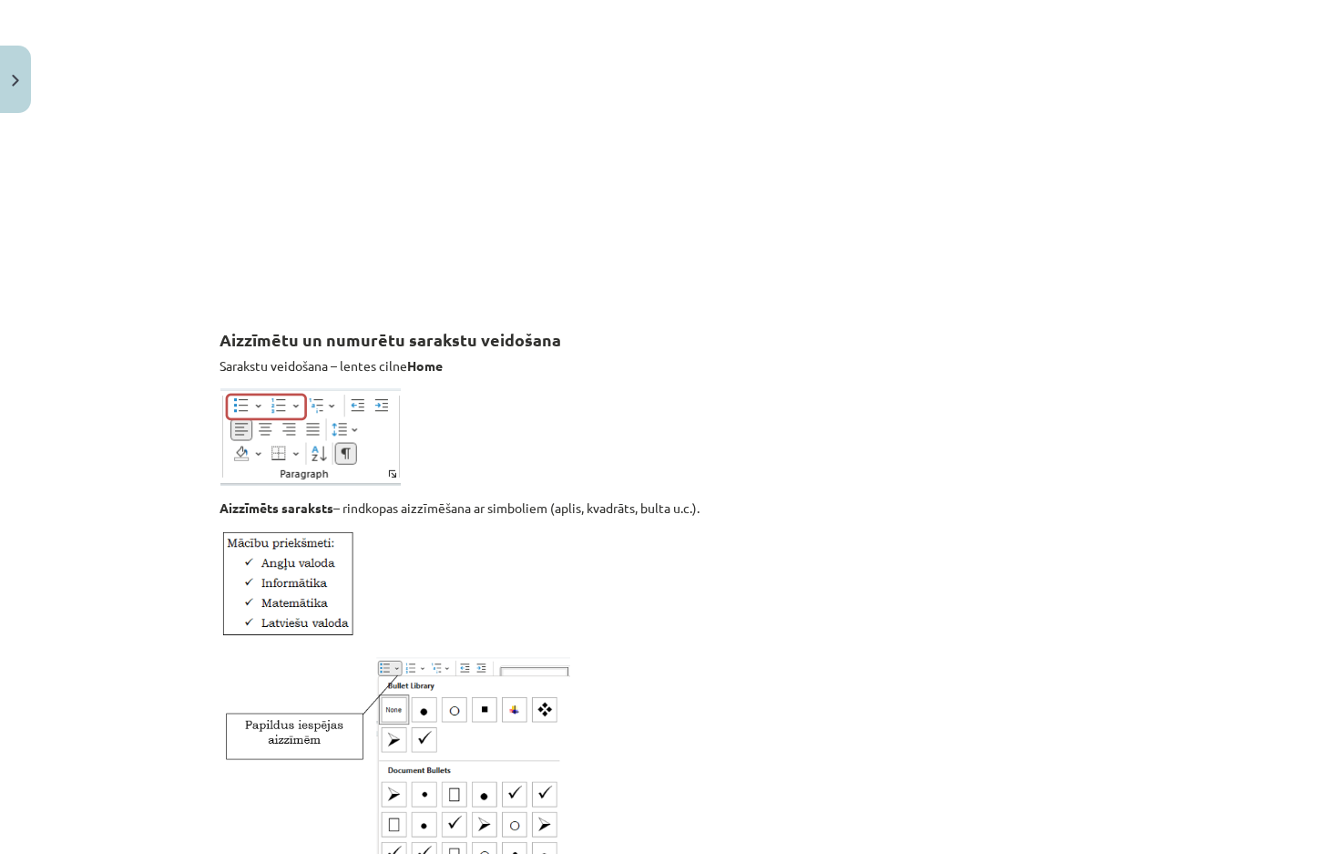
scroll to position [1238, 0]
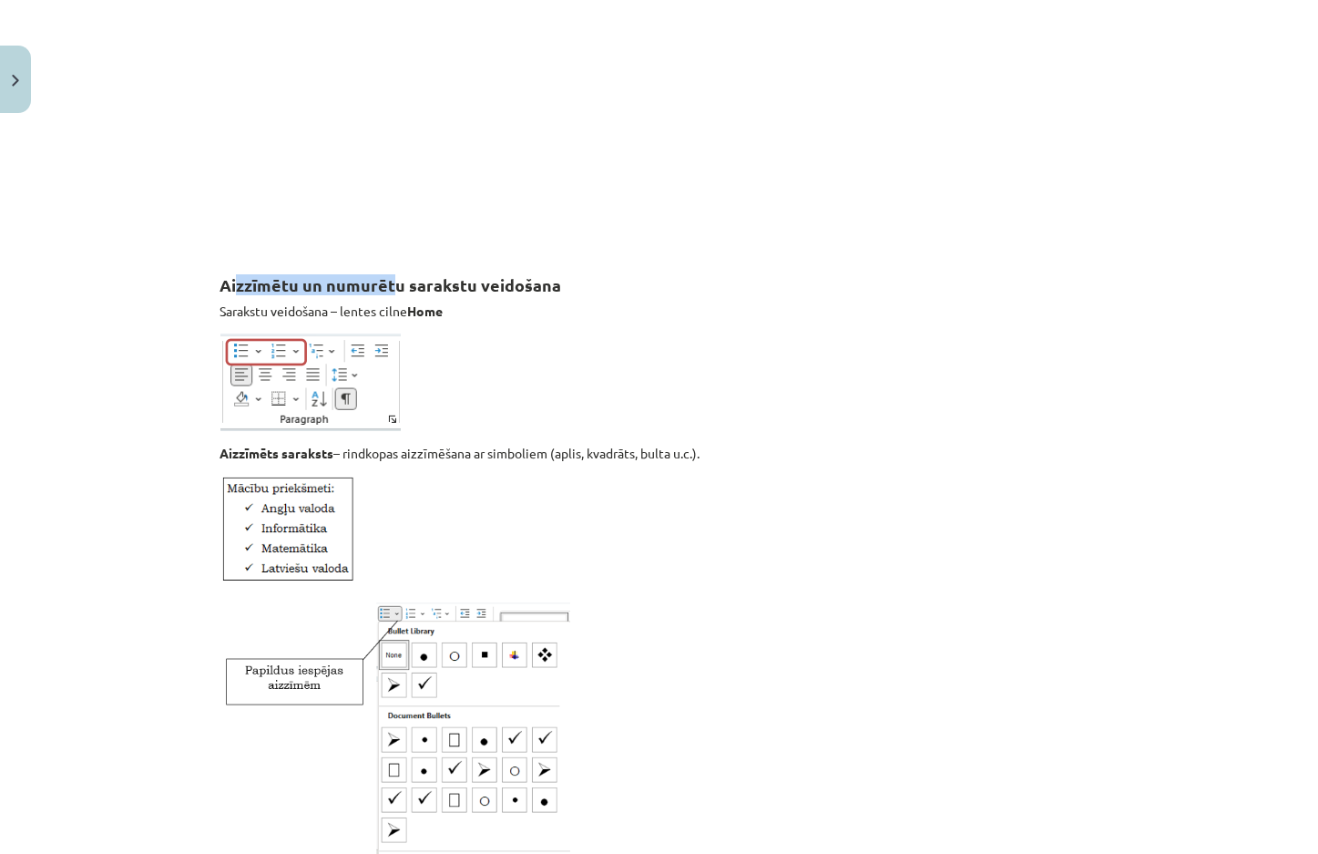
drag, startPoint x: 229, startPoint y: 284, endPoint x: 385, endPoint y: 288, distance: 156.7
click strong "Aizzīmētu un numurētu sarakstu veidošana"
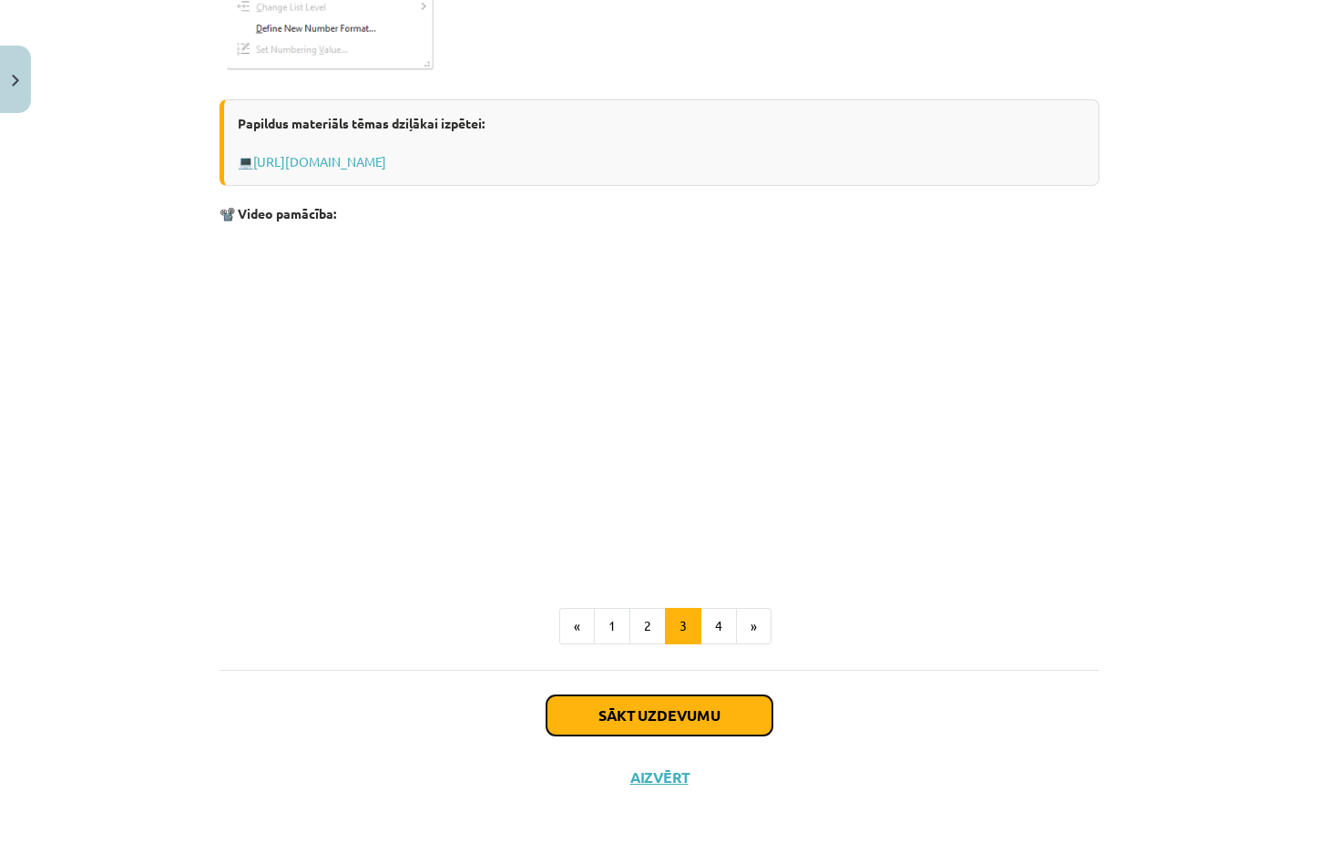
click button "Sākt uzdevumu"
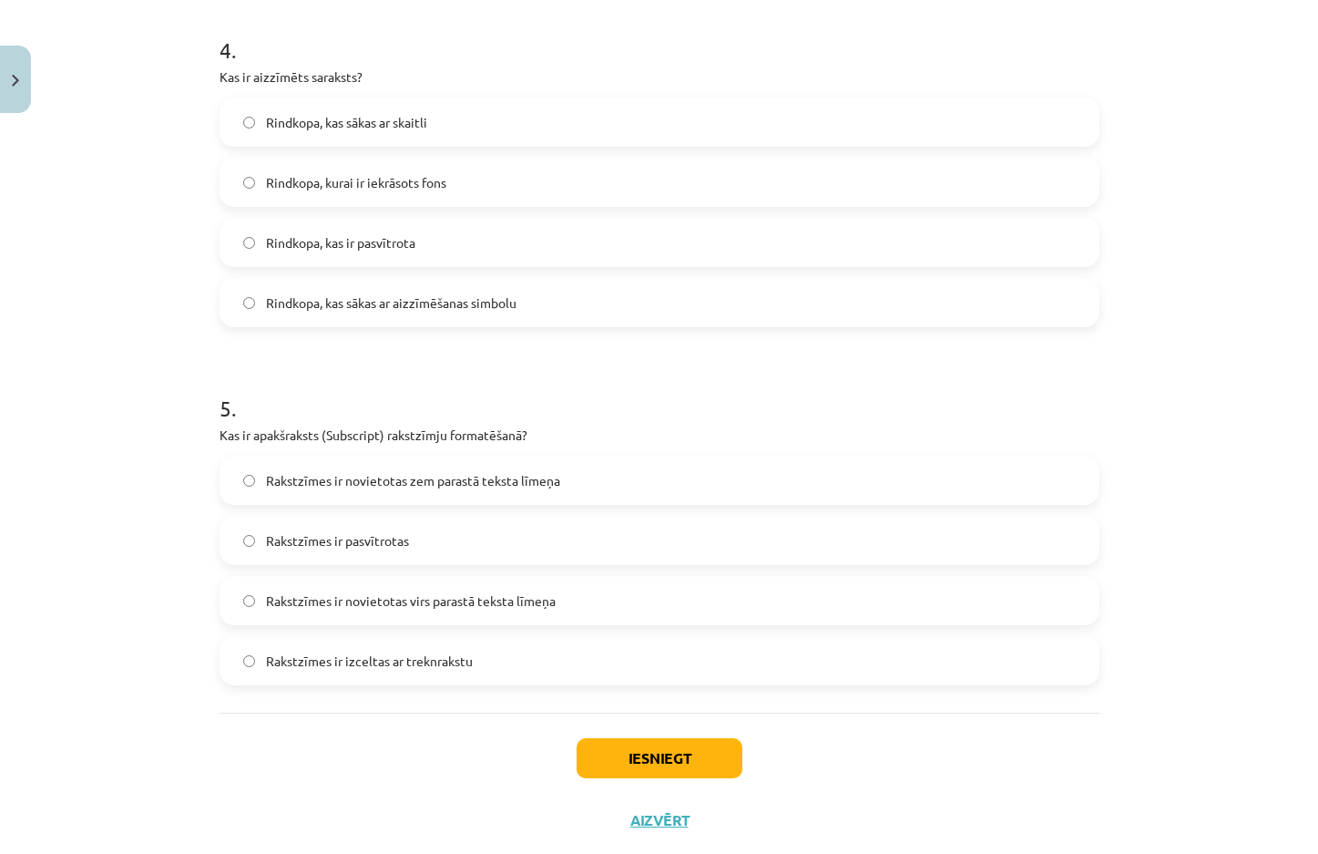
scroll to position [1491, 0]
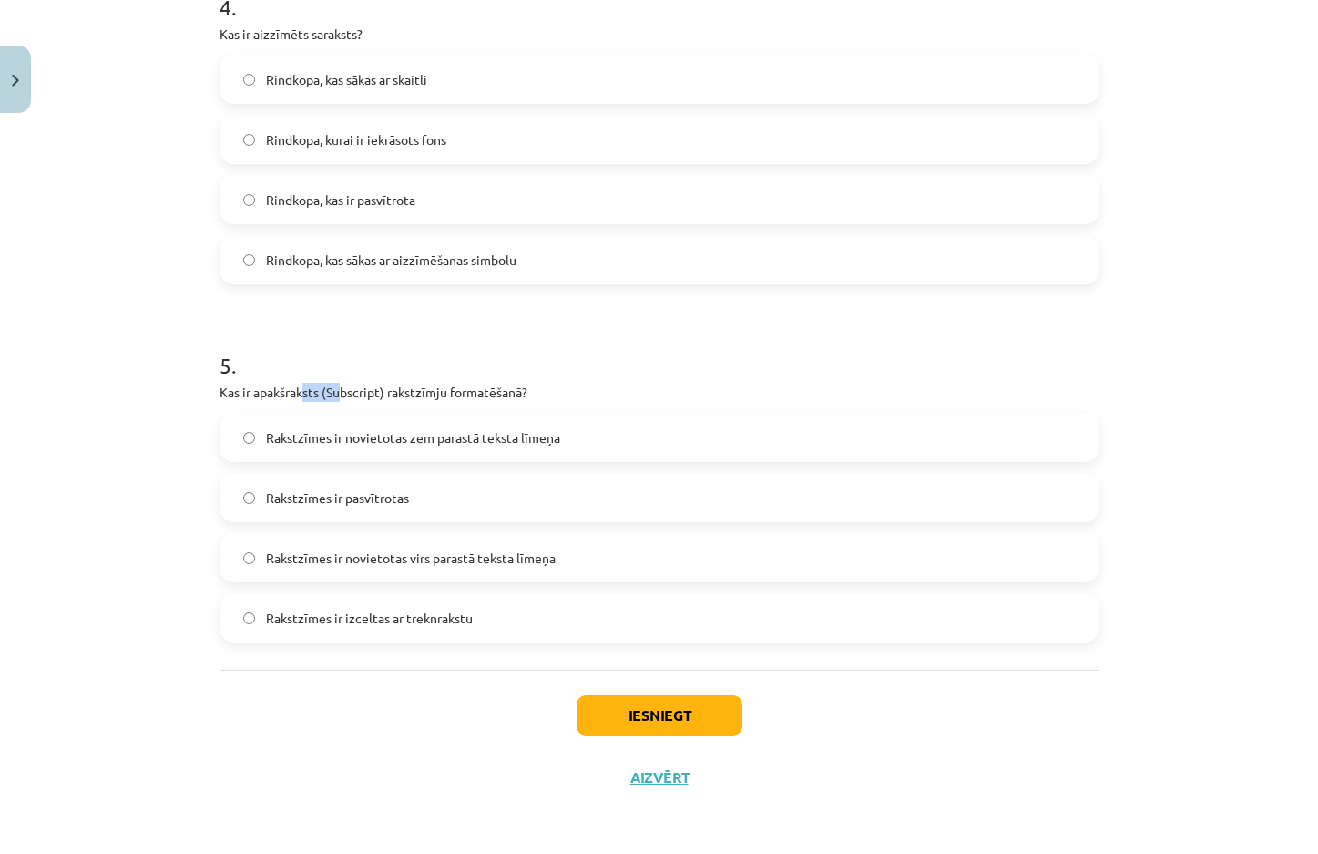
drag, startPoint x: 295, startPoint y: 389, endPoint x: 335, endPoint y: 394, distance: 40.5
click p "Kas ir apakšraksts (Subscript) rakstzīmju formatēšanā?"
drag, startPoint x: 374, startPoint y: 388, endPoint x: 323, endPoint y: 391, distance: 51.1
click p "Kas ir apakšraksts (Subscript) rakstzīmju formatēšanā?"
click span "Rakstzīmes ir novietotas virs parastā teksta līmeņa"
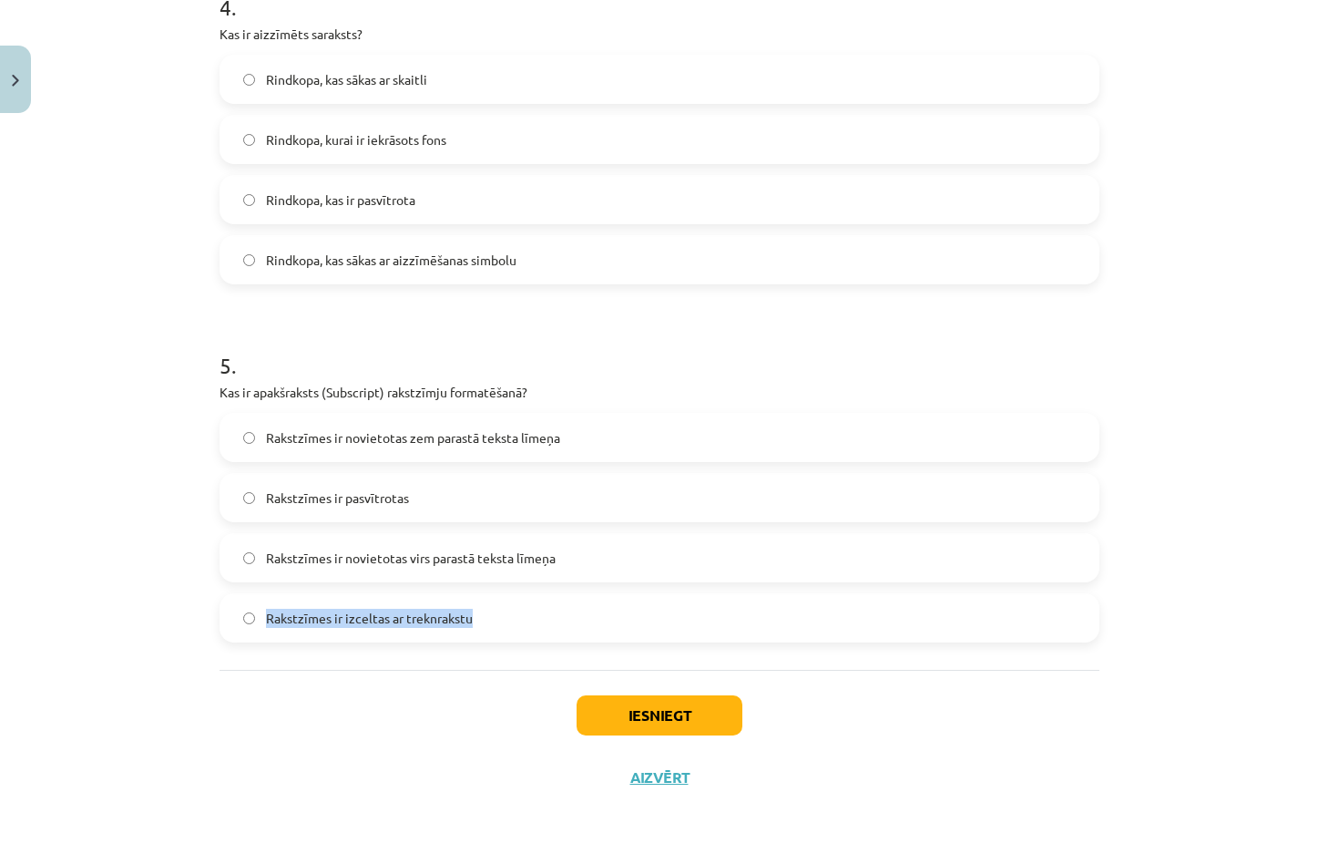
drag, startPoint x: 480, startPoint y: 620, endPoint x: 261, endPoint y: 616, distance: 219.6
click label "Rakstzīmes ir izceltas ar treknrakstu"
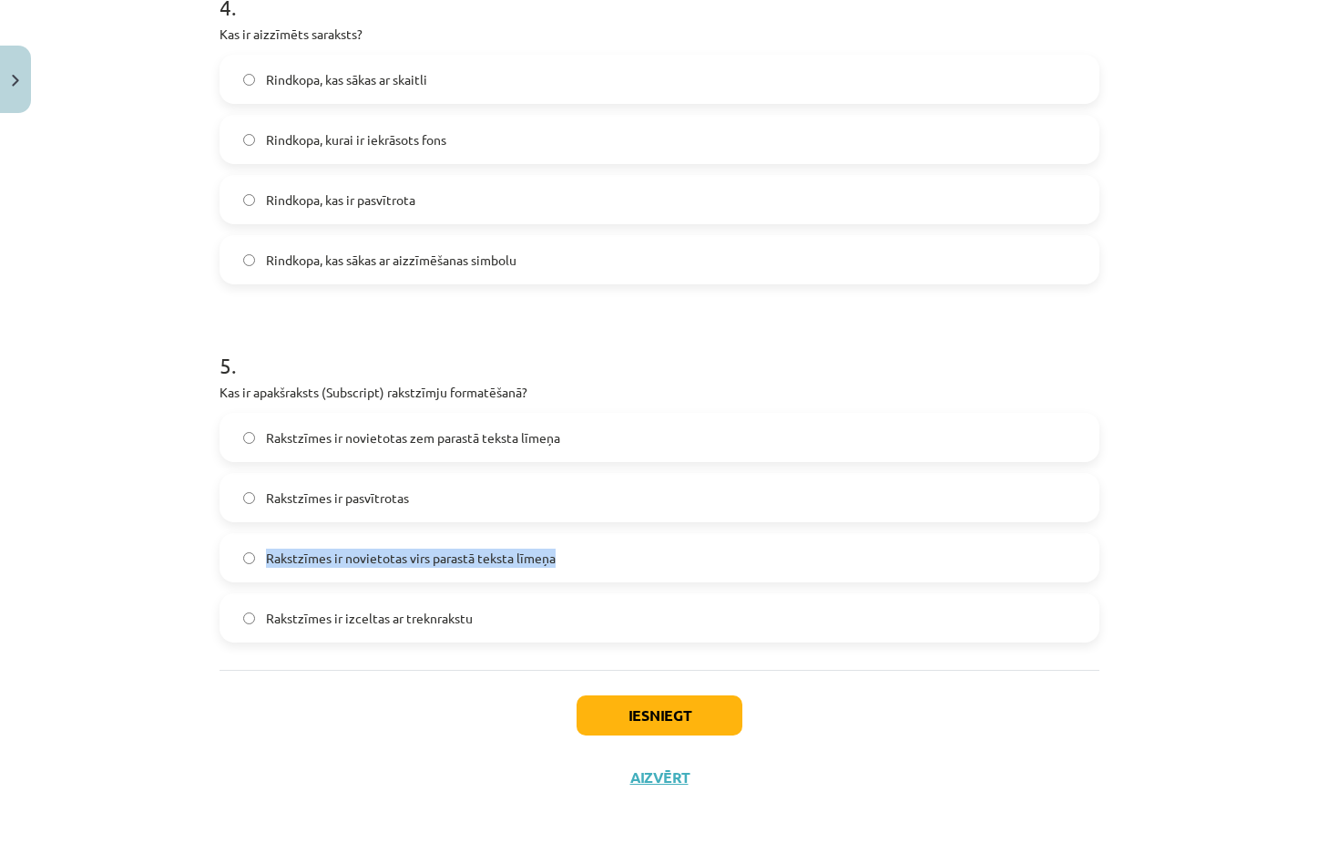
drag, startPoint x: 580, startPoint y: 556, endPoint x: 213, endPoint y: 558, distance: 367.1
click div "Rakstzīmes ir novietotas virs parastā teksta līmeņa"
drag, startPoint x: 1223, startPoint y: 237, endPoint x: 1171, endPoint y: 1, distance: 241.8
click div "Mācību tēma: Datorikas - 10. klases 1. ieskaites mācību materiāls #9 8. tēma – …"
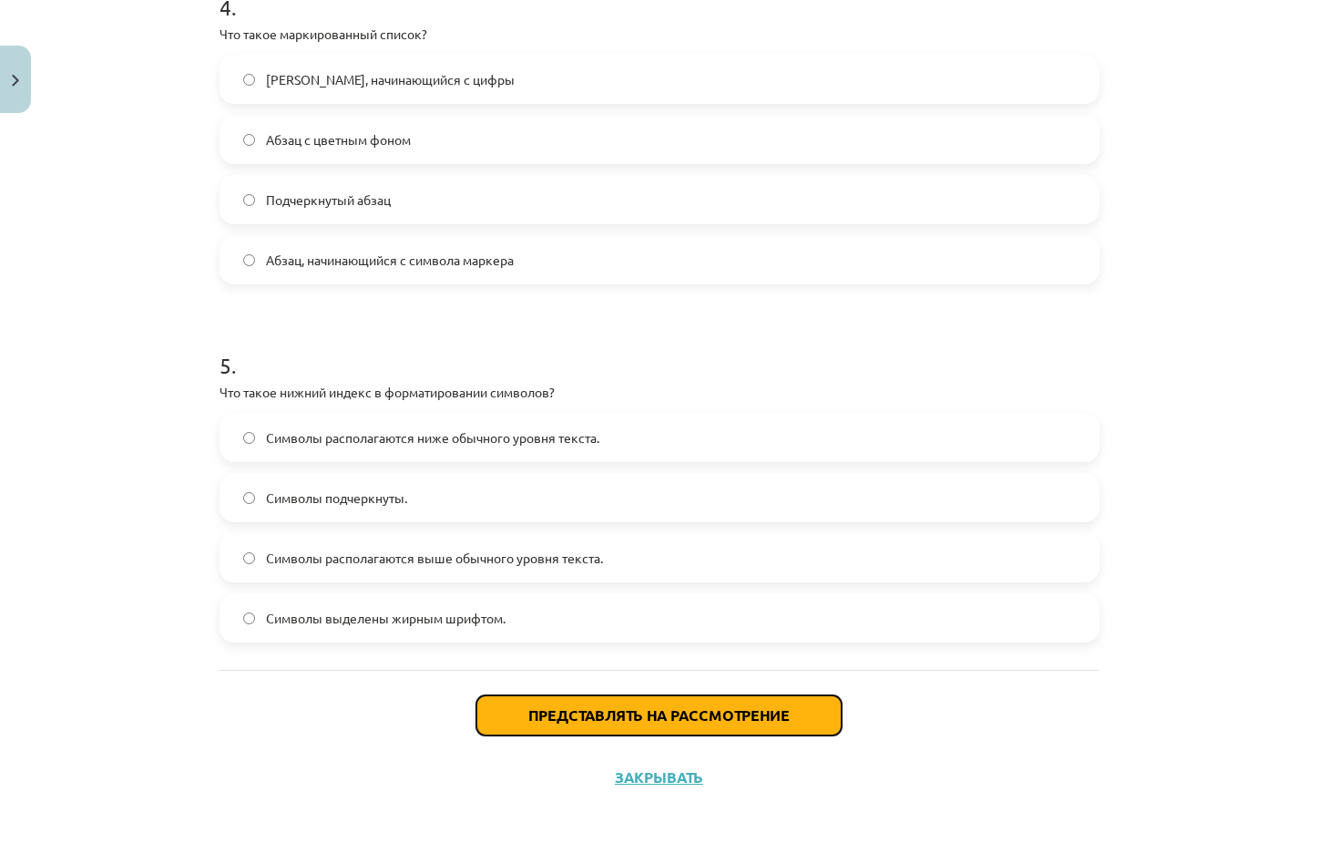
click font "Представлять на рассмотрение"
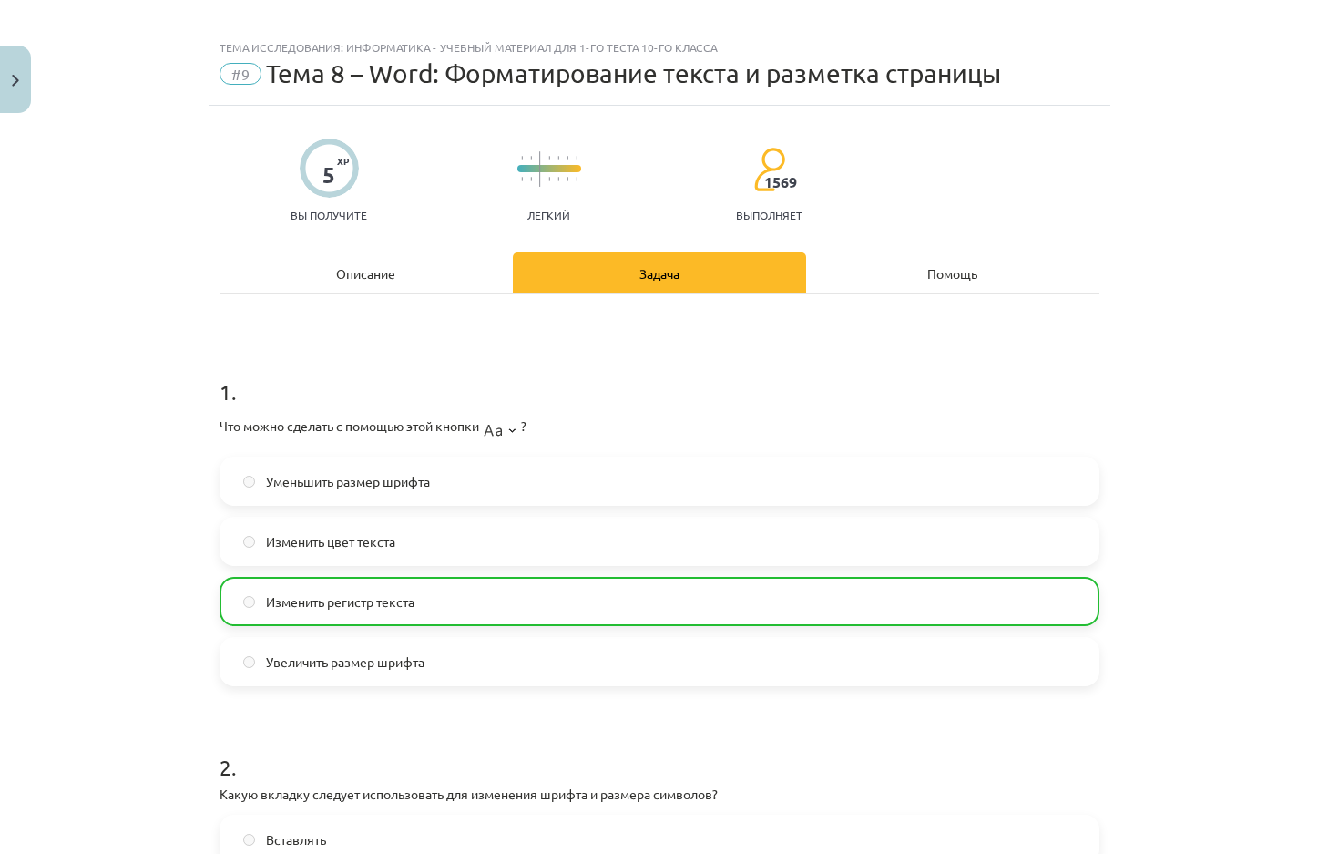
scroll to position [0, 0]
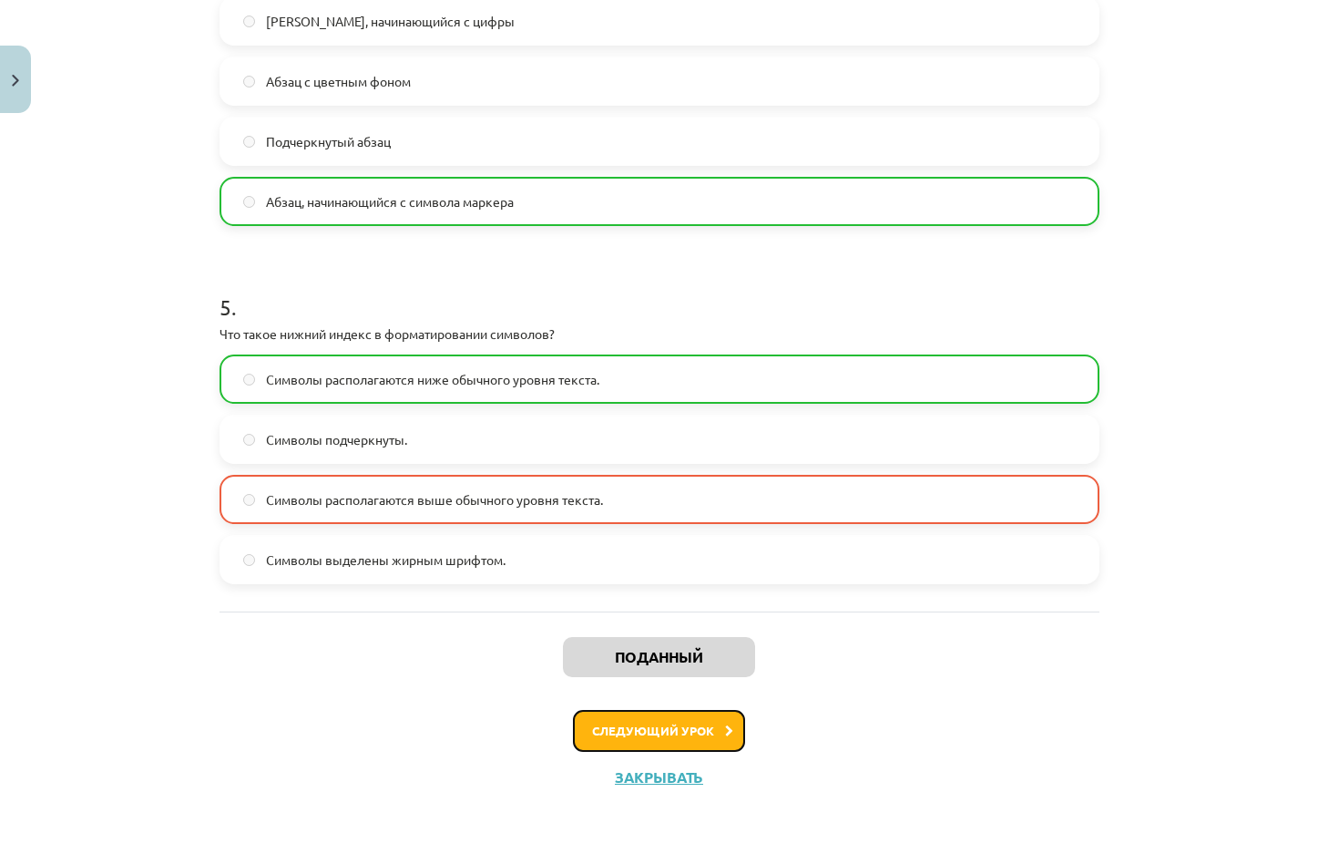
click font "Следующий урок"
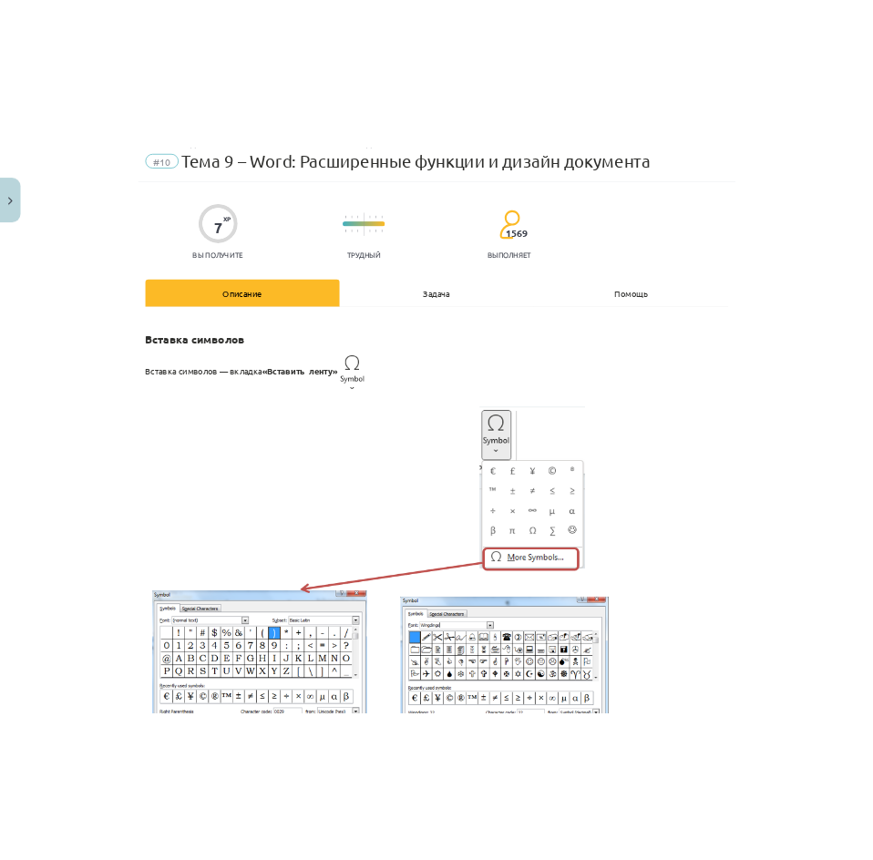
scroll to position [46, 0]
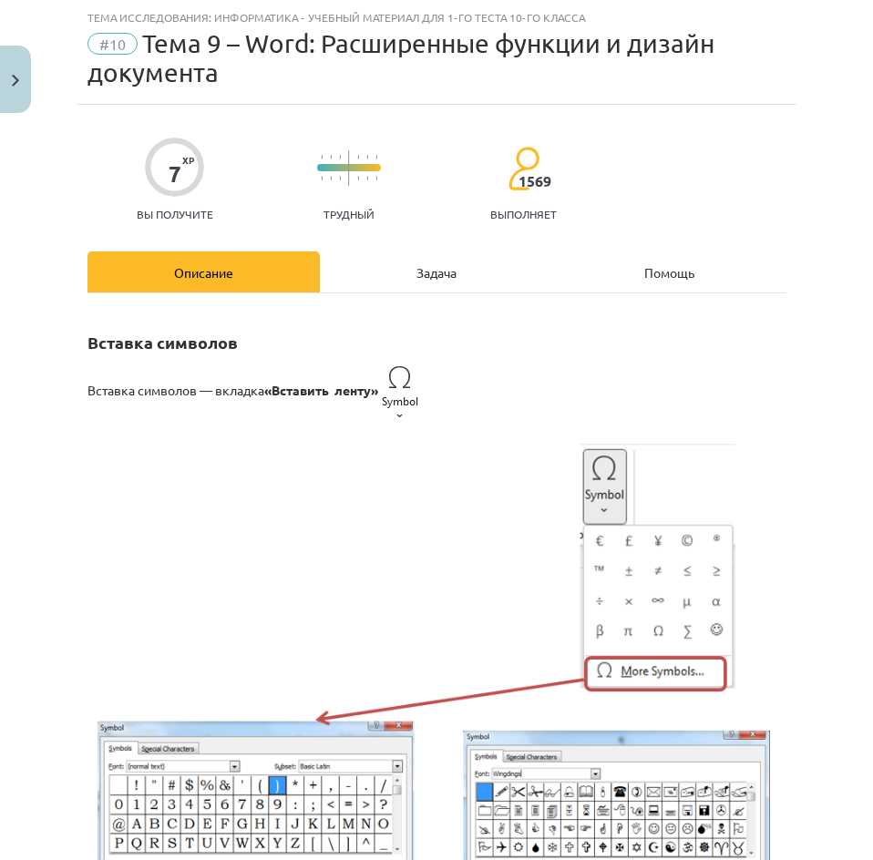
click font "«Вставить ленту»"
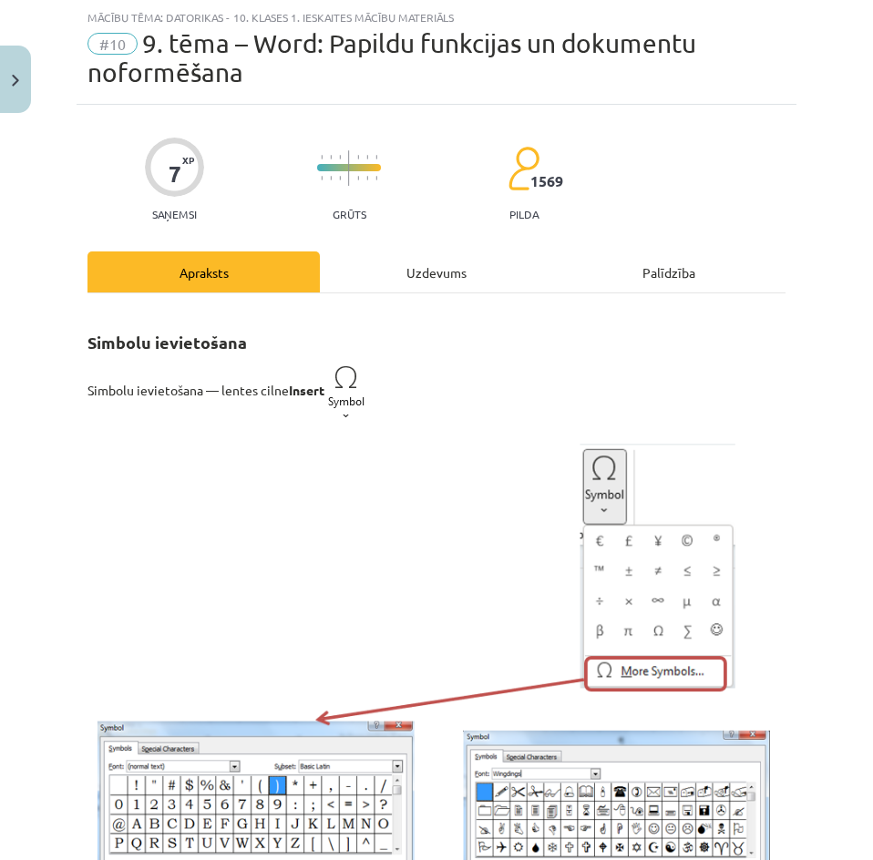
click div "Uzdevums"
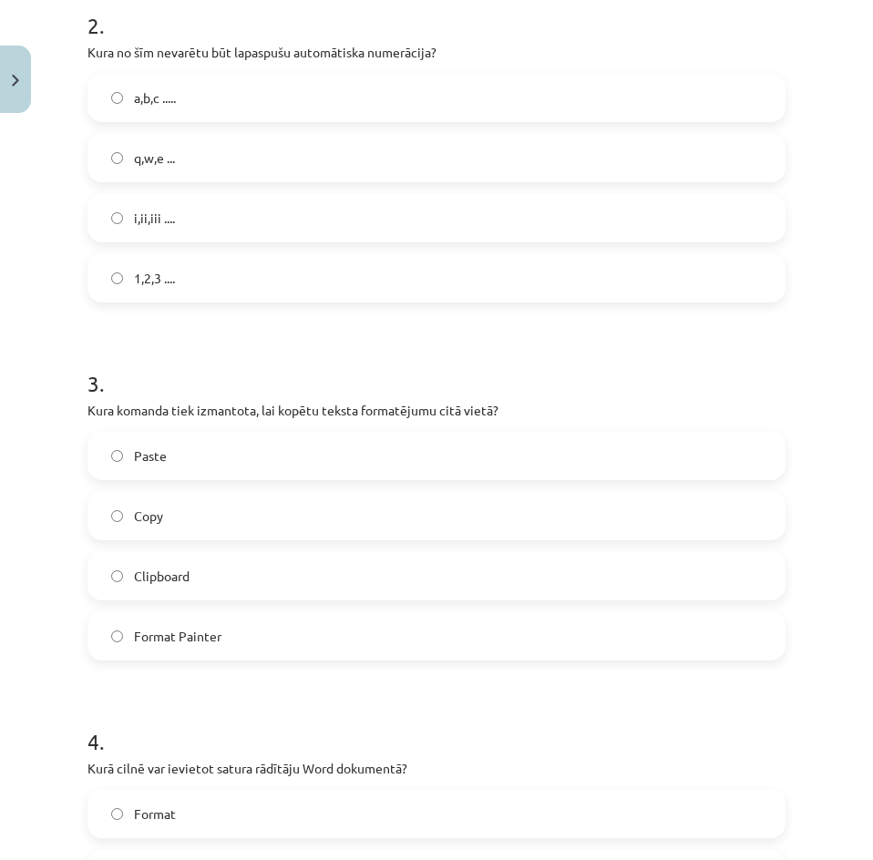
scroll to position [774, 0]
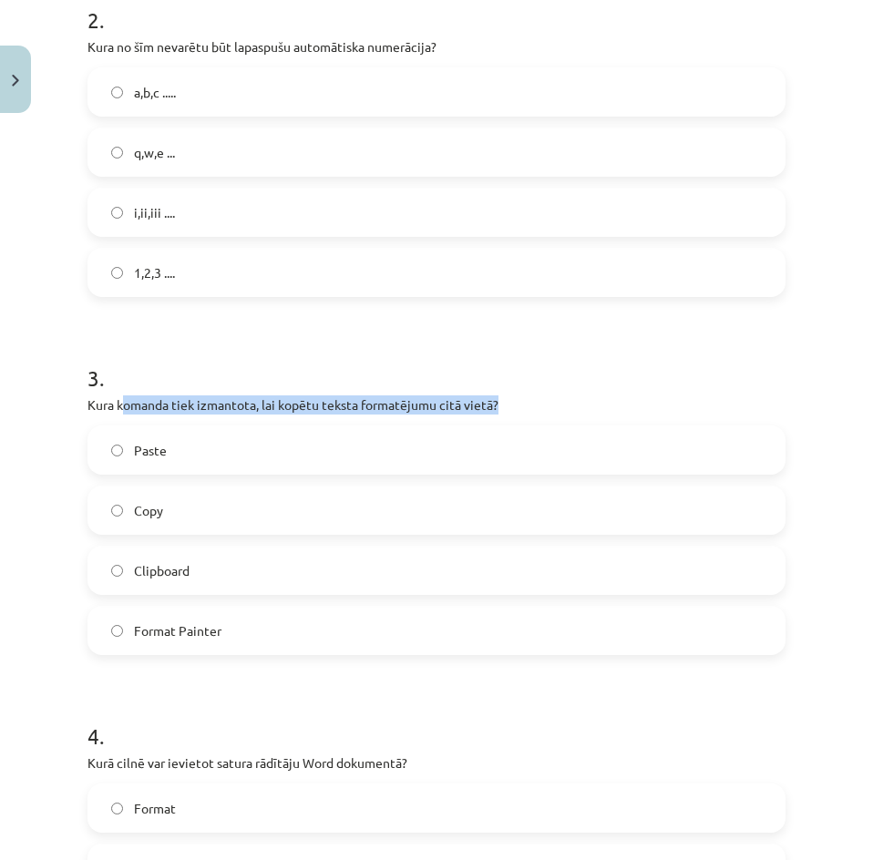
drag, startPoint x: 123, startPoint y: 397, endPoint x: 529, endPoint y: 400, distance: 406.3
click p "Kura komanda tiek izmantota, lai kopētu teksta formatējumu citā vietā?"
click h1 "3 ."
click label "Paste"
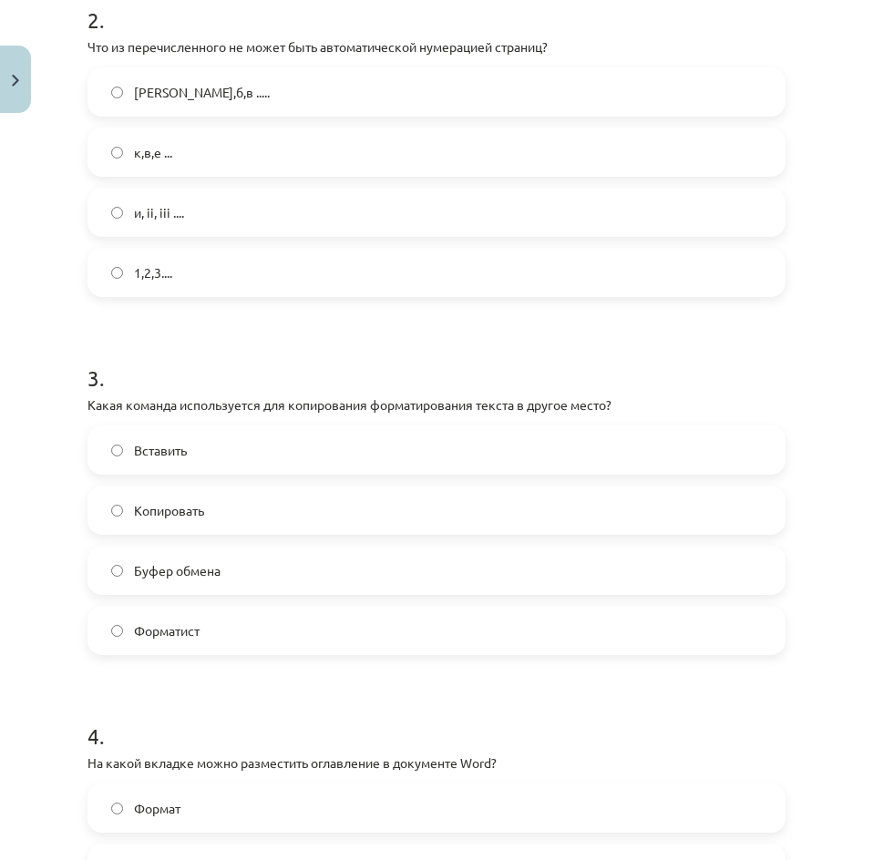
click label "Копировать"
drag, startPoint x: 362, startPoint y: 418, endPoint x: 494, endPoint y: 404, distance: 132.9
click font "Какая команда используется для копирования форматирования текста в другое место?"
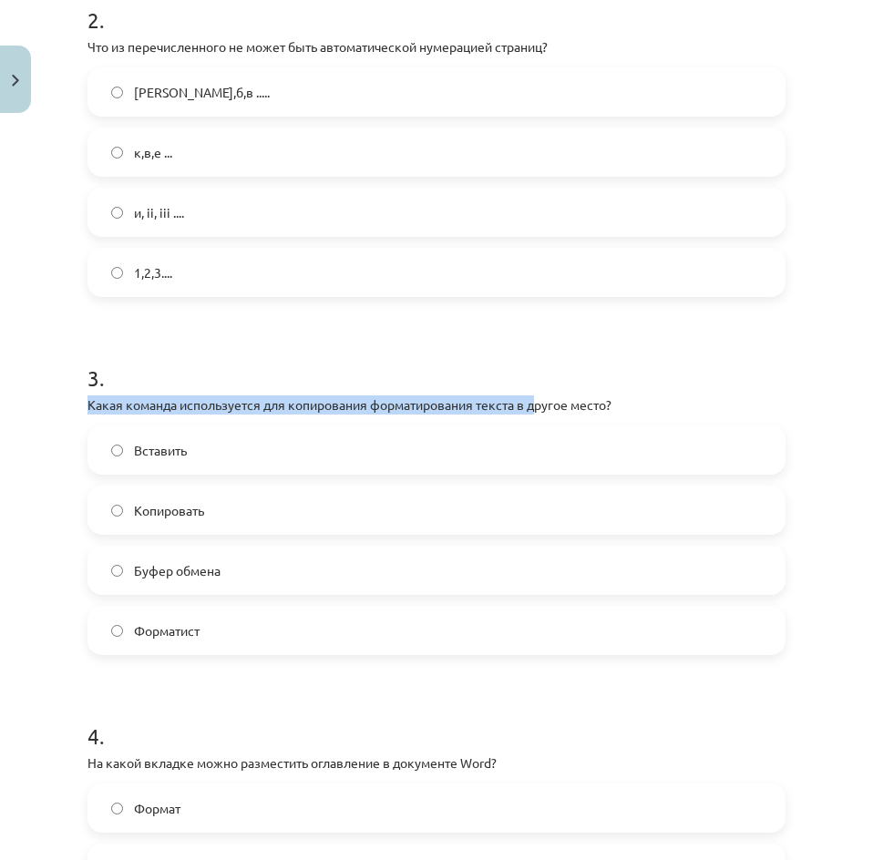
drag, startPoint x: 538, startPoint y: 404, endPoint x: 169, endPoint y: 389, distance: 369.2
click div "3 . Какая команда используется для копирования форматирования текста в другое м…"
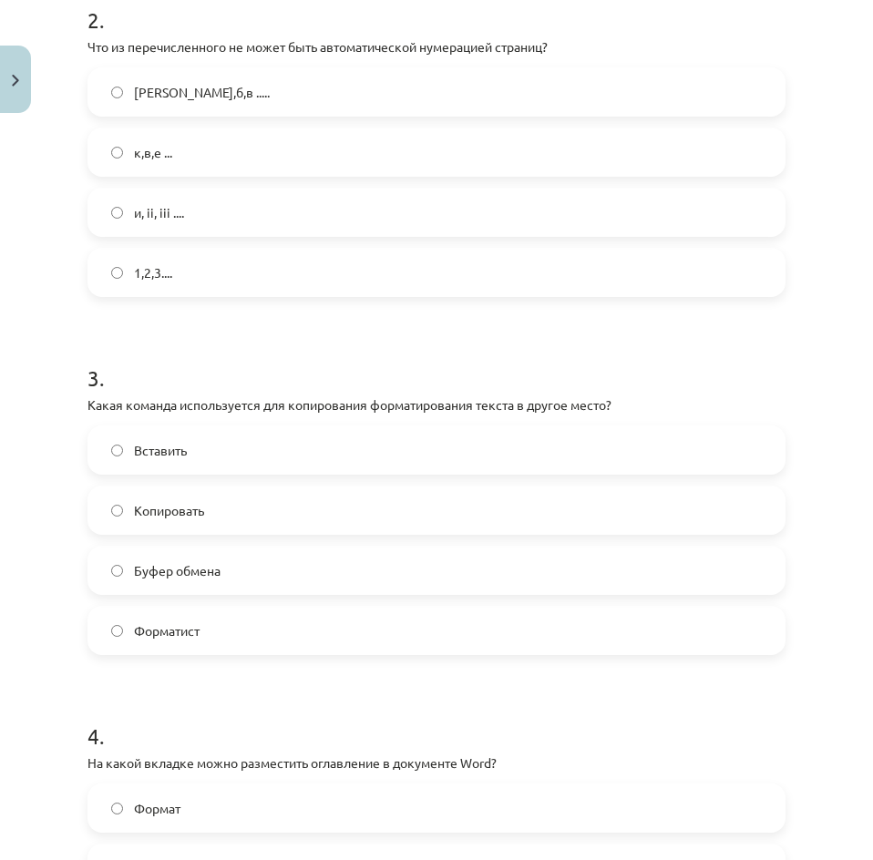
click p "Какая команда используется для копирования форматирования текста в другое место?"
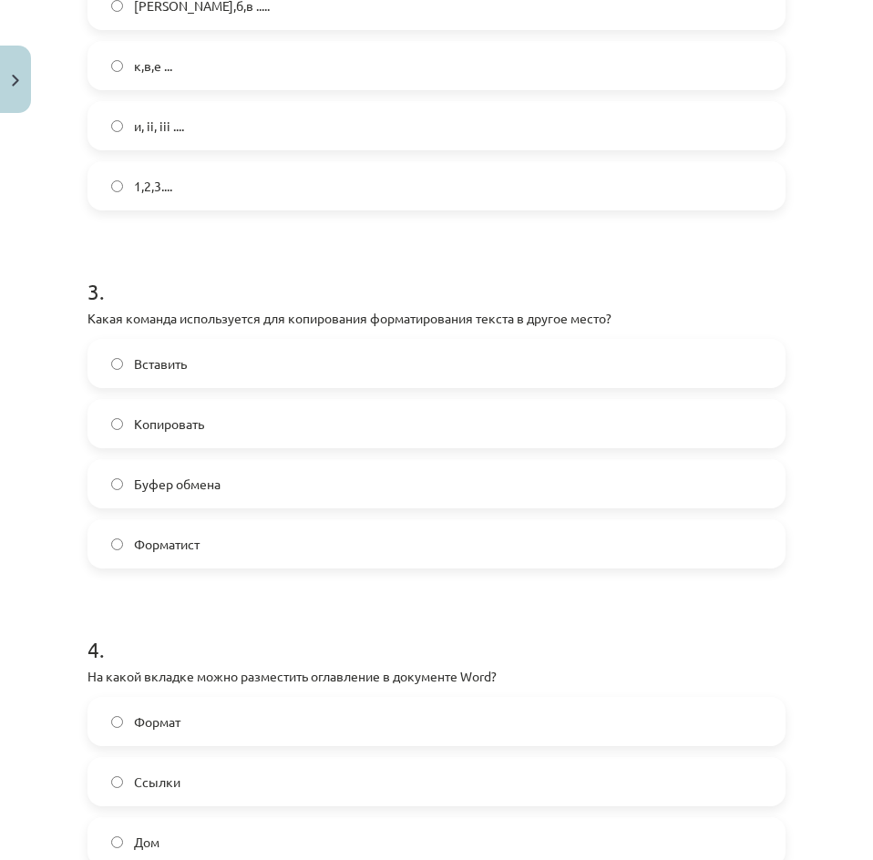
scroll to position [865, 0]
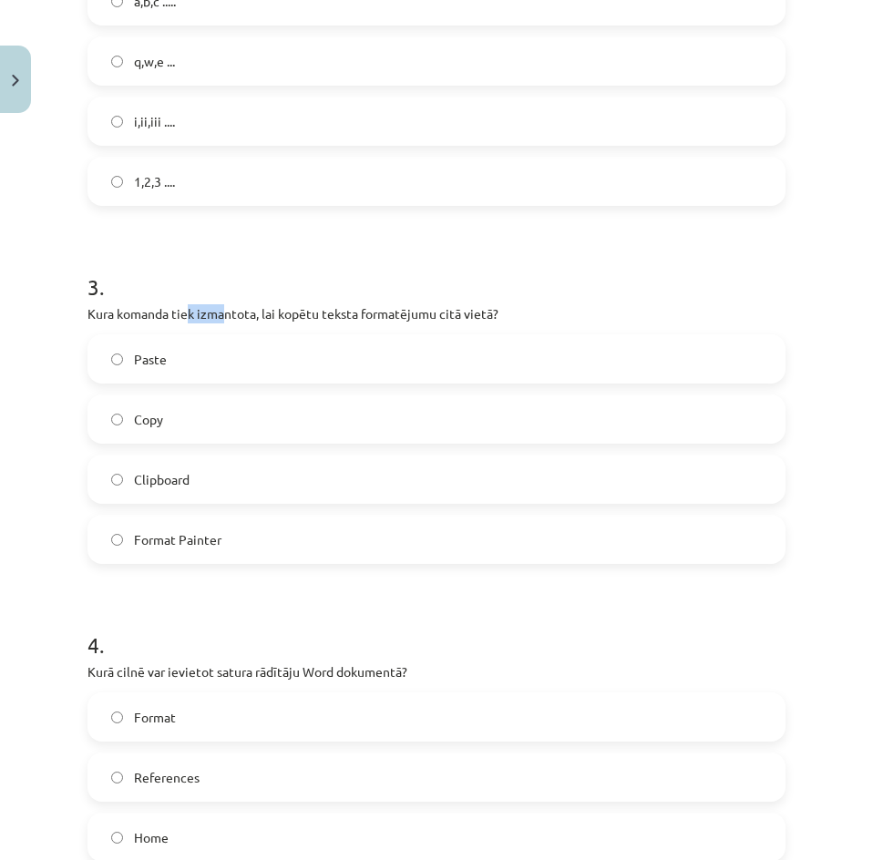
drag, startPoint x: 189, startPoint y: 315, endPoint x: 228, endPoint y: 314, distance: 39.2
click p "Kura komanda tiek izmantota, lai kopētu teksta formatējumu citā vietā?"
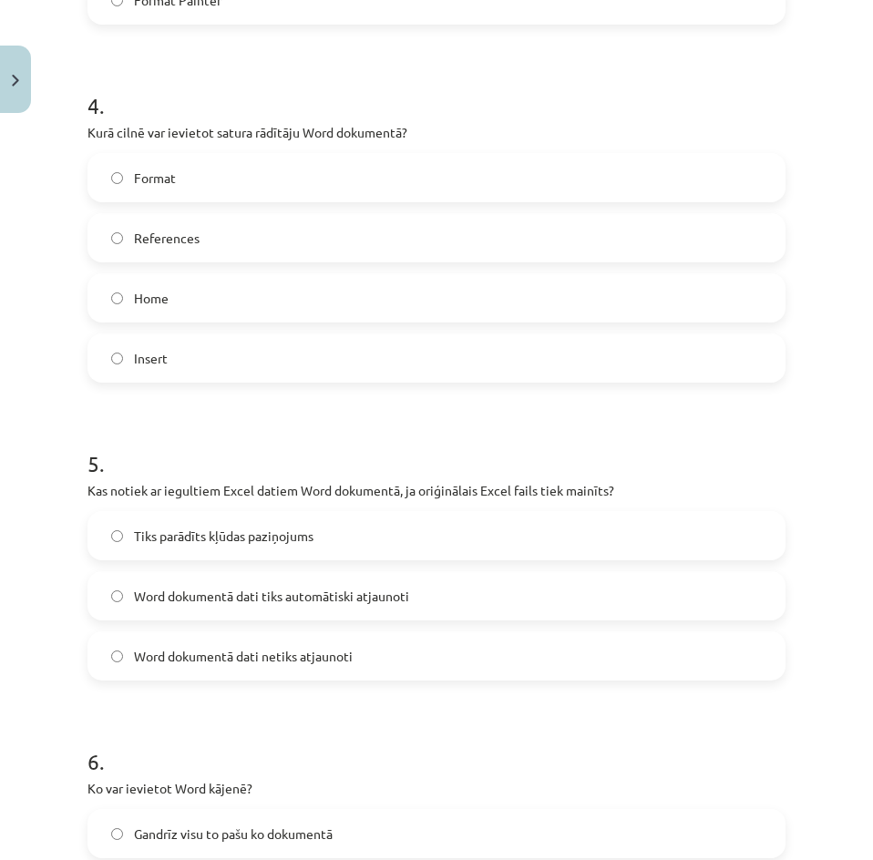
scroll to position [1412, 0]
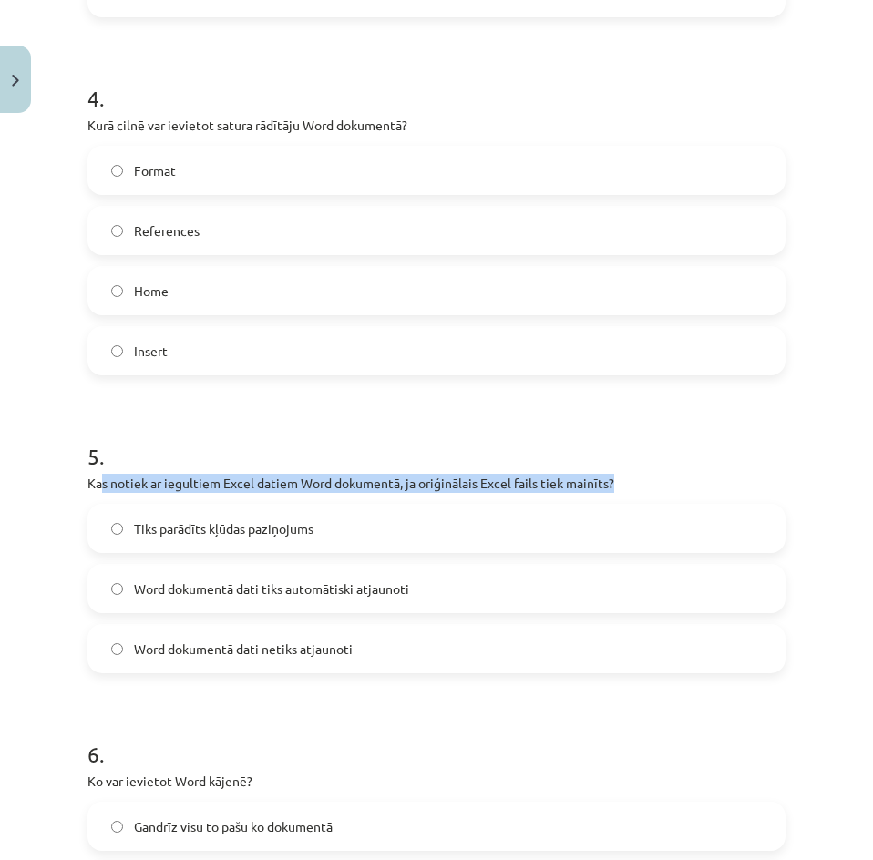
drag, startPoint x: 101, startPoint y: 486, endPoint x: 629, endPoint y: 482, distance: 527.4
click p "Kas notiek ar iegultiem Excel datiem Word dokumentā, ja oriģinālais Excel fails…"
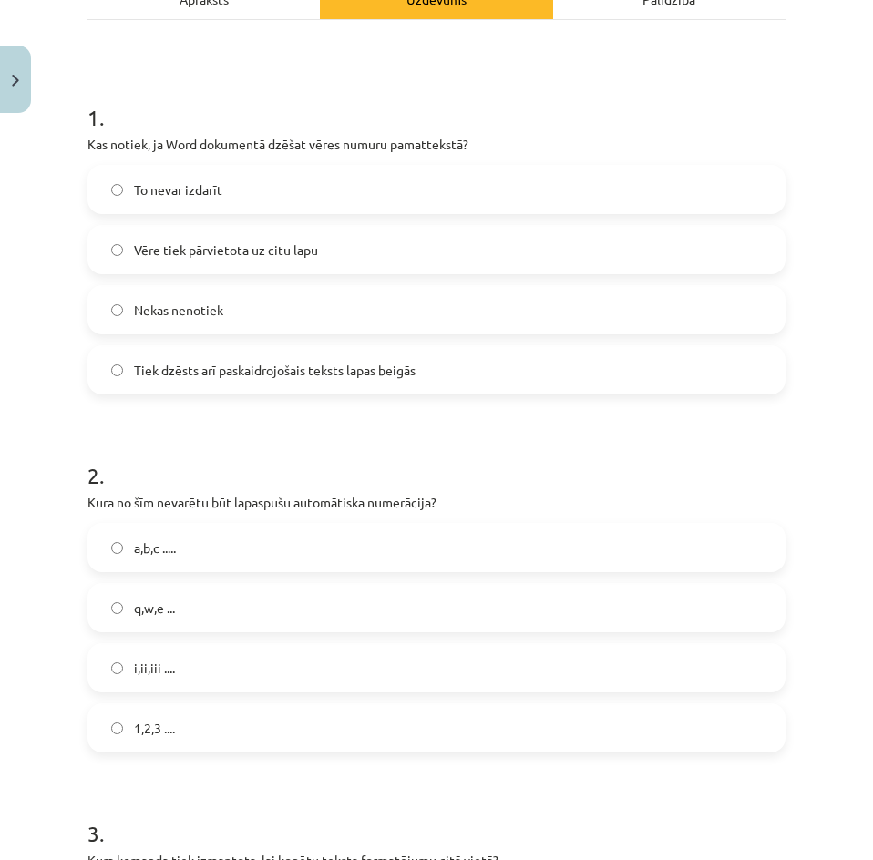
scroll to position [0, 0]
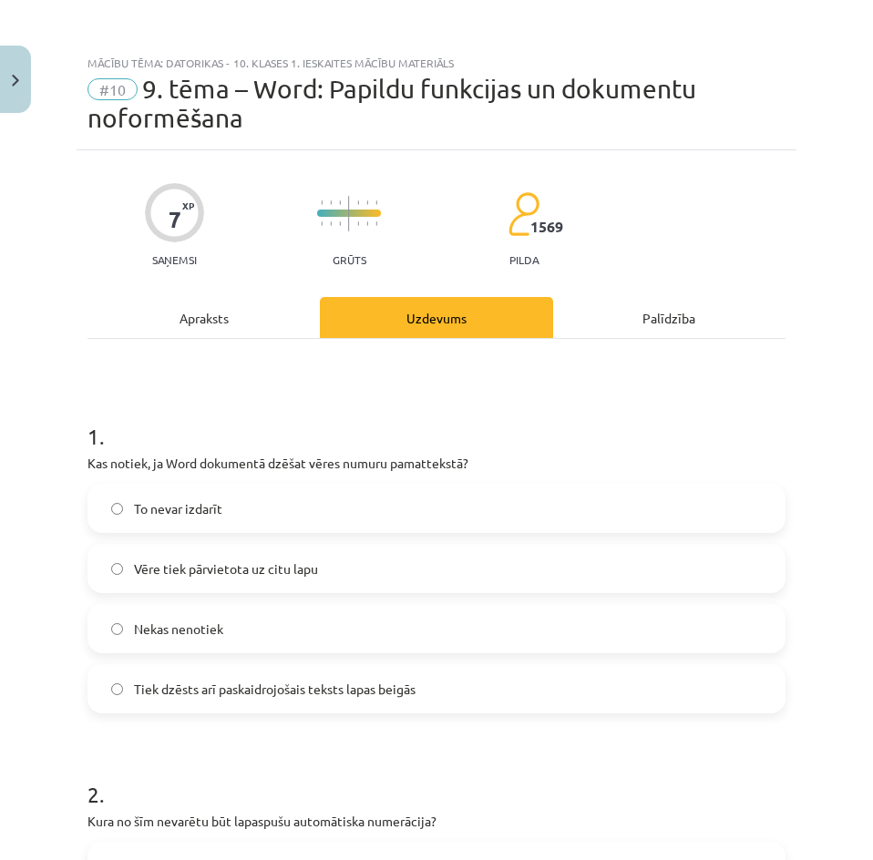
click div "Apraksts"
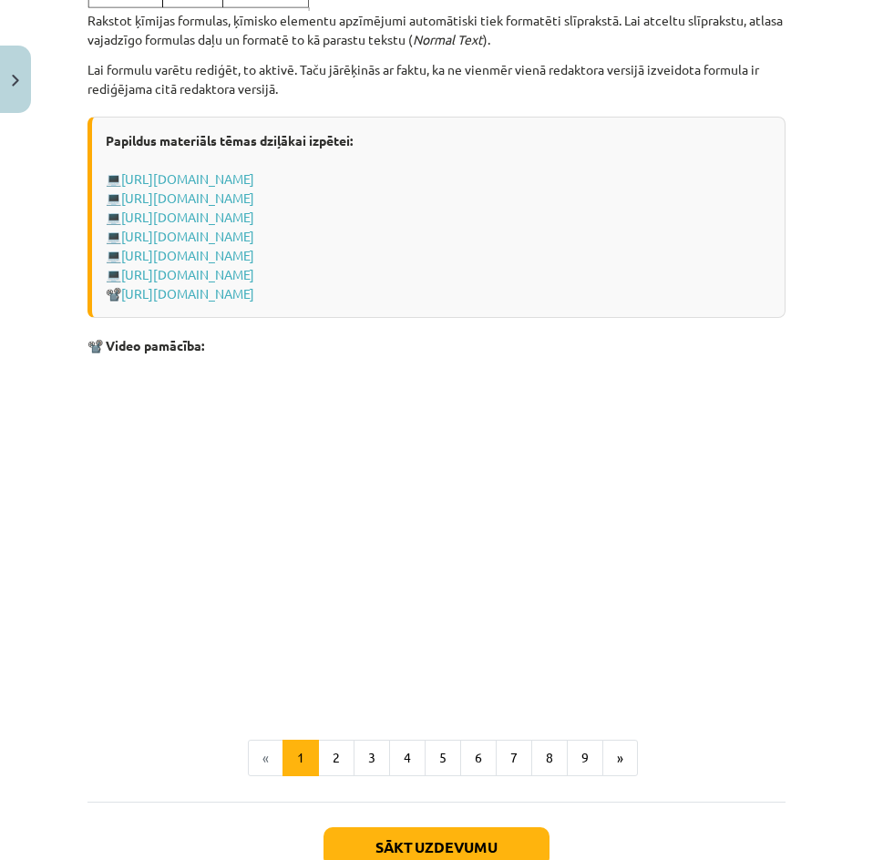
scroll to position [3768, 0]
